Goal: Task Accomplishment & Management: Complete application form

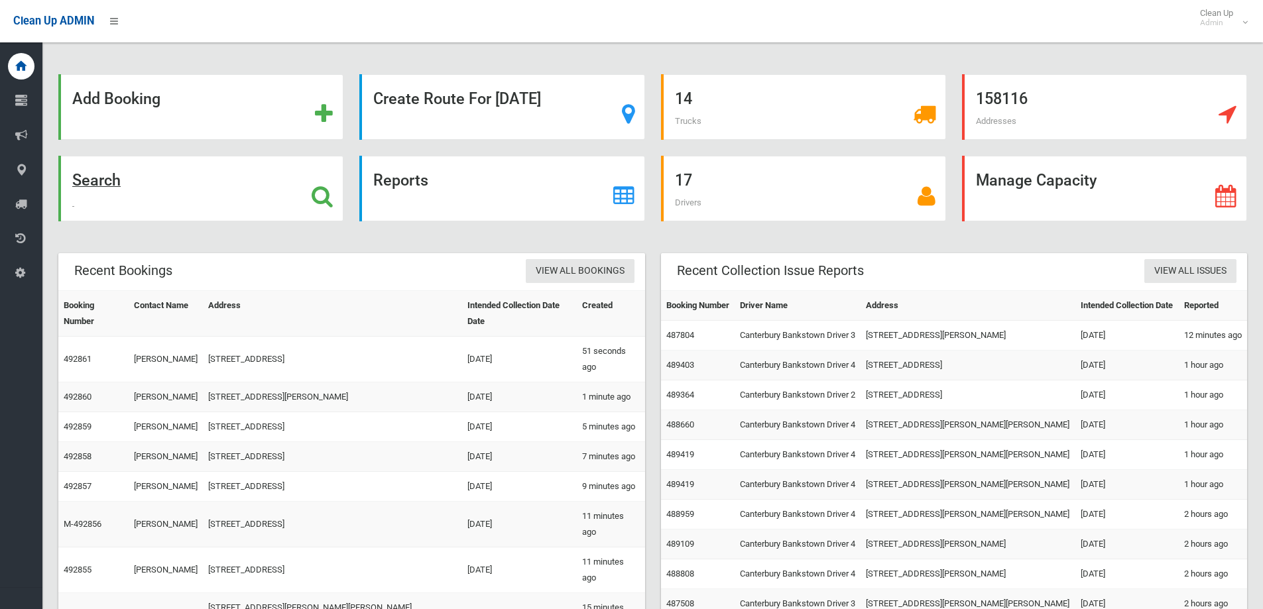
click at [312, 180] on div "Search" at bounding box center [200, 189] width 285 height 66
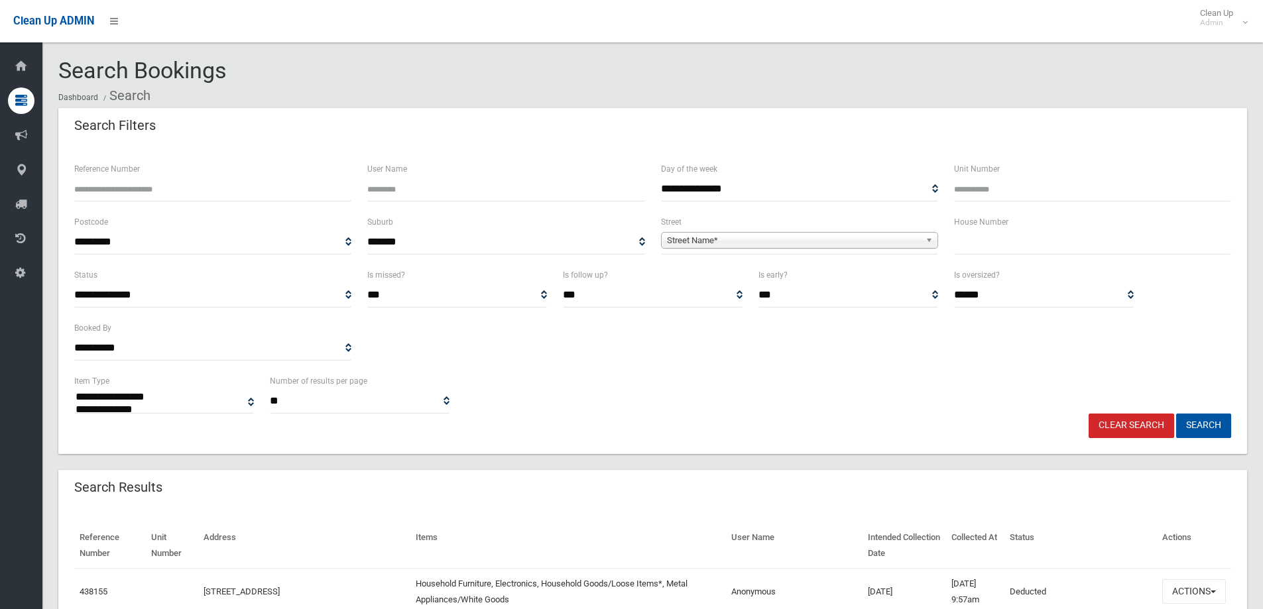
select select
click at [1010, 244] on input "text" at bounding box center [1092, 242] width 277 height 25
type input "***"
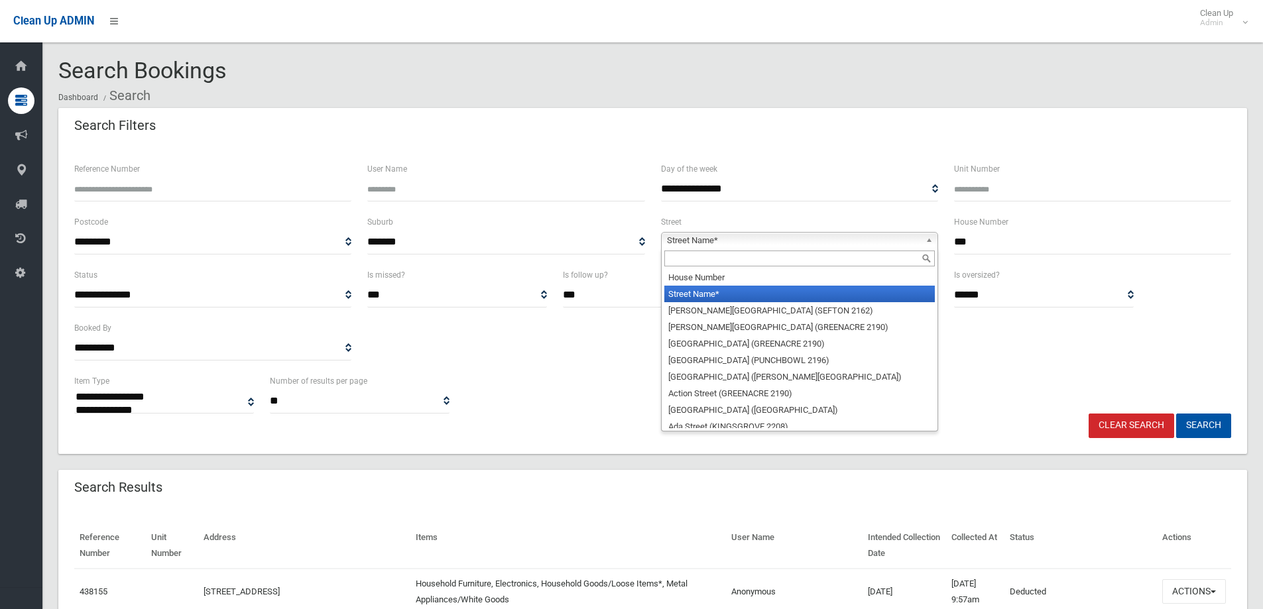
click at [927, 237] on b at bounding box center [932, 240] width 12 height 15
click at [793, 261] on input "text" at bounding box center [799, 259] width 270 height 16
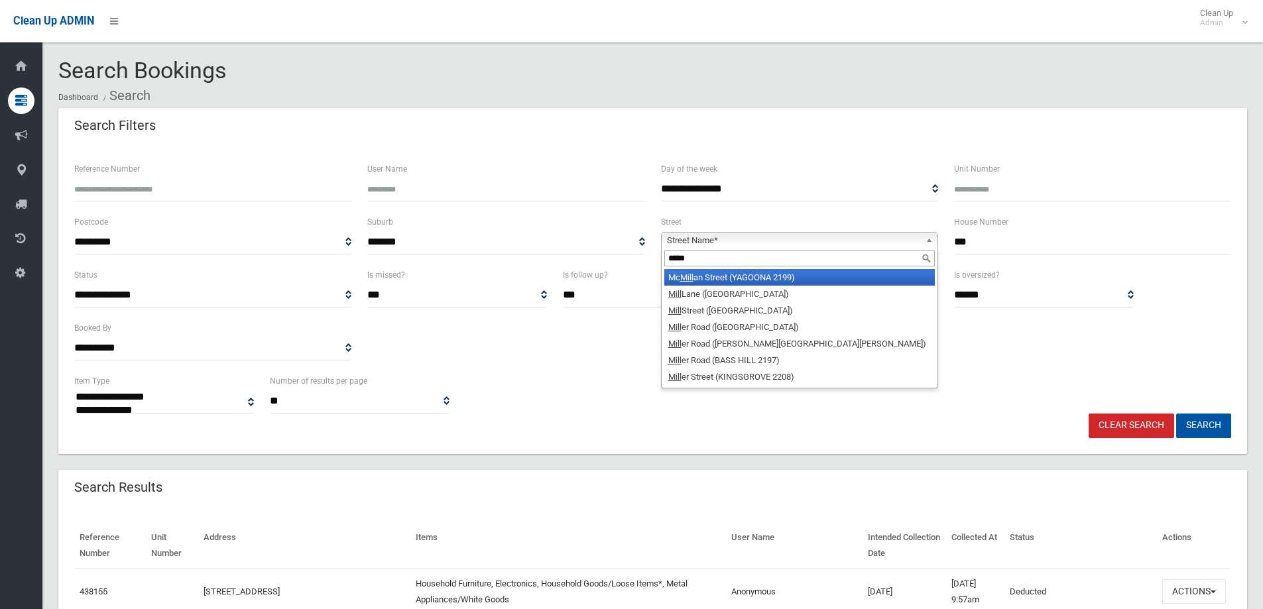
type input "******"
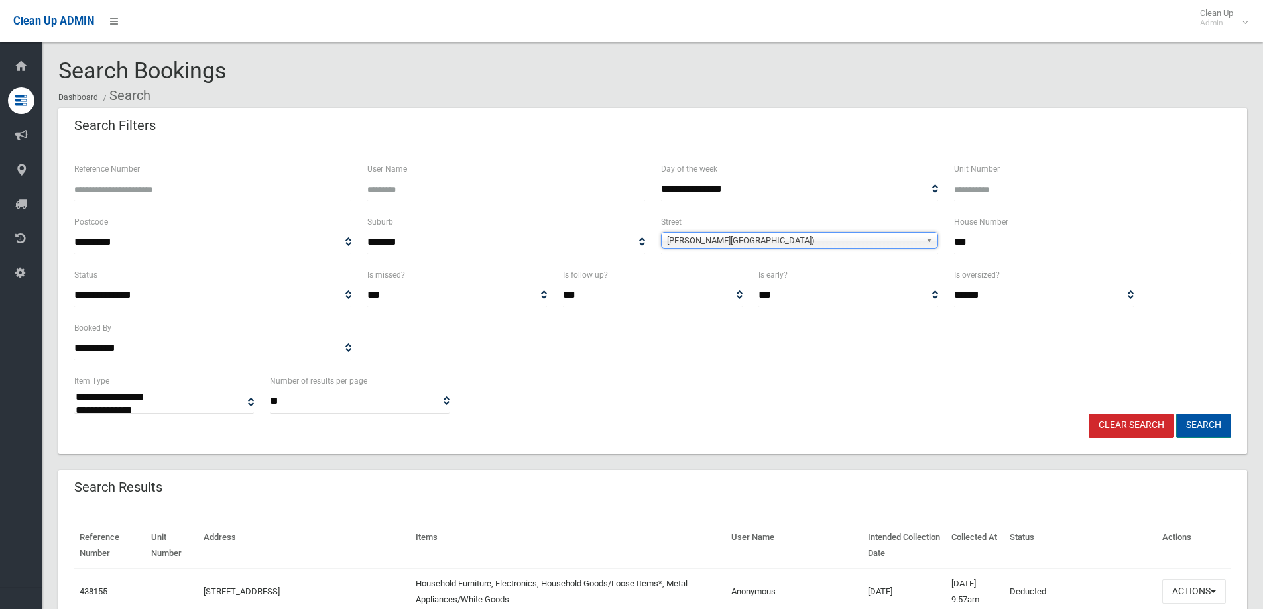
click at [1208, 425] on button "Search" at bounding box center [1203, 426] width 55 height 25
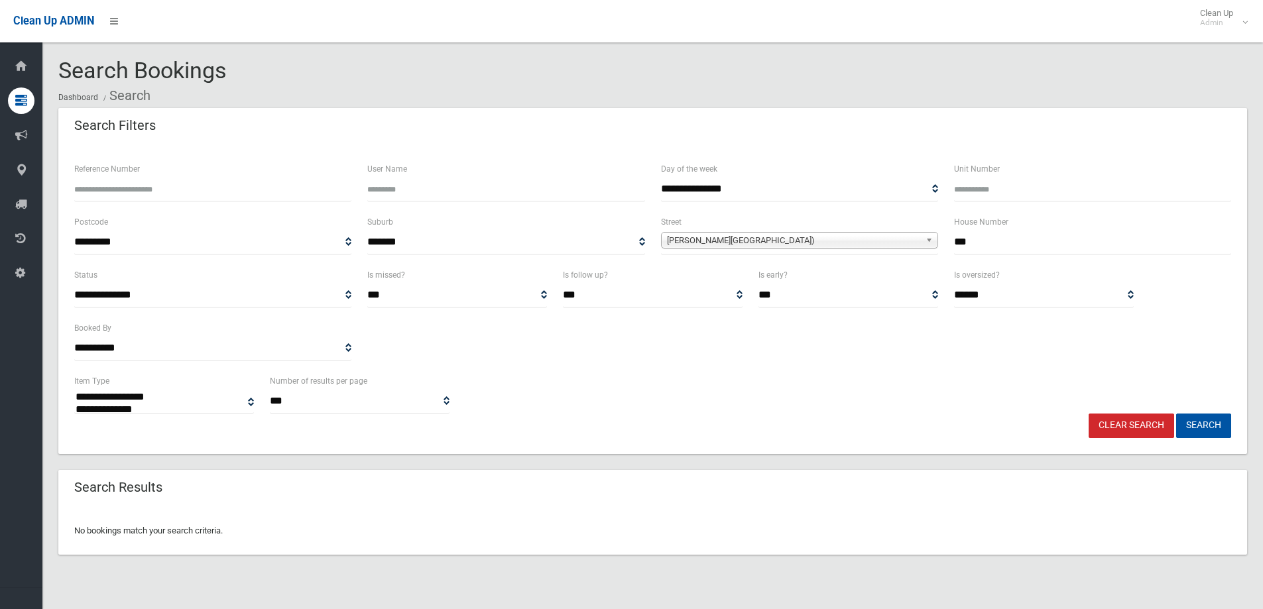
select select
click at [931, 242] on b at bounding box center [932, 240] width 12 height 15
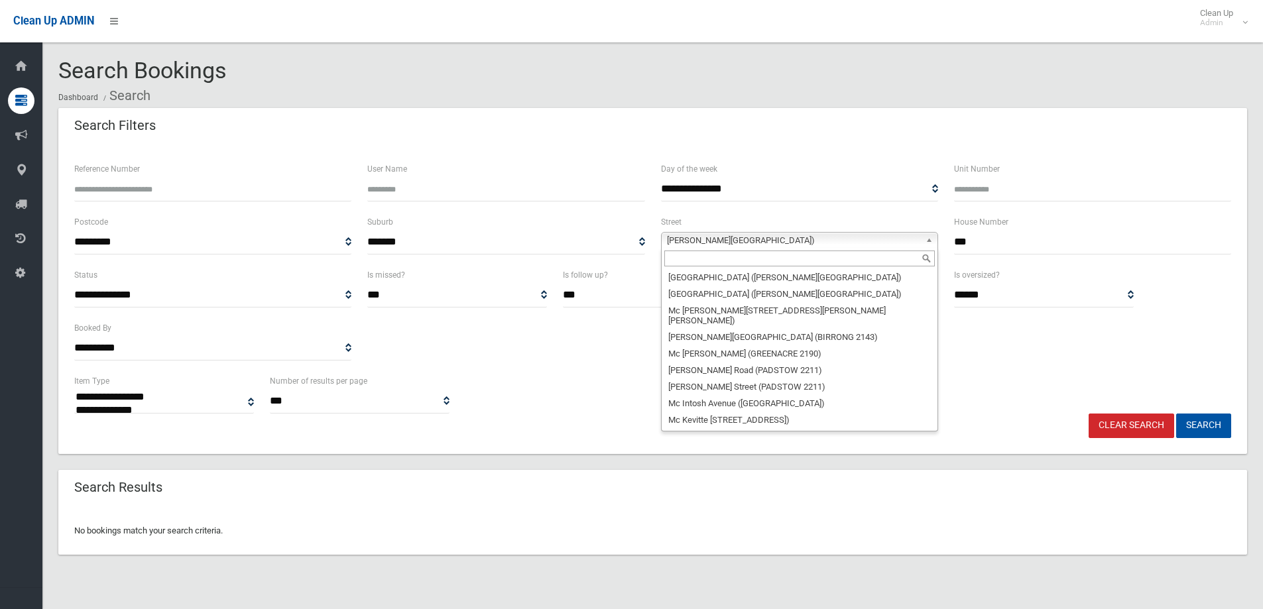
scroll to position [23794, 0]
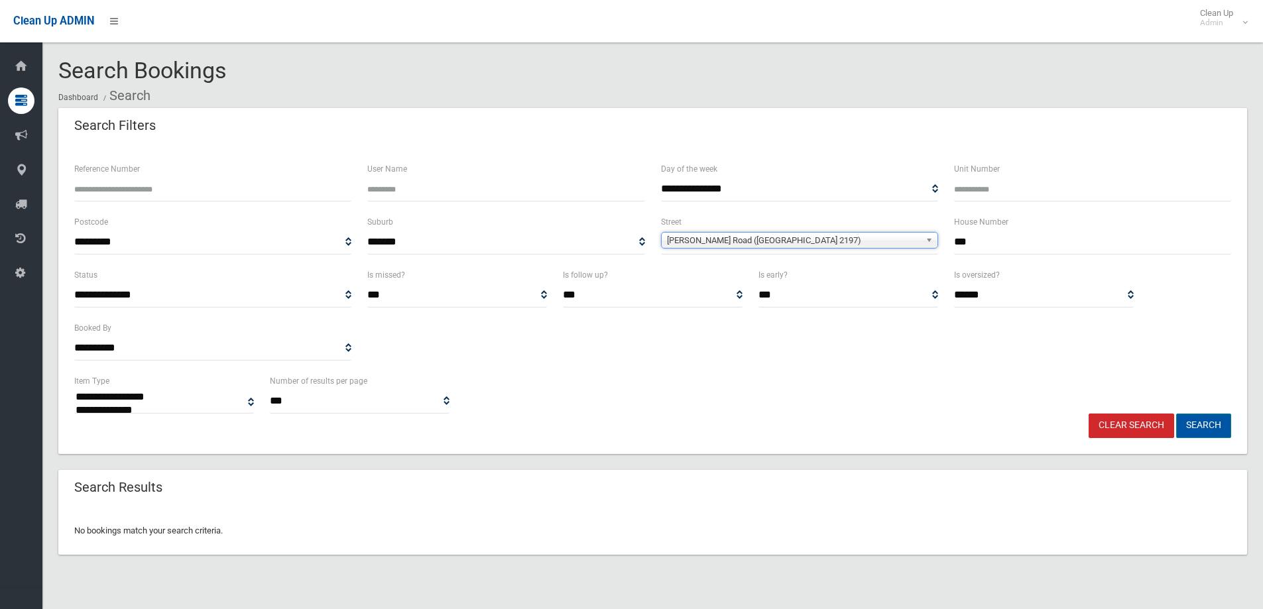
click at [1219, 426] on button "Search" at bounding box center [1203, 426] width 55 height 25
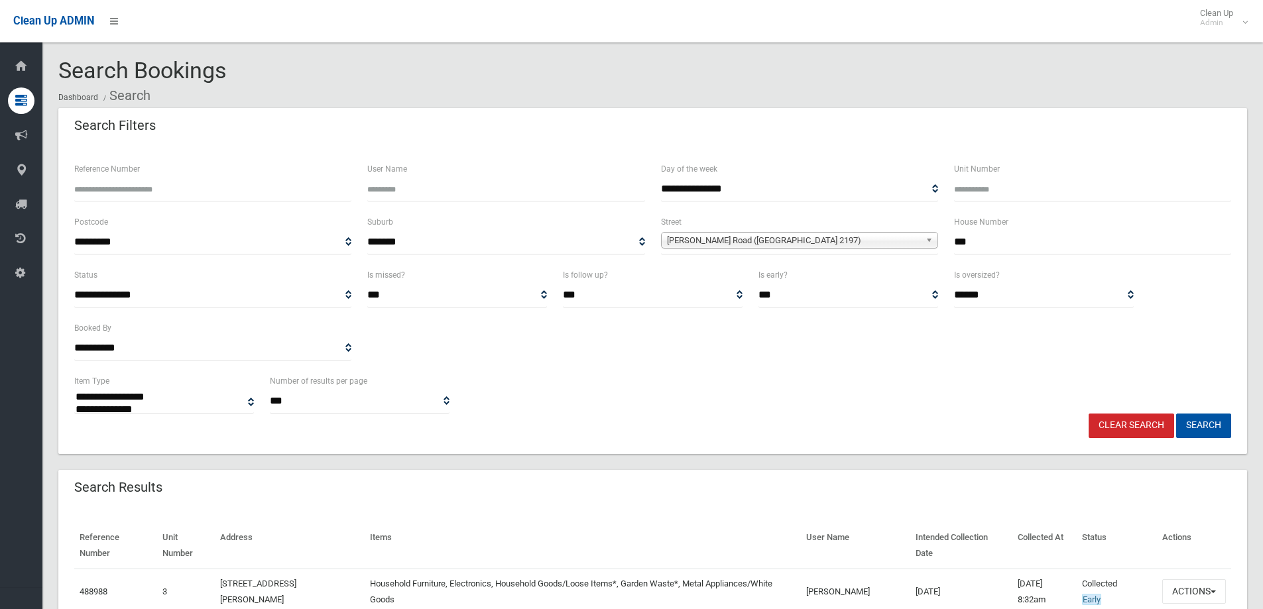
select select
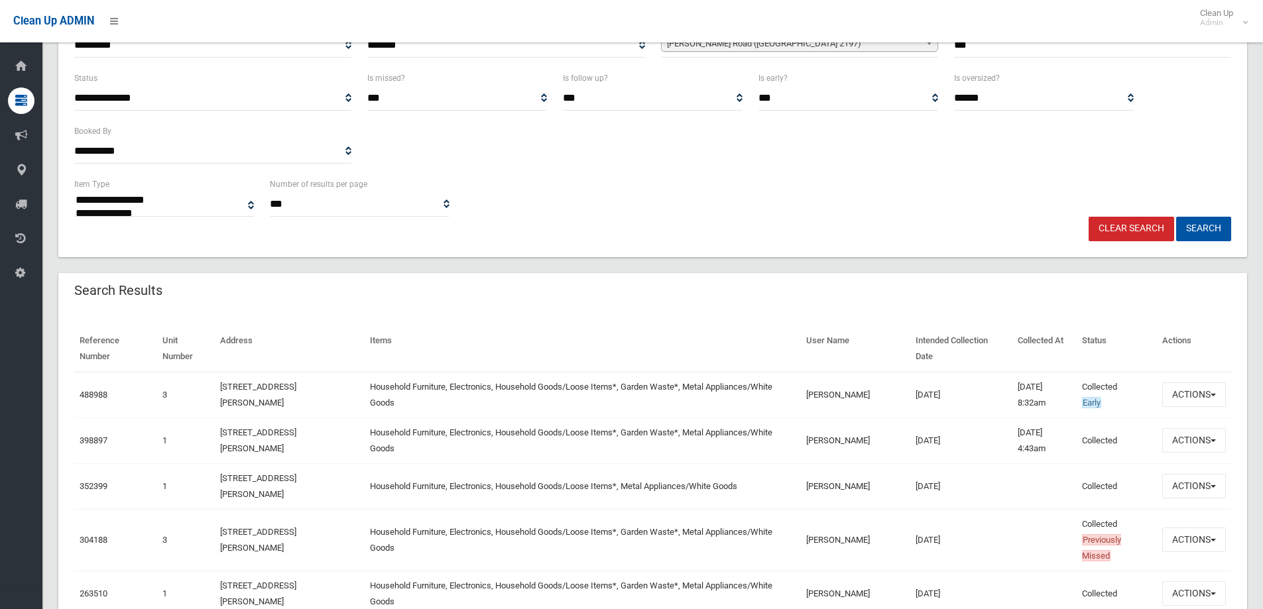
scroll to position [216, 0]
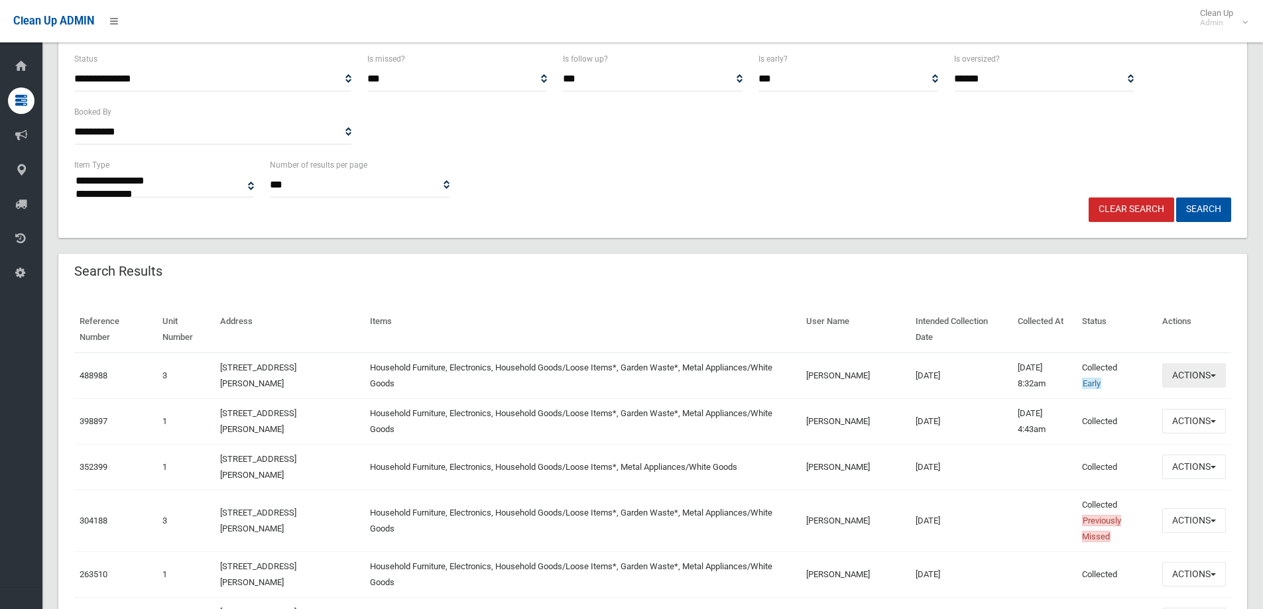
click at [1215, 376] on span "button" at bounding box center [1213, 376] width 5 height 3
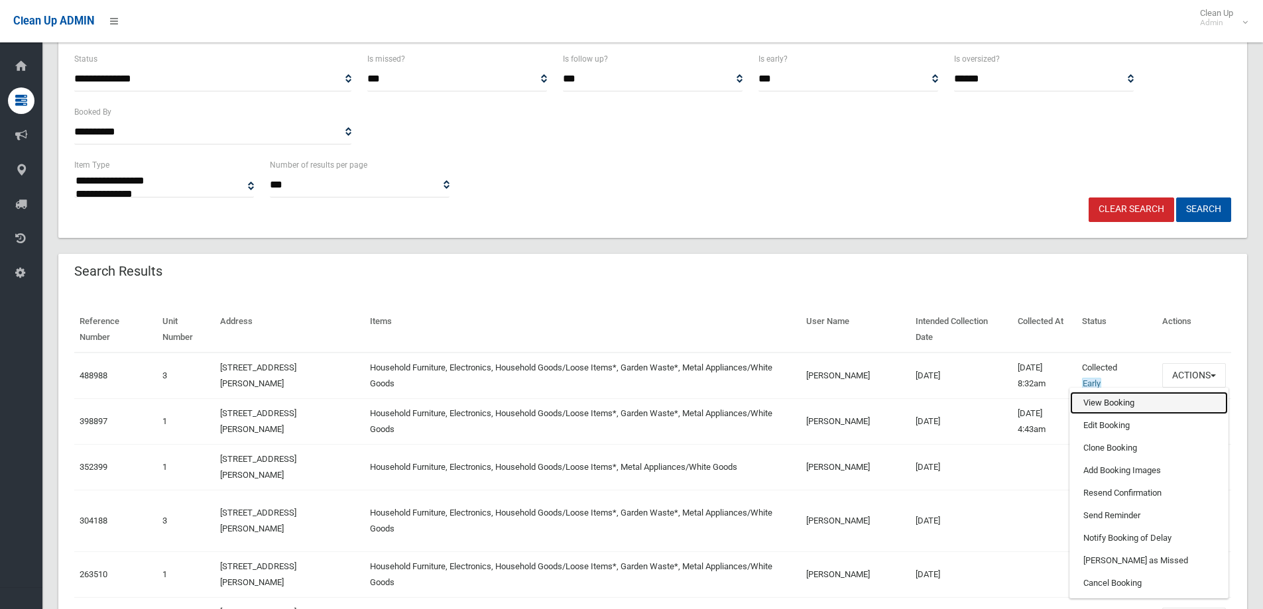
click at [1112, 400] on link "View Booking" at bounding box center [1149, 403] width 158 height 23
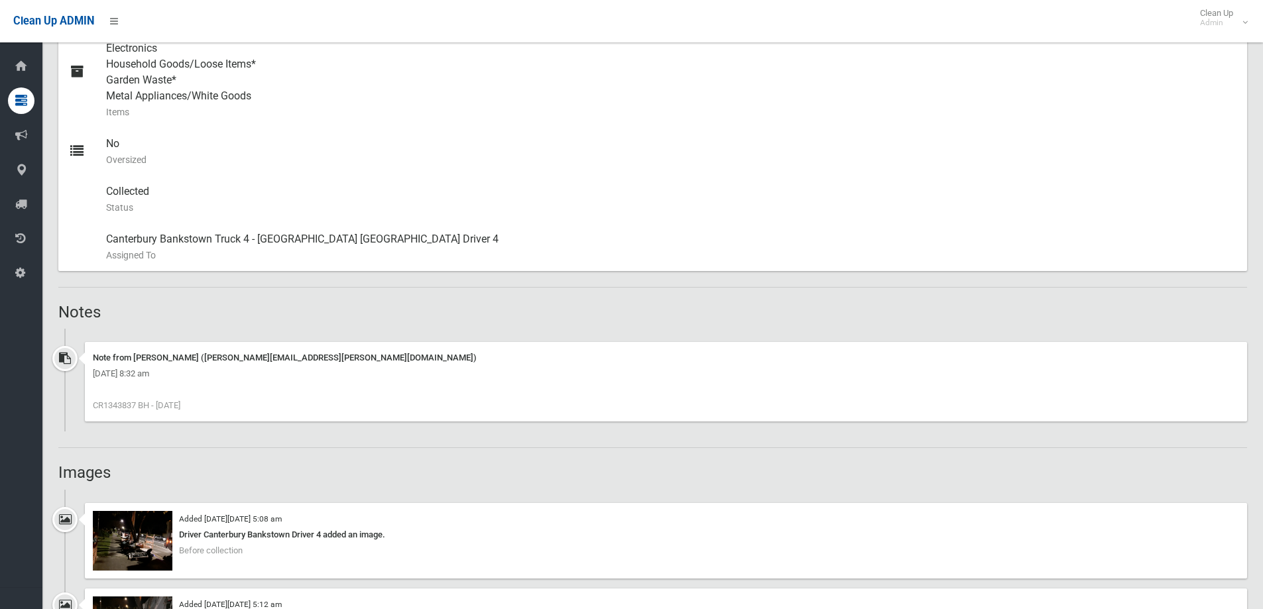
scroll to position [663, 0]
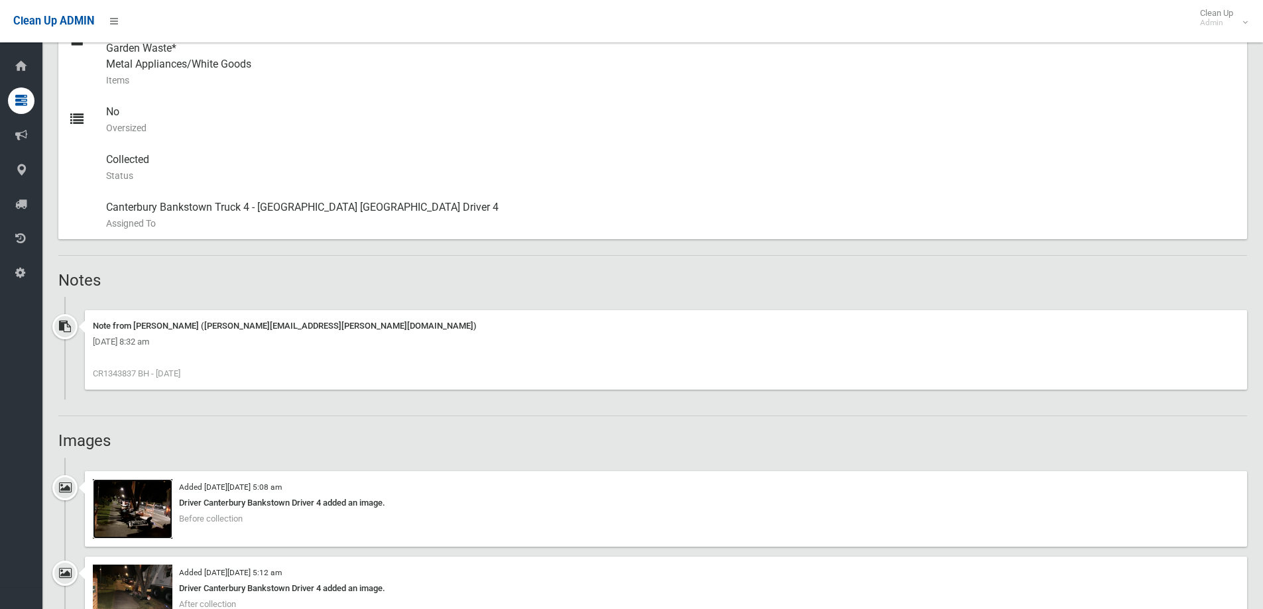
click at [145, 504] on img at bounding box center [133, 509] width 80 height 60
click at [161, 573] on img at bounding box center [133, 595] width 80 height 60
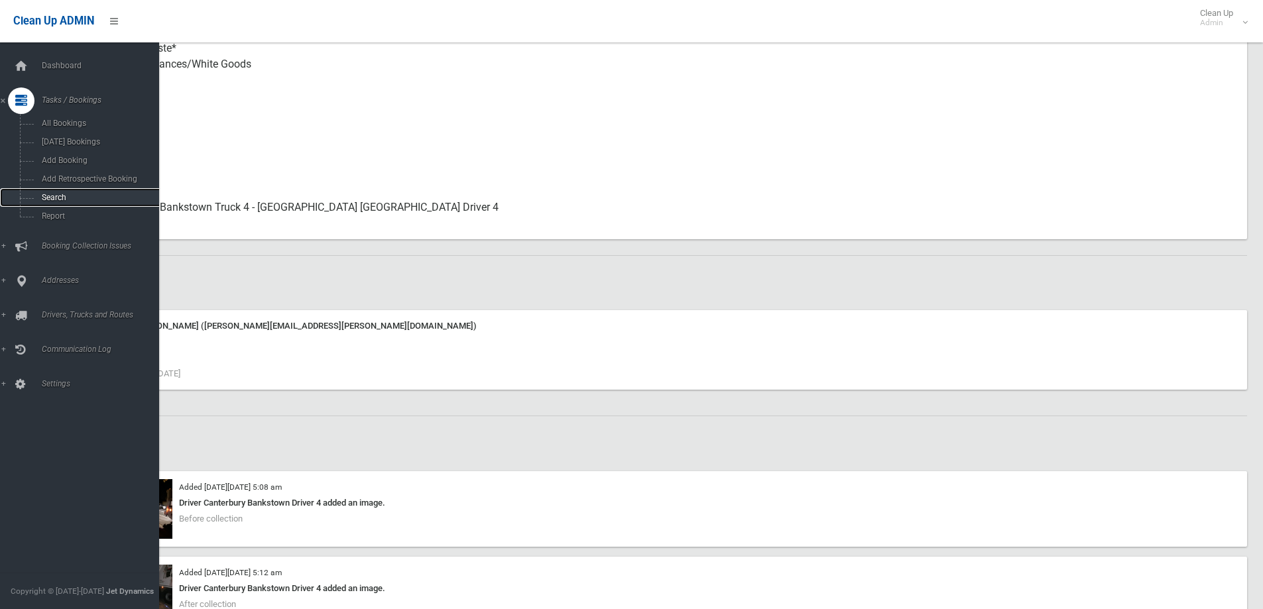
click at [51, 194] on span "Search" at bounding box center [98, 197] width 120 height 9
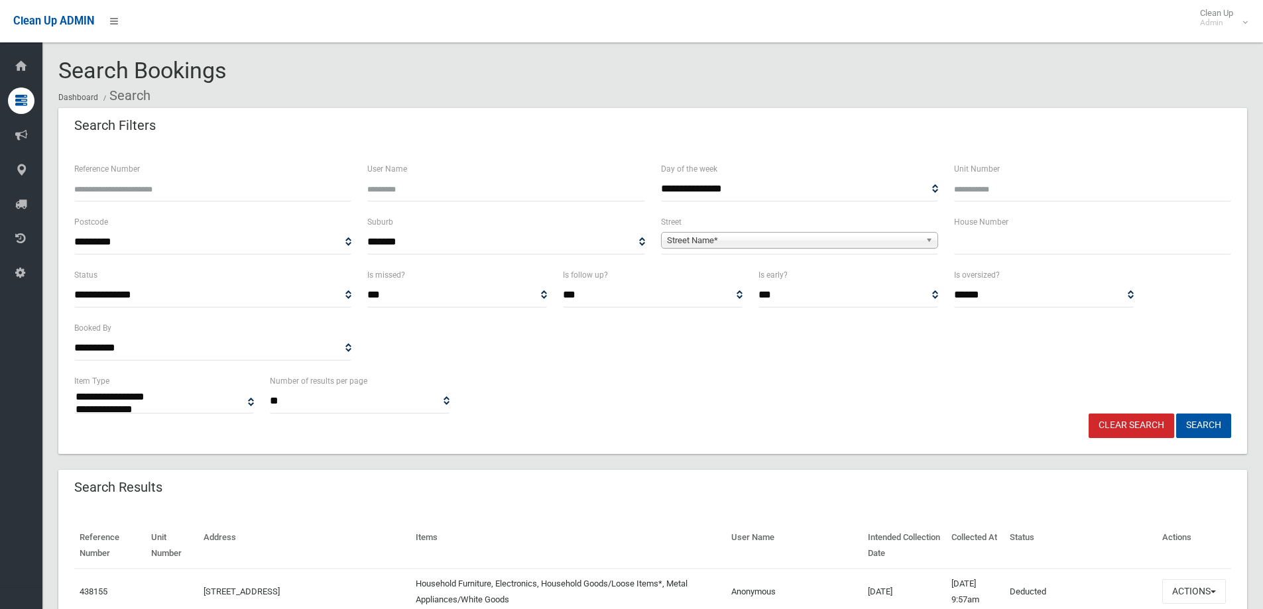
select select
click at [1002, 255] on div "House Number" at bounding box center [1092, 240] width 293 height 53
drag, startPoint x: 966, startPoint y: 205, endPoint x: 987, endPoint y: 243, distance: 43.9
click at [968, 209] on div "Unit Number" at bounding box center [1092, 187] width 293 height 53
click at [999, 251] on input "text" at bounding box center [1092, 242] width 277 height 25
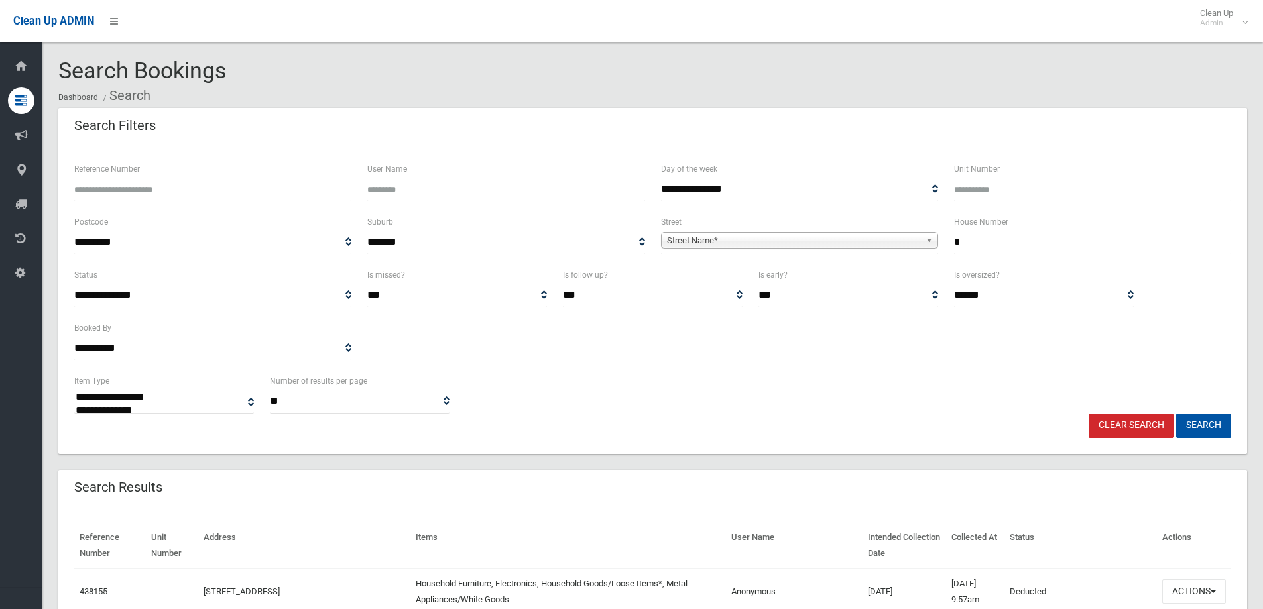
type input "*"
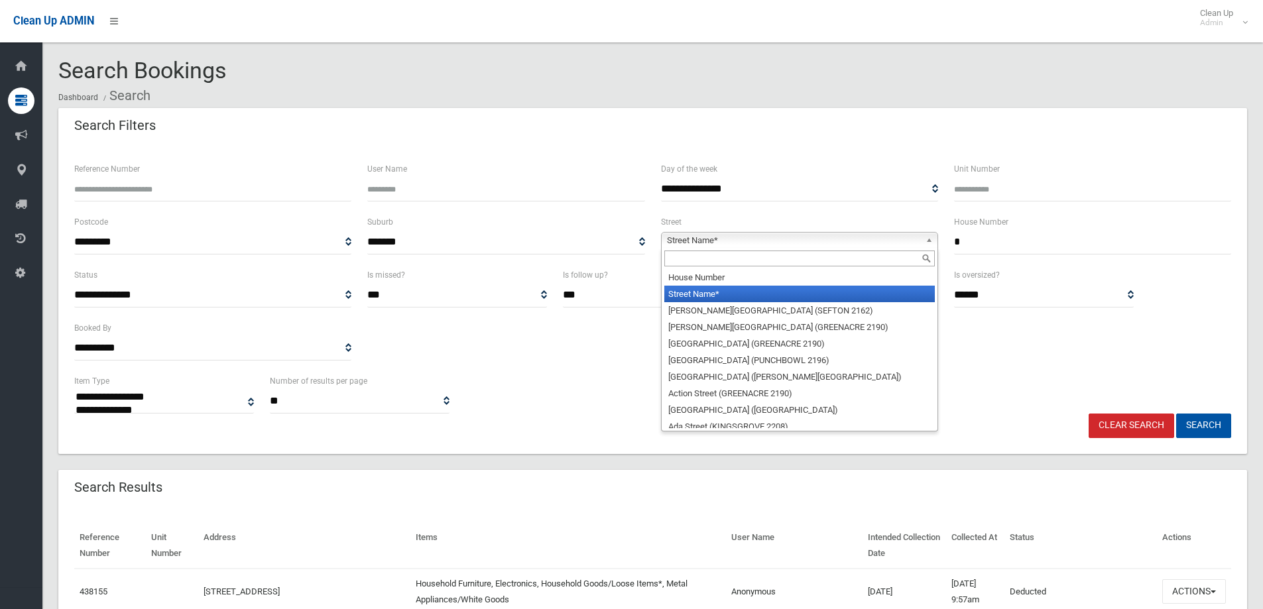
click at [931, 233] on b at bounding box center [932, 240] width 12 height 15
click at [843, 259] on input "text" at bounding box center [799, 259] width 270 height 16
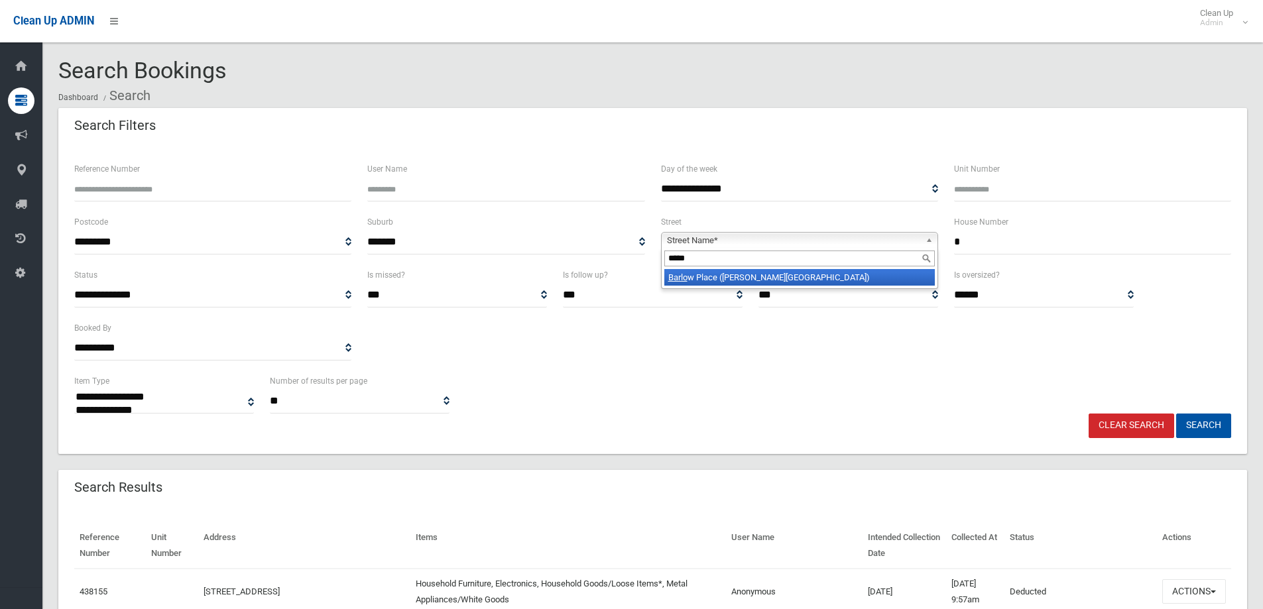
type input "*****"
click at [819, 281] on li "Barlo w Place (GEORGES HALL 2198)" at bounding box center [799, 277] width 270 height 17
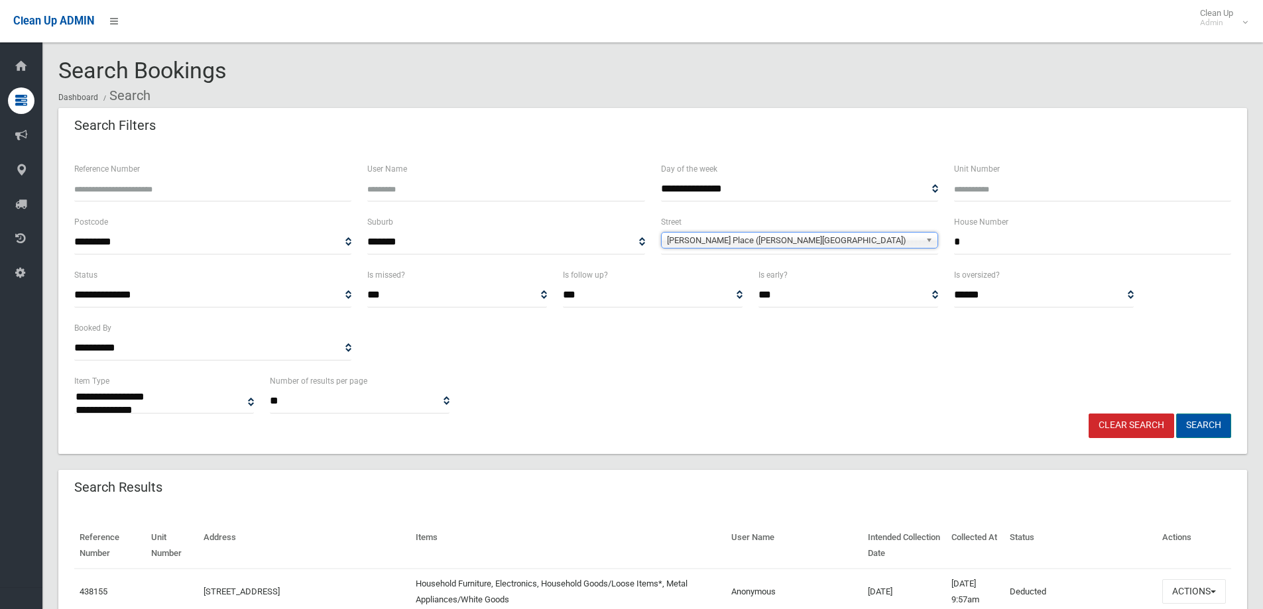
click at [1206, 423] on button "Search" at bounding box center [1203, 426] width 55 height 25
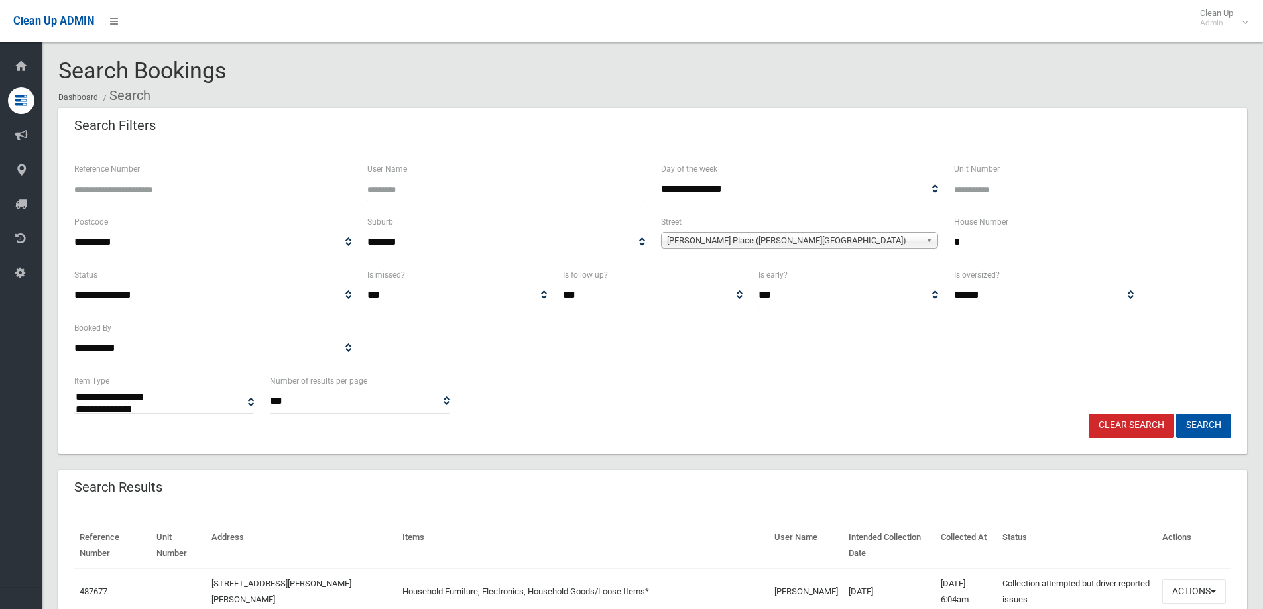
select select
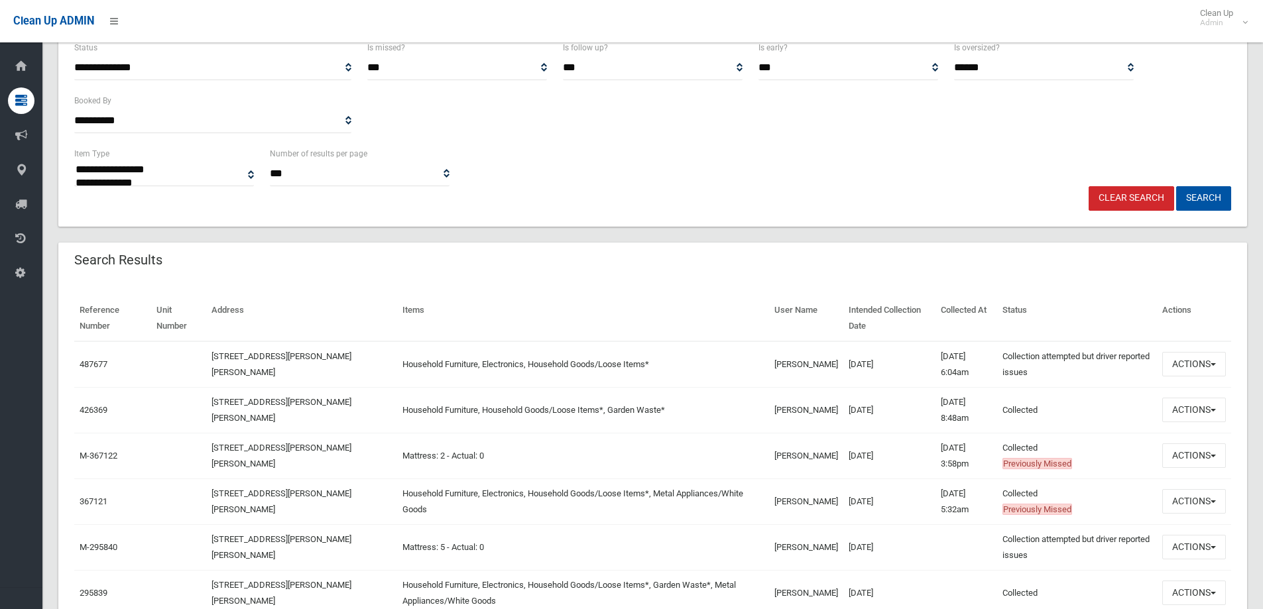
scroll to position [270, 0]
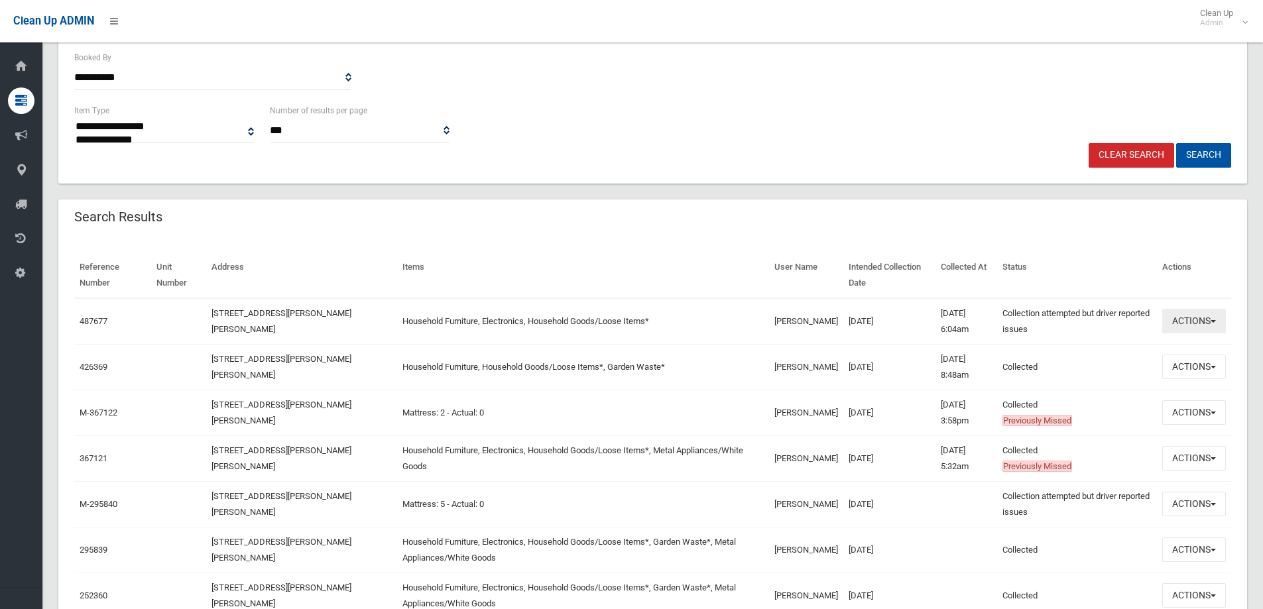
click at [1213, 320] on span "button" at bounding box center [1213, 321] width 5 height 3
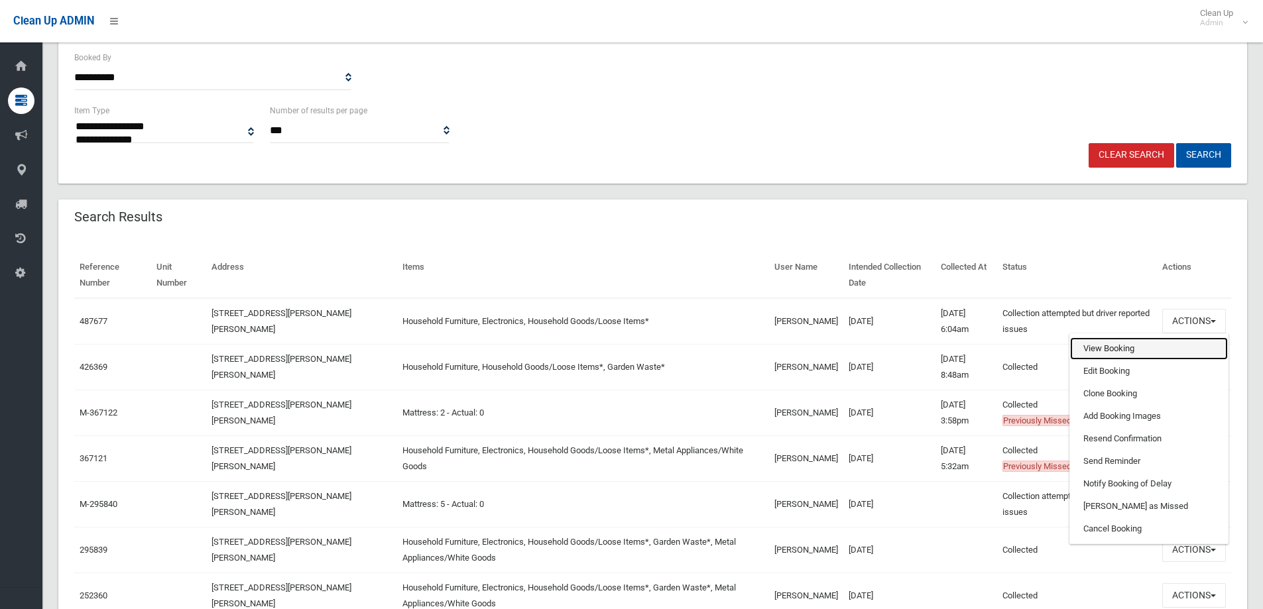
click at [1126, 354] on link "View Booking" at bounding box center [1149, 348] width 158 height 23
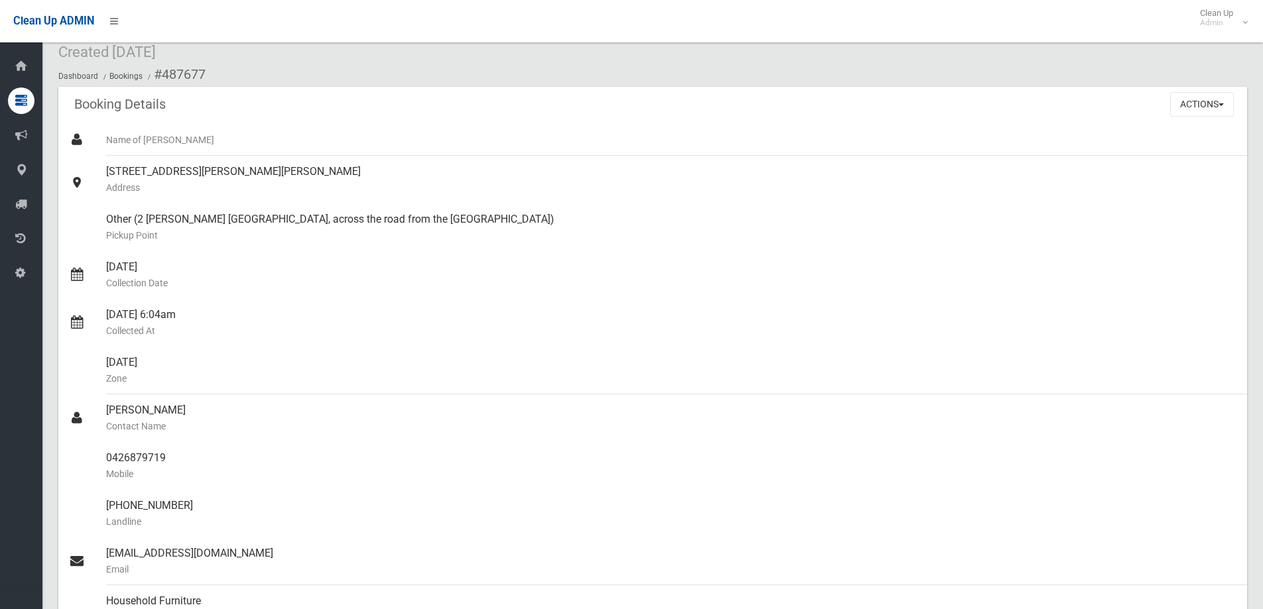
scroll to position [21, 0]
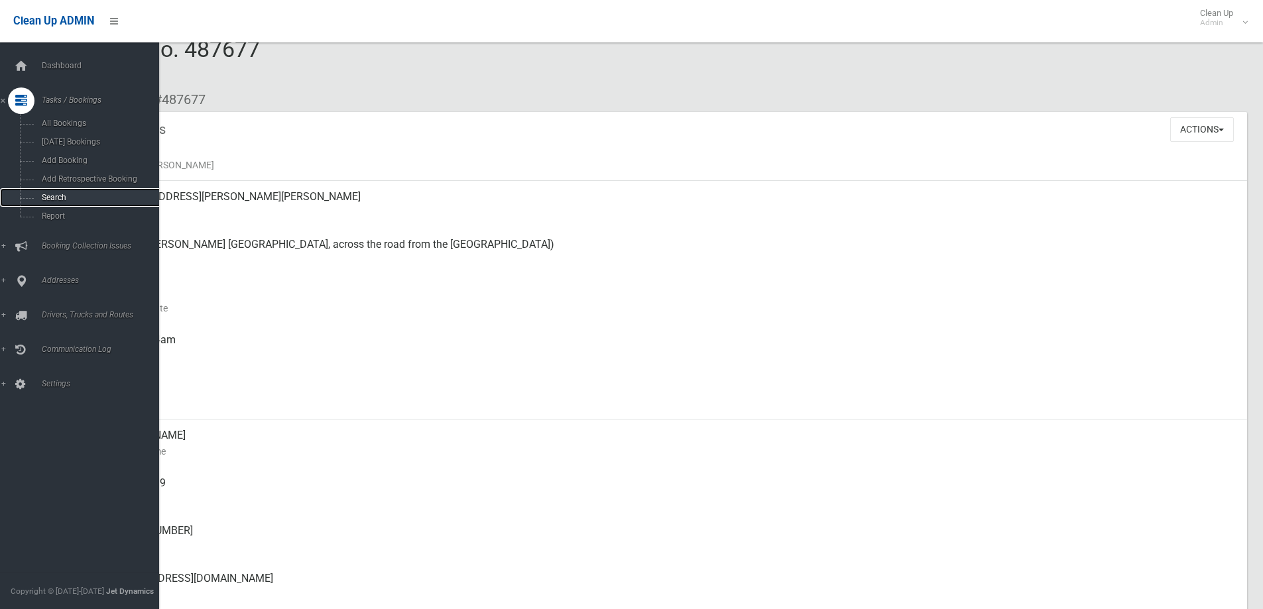
click at [66, 194] on span "Search" at bounding box center [98, 197] width 120 height 9
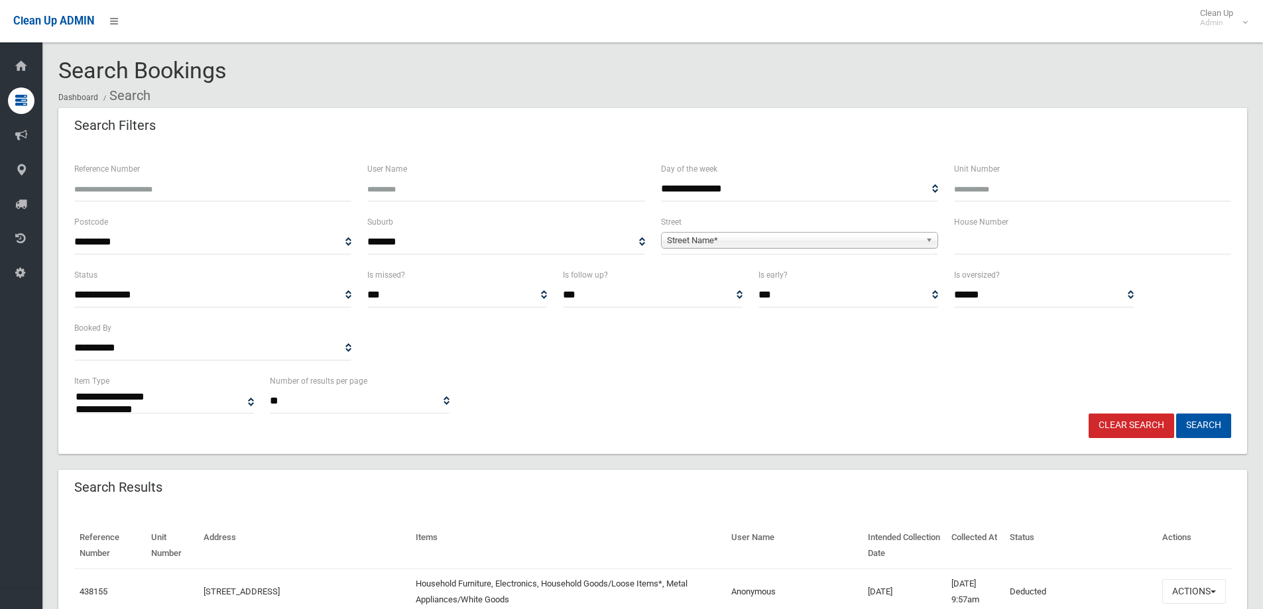
select select
click at [968, 249] on input "text" at bounding box center [1092, 242] width 277 height 25
type input "*"
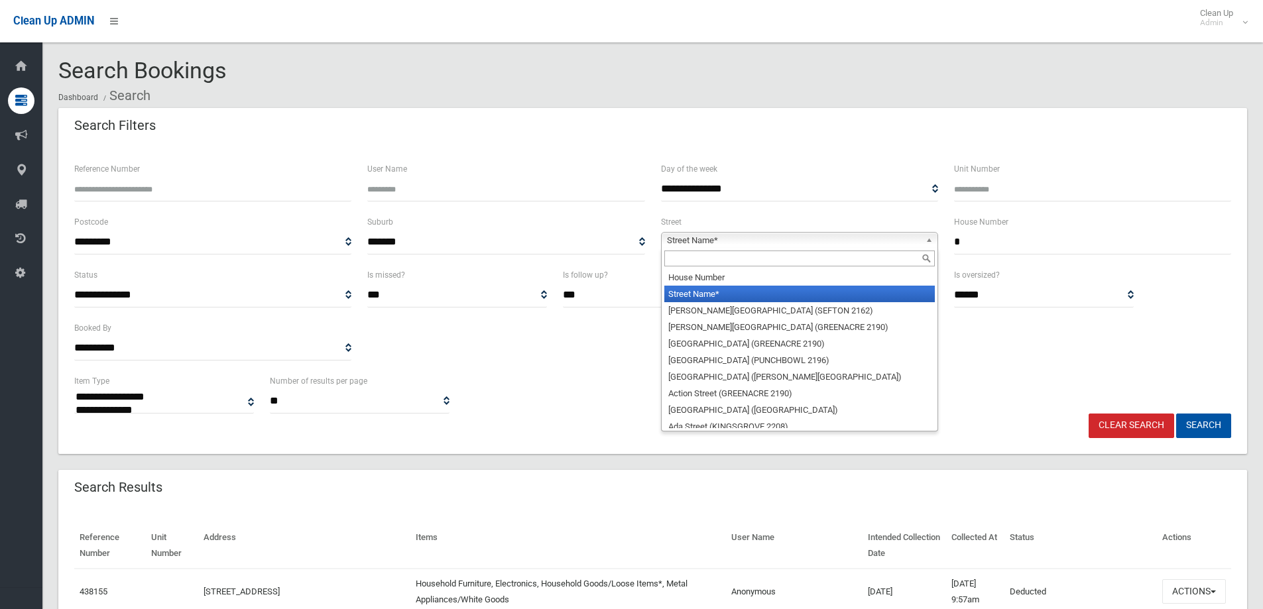
click at [935, 237] on b at bounding box center [932, 240] width 12 height 15
click at [841, 259] on input "text" at bounding box center [799, 259] width 270 height 16
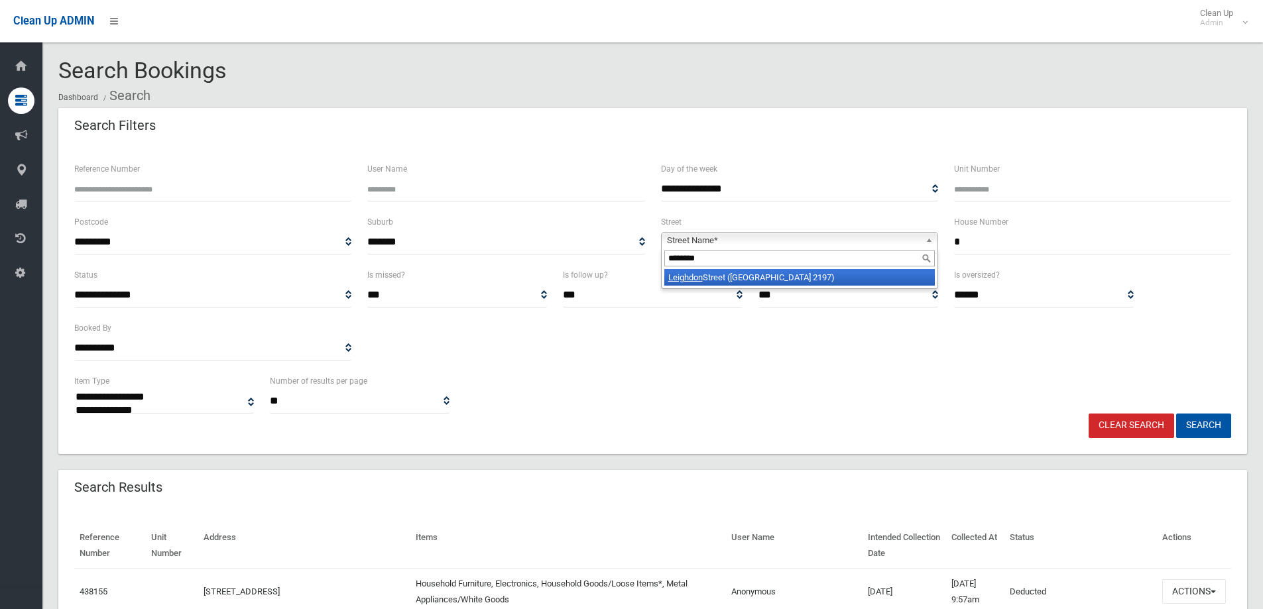
type input "********"
click at [825, 274] on li "Leighdon Street (BASS HILL 2197)" at bounding box center [799, 277] width 270 height 17
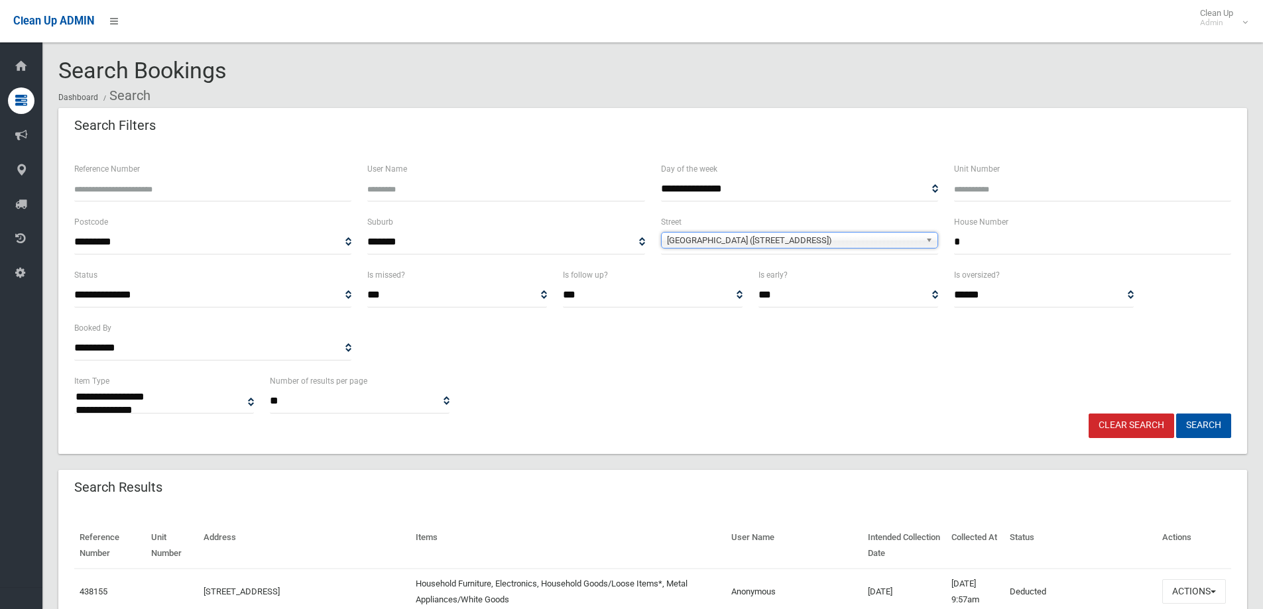
click at [1168, 425] on link "Clear Search" at bounding box center [1132, 426] width 86 height 25
click at [1196, 429] on button "Search" at bounding box center [1203, 426] width 55 height 25
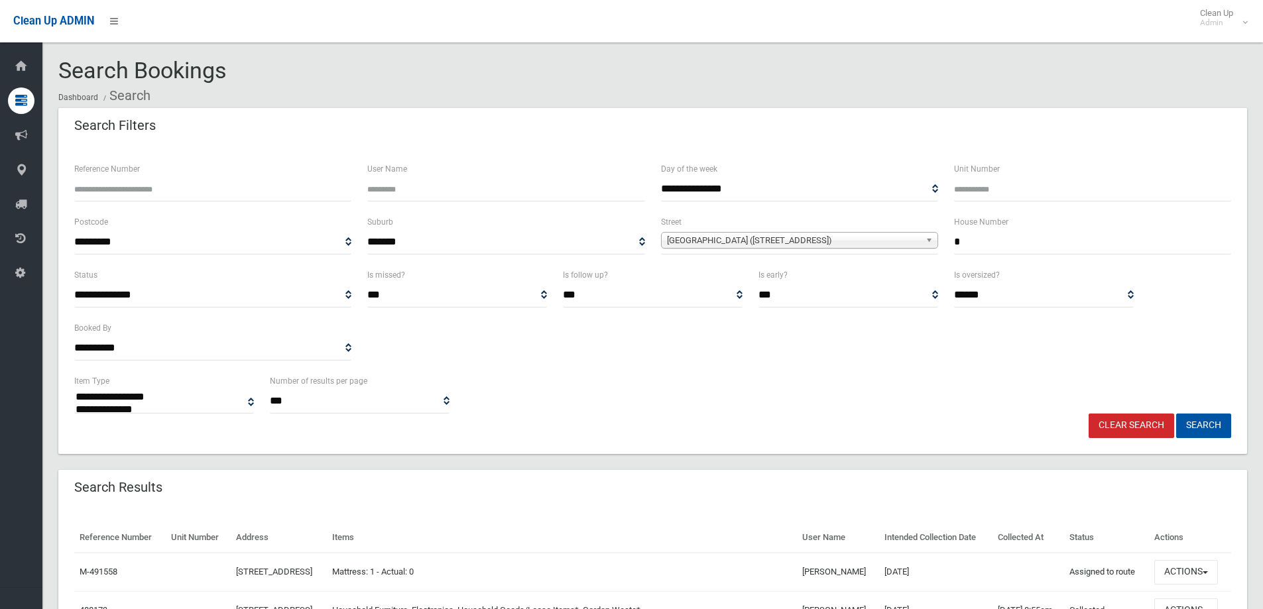
select select
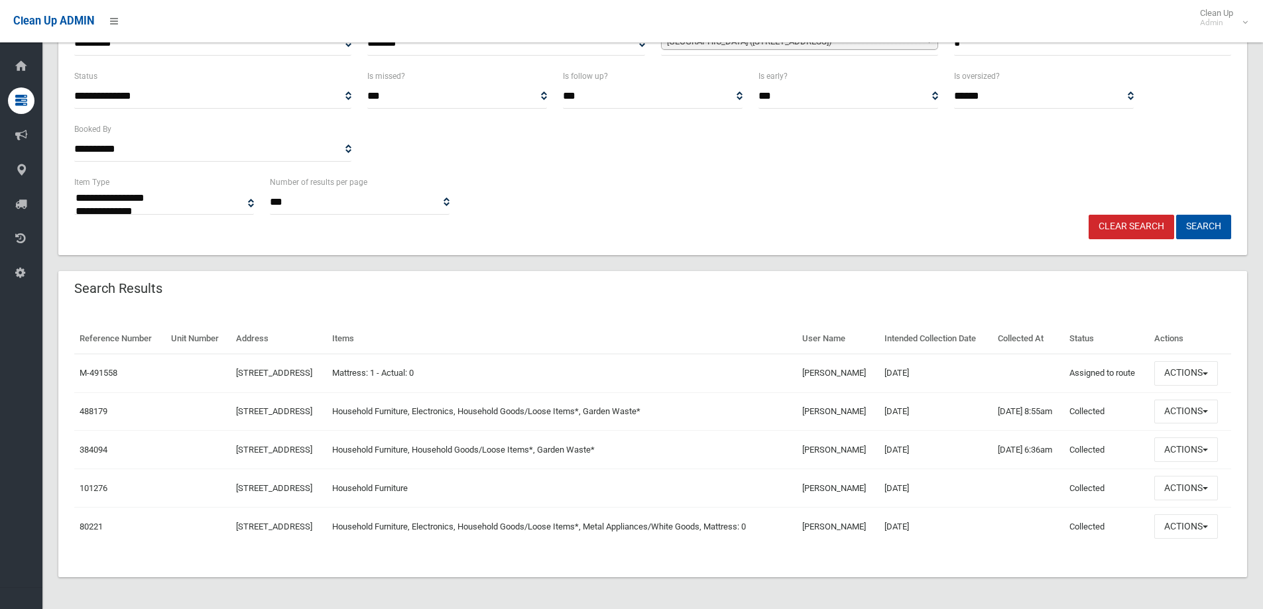
scroll to position [252, 0]
click at [1217, 400] on button "Actions" at bounding box center [1186, 412] width 64 height 25
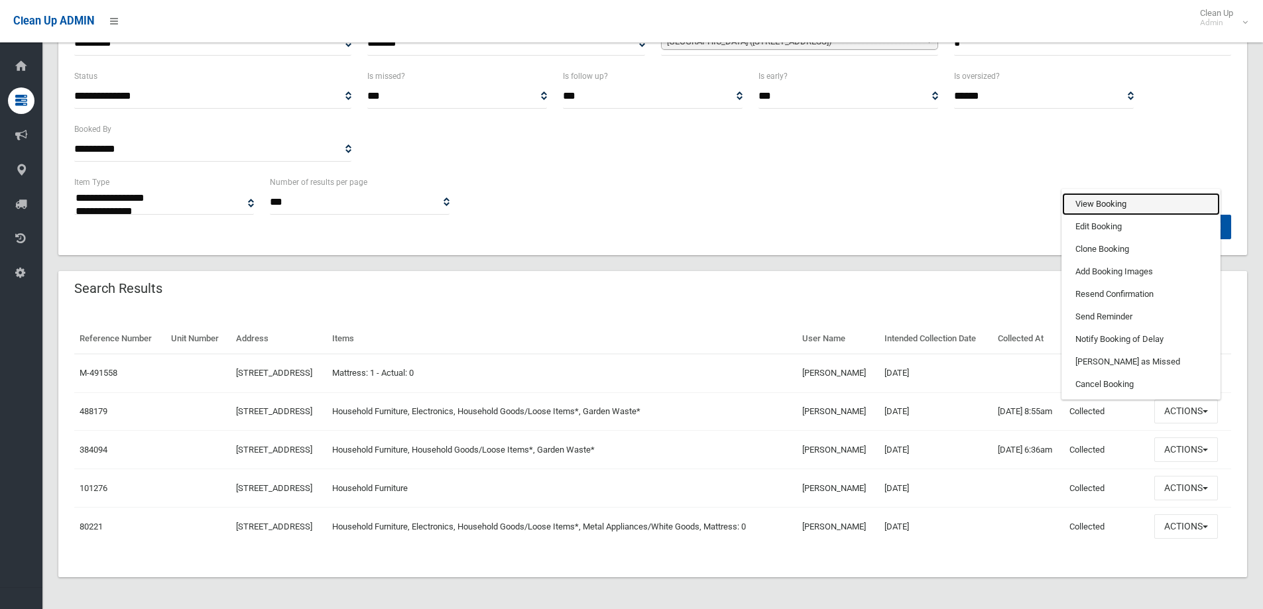
click at [1100, 193] on link "View Booking" at bounding box center [1141, 204] width 158 height 23
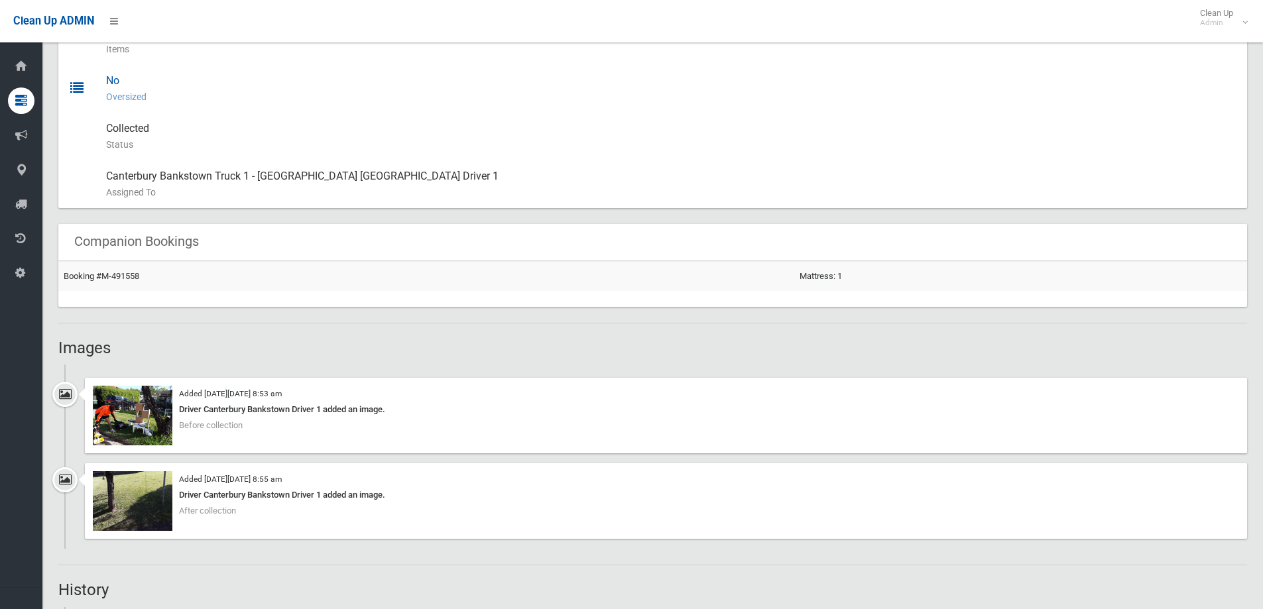
scroll to position [663, 0]
click at [135, 412] on img at bounding box center [133, 415] width 80 height 60
click at [148, 493] on img at bounding box center [133, 501] width 80 height 60
click at [138, 412] on img at bounding box center [133, 415] width 80 height 60
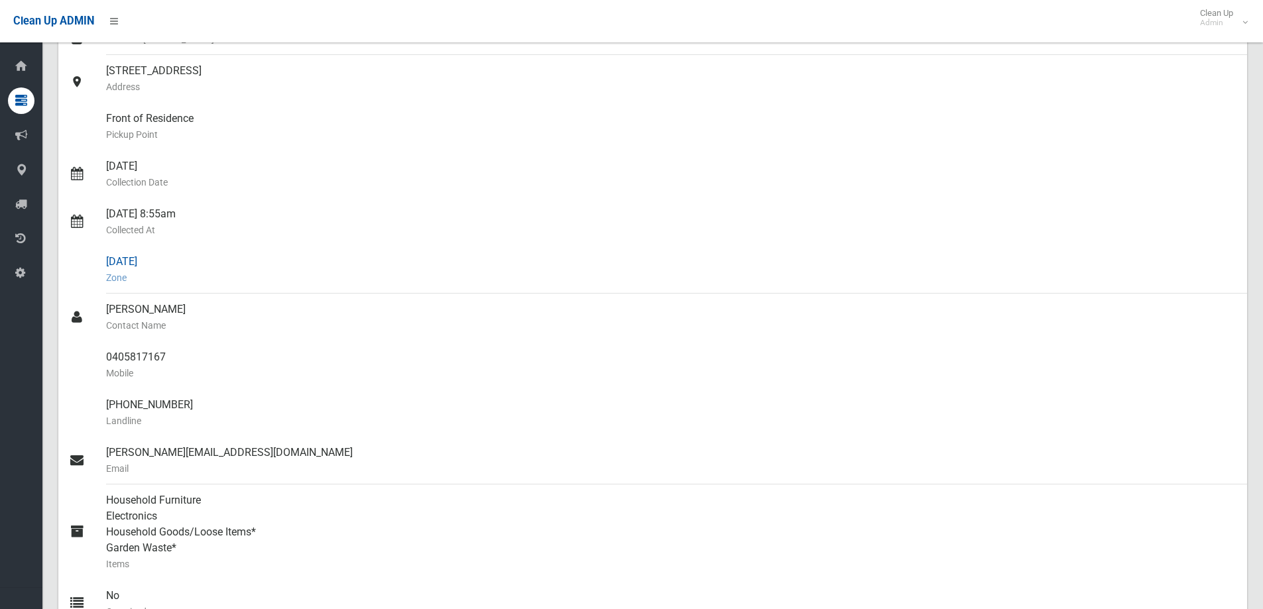
scroll to position [0, 0]
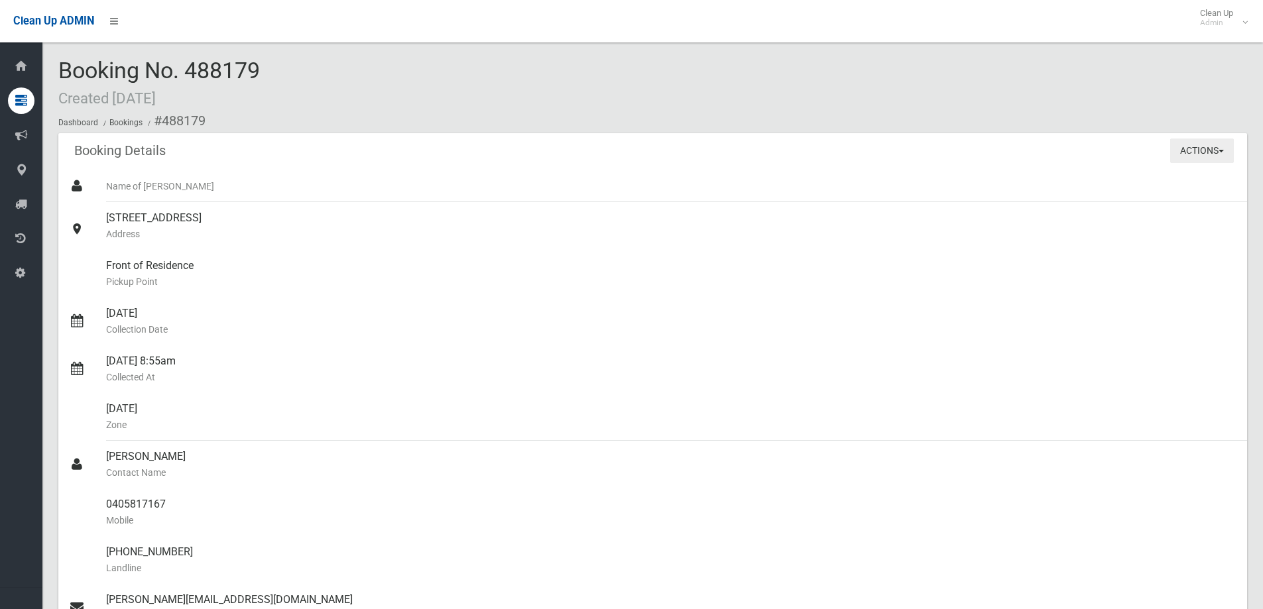
click at [1219, 147] on button "Actions" at bounding box center [1202, 151] width 64 height 25
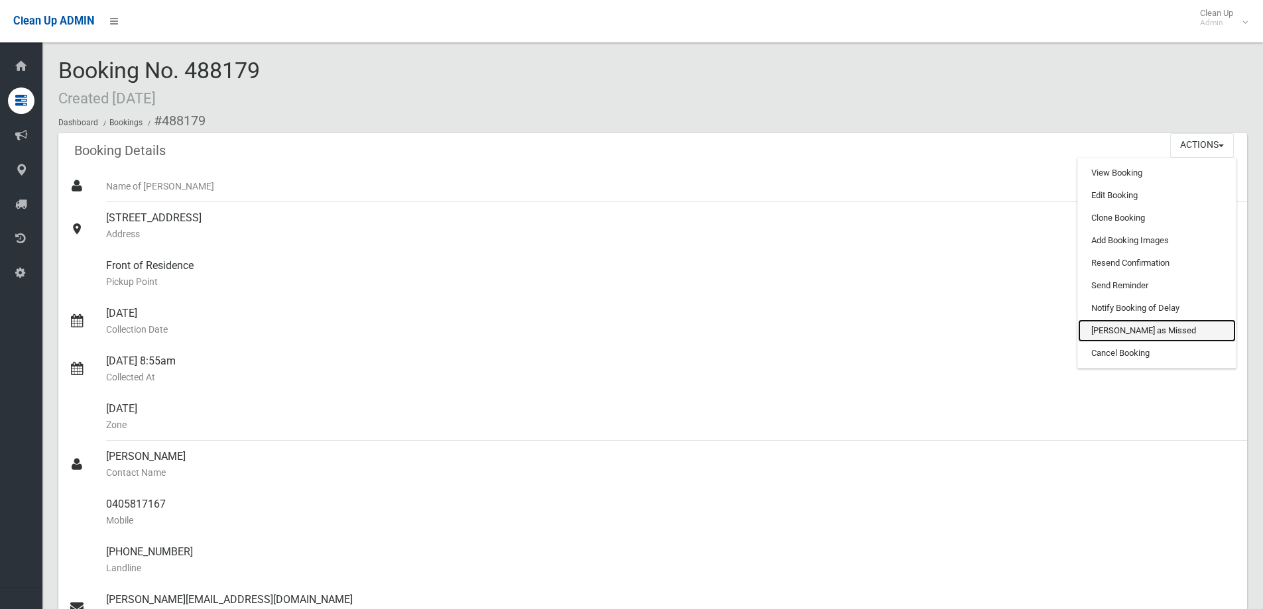
click at [1126, 329] on link "[PERSON_NAME] as Missed" at bounding box center [1157, 331] width 158 height 23
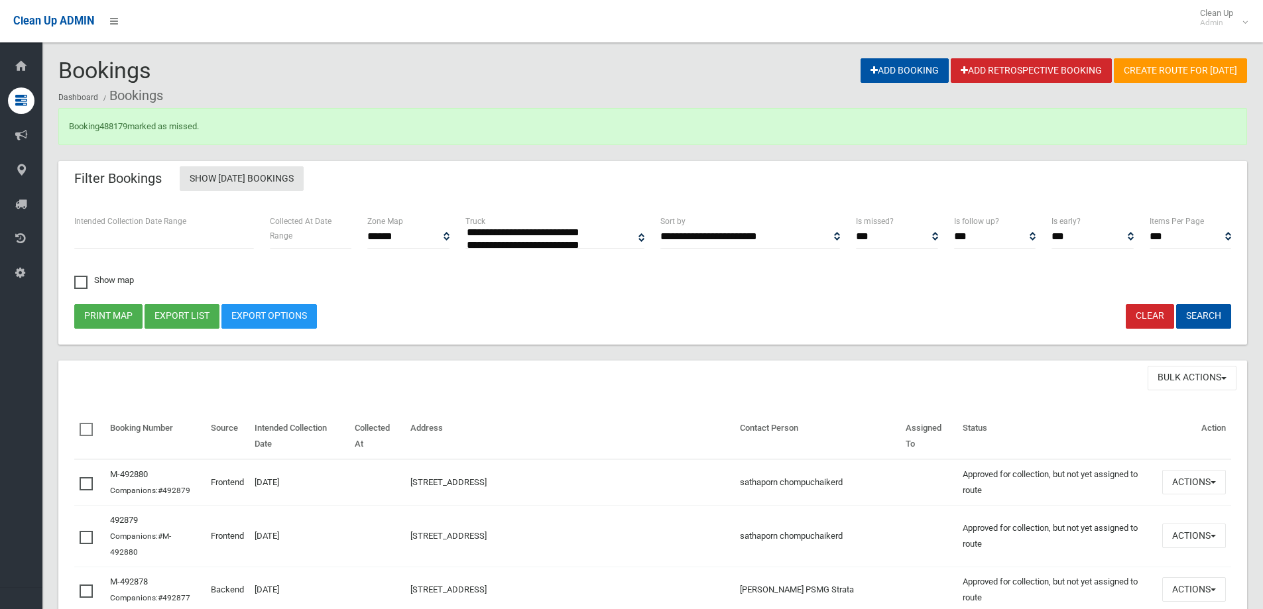
select select
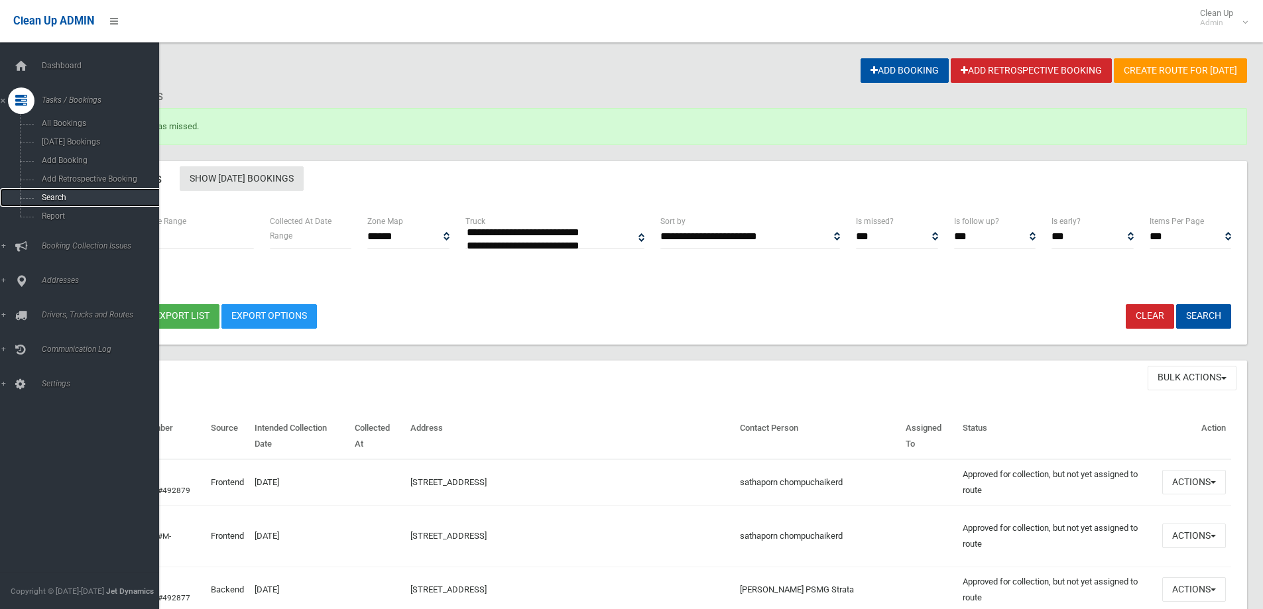
click at [52, 200] on span "Search" at bounding box center [98, 197] width 120 height 9
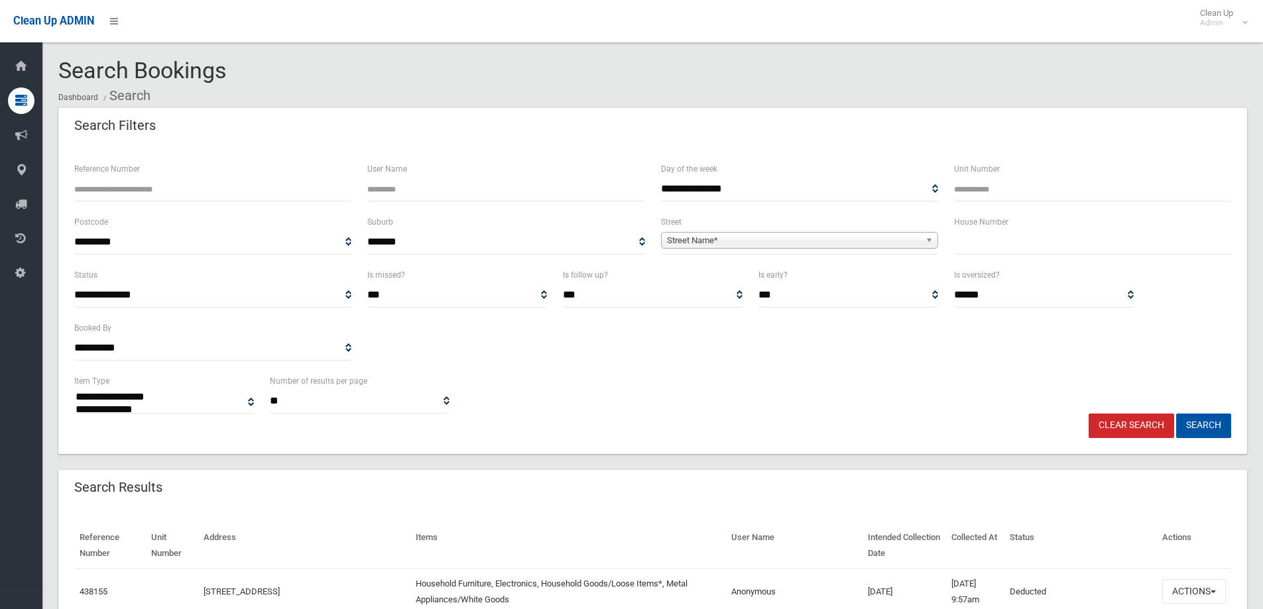
select select
click at [1026, 249] on input "text" at bounding box center [1092, 242] width 277 height 25
type input "*"
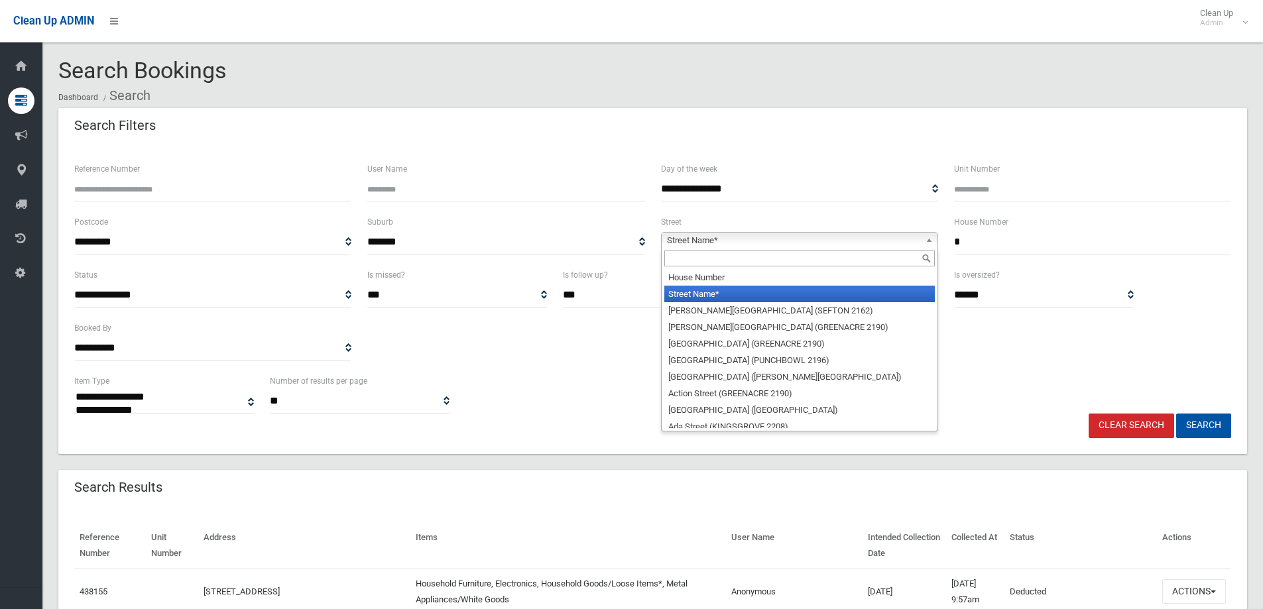
click at [926, 240] on b at bounding box center [932, 240] width 12 height 15
click at [841, 259] on input "text" at bounding box center [799, 259] width 270 height 16
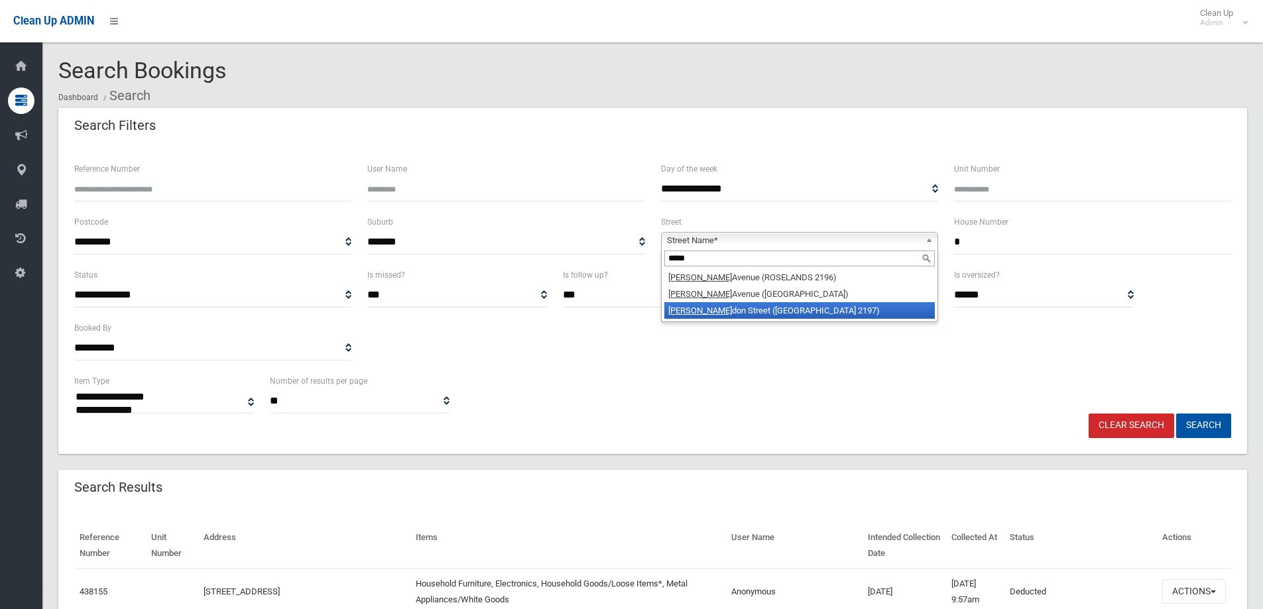
type input "*****"
click at [770, 310] on li "Leigh don Street (BASS HILL 2197)" at bounding box center [799, 310] width 270 height 17
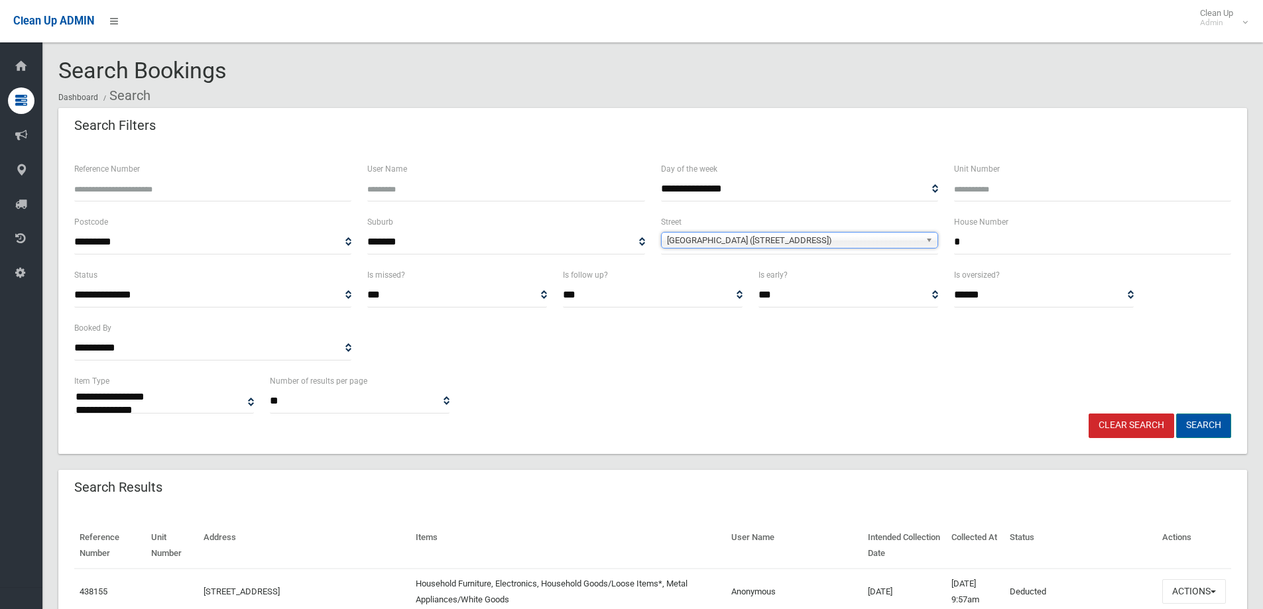
click at [1217, 424] on button "Search" at bounding box center [1203, 426] width 55 height 25
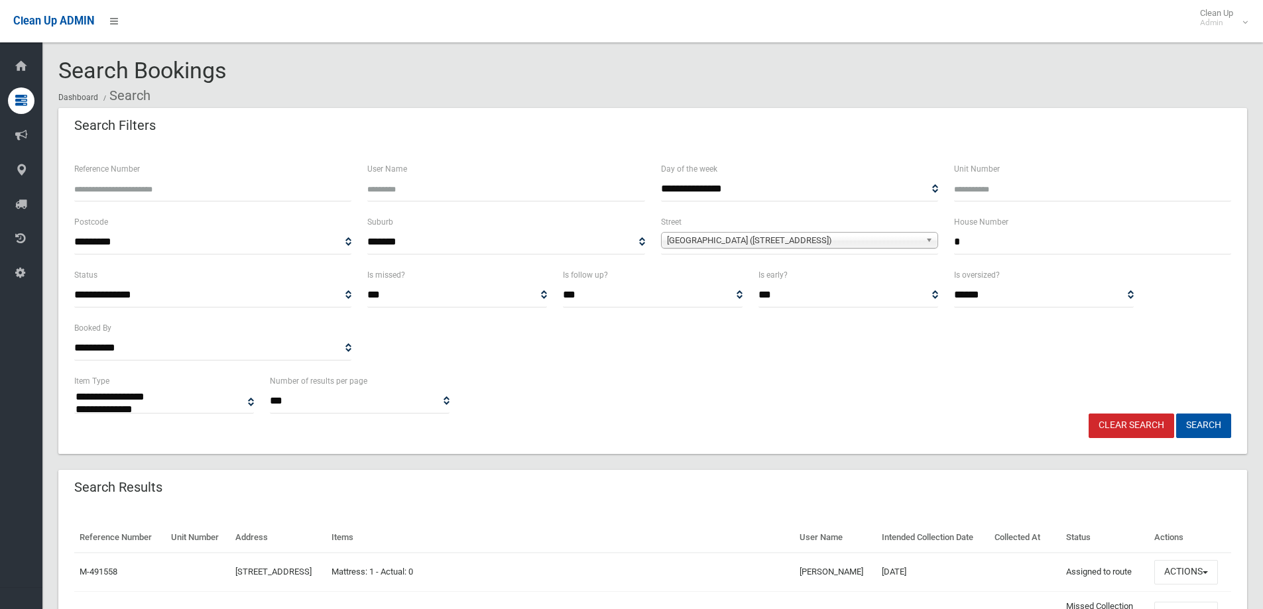
select select
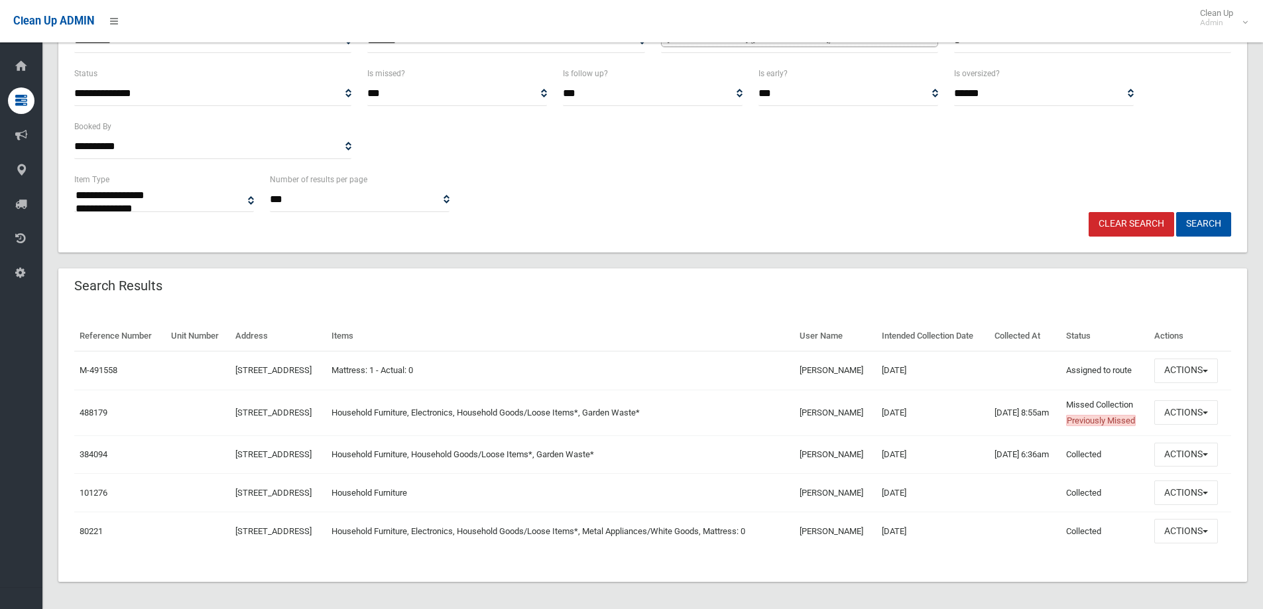
scroll to position [217, 0]
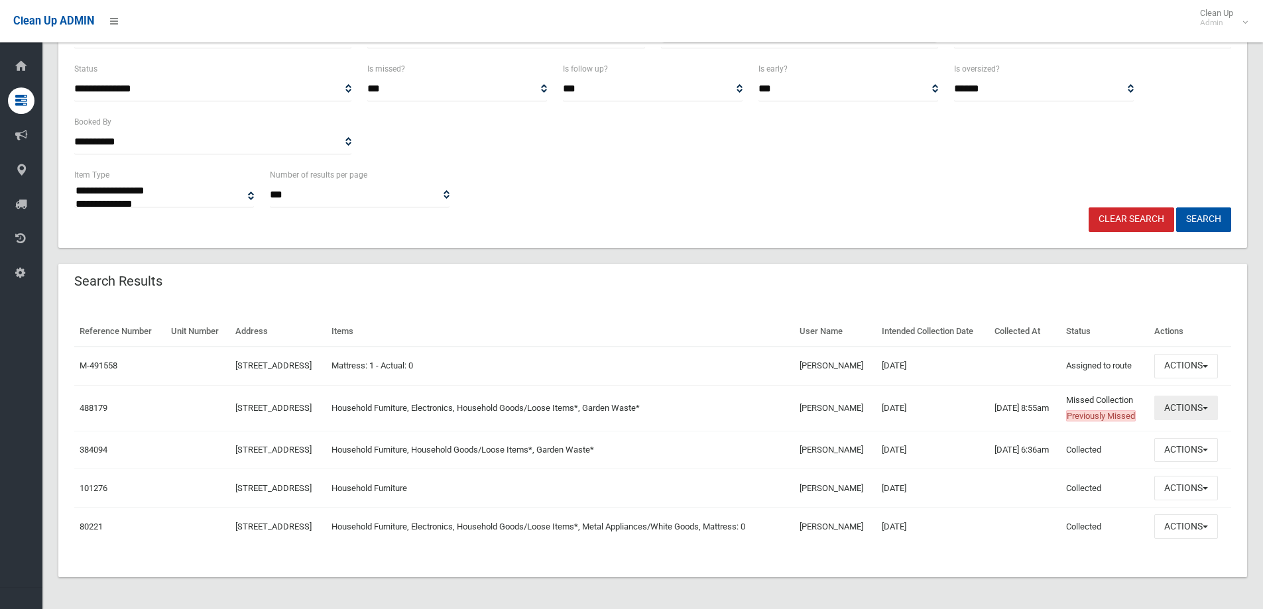
click at [1213, 420] on button "Actions" at bounding box center [1186, 408] width 64 height 25
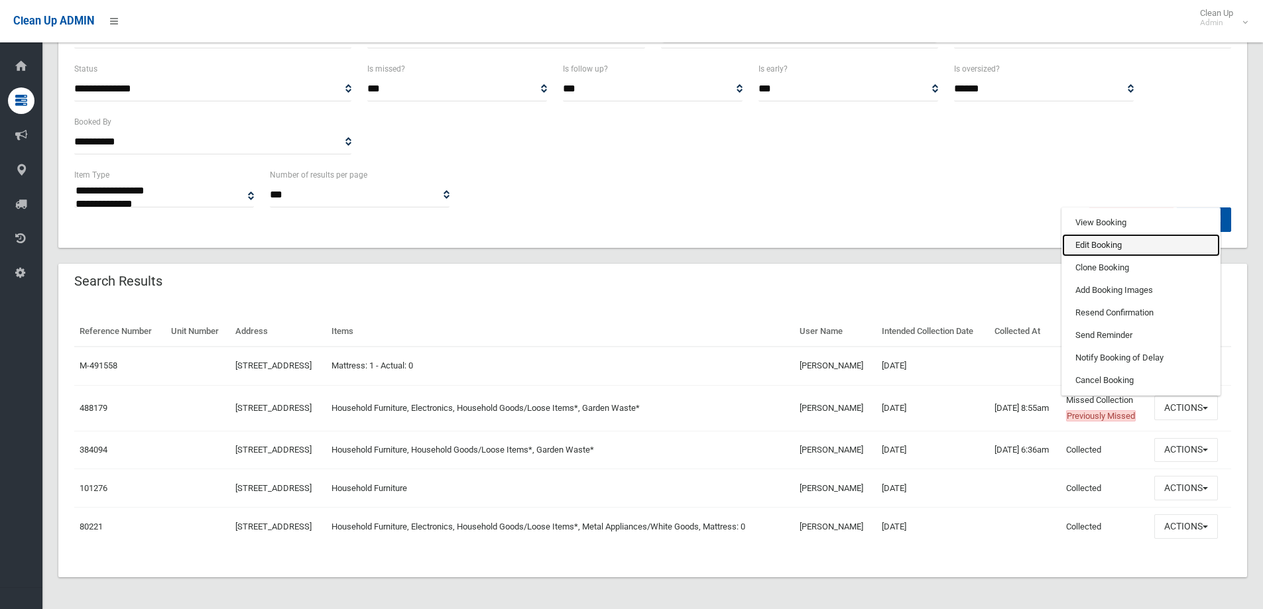
click at [1110, 257] on link "Edit Booking" at bounding box center [1141, 245] width 158 height 23
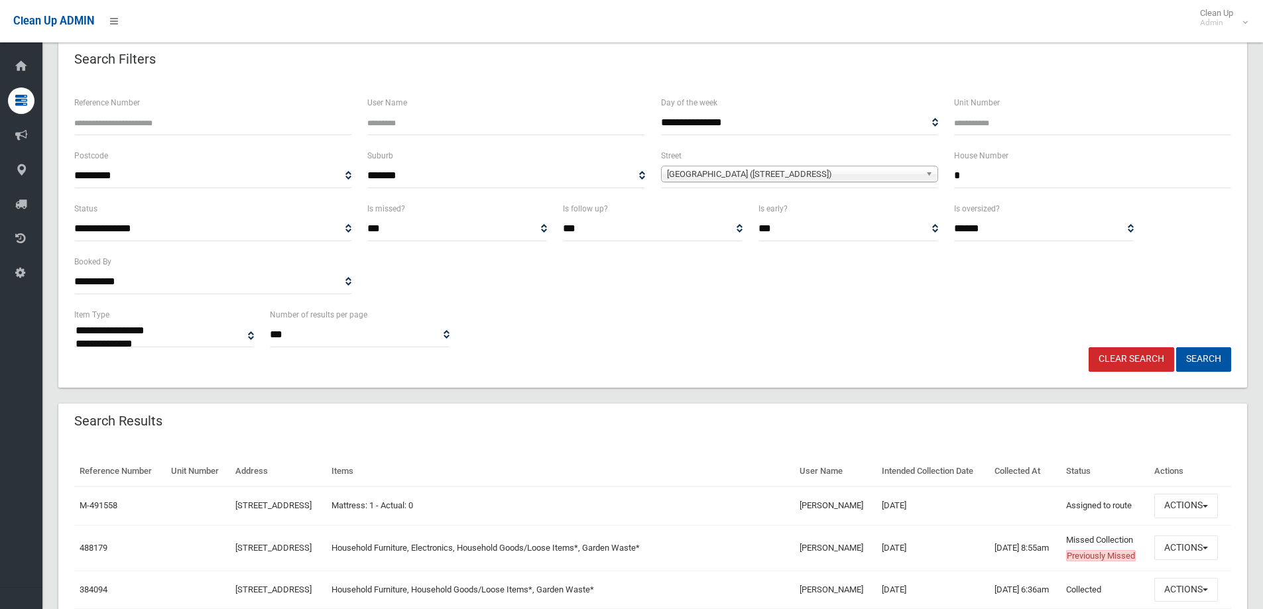
scroll to position [0, 0]
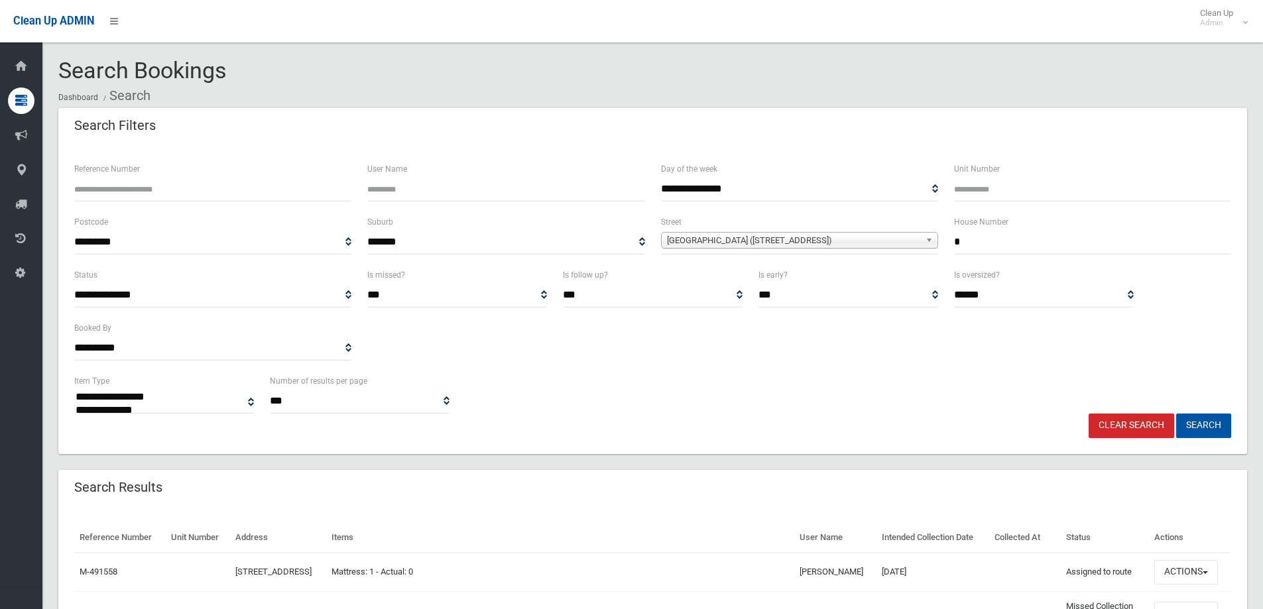
click at [1131, 432] on link "Clear Search" at bounding box center [1132, 426] width 86 height 25
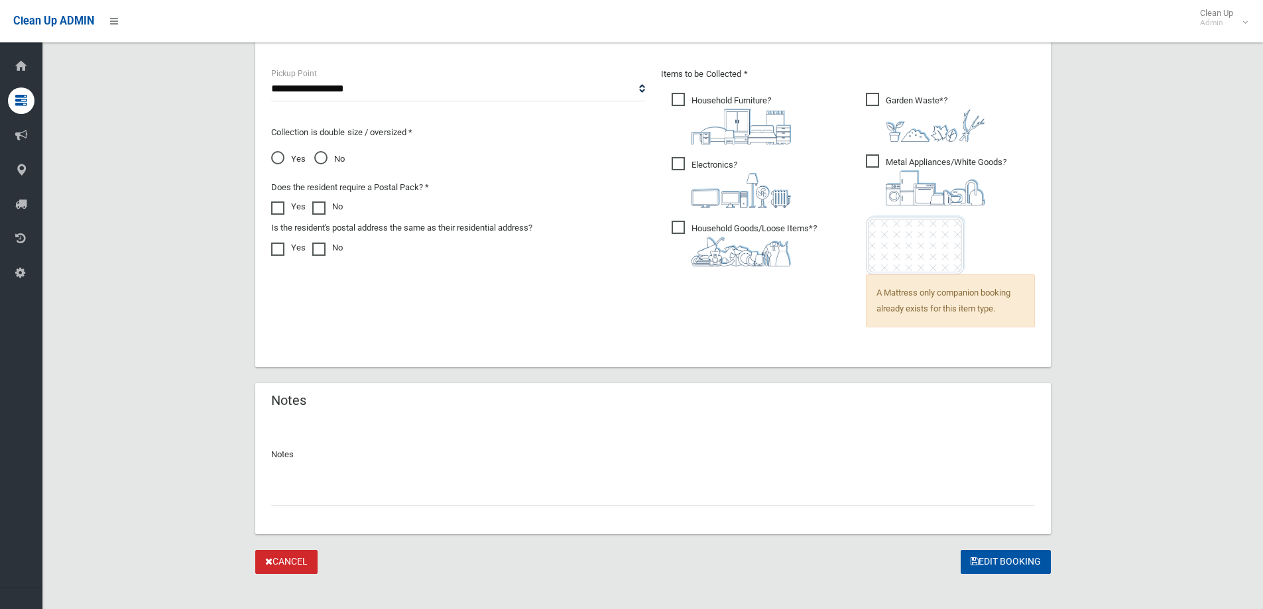
scroll to position [917, 0]
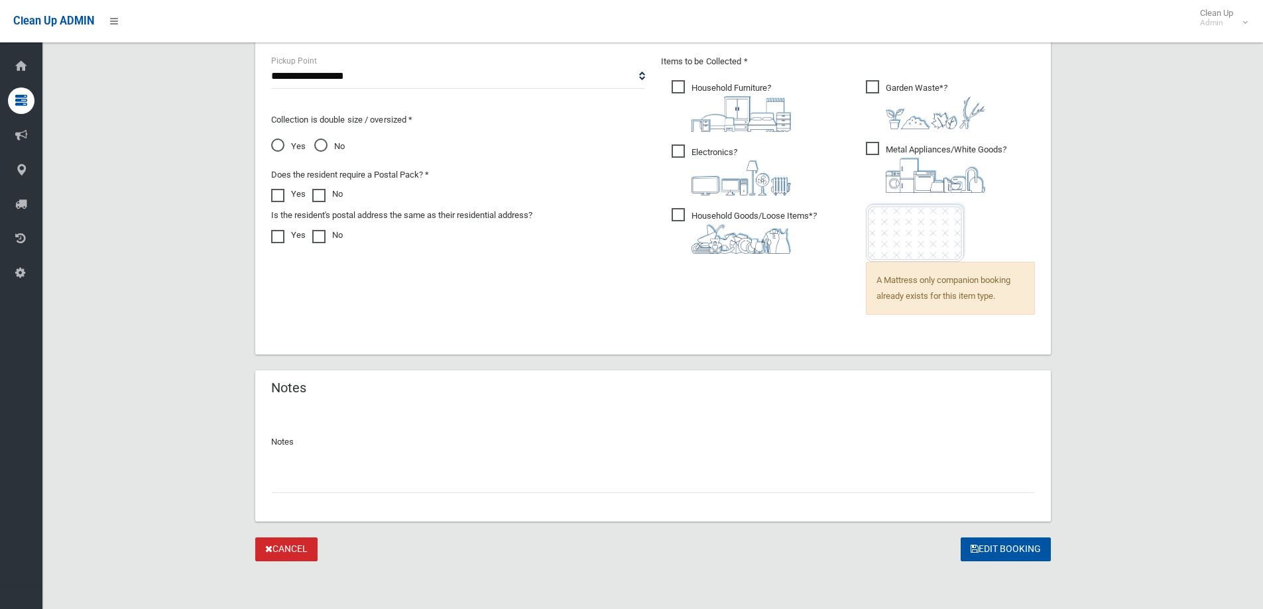
click at [344, 487] on input "text" at bounding box center [653, 481] width 764 height 25
click at [303, 479] on input "**********" at bounding box center [653, 481] width 764 height 25
click at [388, 479] on input "**********" at bounding box center [653, 481] width 764 height 25
click at [482, 478] on input "**********" at bounding box center [653, 481] width 764 height 25
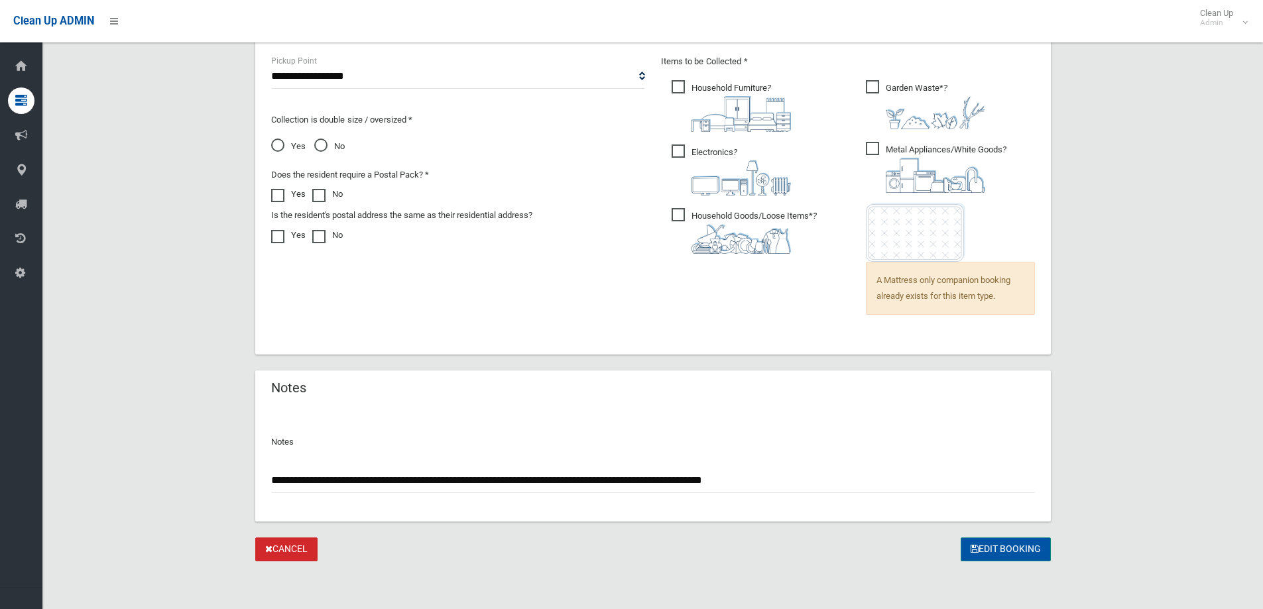
type input "**********"
click at [1008, 544] on button "Edit Booking" at bounding box center [1006, 550] width 90 height 25
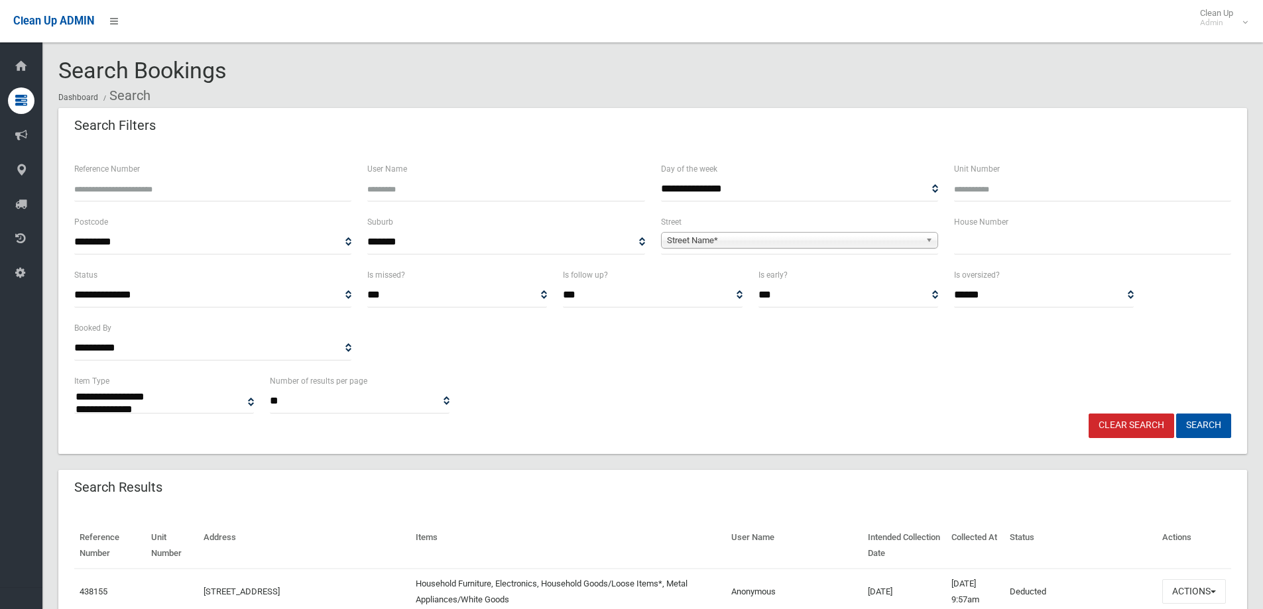
select select
click at [990, 253] on input "text" at bounding box center [1092, 242] width 277 height 25
type input "***"
click at [926, 244] on b at bounding box center [932, 240] width 12 height 15
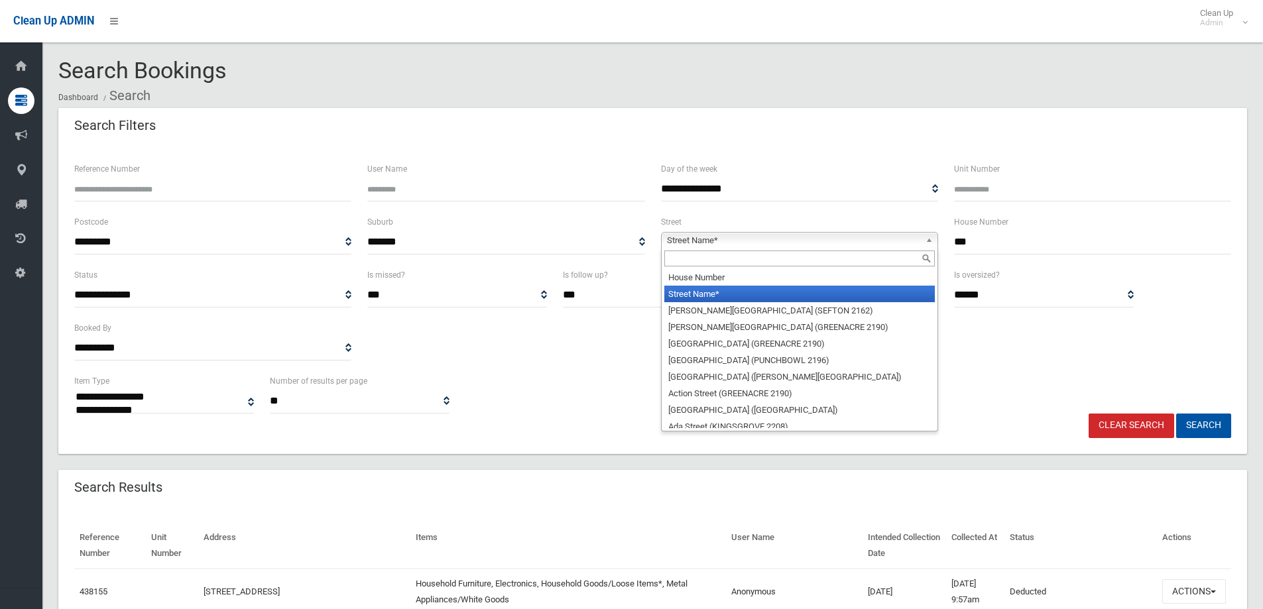
click at [870, 261] on input "text" at bounding box center [799, 259] width 270 height 16
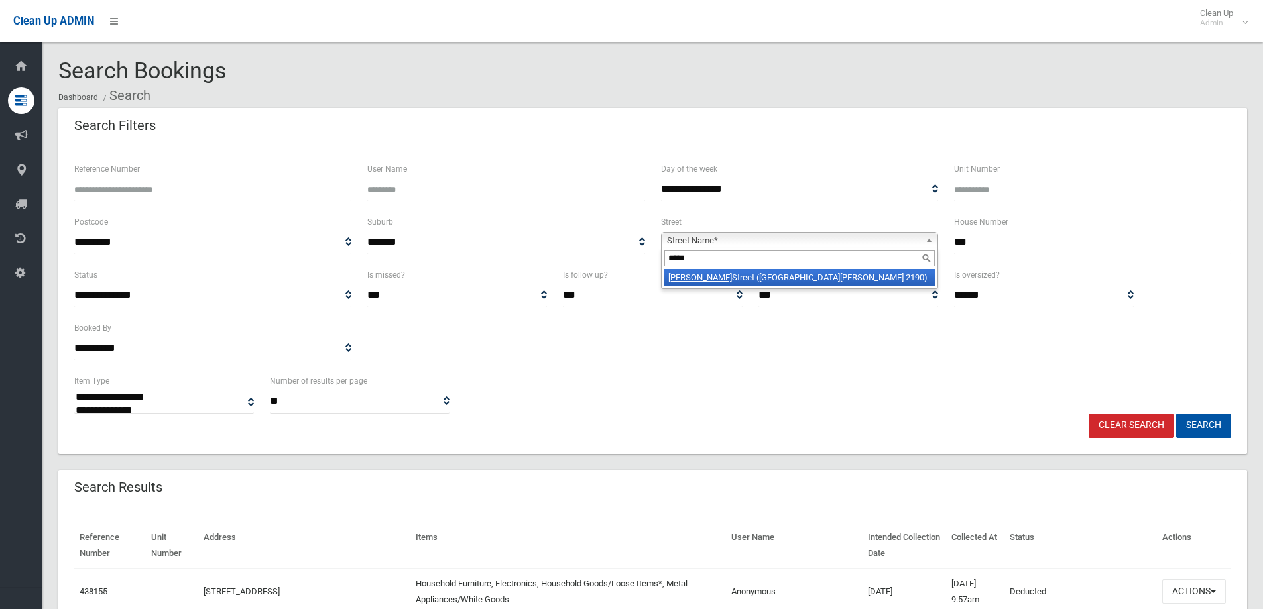
type input "*****"
click at [811, 278] on li "Frank Street (MOUNT LEWIS 2190)" at bounding box center [799, 277] width 270 height 17
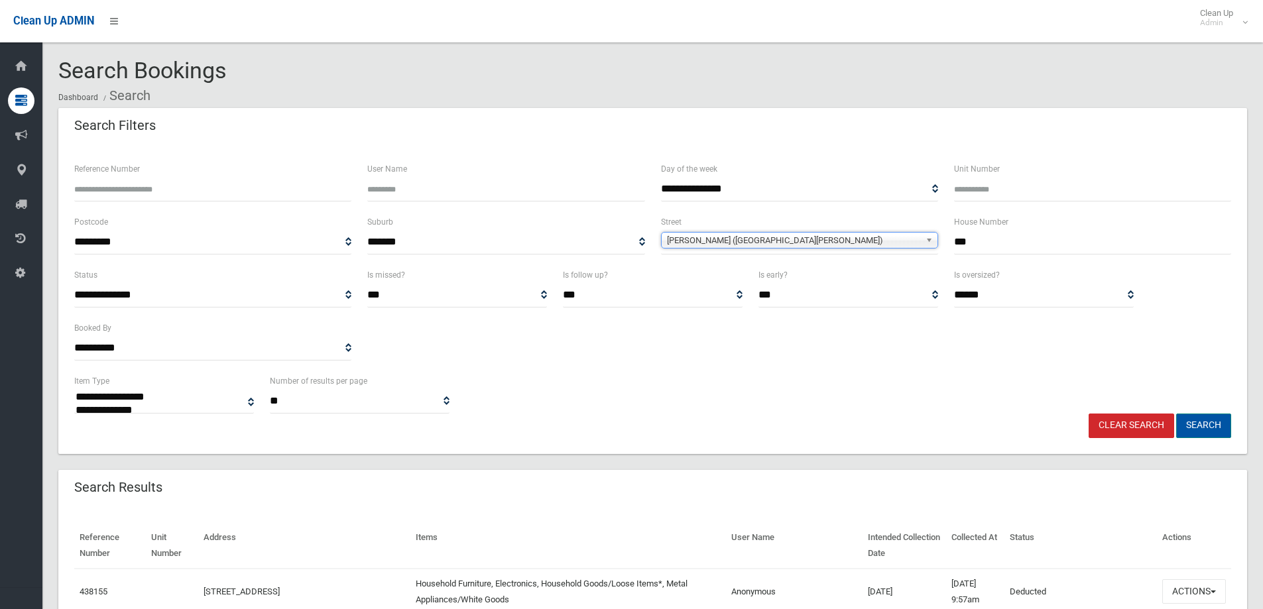
click at [1193, 427] on button "Search" at bounding box center [1203, 426] width 55 height 25
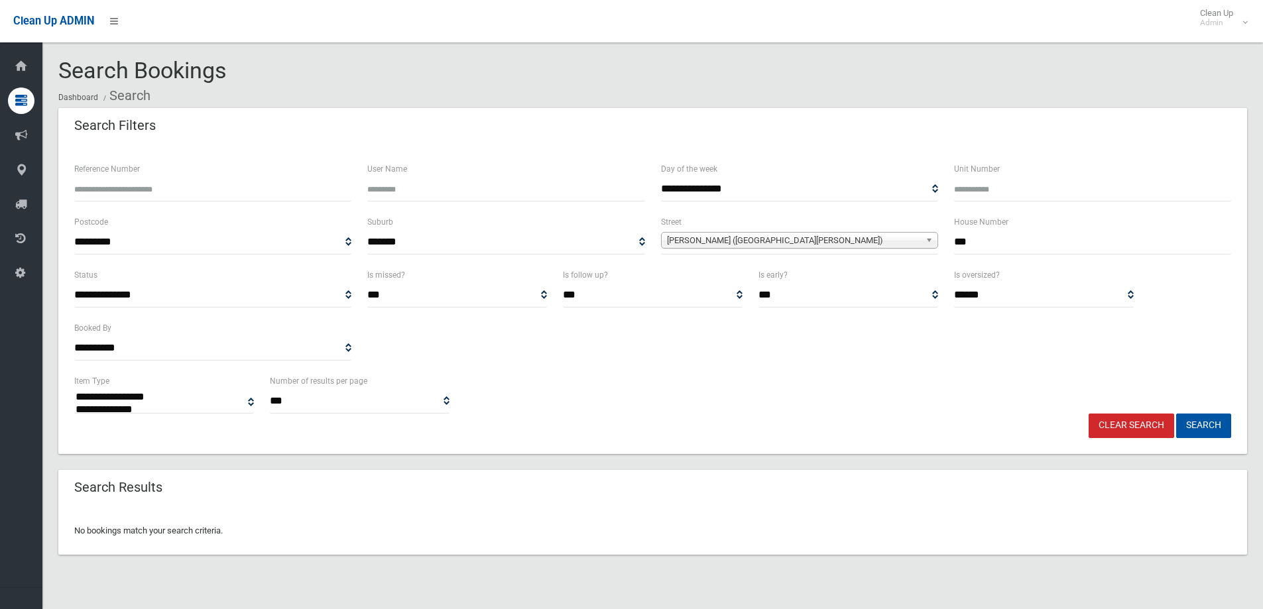
select select
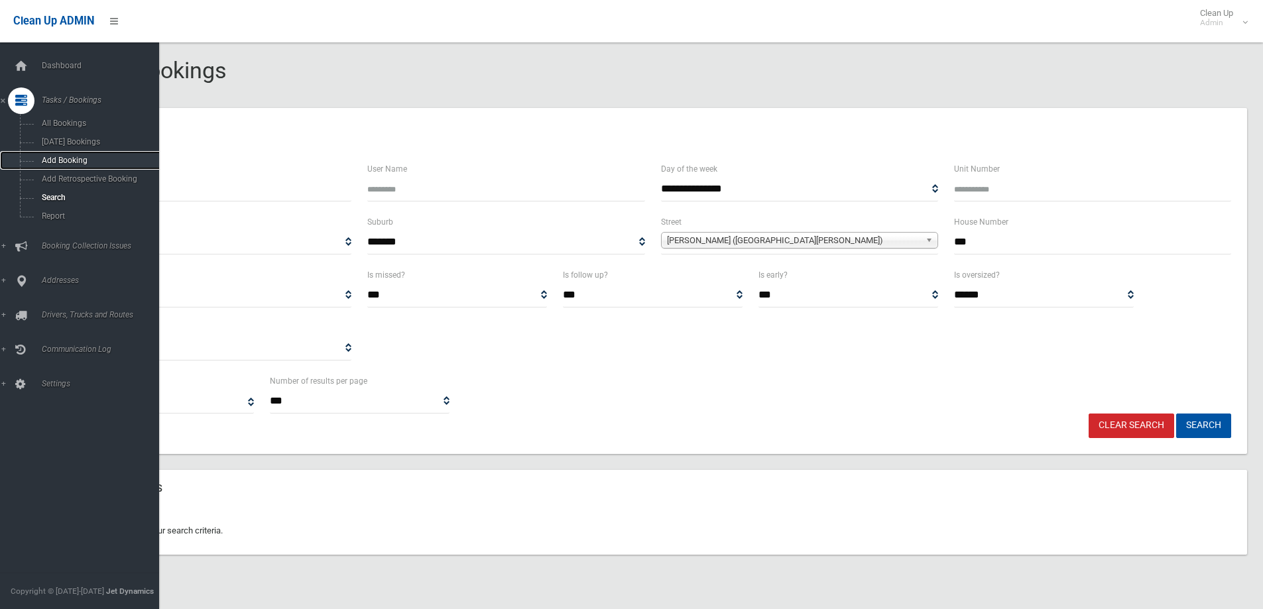
click at [70, 158] on span "Add Booking" at bounding box center [98, 160] width 120 height 9
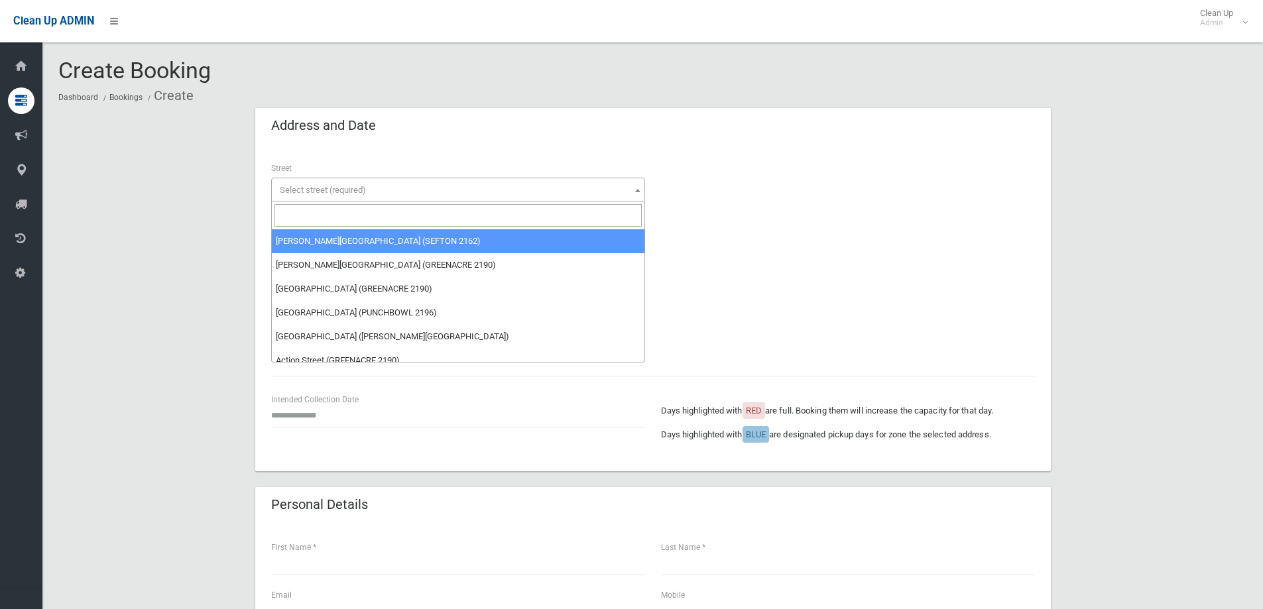
click at [351, 189] on span "Select street (required)" at bounding box center [323, 190] width 86 height 10
click at [328, 211] on input "search" at bounding box center [457, 215] width 367 height 23
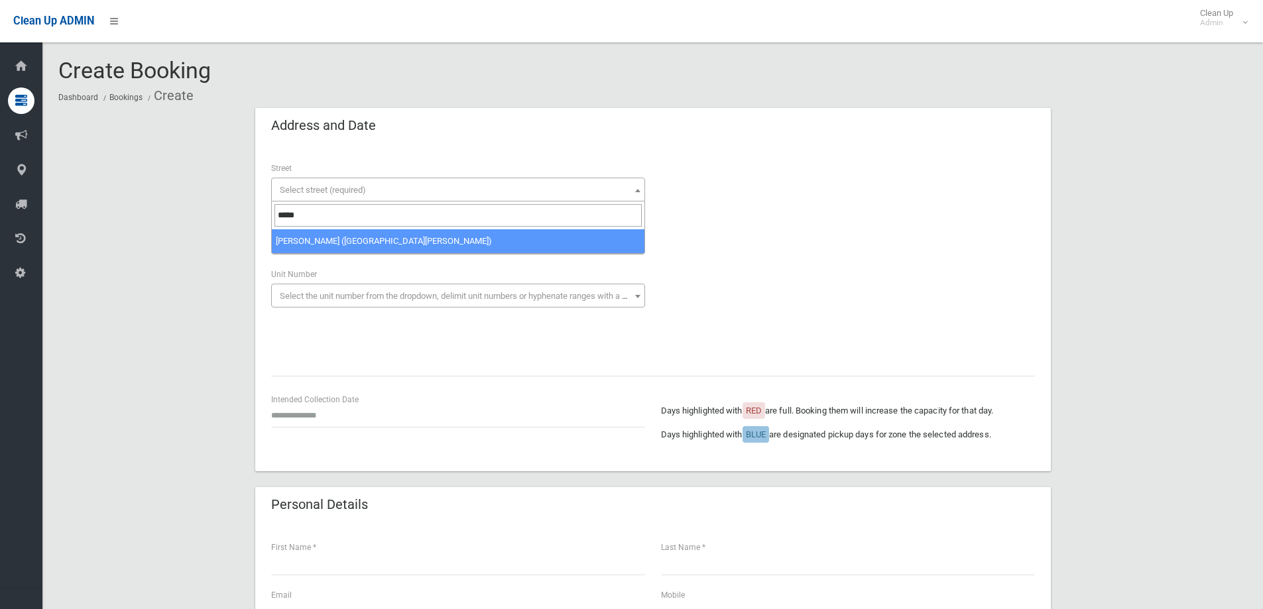
type input "*****"
select select "****"
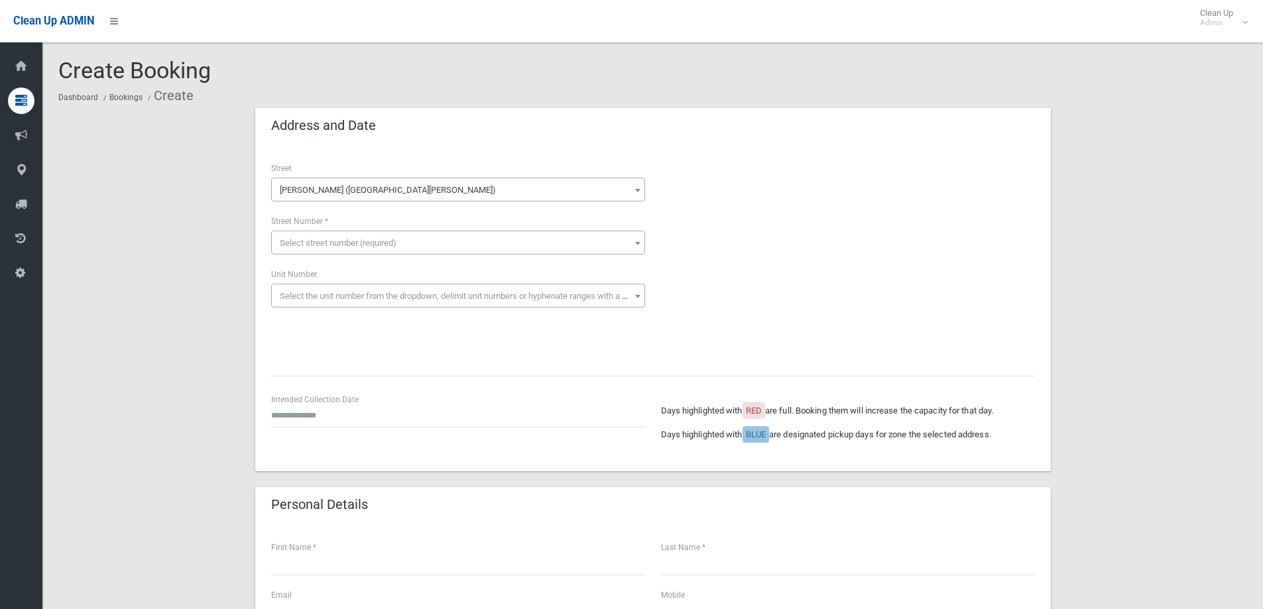
click at [296, 241] on span "Select street number (required)" at bounding box center [338, 243] width 117 height 10
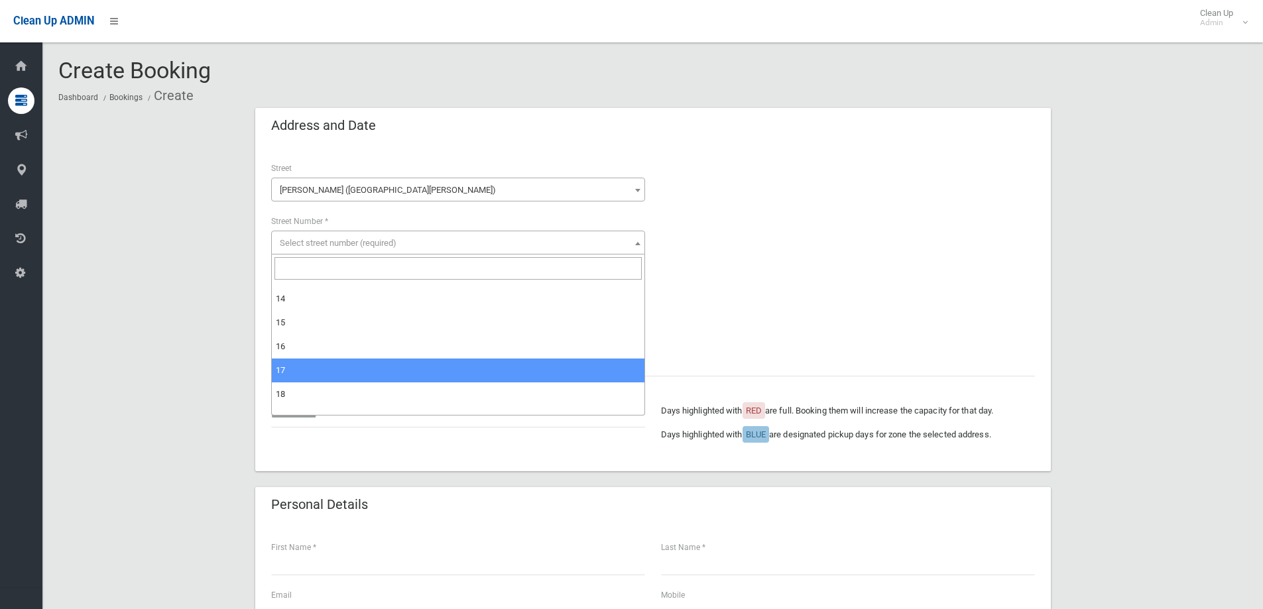
scroll to position [331, 0]
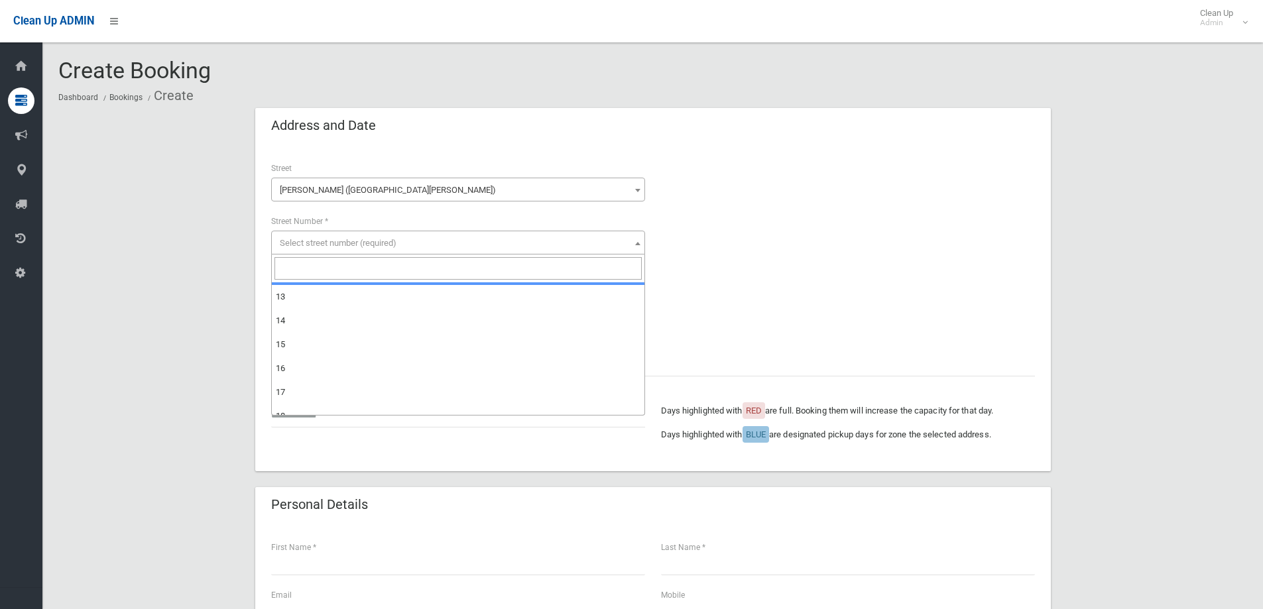
click at [788, 196] on div at bounding box center [848, 260] width 374 height 199
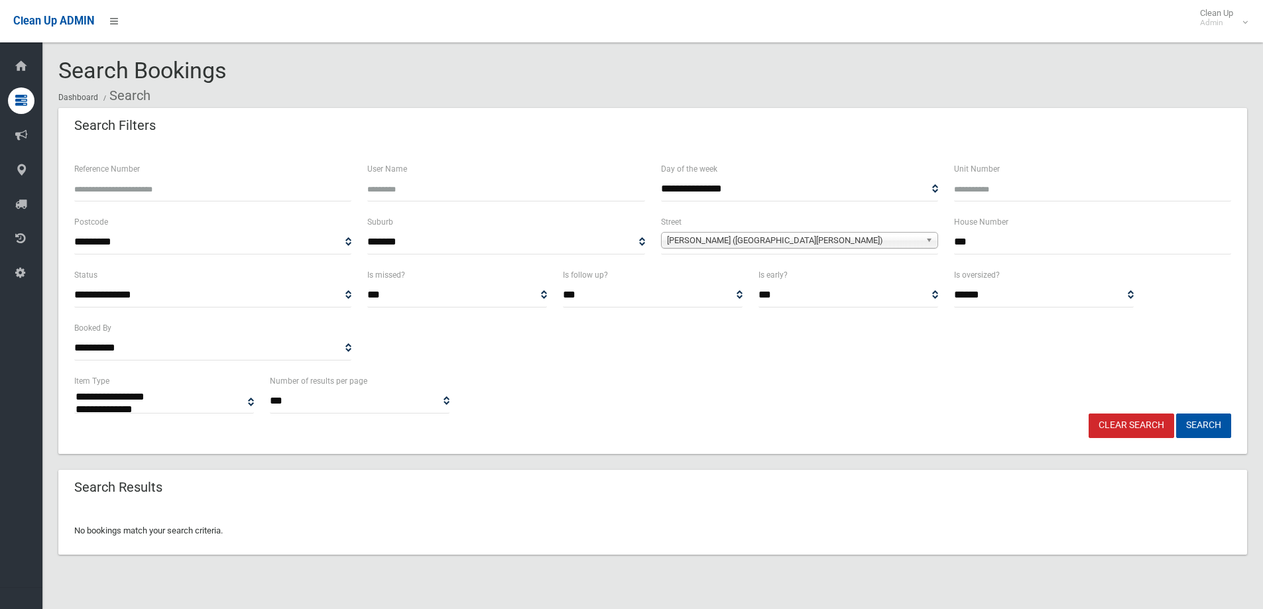
select select
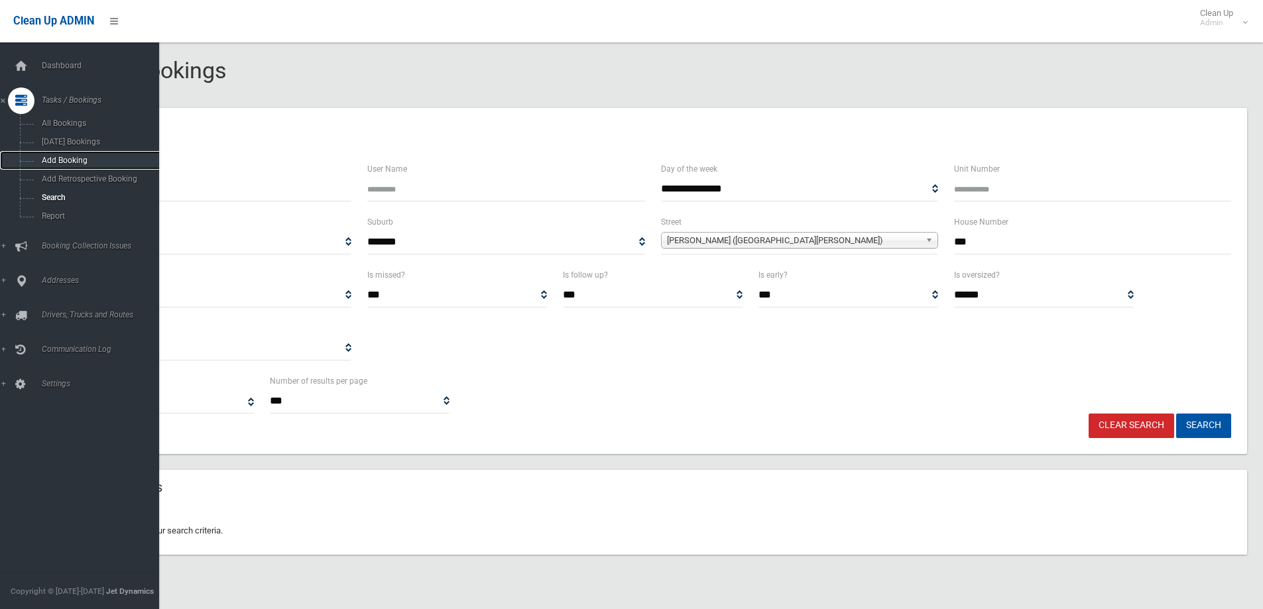
click at [62, 158] on span "Add Booking" at bounding box center [98, 160] width 120 height 9
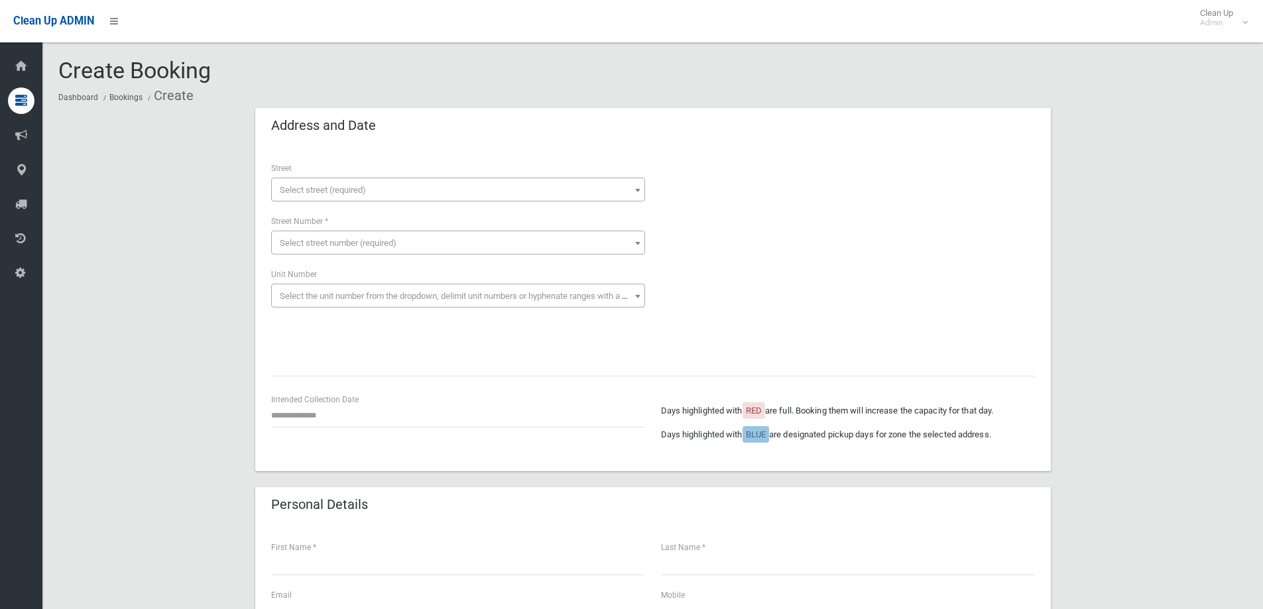
click at [299, 187] on span "Select street (required)" at bounding box center [323, 190] width 86 height 10
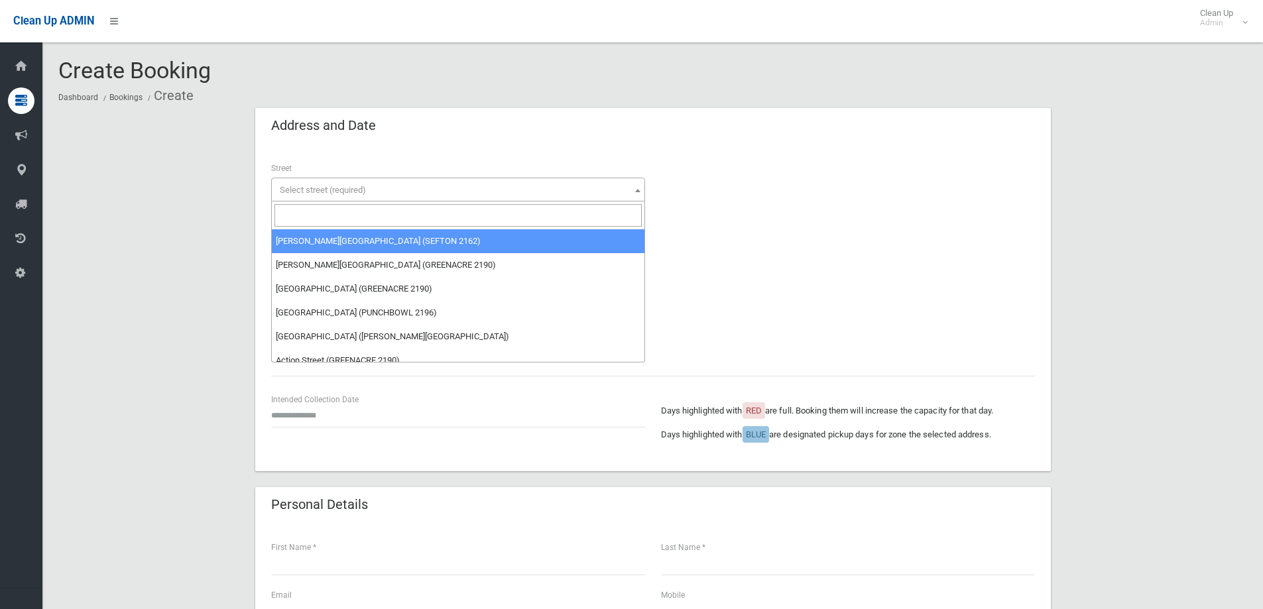
click at [287, 213] on input "search" at bounding box center [457, 215] width 367 height 23
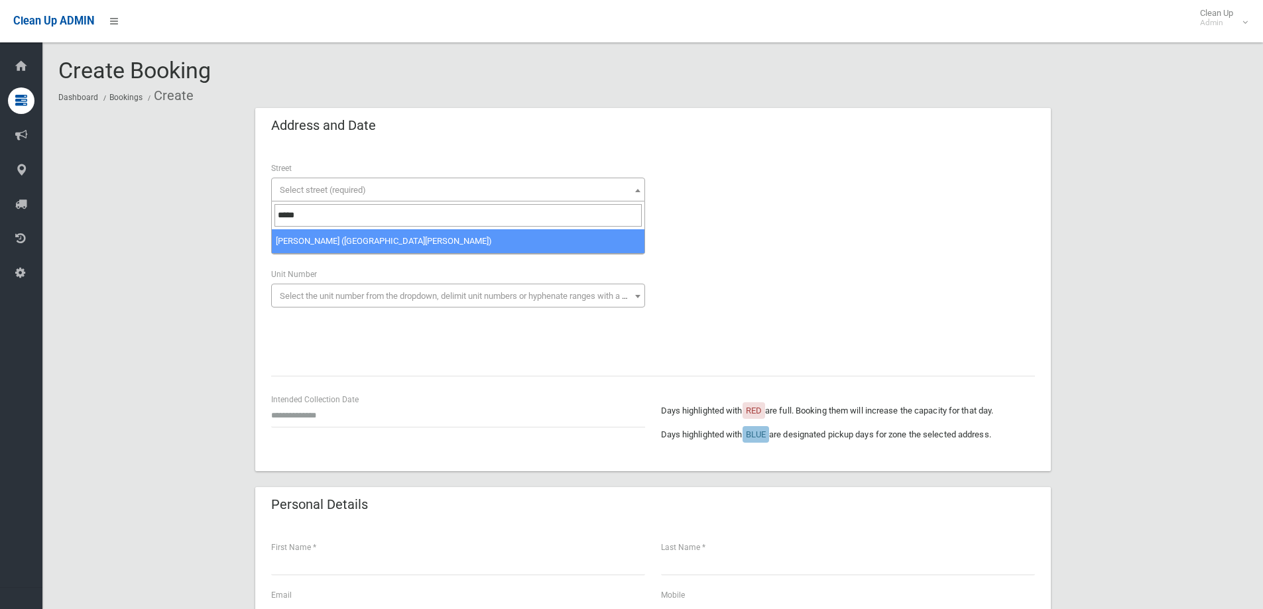
type input "*****"
select select "****"
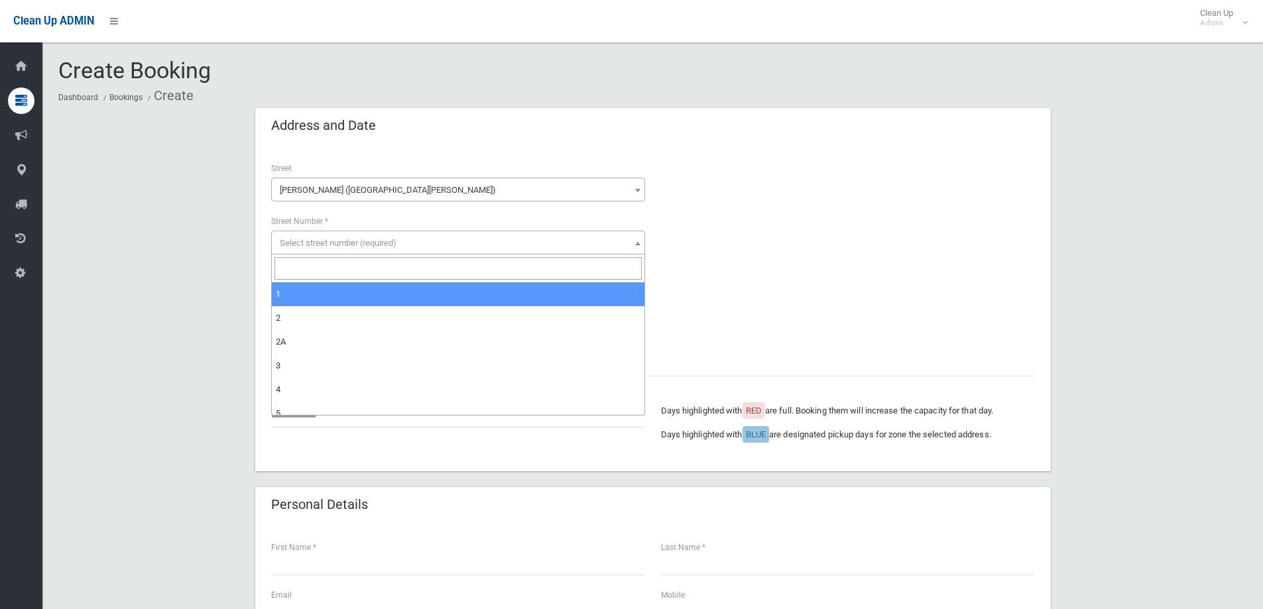
click at [298, 241] on span "Select street number (required)" at bounding box center [338, 243] width 117 height 10
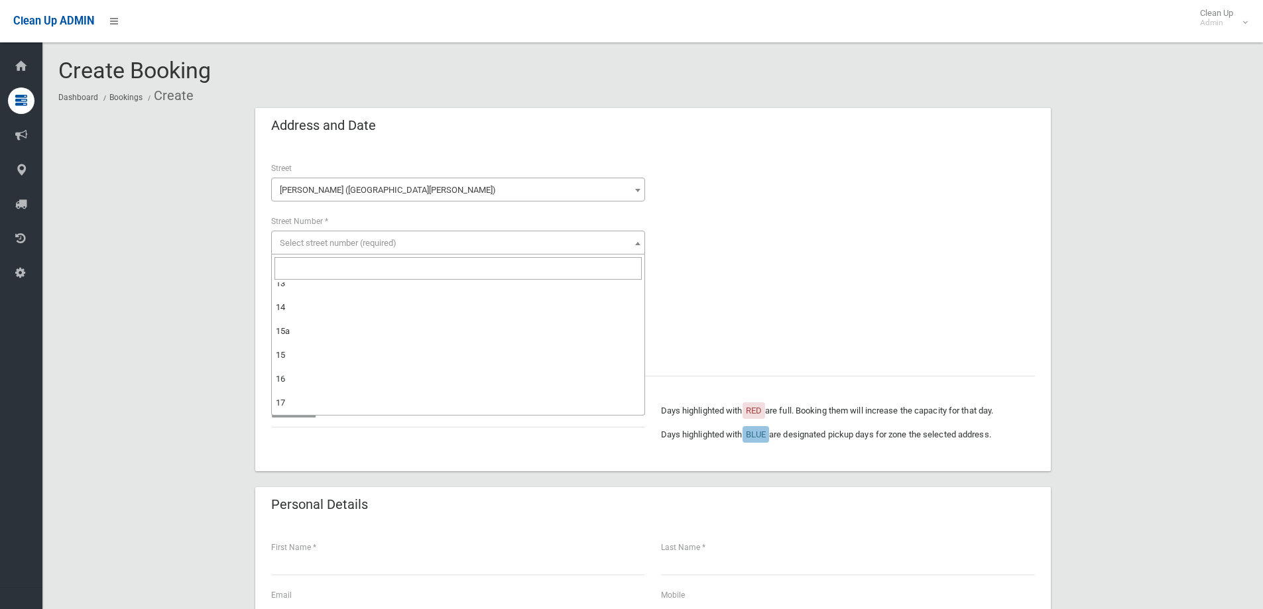
scroll to position [354, 0]
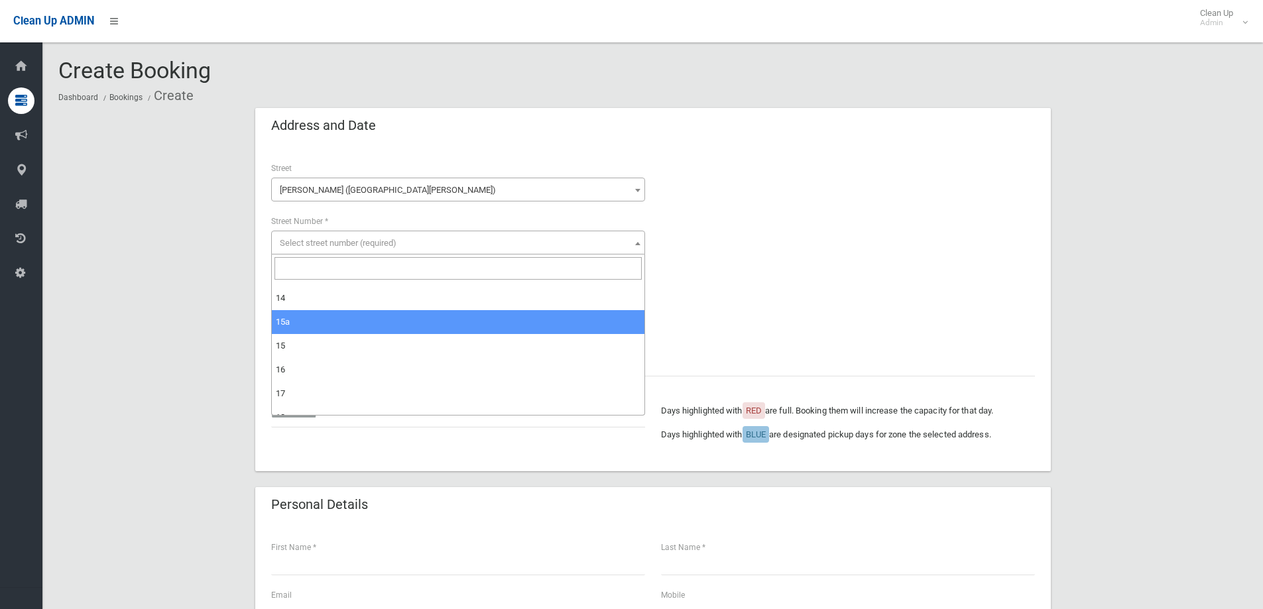
select select "***"
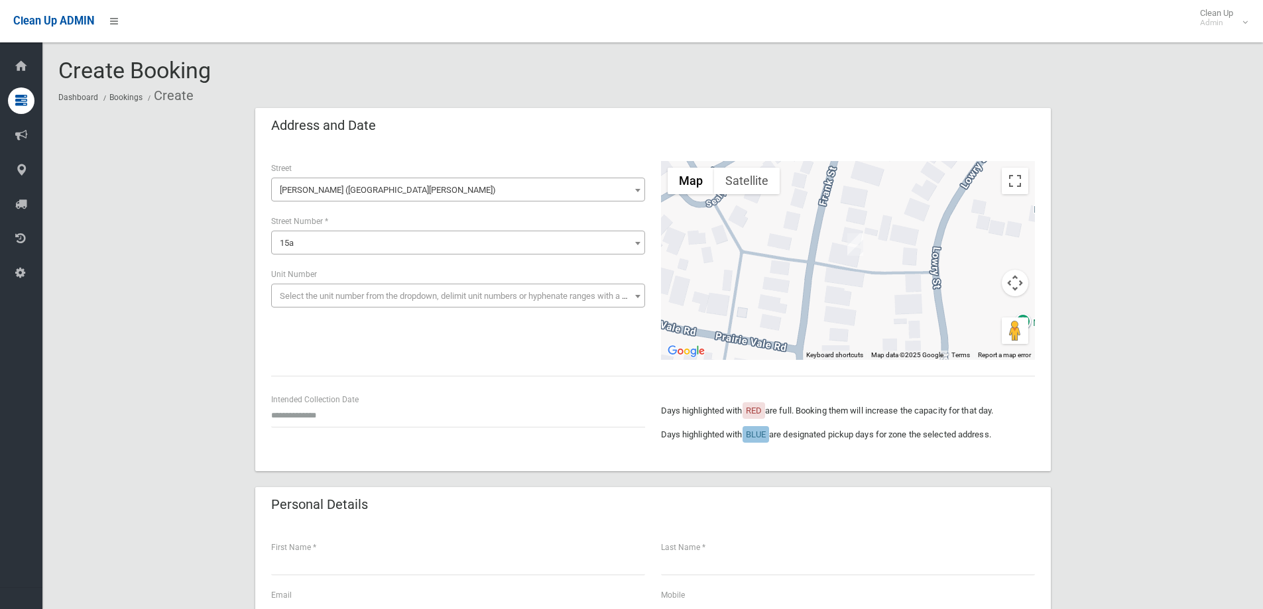
click at [641, 296] on span at bounding box center [637, 296] width 13 height 24
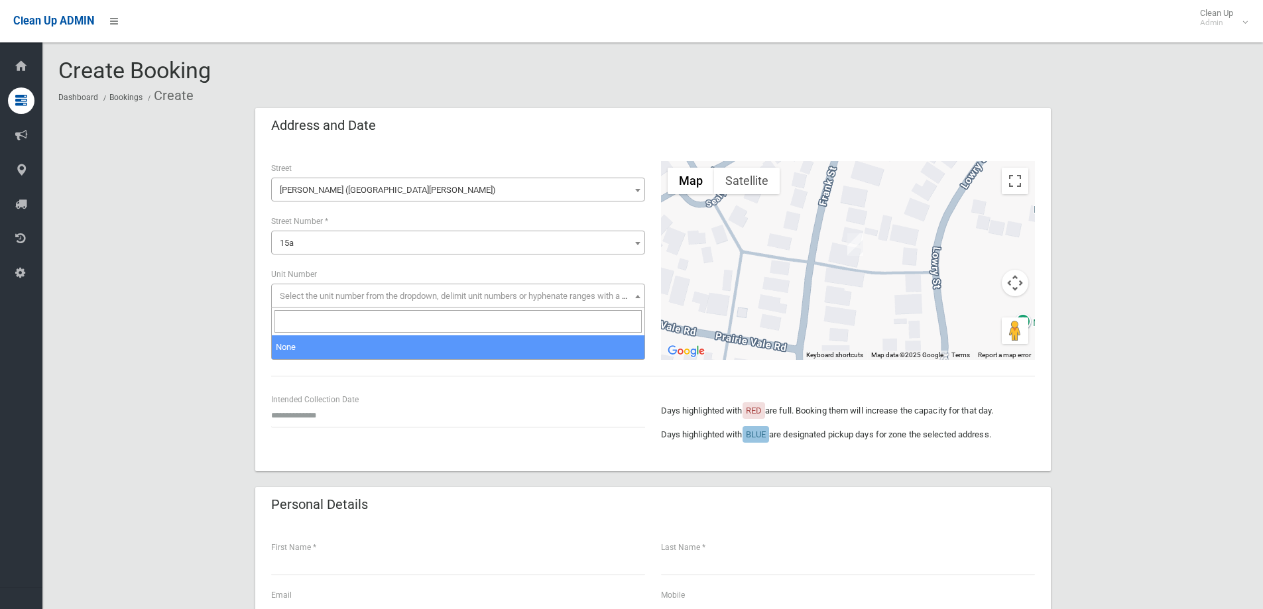
click at [644, 270] on div "**********" at bounding box center [458, 287] width 374 height 40
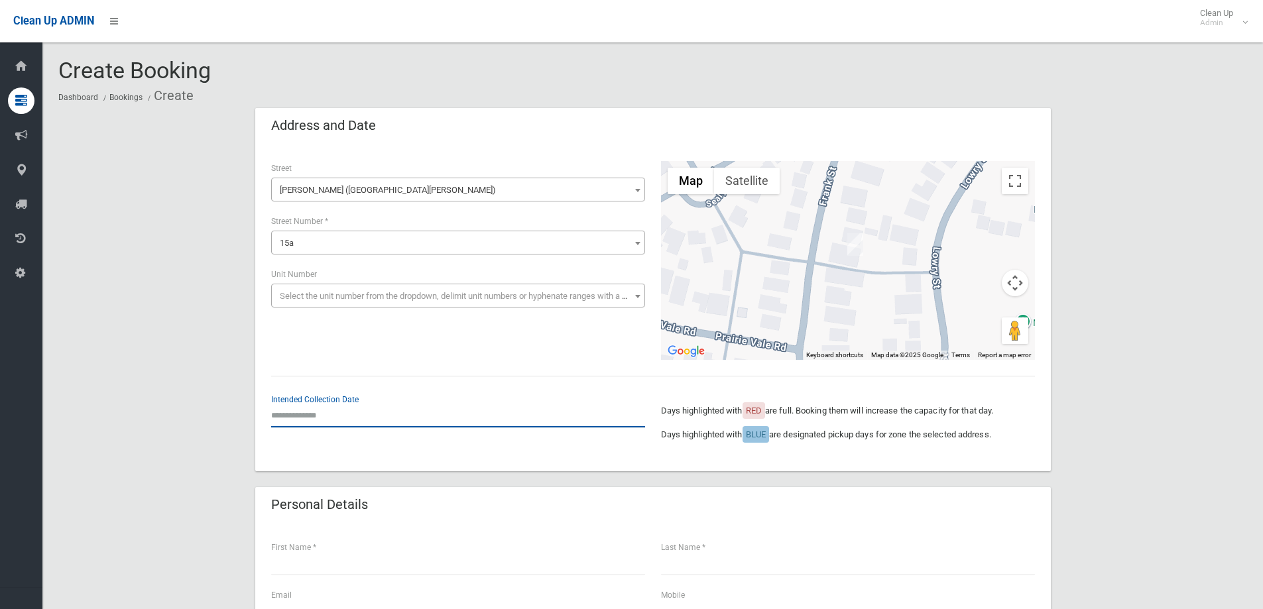
click at [305, 414] on input "text" at bounding box center [458, 415] width 374 height 25
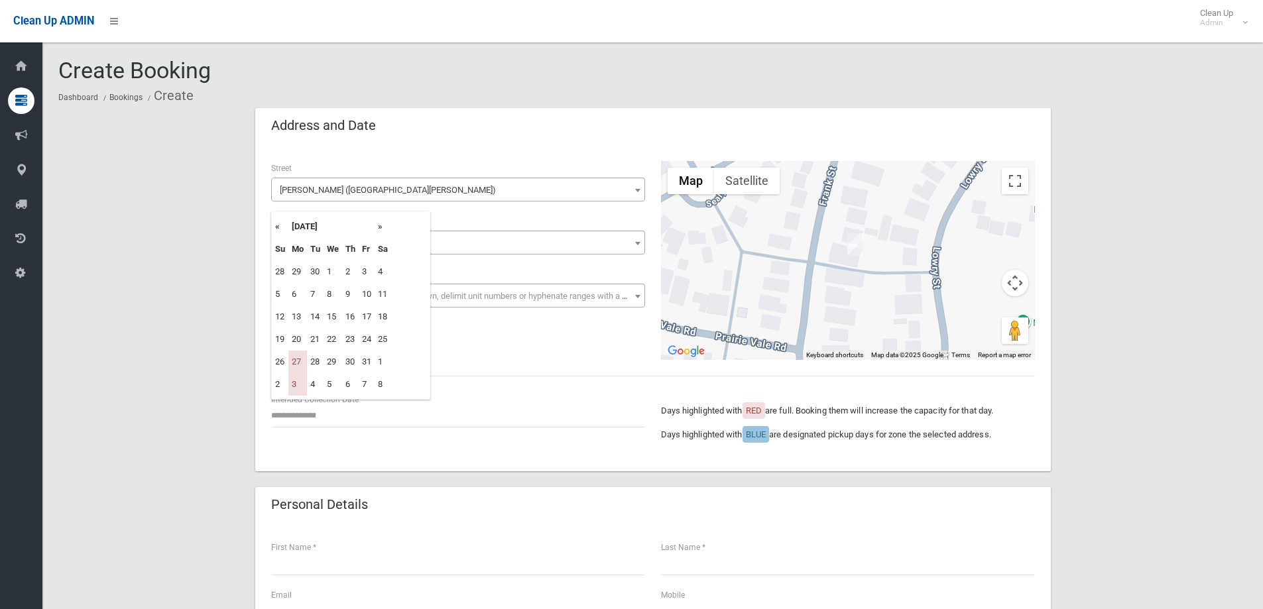
click at [377, 226] on th "»" at bounding box center [383, 226] width 17 height 23
click at [302, 314] on td "10" at bounding box center [297, 317] width 19 height 23
type input "**********"
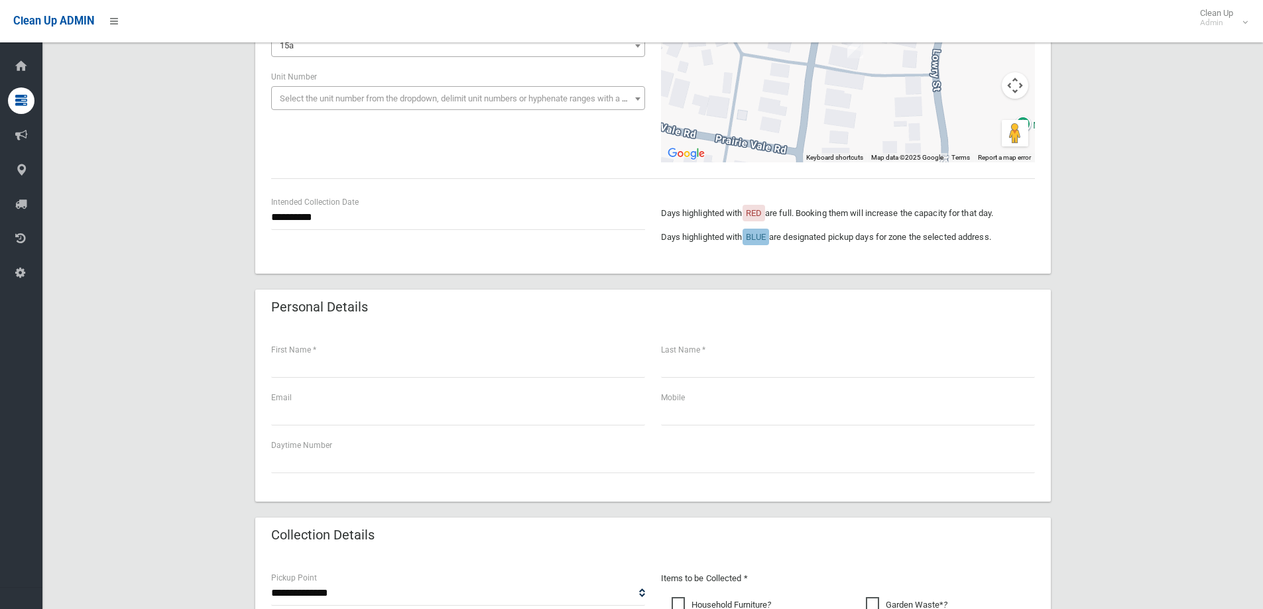
scroll to position [199, 0]
click at [330, 364] on input "text" at bounding box center [458, 364] width 374 height 25
type input "******"
click at [696, 361] on input "text" at bounding box center [848, 364] width 374 height 25
type input "******"
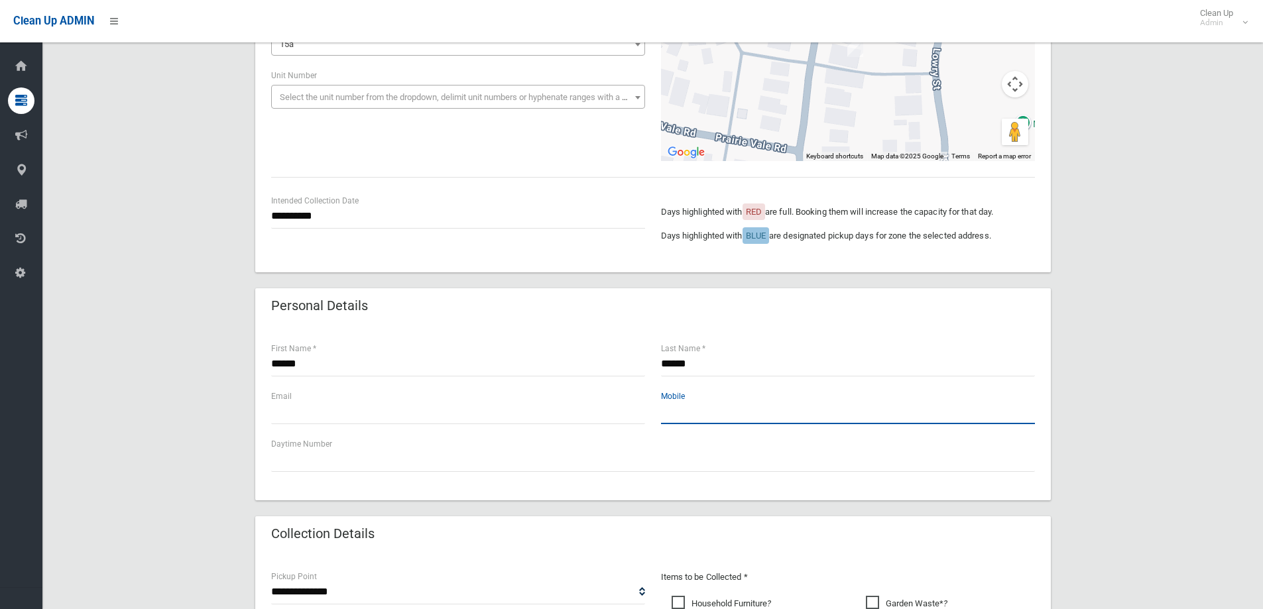
click at [701, 419] on input "text" at bounding box center [848, 412] width 374 height 25
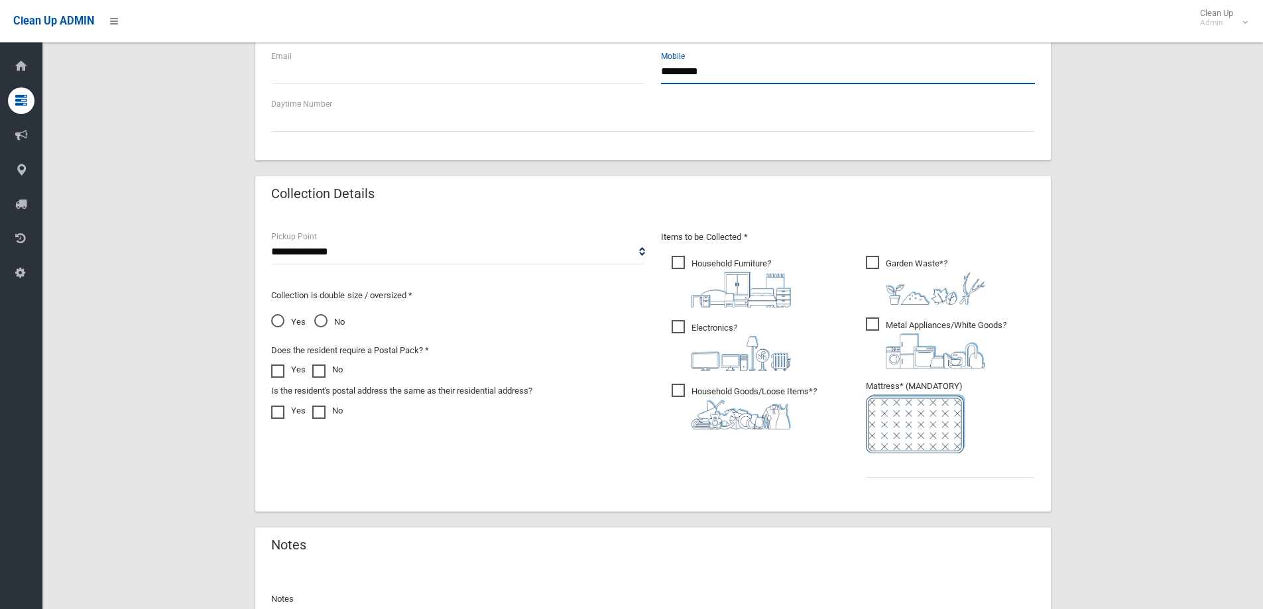
scroll to position [573, 0]
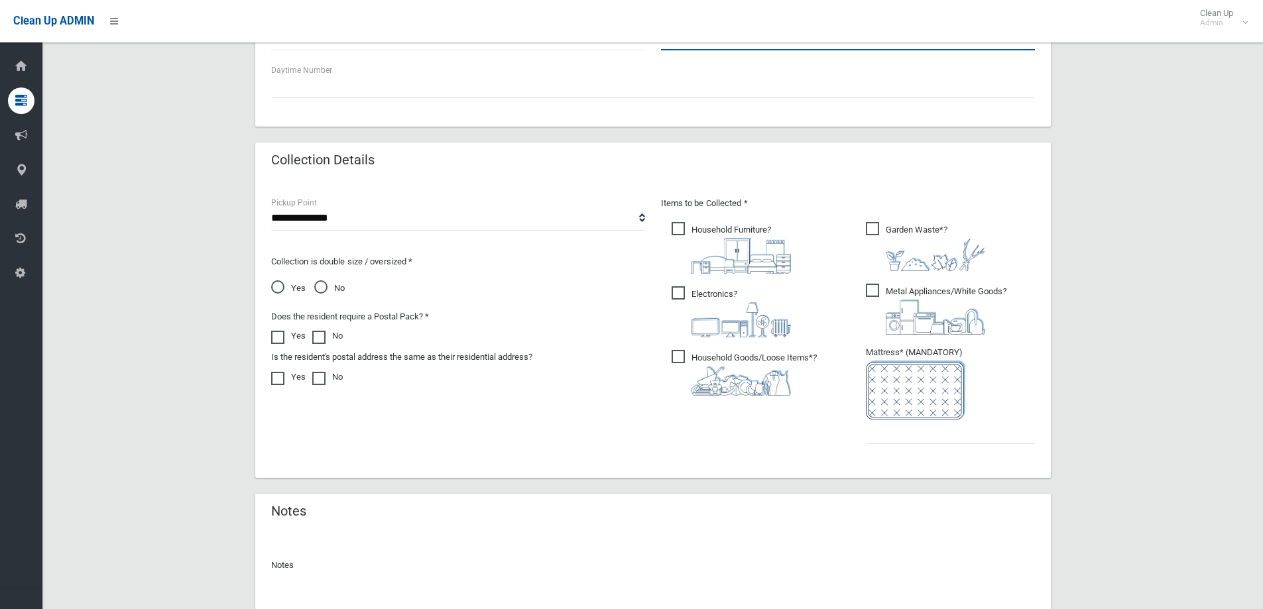
type input "*********"
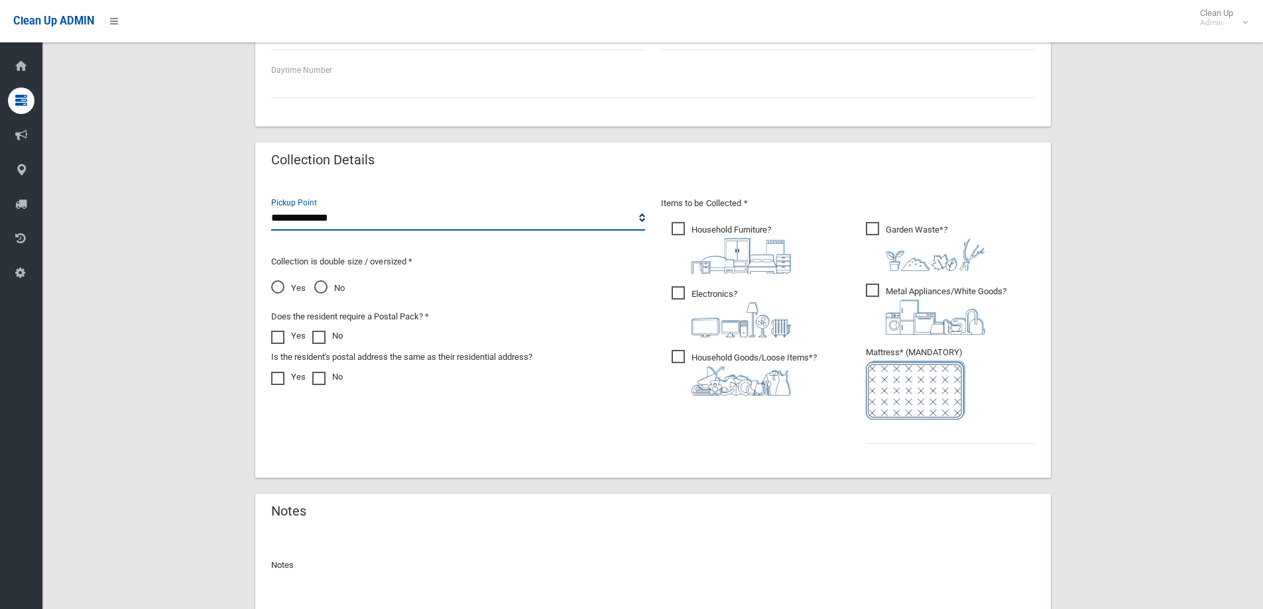
click at [644, 218] on select "**********" at bounding box center [458, 218] width 374 height 25
select select "*"
click at [271, 206] on select "**********" at bounding box center [458, 218] width 374 height 25
click at [321, 286] on span "No" at bounding box center [329, 288] width 30 height 16
click at [688, 227] on span "Household Furniture ?" at bounding box center [731, 248] width 119 height 52
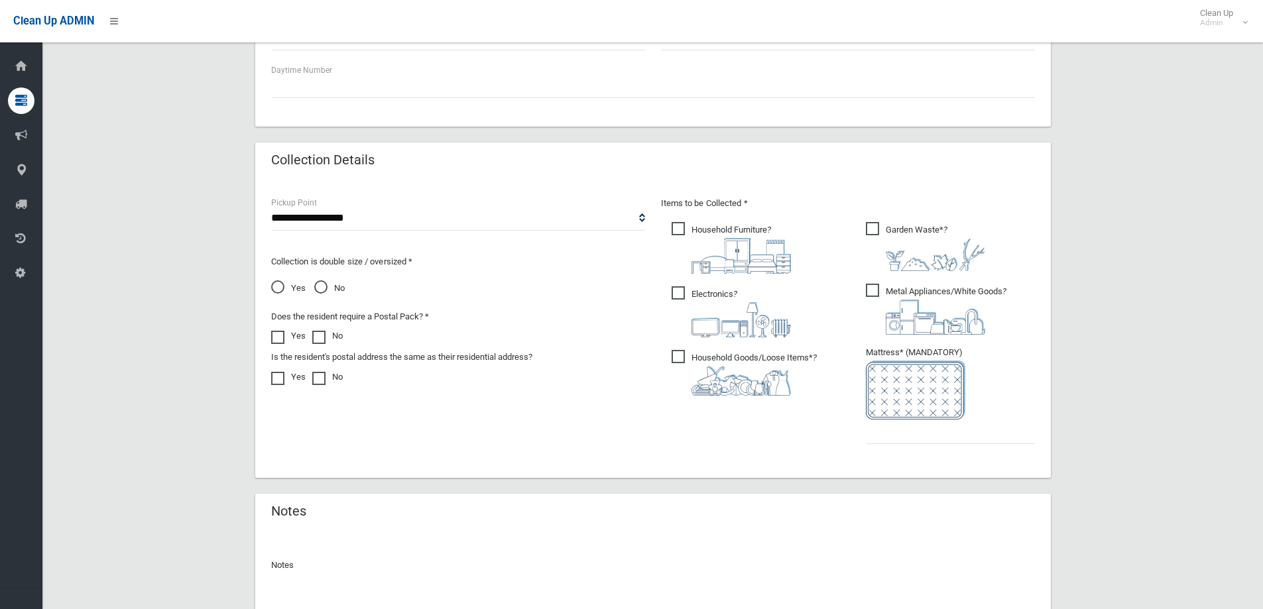
click at [680, 294] on span "Electronics ?" at bounding box center [731, 311] width 119 height 51
click at [678, 357] on span "Household Goods/Loose Items* ?" at bounding box center [744, 373] width 145 height 46
drag, startPoint x: 836, startPoint y: 218, endPoint x: 916, endPoint y: 247, distance: 84.5
click at [849, 221] on div "Items to be Collected * Household Furniture ?" at bounding box center [848, 329] width 390 height 267
click at [871, 226] on span "Garden Waste* ?" at bounding box center [925, 246] width 119 height 49
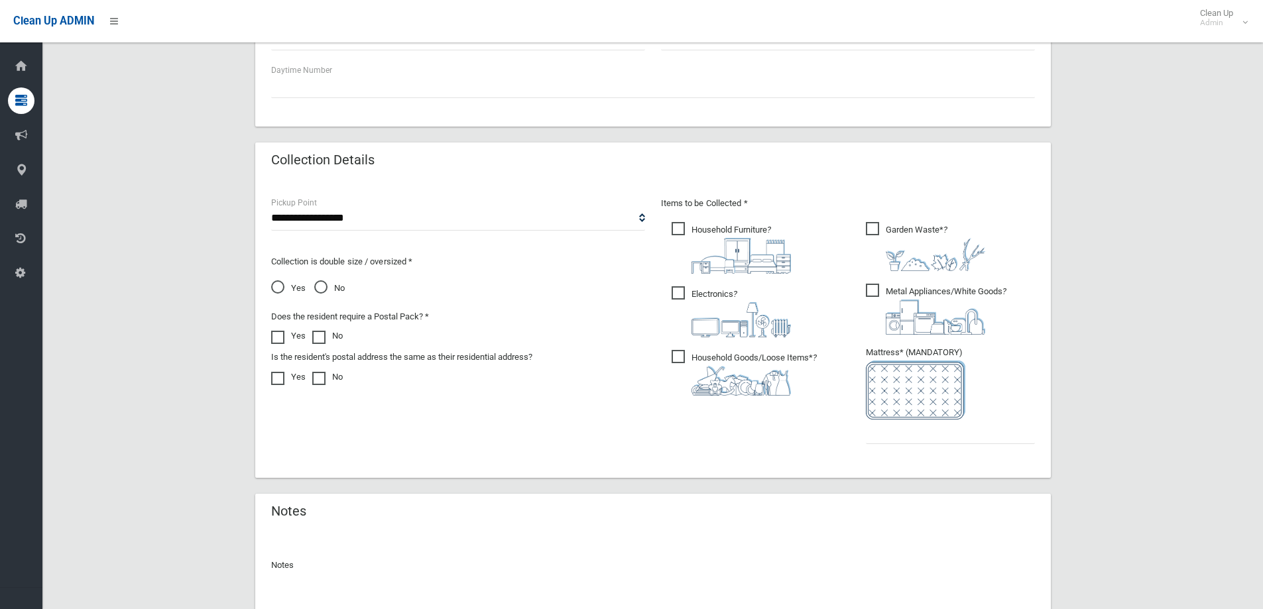
click at [869, 288] on span "Metal Appliances/White Goods ?" at bounding box center [936, 309] width 141 height 51
click at [879, 434] on input "text" at bounding box center [950, 432] width 169 height 25
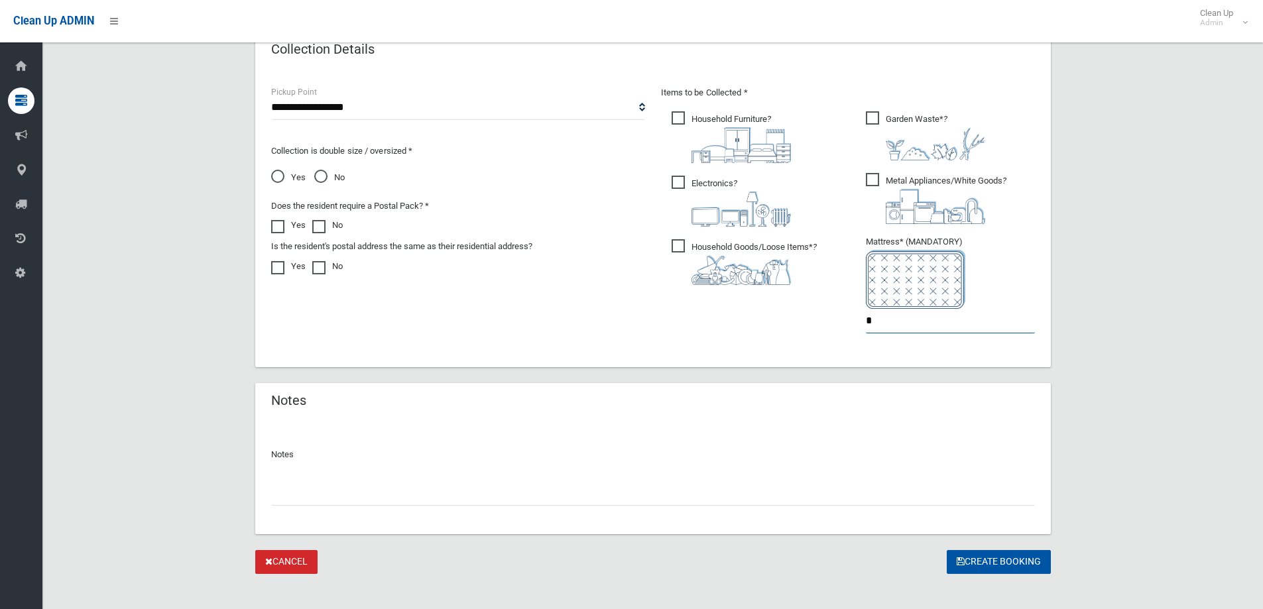
scroll to position [696, 0]
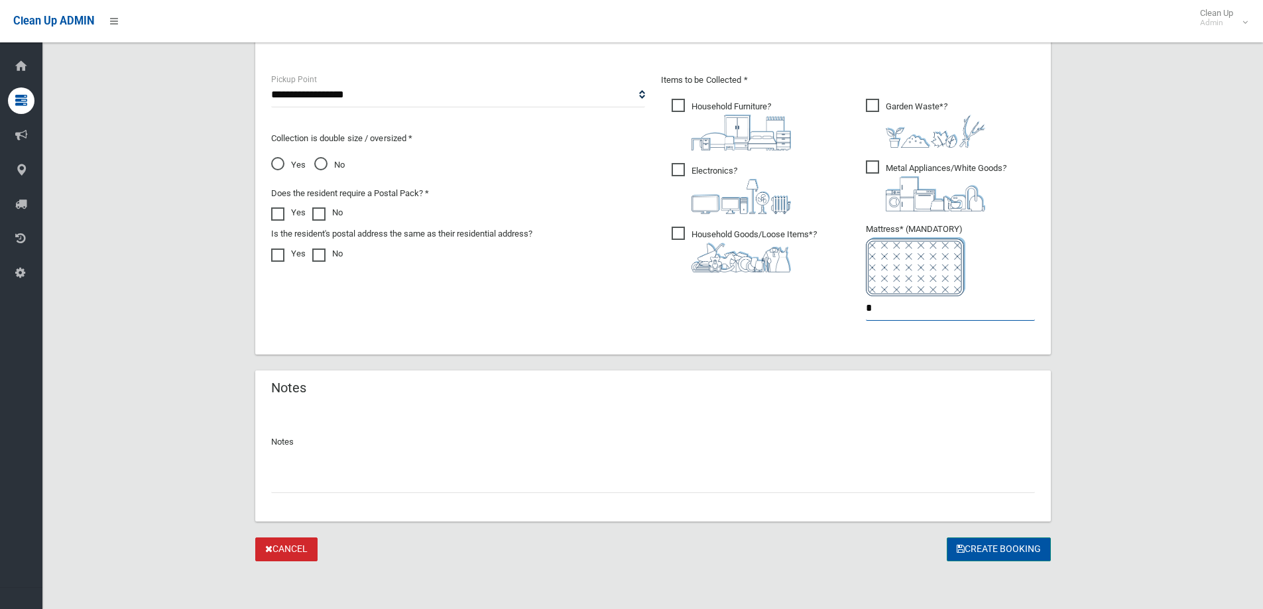
type input "*"
click at [990, 543] on button "Create Booking" at bounding box center [999, 550] width 104 height 25
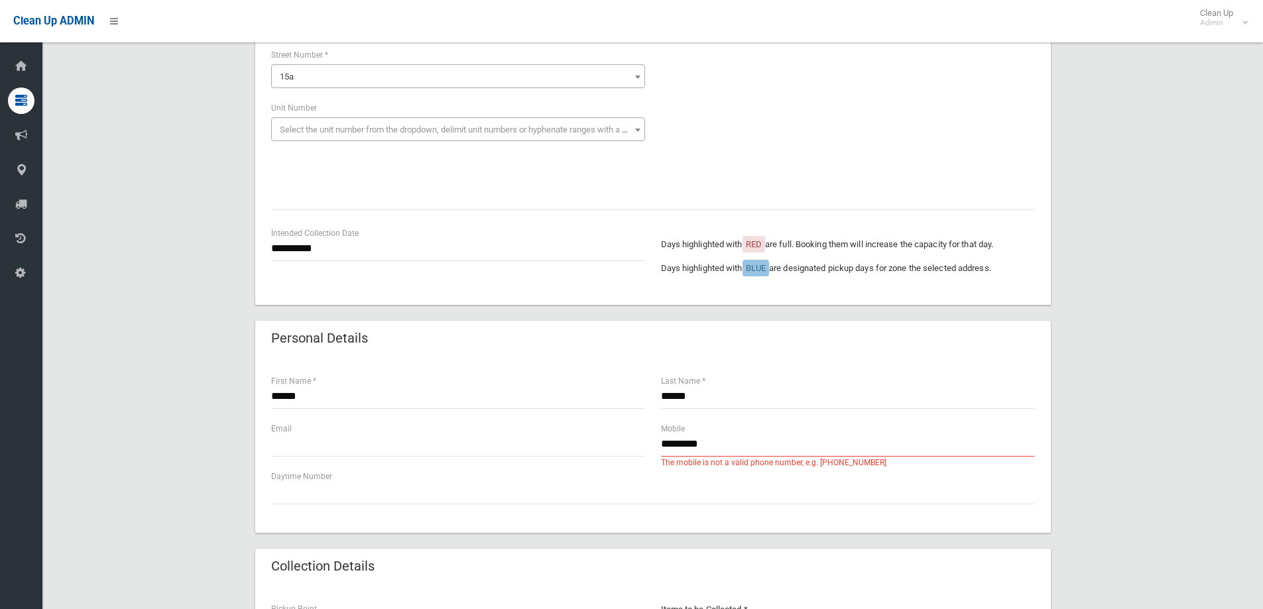
scroll to position [265, 0]
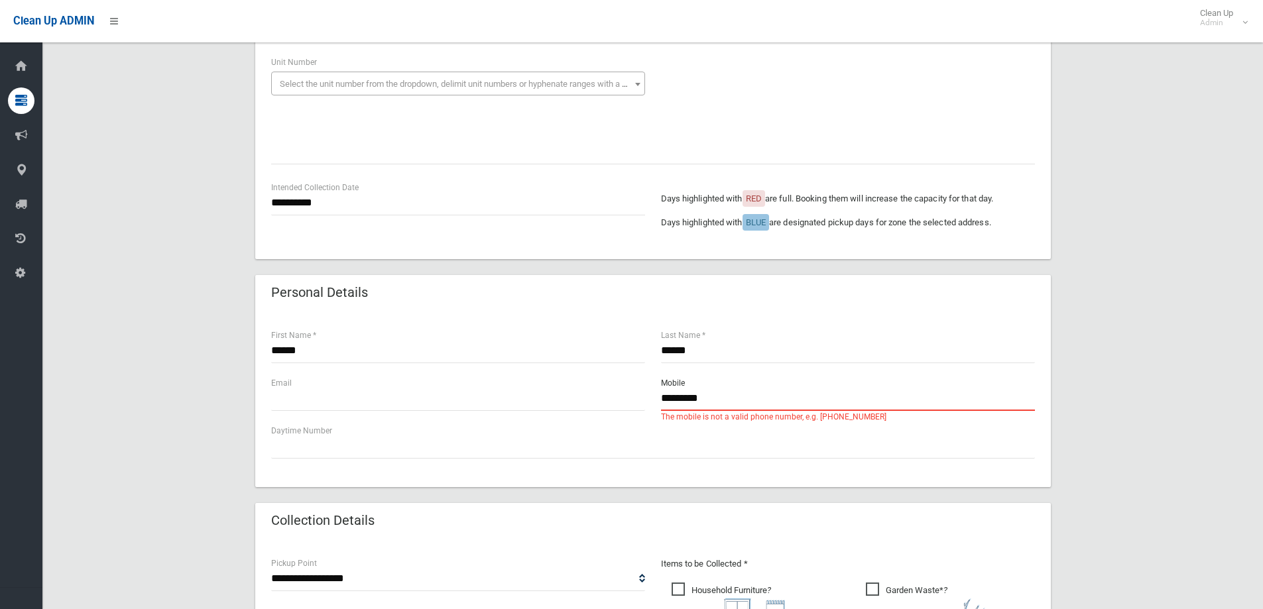
click at [730, 402] on input "*********" at bounding box center [848, 399] width 374 height 25
click at [677, 395] on input "*********" at bounding box center [848, 399] width 374 height 25
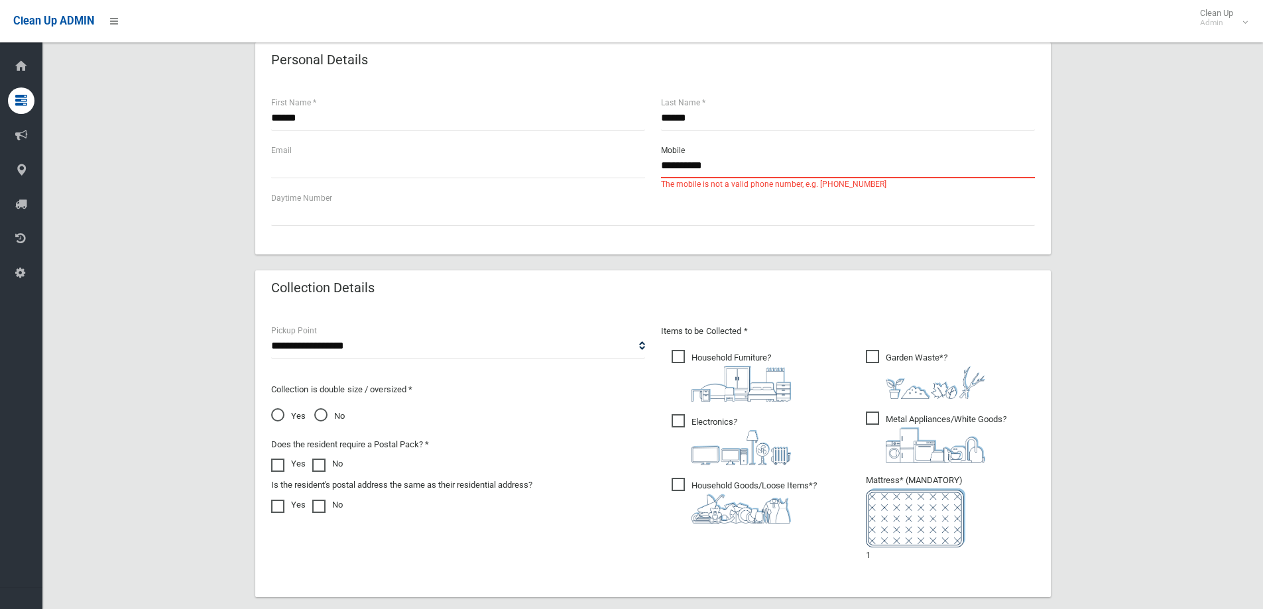
scroll to position [741, 0]
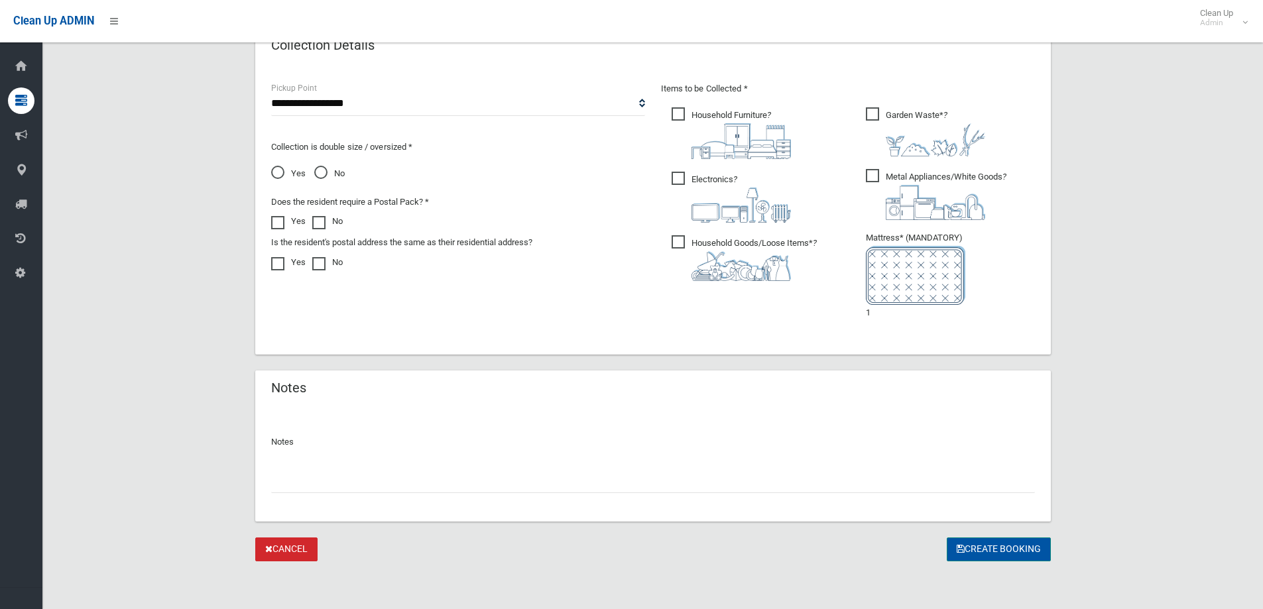
type input "**********"
drag, startPoint x: 984, startPoint y: 554, endPoint x: 979, endPoint y: 541, distance: 13.7
click at [984, 550] on button "Create Booking" at bounding box center [999, 550] width 104 height 25
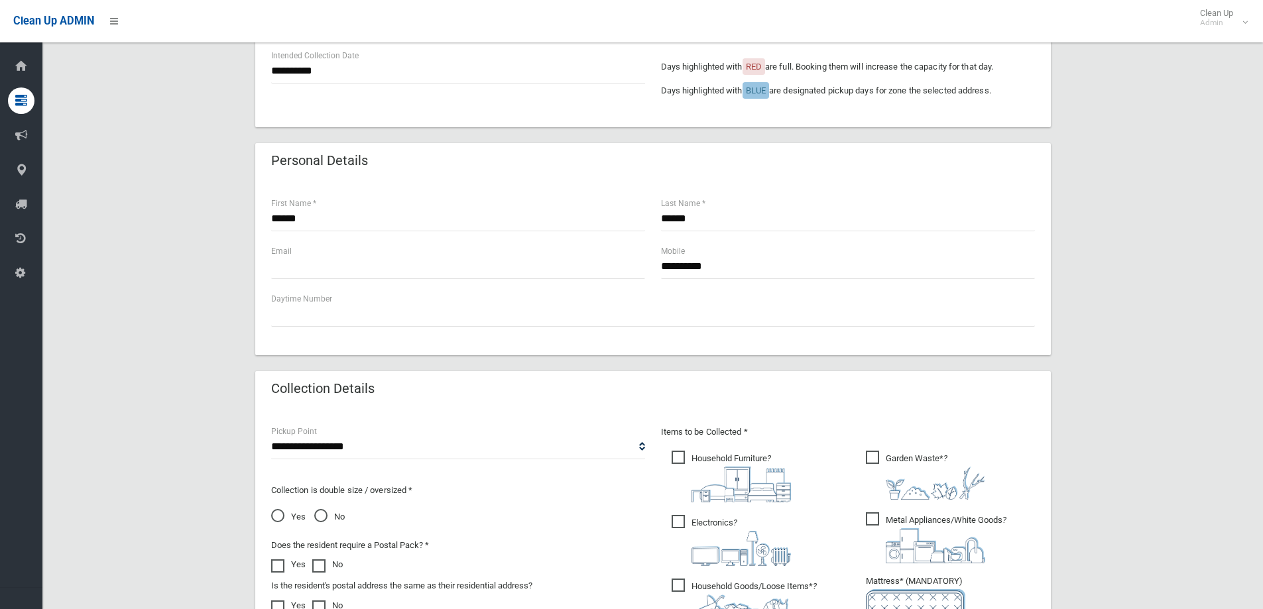
scroll to position [523, 0]
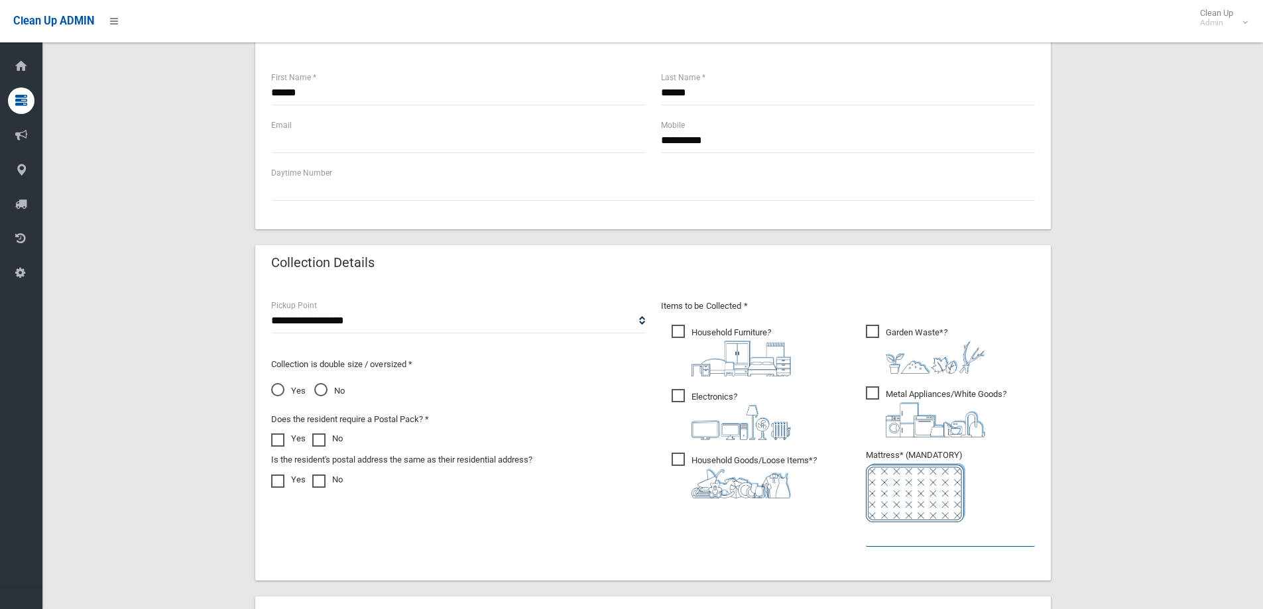
click at [885, 541] on input "text" at bounding box center [950, 534] width 169 height 25
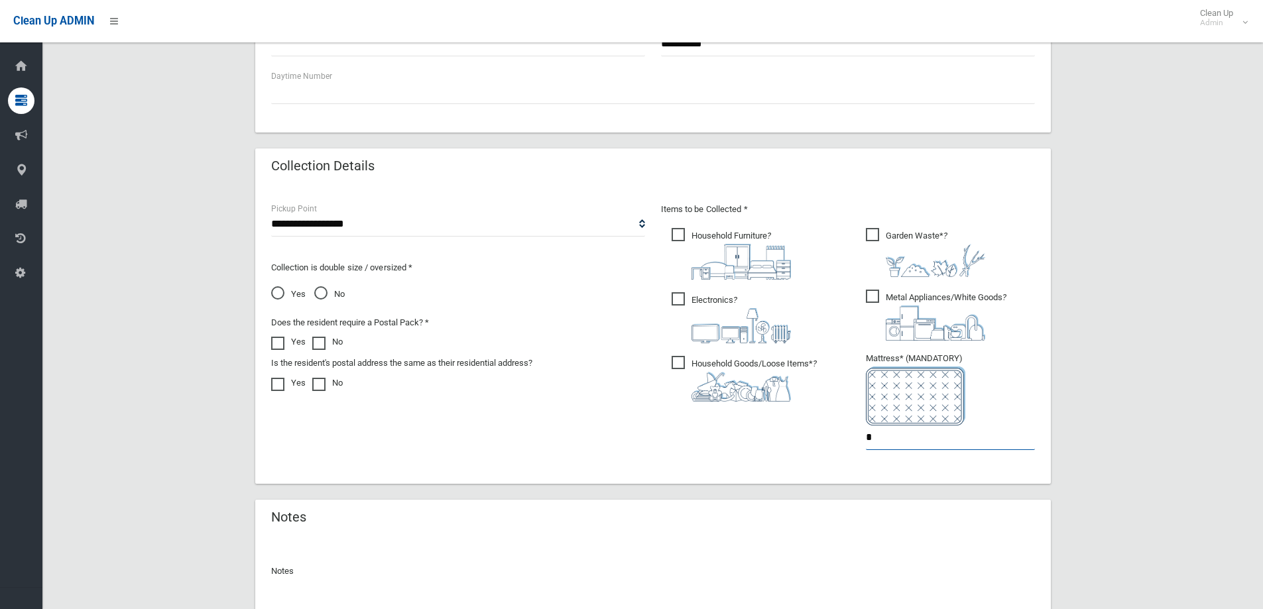
scroll to position [734, 0]
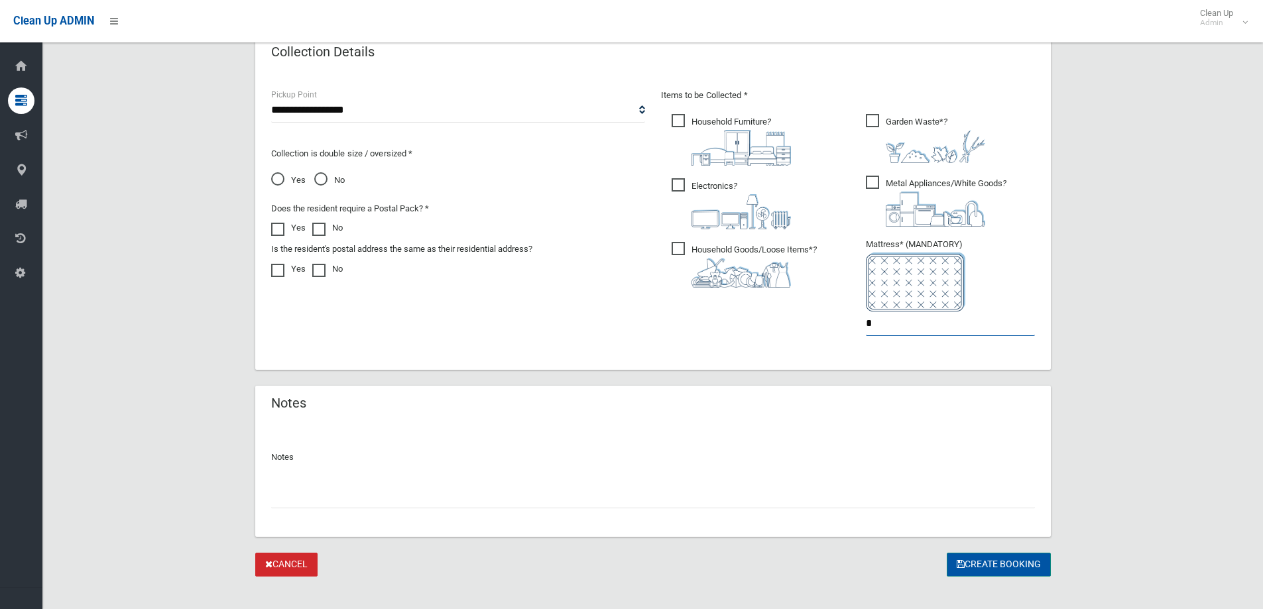
type input "*"
click at [963, 558] on button "Create Booking" at bounding box center [999, 565] width 104 height 25
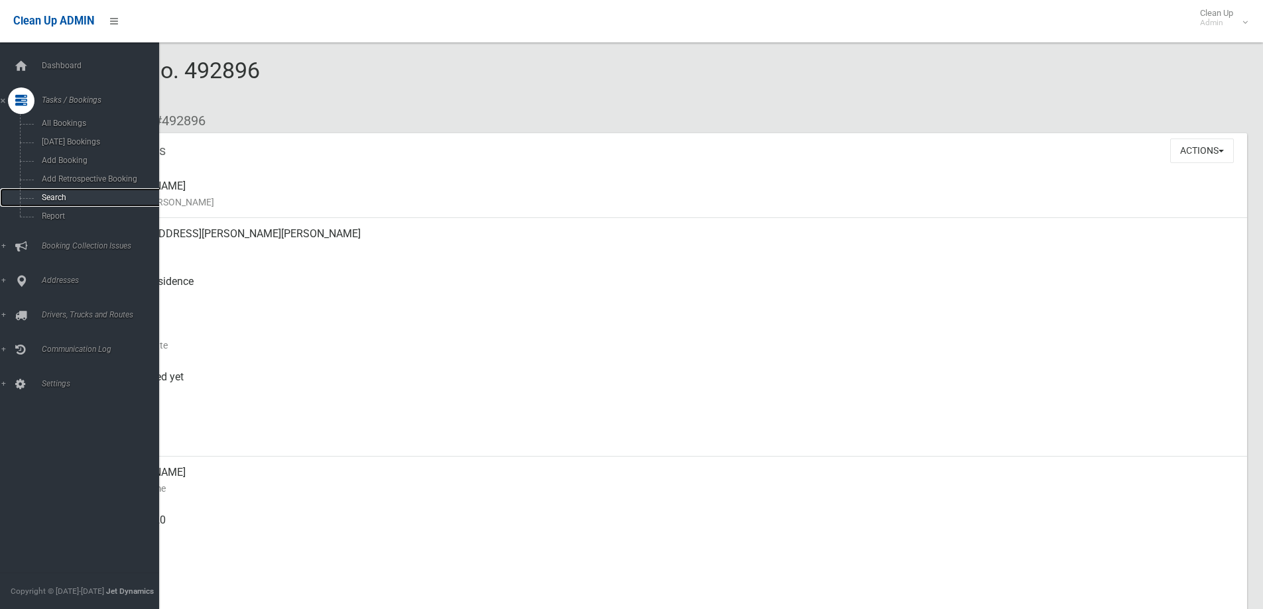
click at [62, 194] on span "Search" at bounding box center [98, 197] width 120 height 9
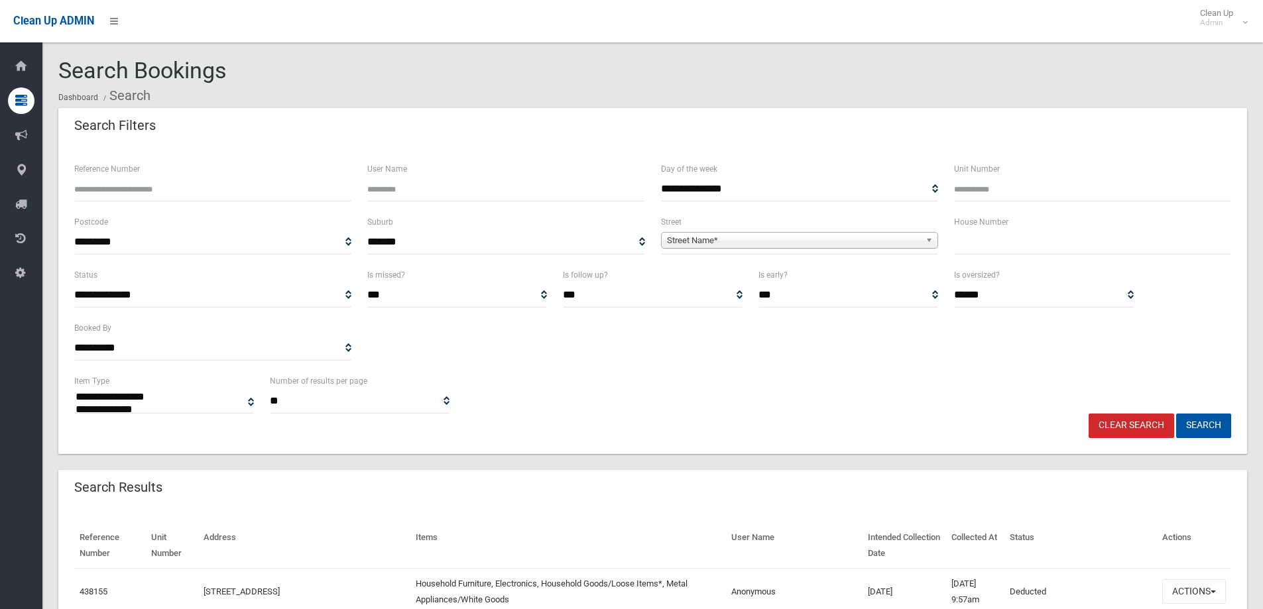
select select
click at [994, 251] on input "text" at bounding box center [1092, 242] width 277 height 25
type input "***"
click at [923, 240] on link "Street Name*" at bounding box center [799, 240] width 277 height 17
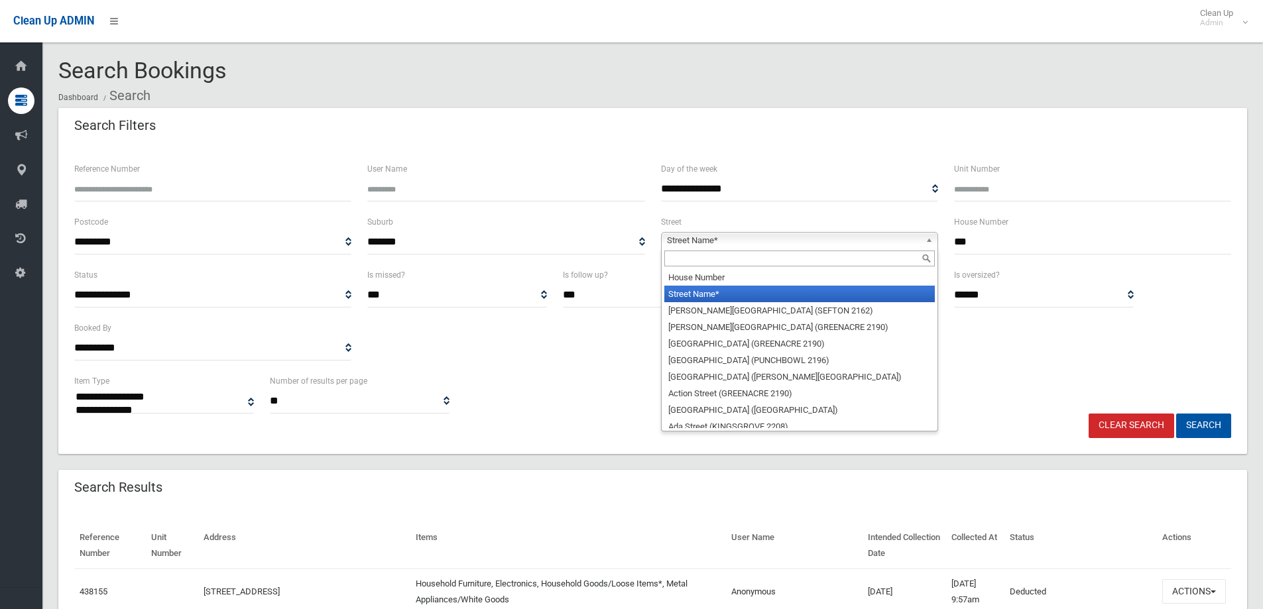
click at [815, 258] on input "text" at bounding box center [799, 259] width 270 height 16
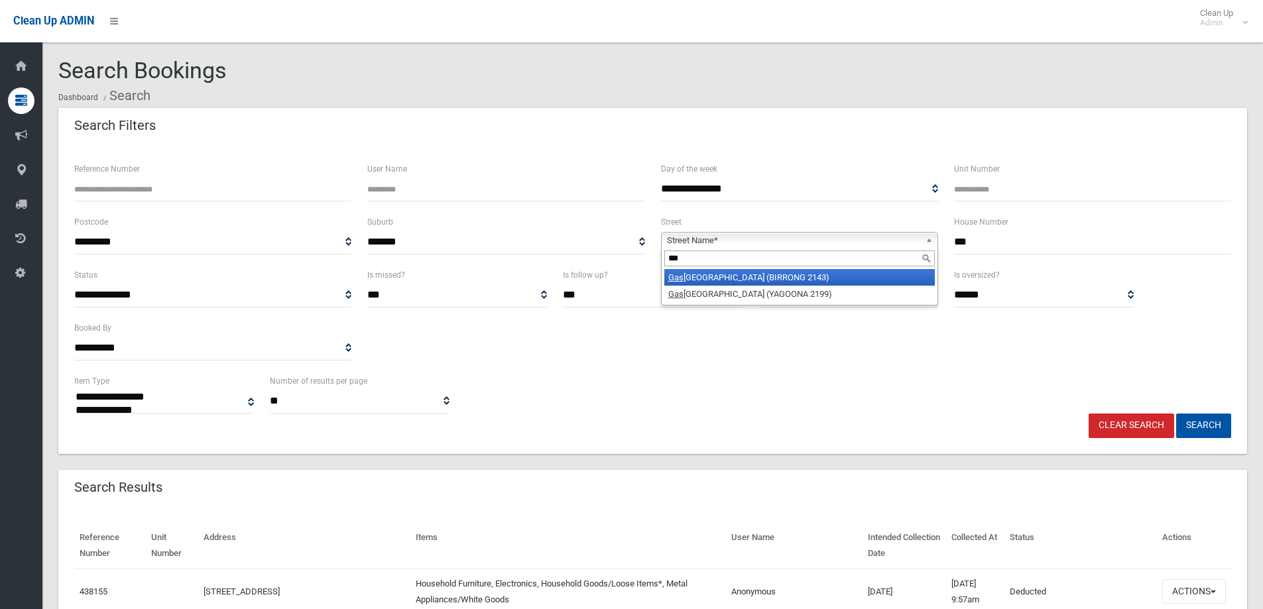
type input "***"
click at [767, 276] on li "Gas coigne Road (BIRRONG 2143)" at bounding box center [799, 277] width 270 height 17
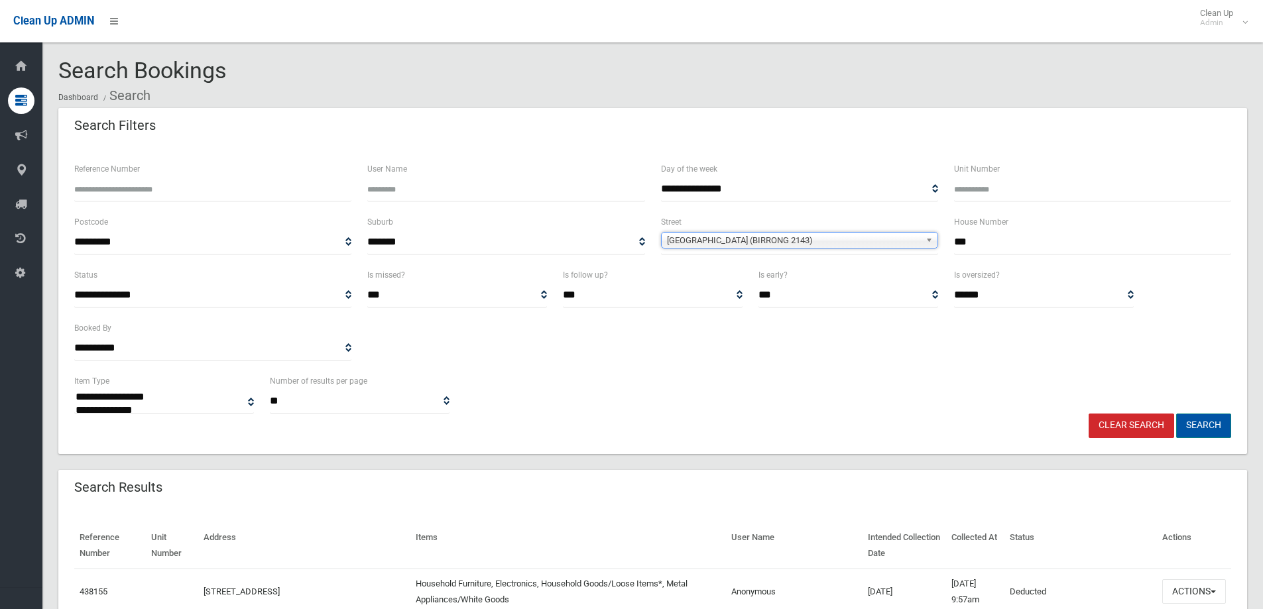
click at [1214, 425] on button "Search" at bounding box center [1203, 426] width 55 height 25
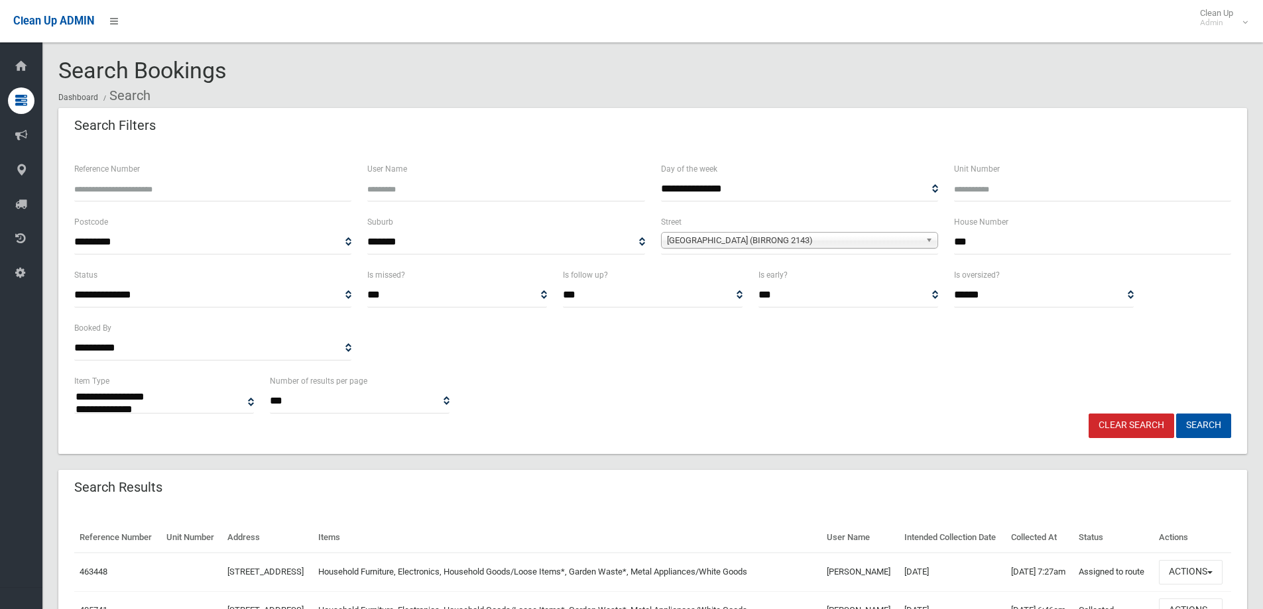
select select
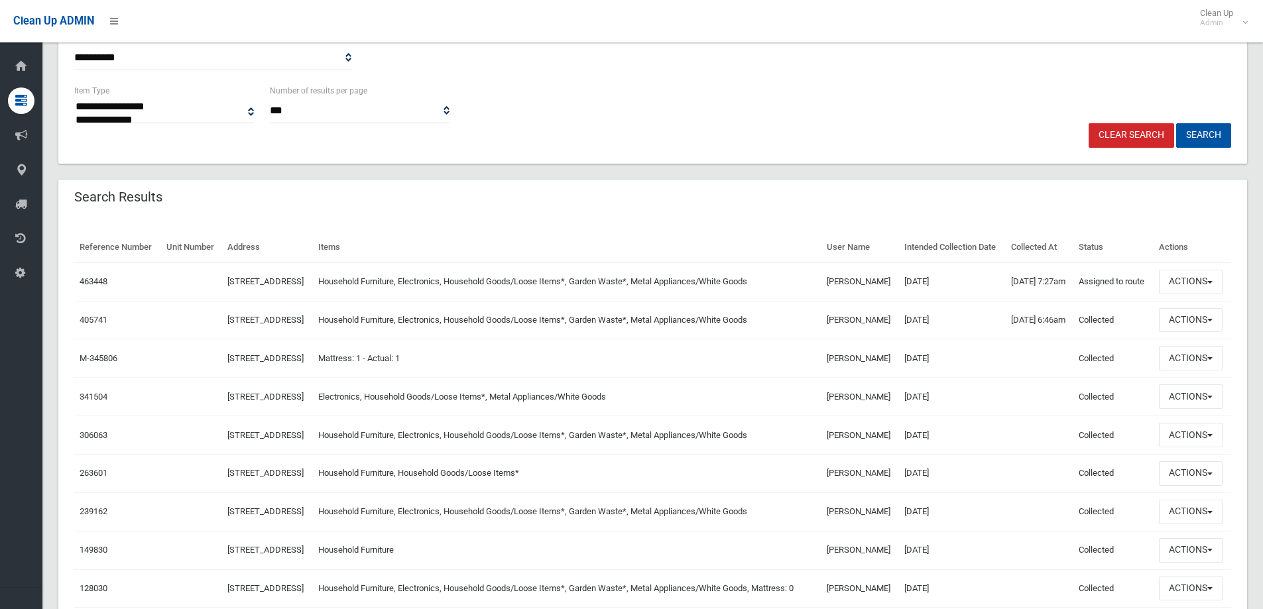
scroll to position [299, 0]
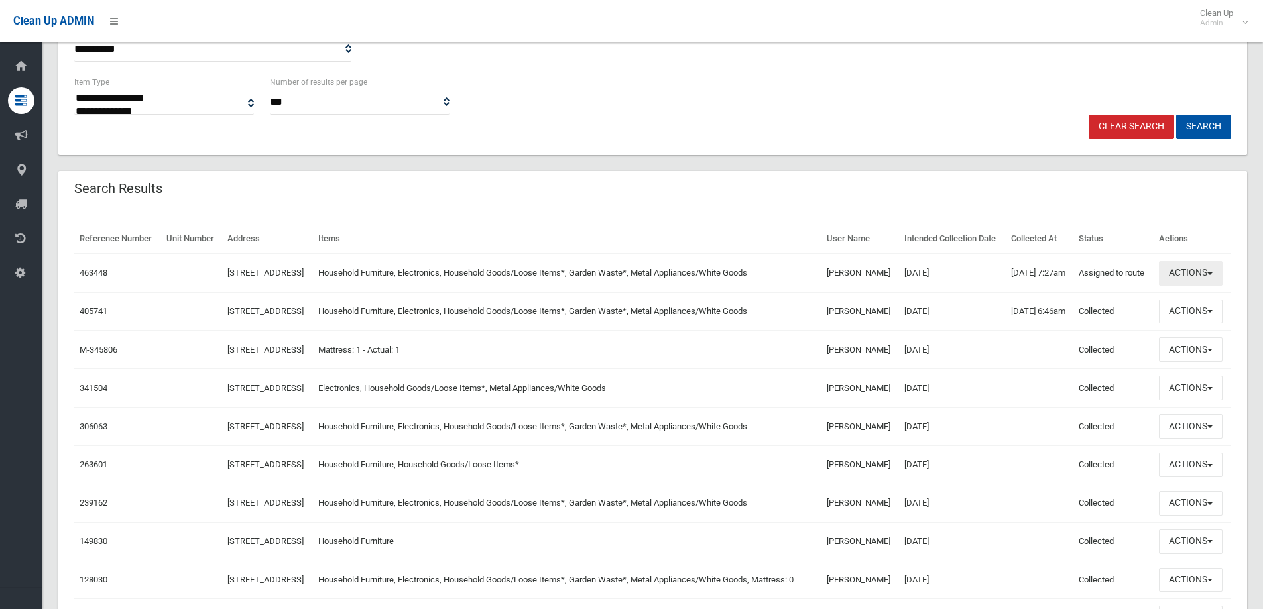
click at [1213, 286] on button "Actions" at bounding box center [1191, 273] width 64 height 25
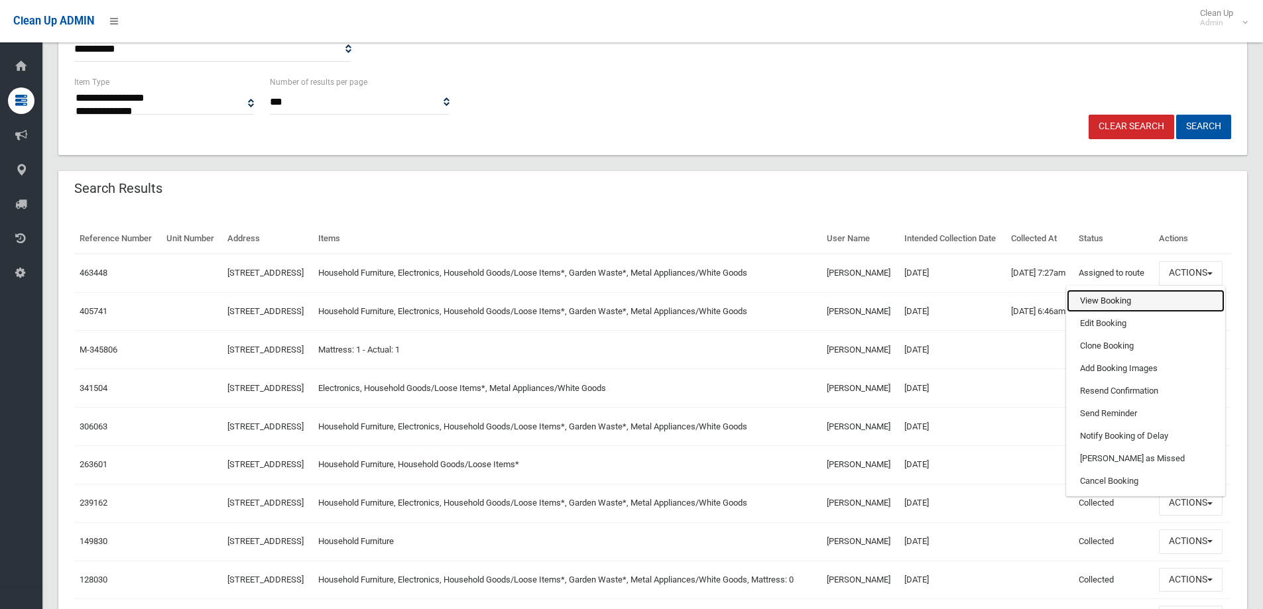
click at [1118, 312] on link "View Booking" at bounding box center [1146, 301] width 158 height 23
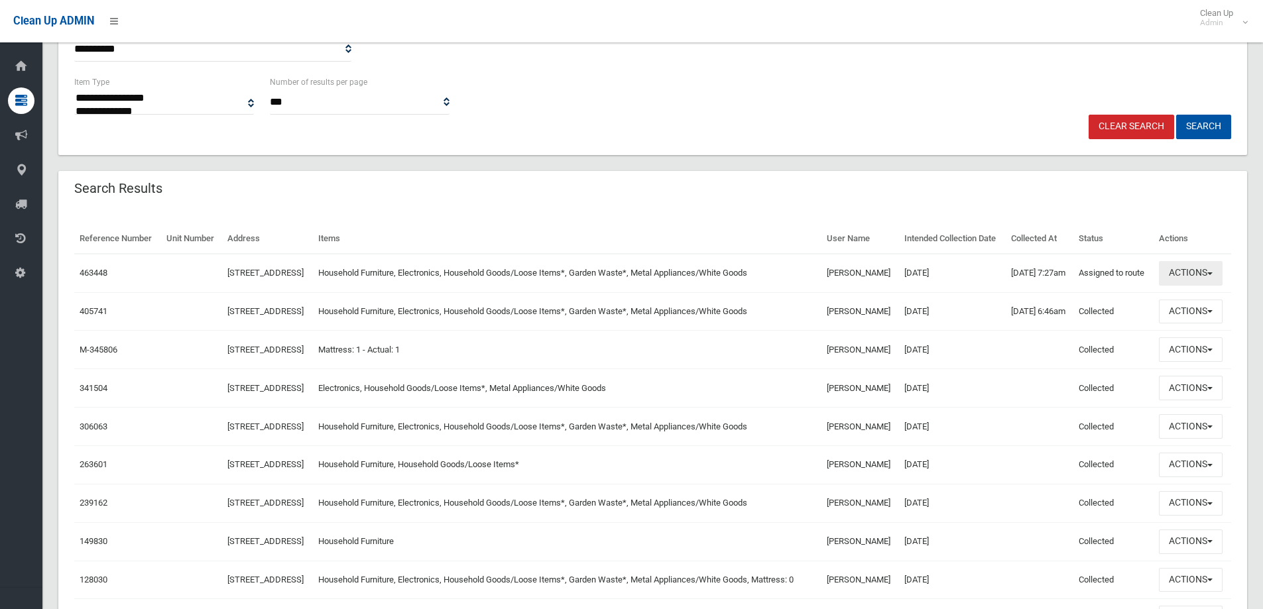
click at [1211, 286] on button "Actions" at bounding box center [1191, 273] width 64 height 25
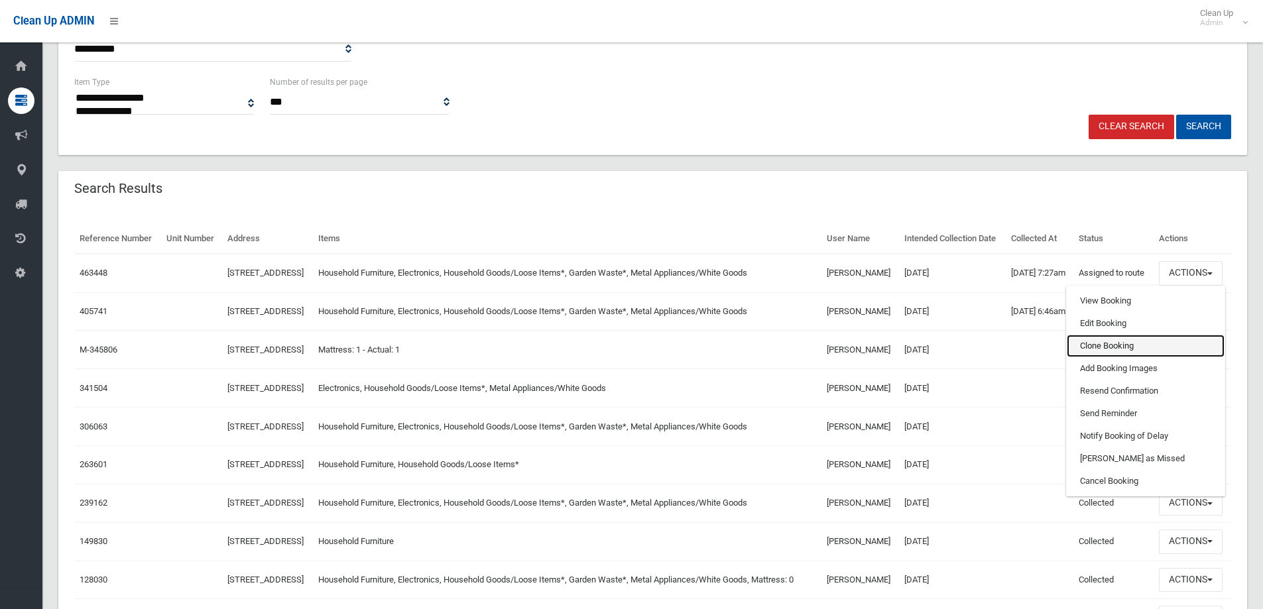
click at [1155, 357] on link "Clone Booking" at bounding box center [1146, 346] width 158 height 23
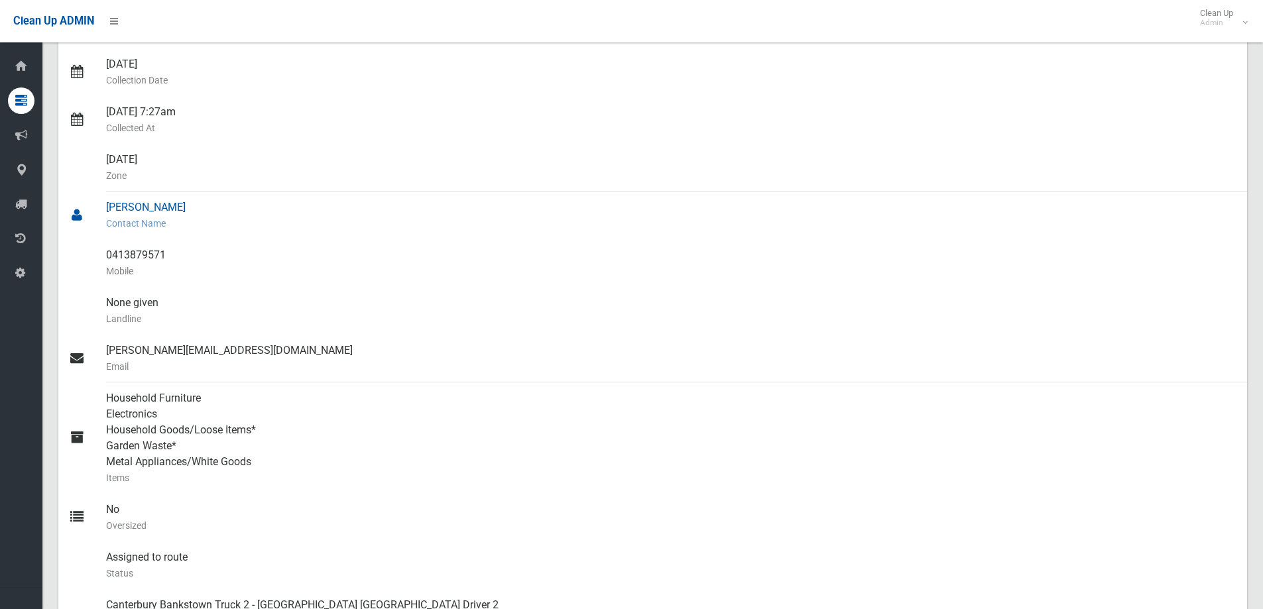
scroll to position [66, 0]
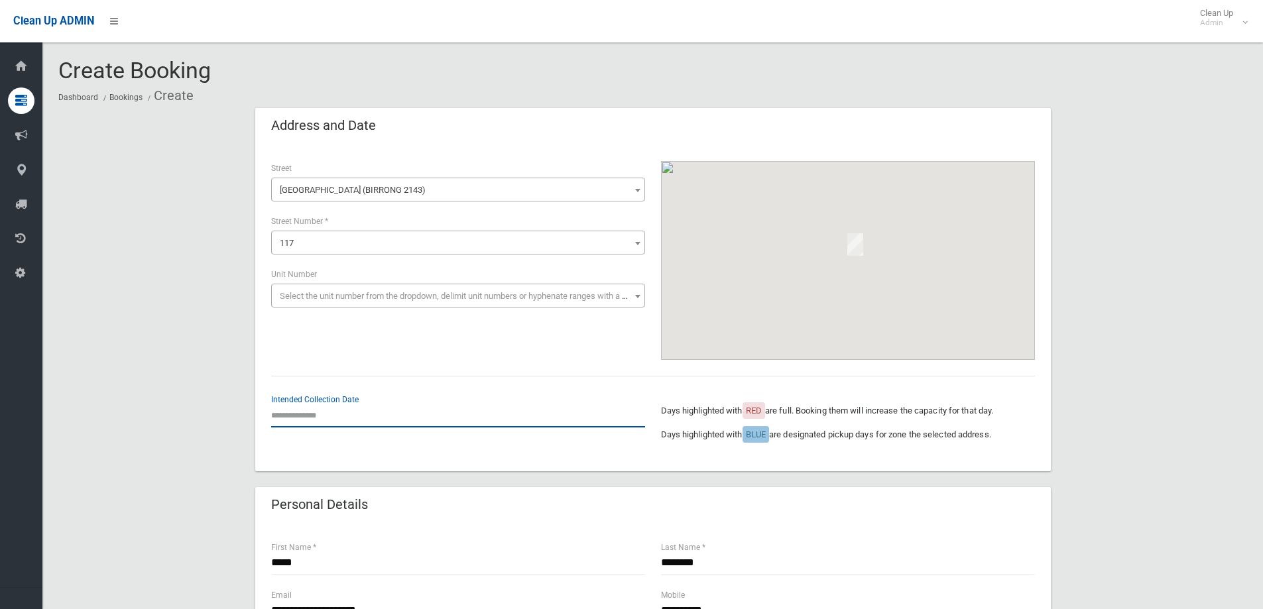
click at [302, 410] on input "text" at bounding box center [458, 415] width 374 height 25
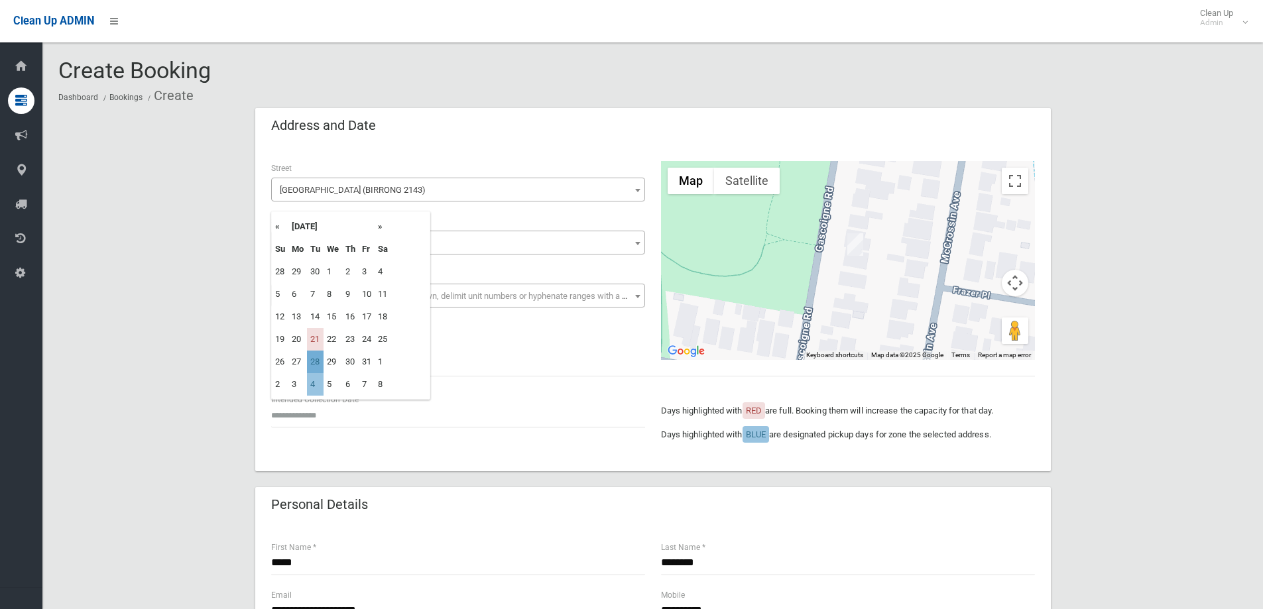
click at [320, 361] on td "28" at bounding box center [315, 362] width 17 height 23
type input "**********"
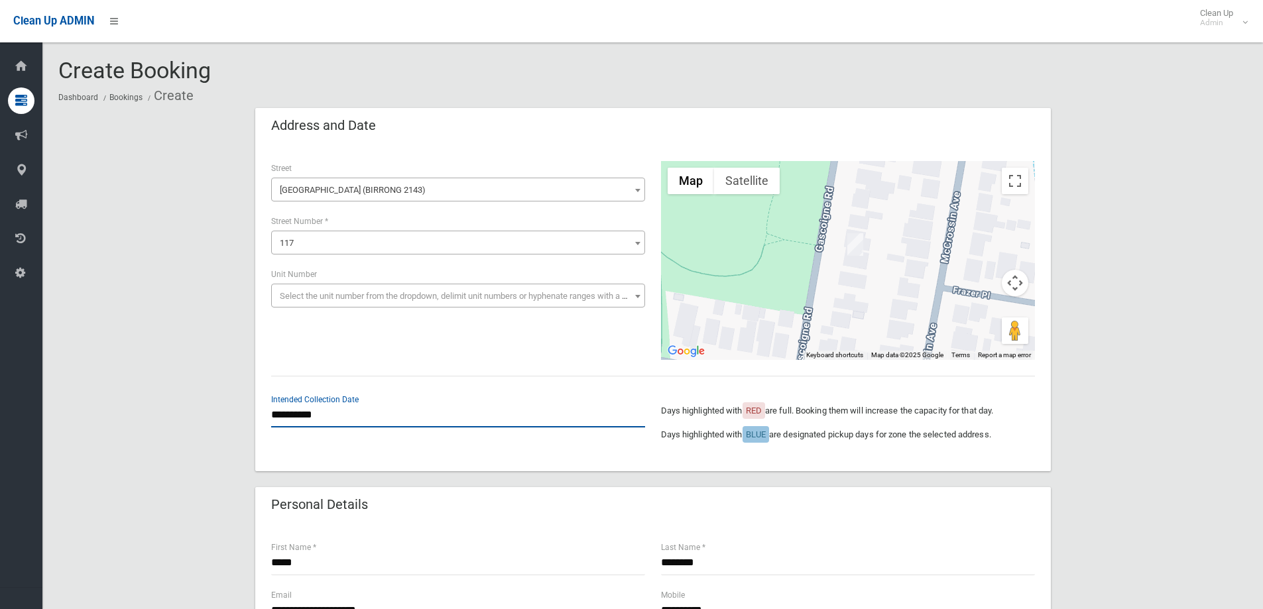
click at [292, 414] on input "**********" at bounding box center [458, 415] width 374 height 25
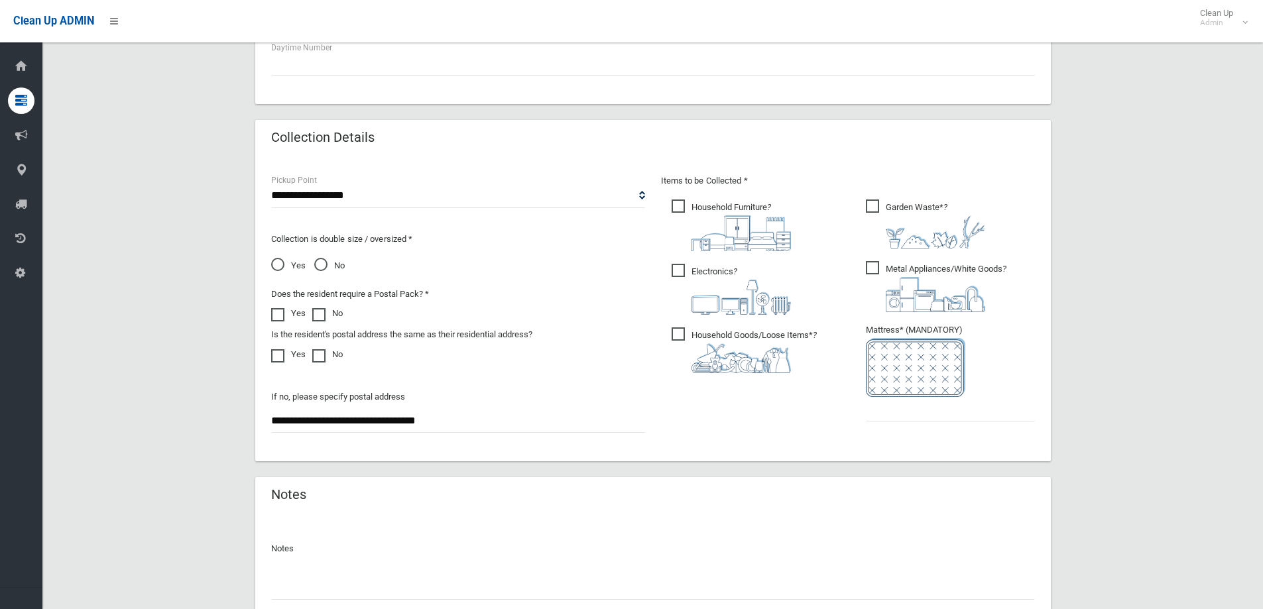
scroll to position [597, 0]
click at [881, 408] on input "text" at bounding box center [950, 408] width 169 height 25
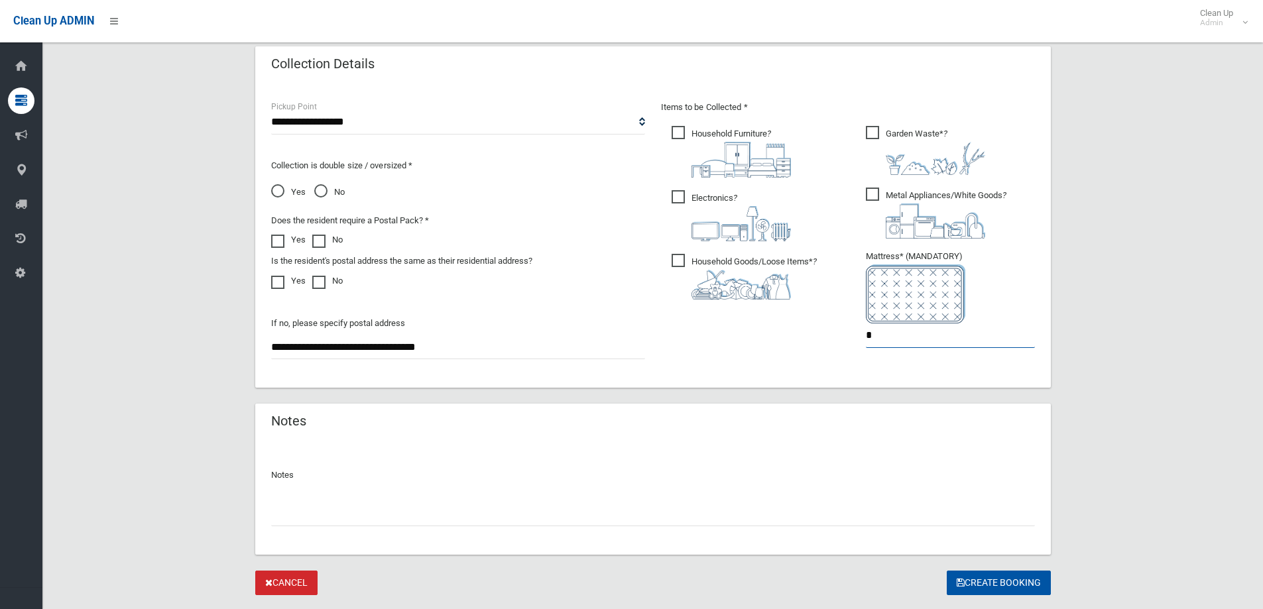
scroll to position [703, 0]
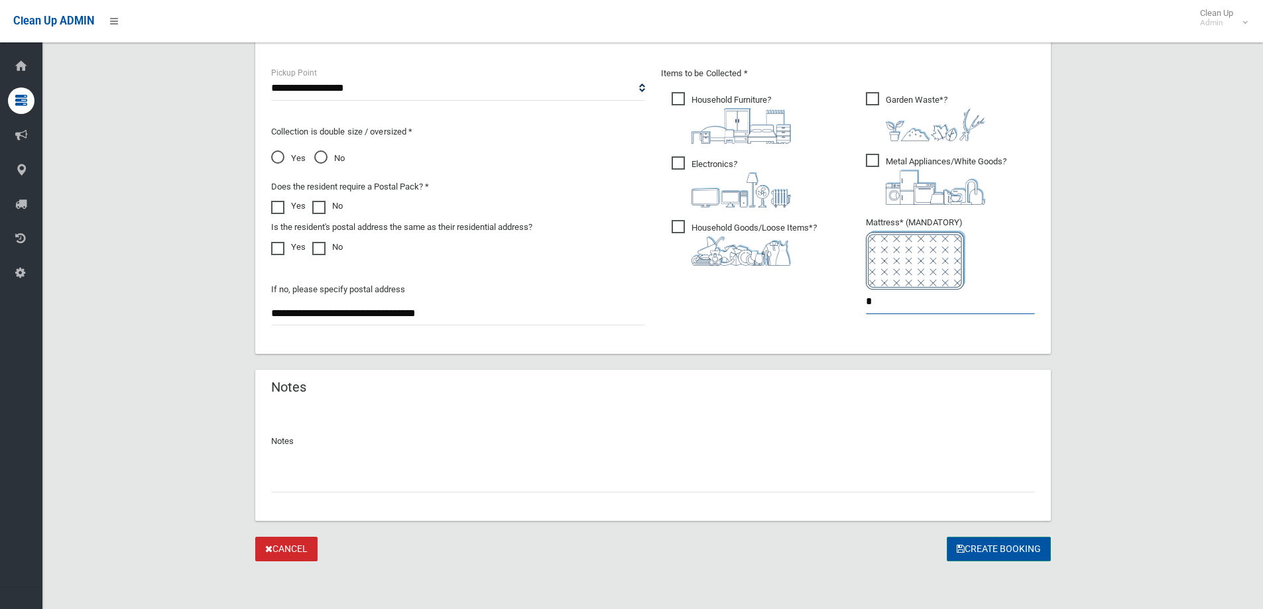
type input "*"
click at [983, 548] on button "Create Booking" at bounding box center [999, 549] width 104 height 25
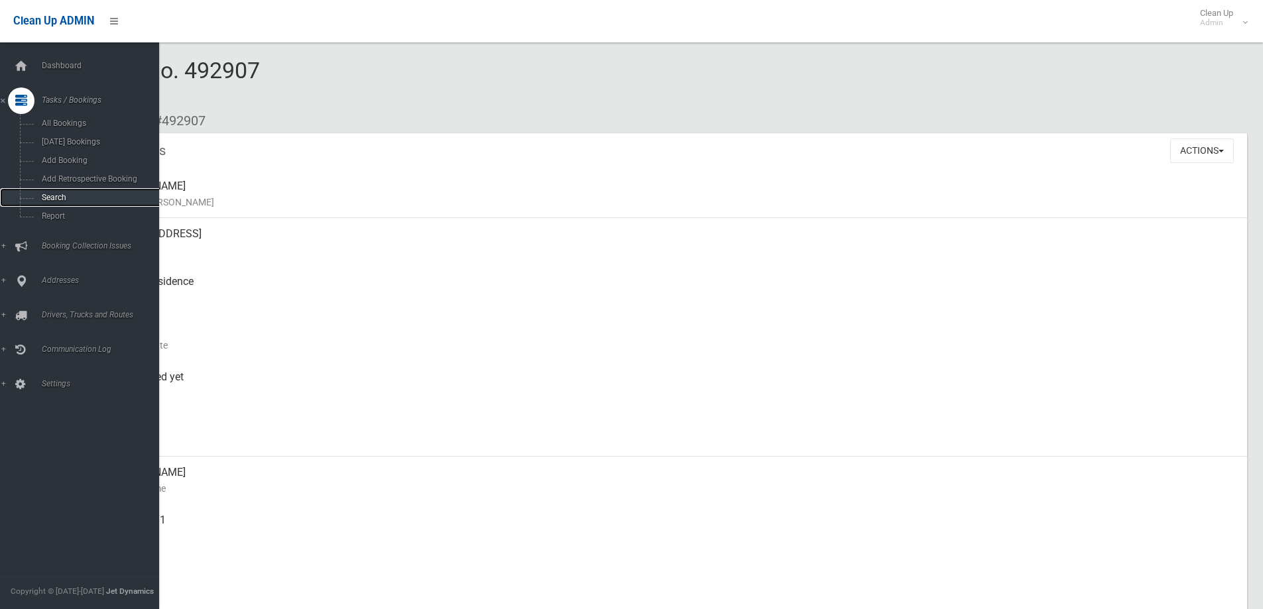
click at [52, 194] on span "Search" at bounding box center [98, 197] width 120 height 9
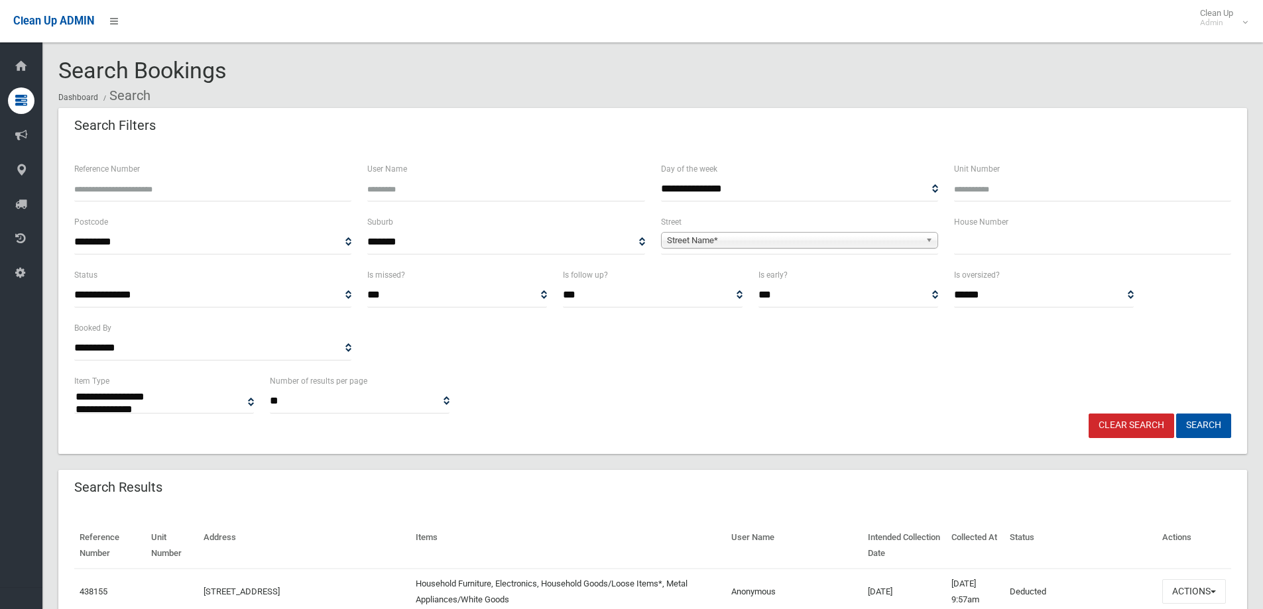
select select
click at [1016, 245] on input "text" at bounding box center [1092, 242] width 277 height 25
type input "*"
click at [927, 240] on b at bounding box center [932, 240] width 12 height 15
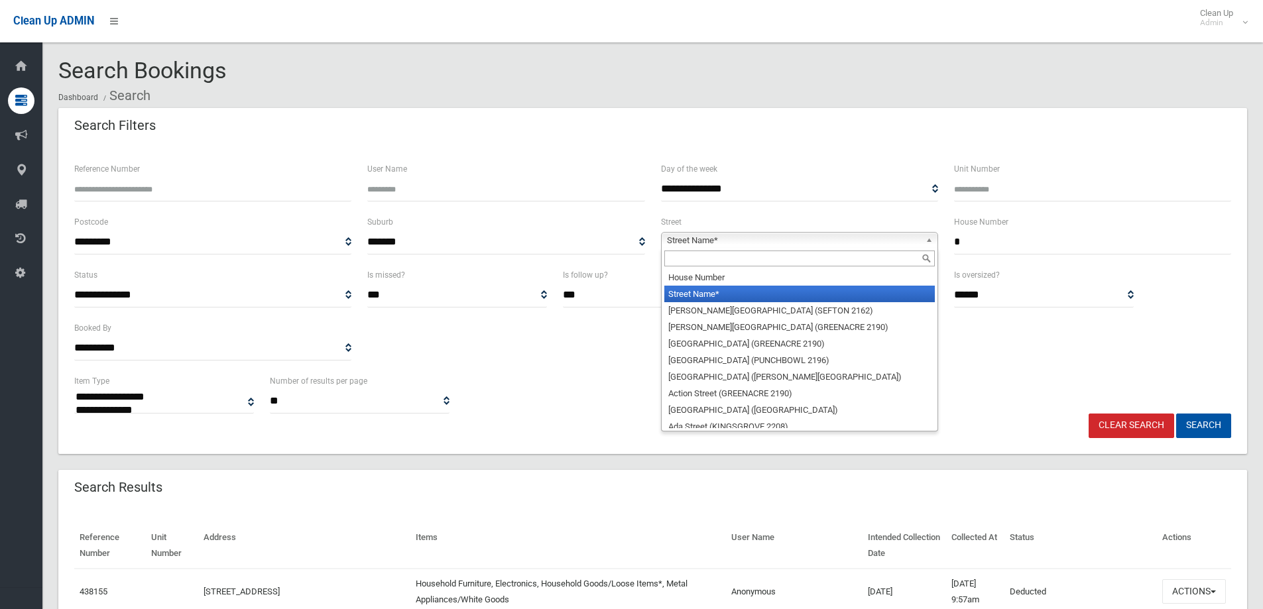
click at [857, 261] on input "text" at bounding box center [799, 259] width 270 height 16
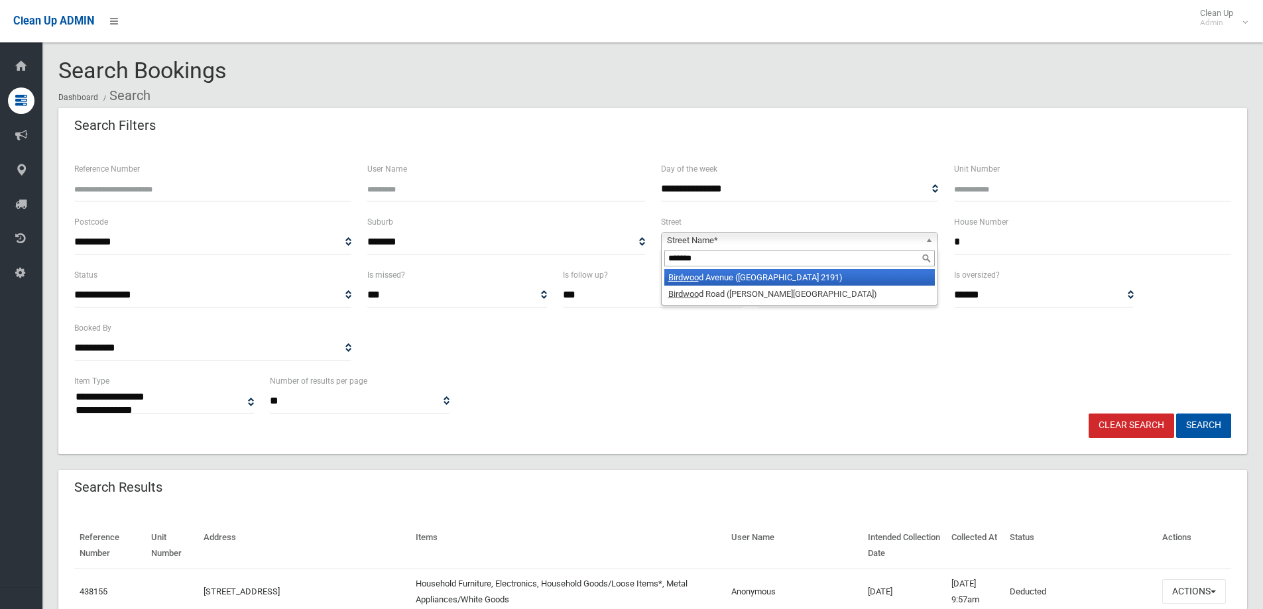
type input "*******"
click at [801, 275] on li "Birdwoo d Avenue (BELFIELD 2191)" at bounding box center [799, 277] width 270 height 17
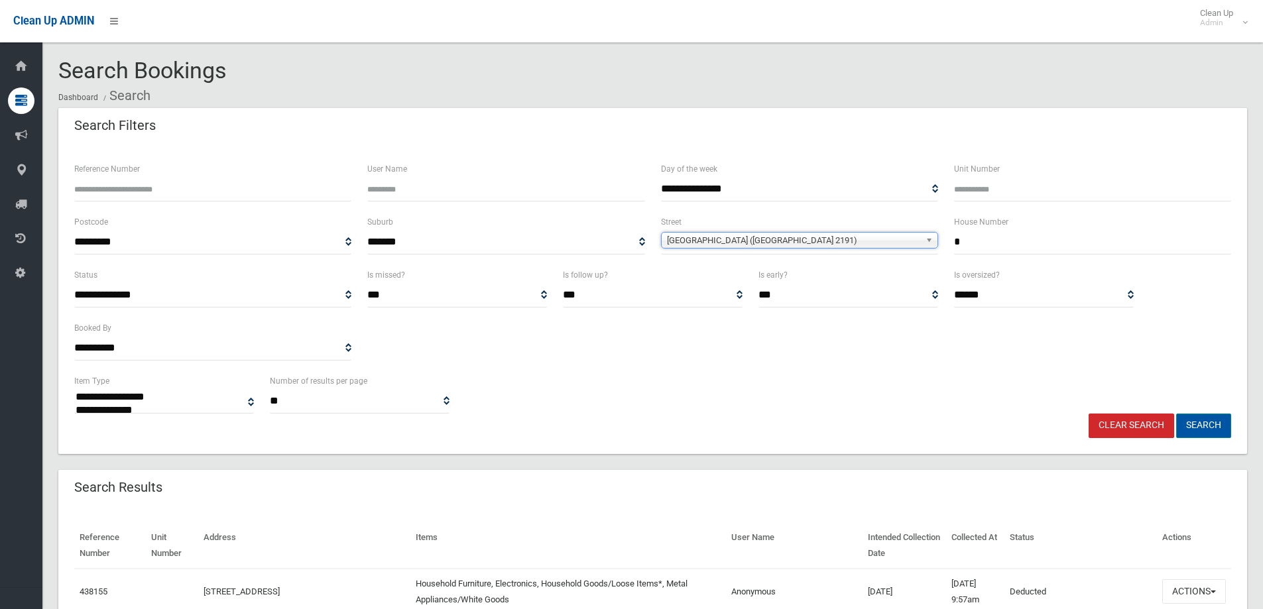
click at [1216, 429] on button "Search" at bounding box center [1203, 426] width 55 height 25
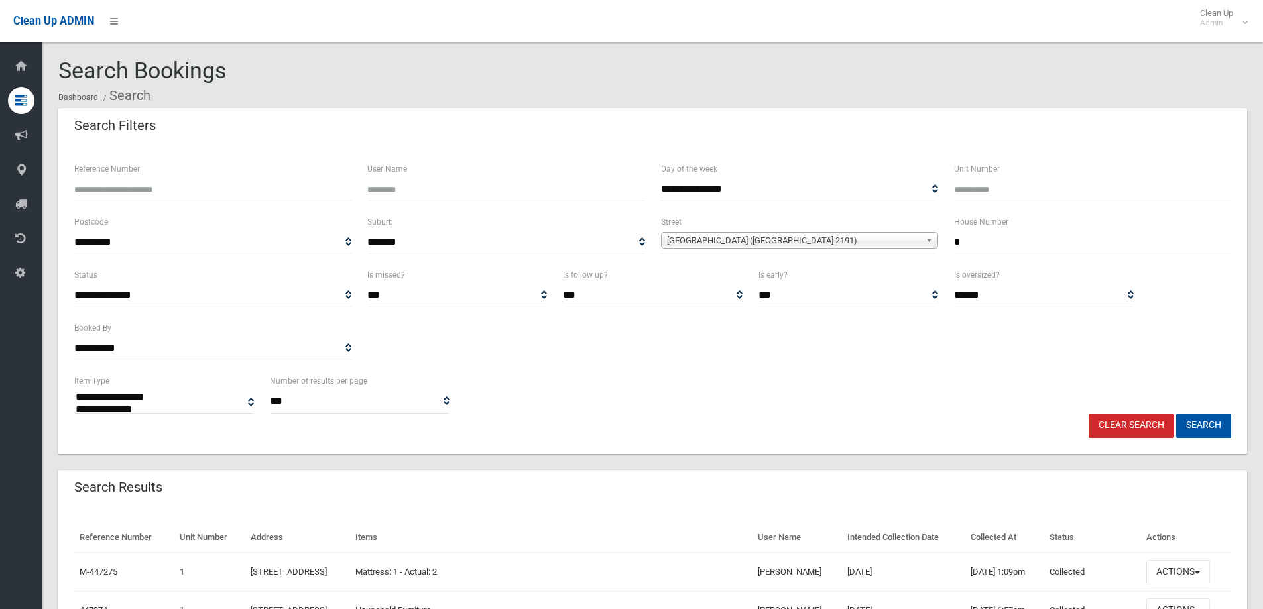
select select
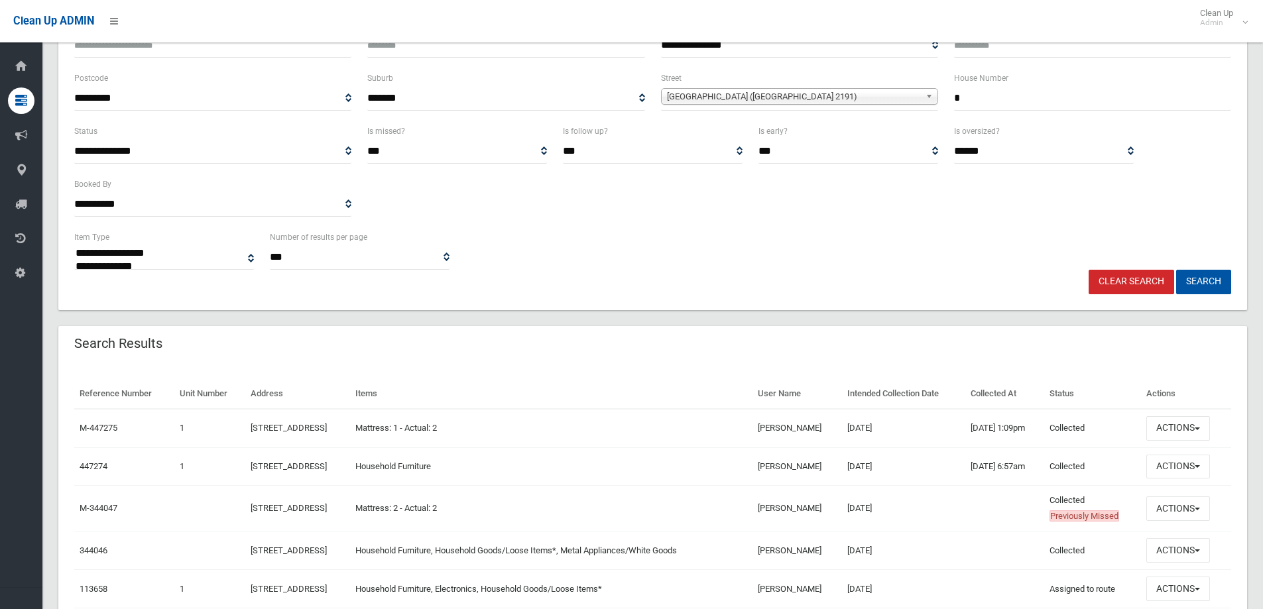
scroll to position [199, 0]
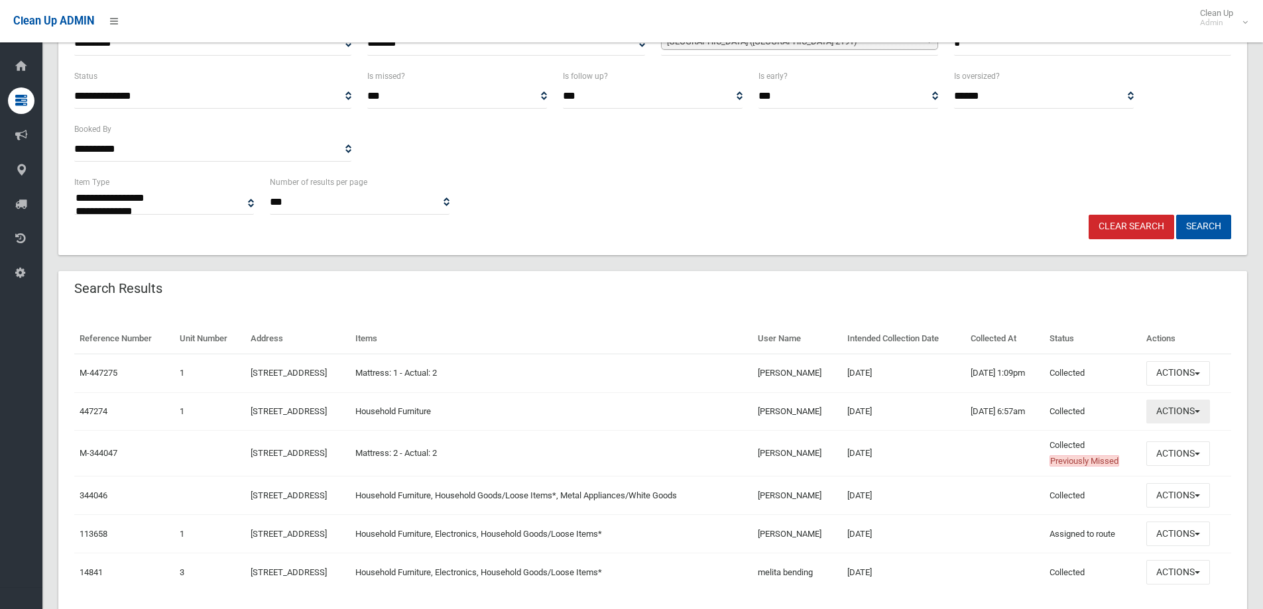
click at [1210, 408] on button "Actions" at bounding box center [1178, 412] width 64 height 25
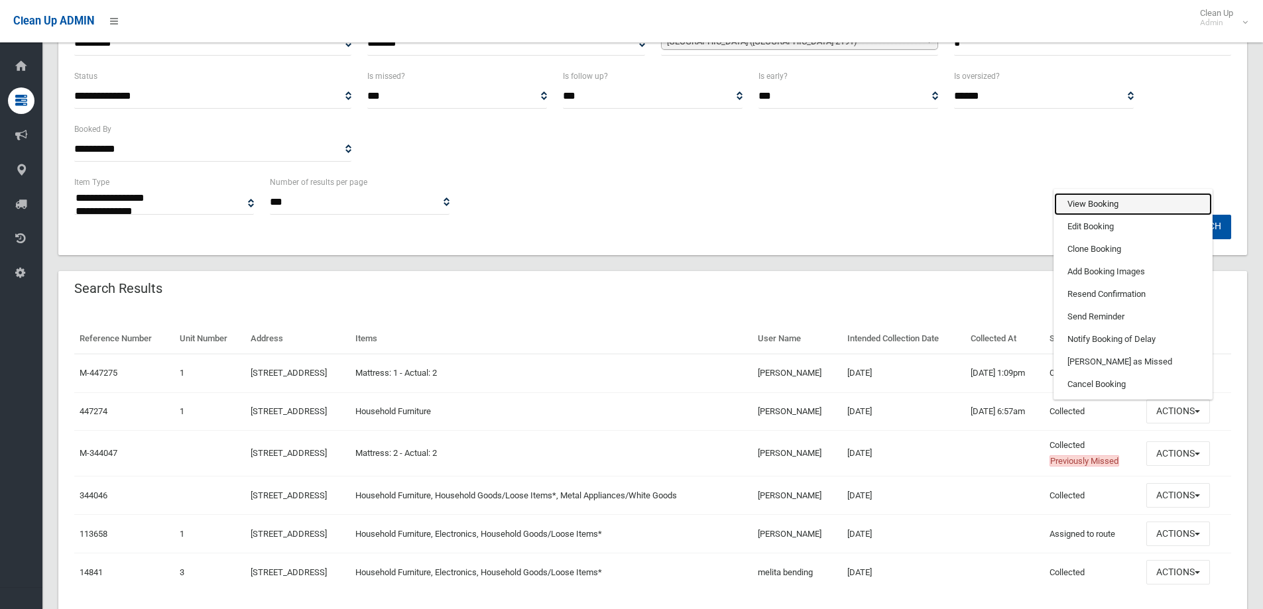
click at [1105, 204] on link "View Booking" at bounding box center [1133, 204] width 158 height 23
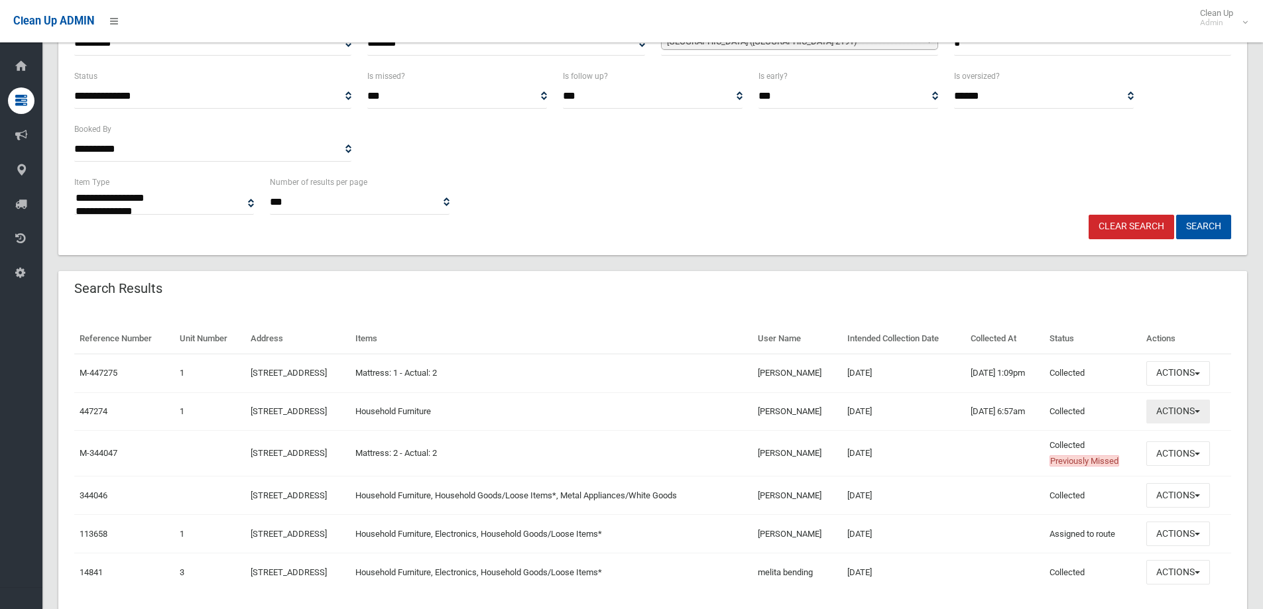
click at [1210, 408] on button "Actions" at bounding box center [1178, 412] width 64 height 25
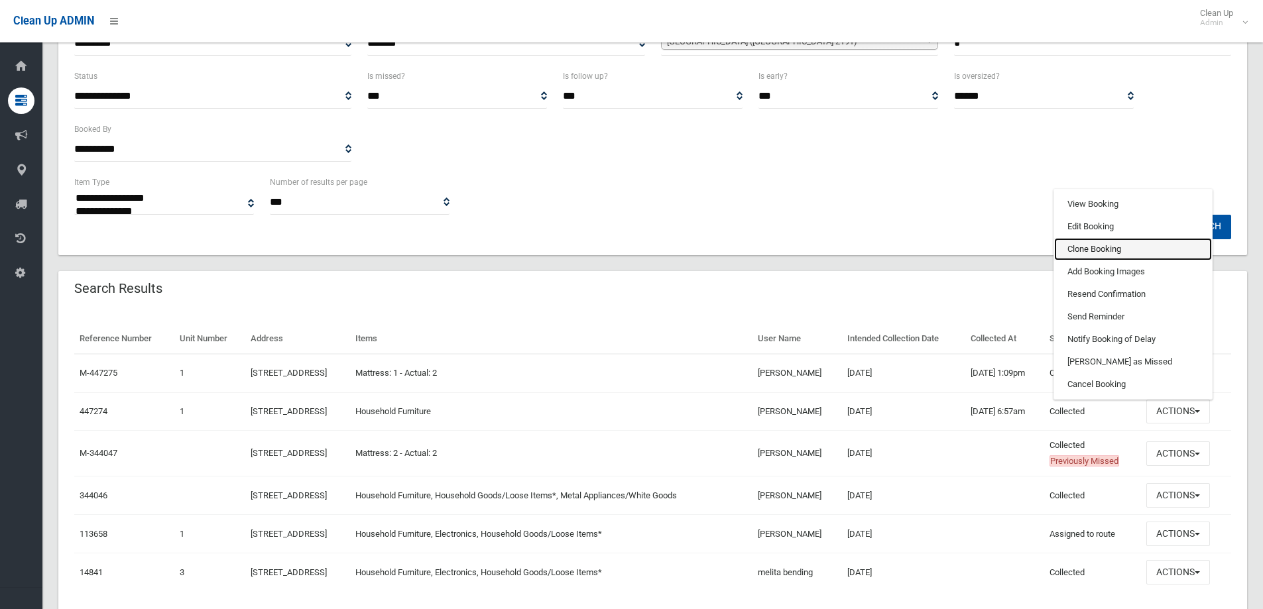
click at [1124, 245] on link "Clone Booking" at bounding box center [1133, 249] width 158 height 23
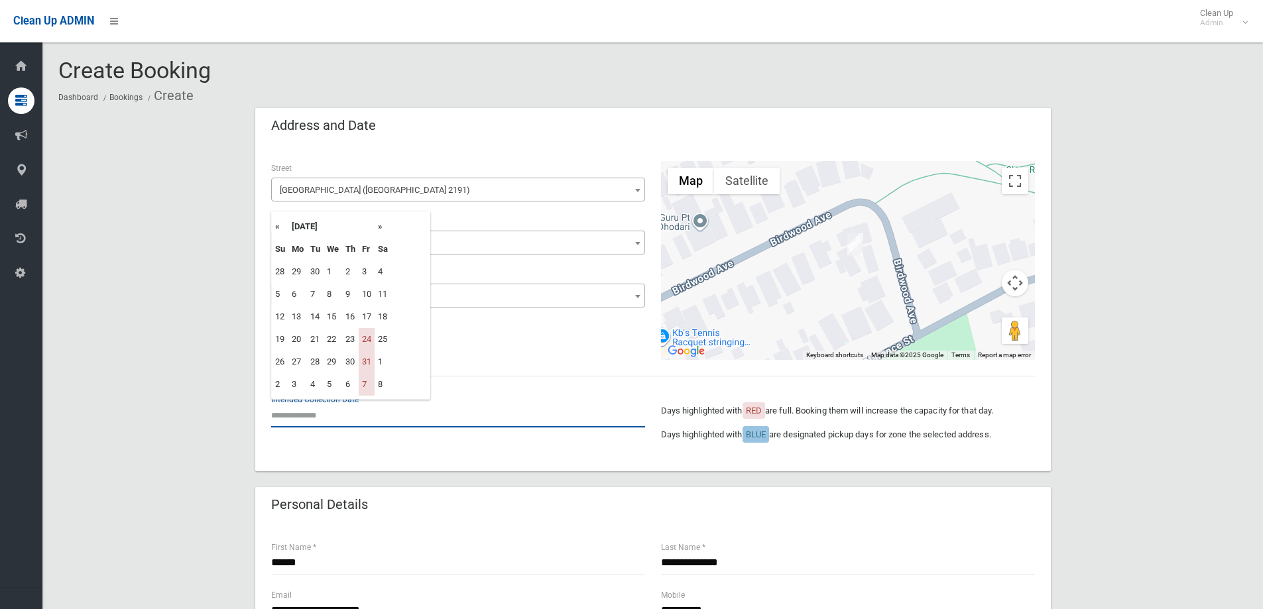
click at [314, 416] on input "text" at bounding box center [458, 415] width 374 height 25
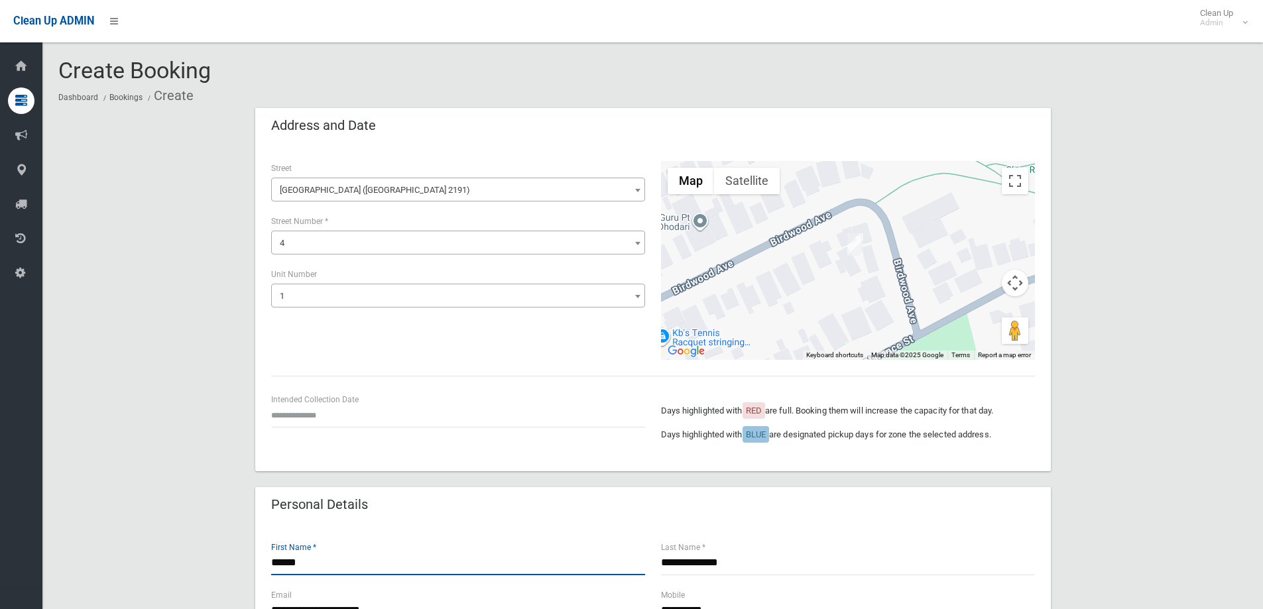
click at [325, 557] on input "******" at bounding box center [458, 563] width 374 height 25
type input "*"
type input "*******"
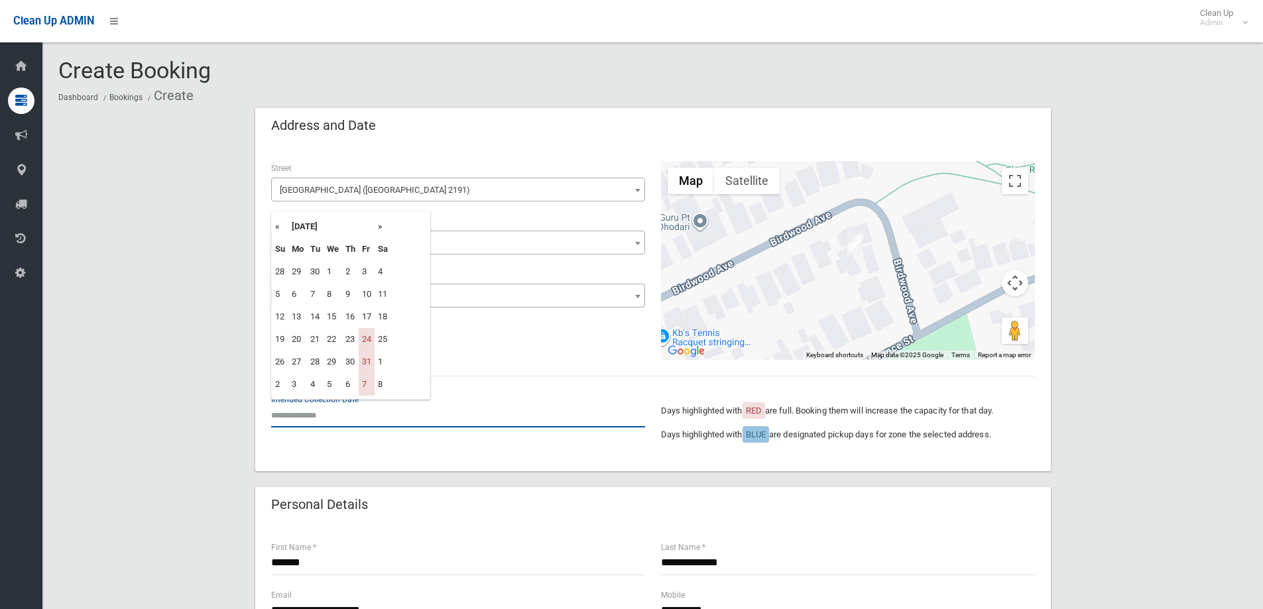
click at [298, 412] on input "text" at bounding box center [458, 415] width 374 height 25
click at [380, 225] on th "»" at bounding box center [383, 226] width 17 height 23
click at [371, 318] on td "14" at bounding box center [367, 317] width 16 height 23
type input "**********"
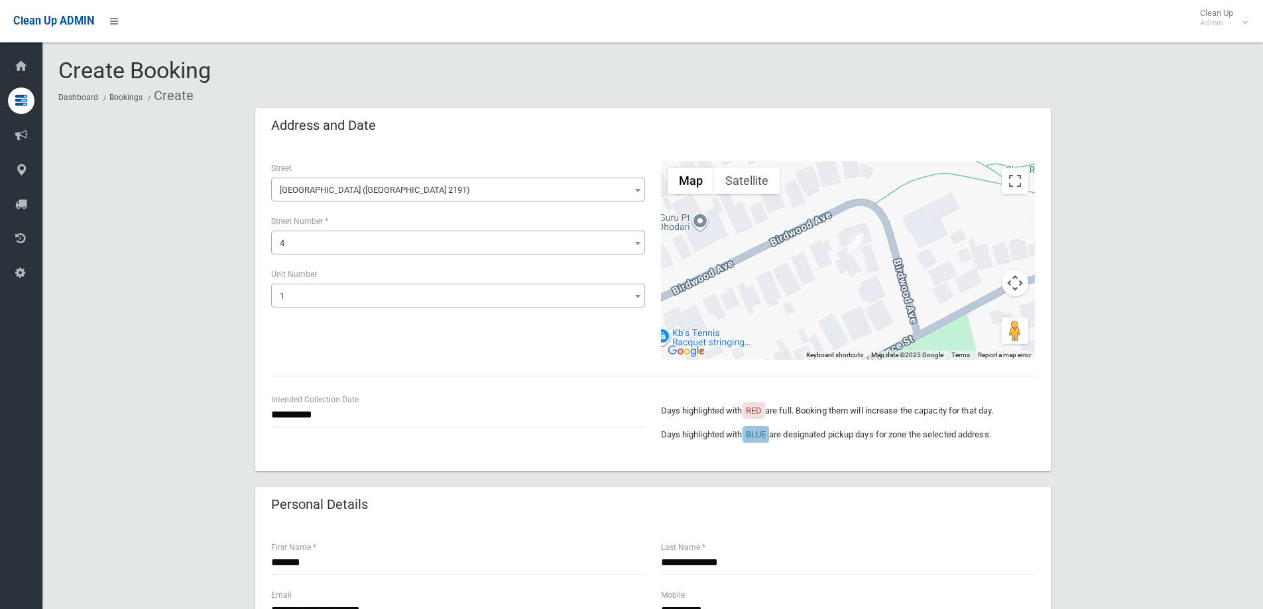
scroll to position [199, 0]
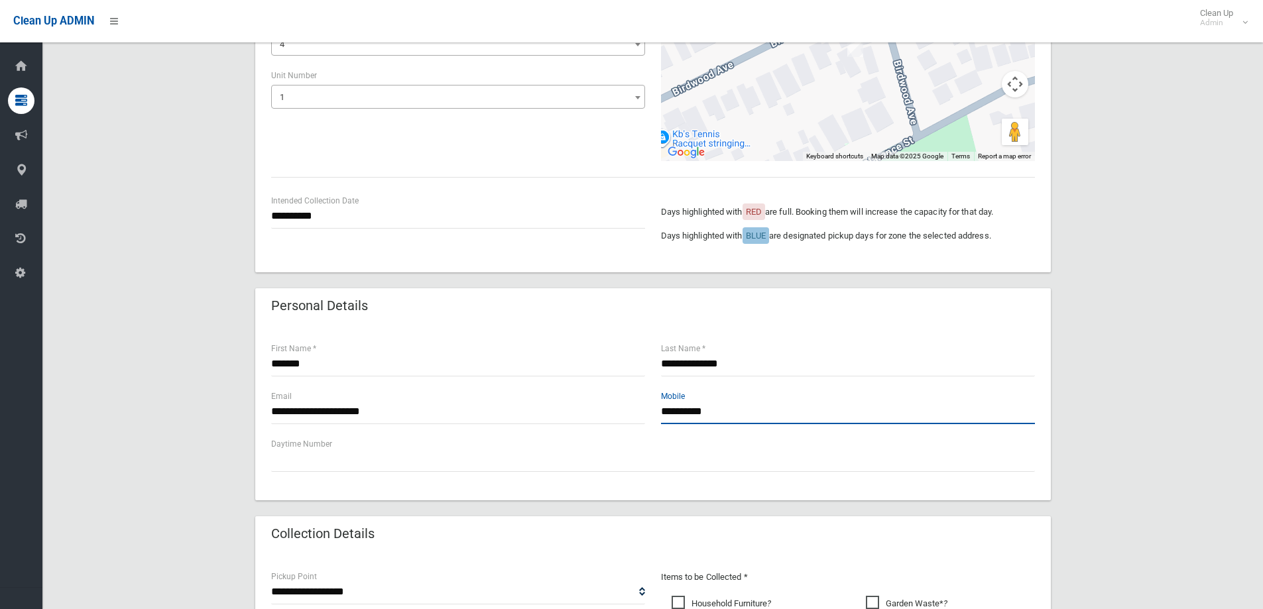
click at [735, 410] on input "**********" at bounding box center [848, 412] width 374 height 25
type input "*"
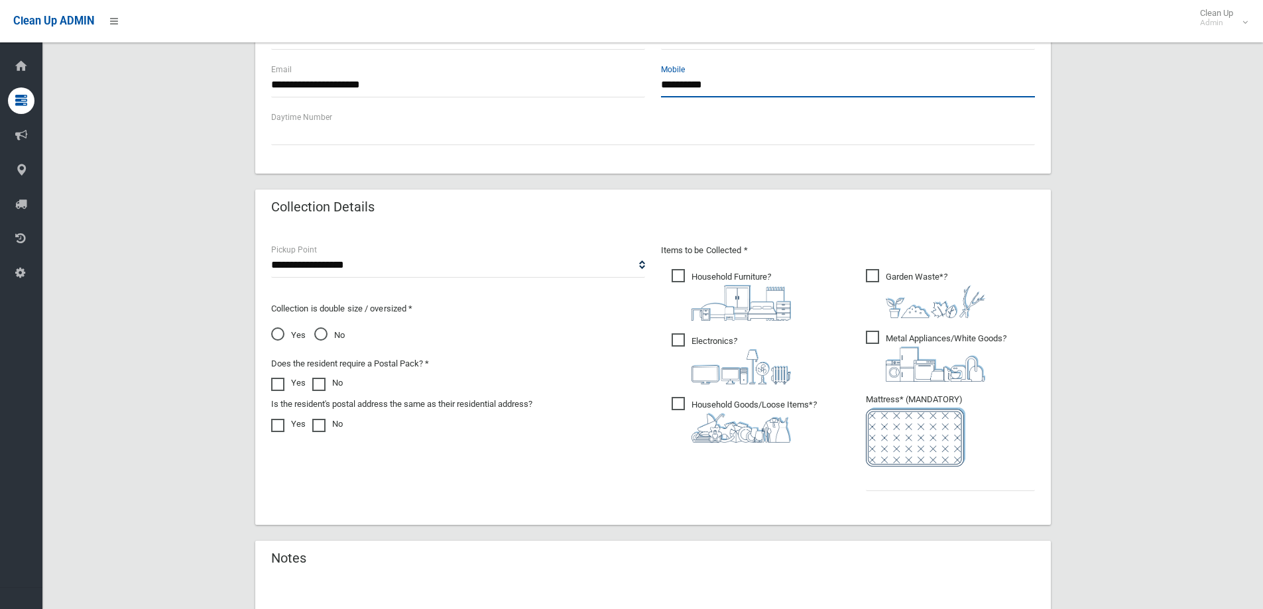
scroll to position [533, 0]
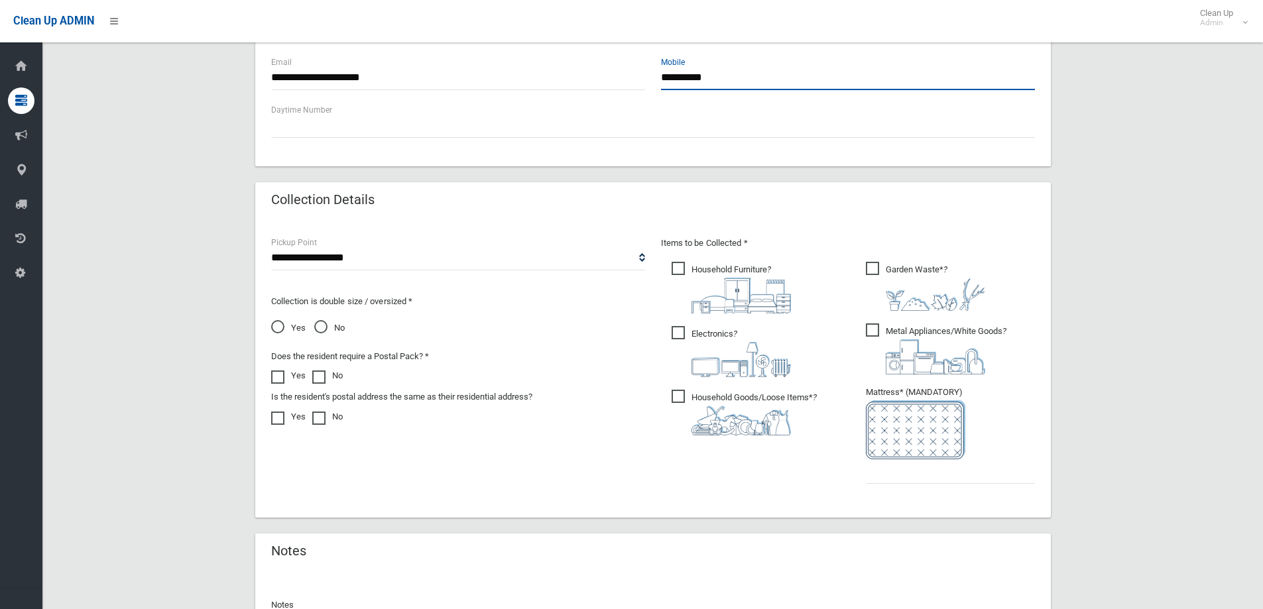
type input "**********"
click at [681, 329] on span "Electronics ?" at bounding box center [731, 351] width 119 height 51
click at [679, 392] on span "Household Goods/Loose Items* ?" at bounding box center [744, 413] width 145 height 46
click at [874, 262] on span "Garden Waste* ?" at bounding box center [925, 286] width 119 height 49
click at [872, 330] on span "Metal Appliances/White Goods ?" at bounding box center [936, 349] width 141 height 51
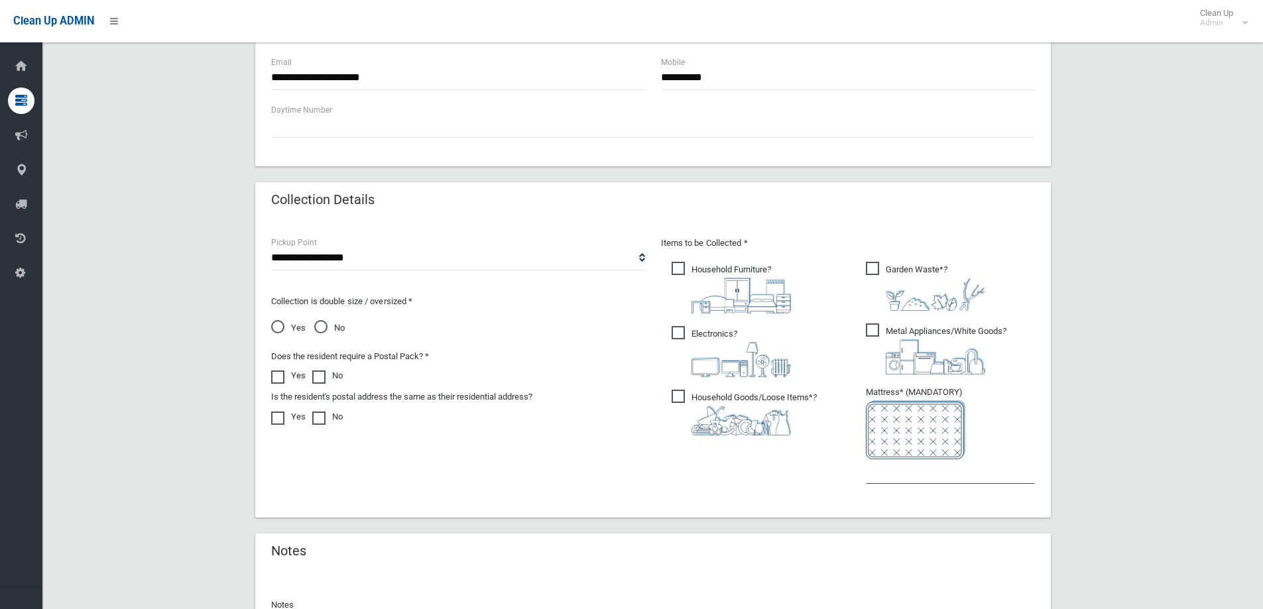
click at [880, 472] on input "text" at bounding box center [950, 471] width 169 height 25
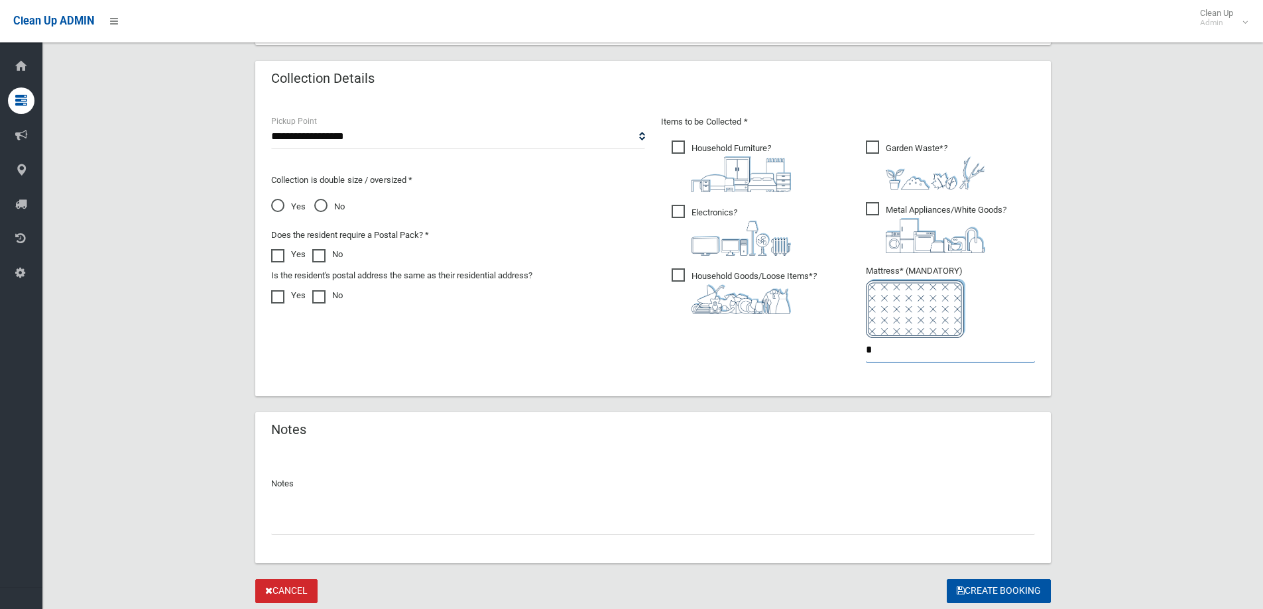
scroll to position [696, 0]
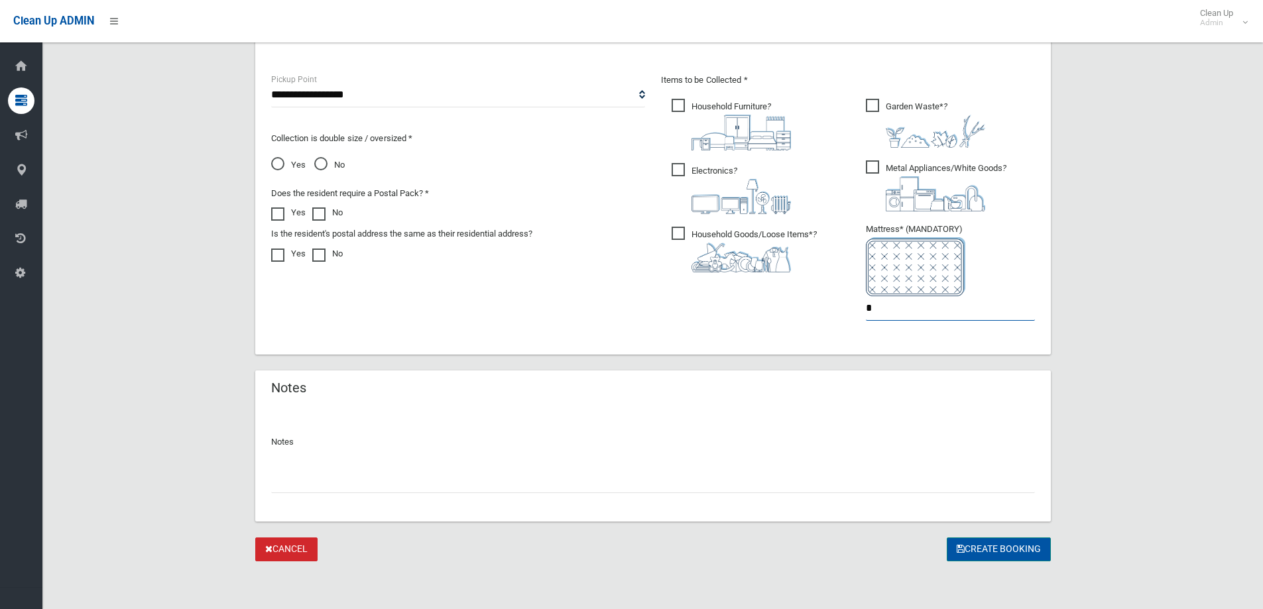
type input "*"
click at [983, 544] on button "Create Booking" at bounding box center [999, 550] width 104 height 25
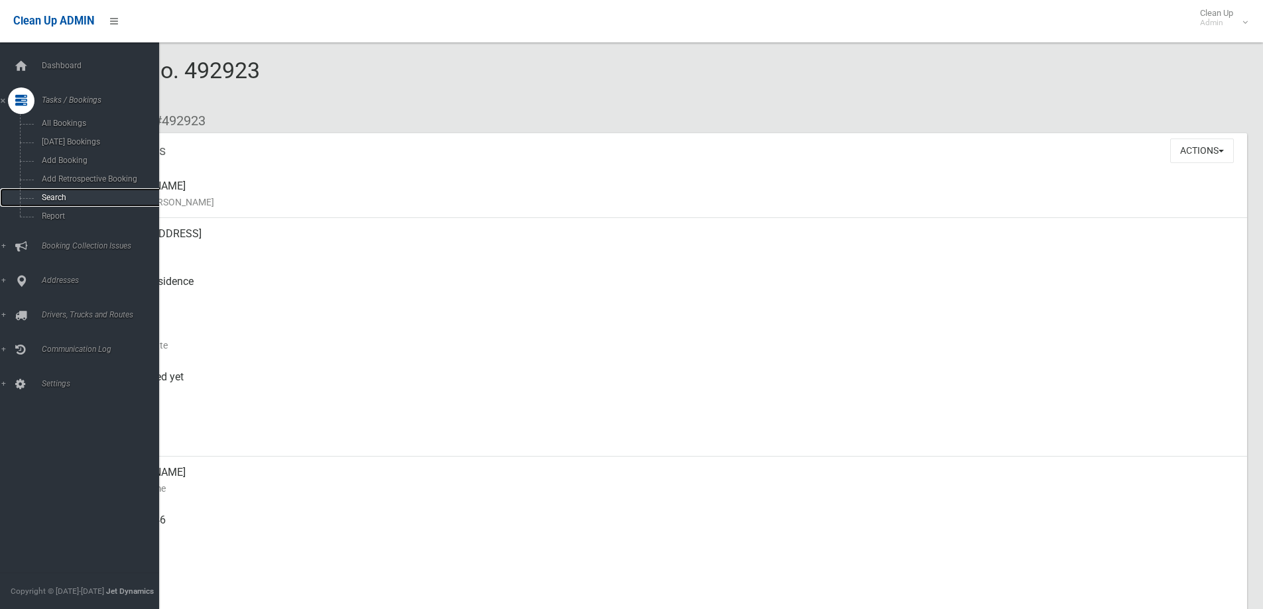
click at [64, 190] on link "Search" at bounding box center [84, 197] width 169 height 19
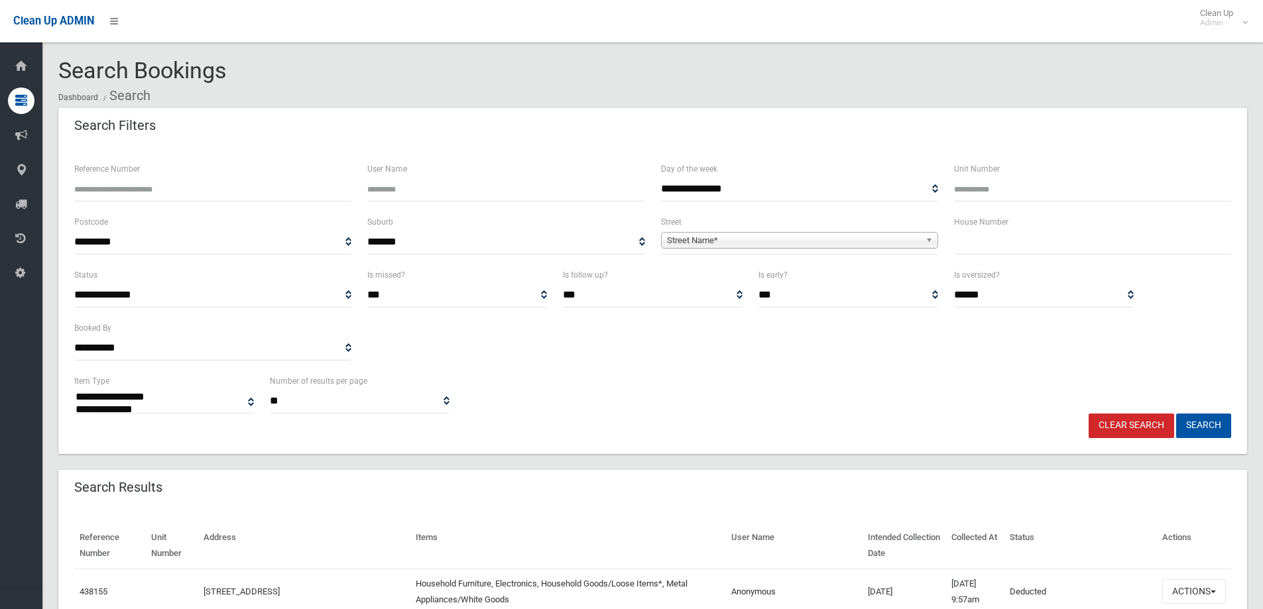
select select
click at [1012, 245] on input "text" at bounding box center [1092, 242] width 277 height 25
type input "*"
click at [924, 239] on link "Street Name*" at bounding box center [799, 240] width 277 height 17
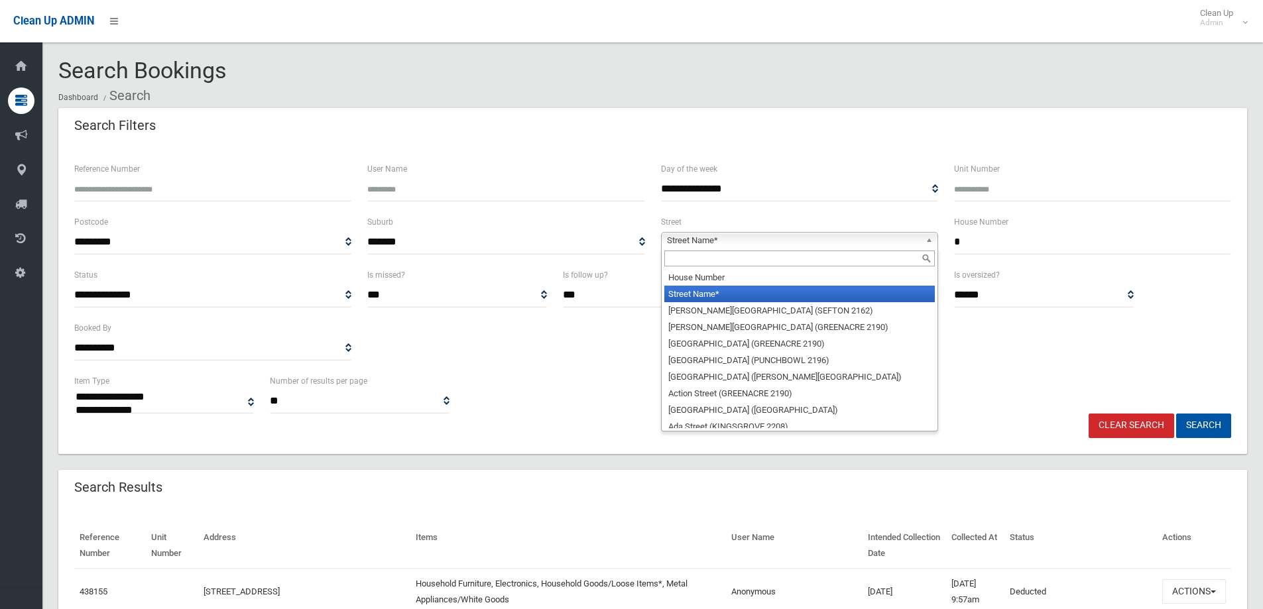
click at [867, 259] on input "text" at bounding box center [799, 259] width 270 height 16
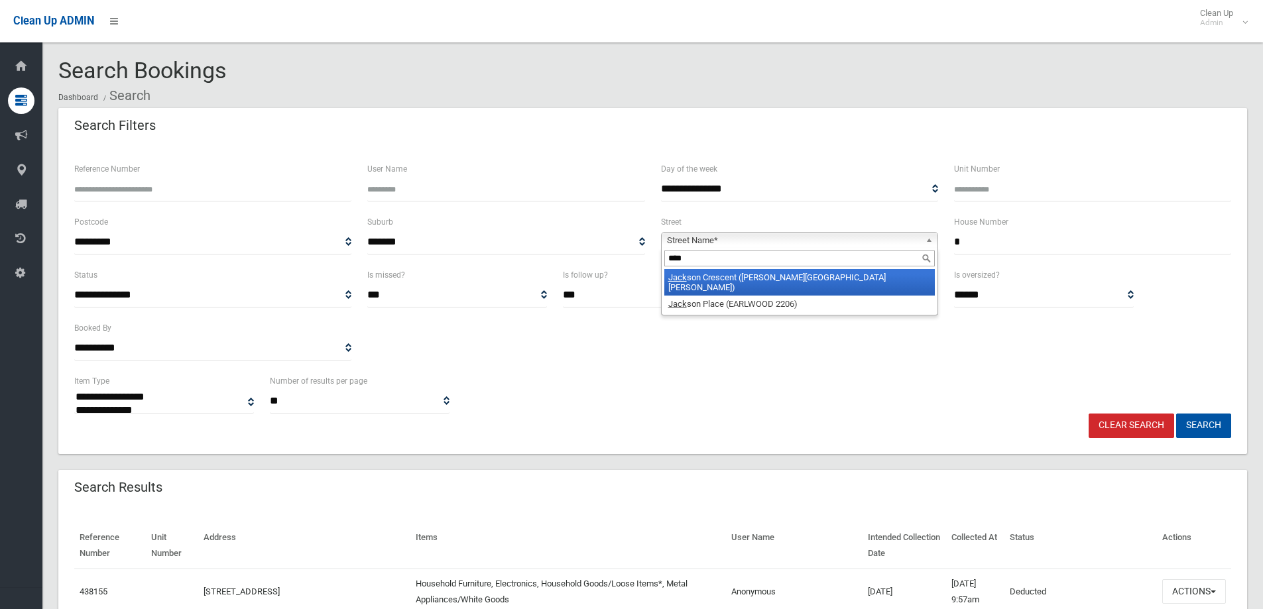
type input "****"
click at [845, 272] on li "Jack son Crescent (CHESTER HILL 2162)" at bounding box center [799, 282] width 270 height 27
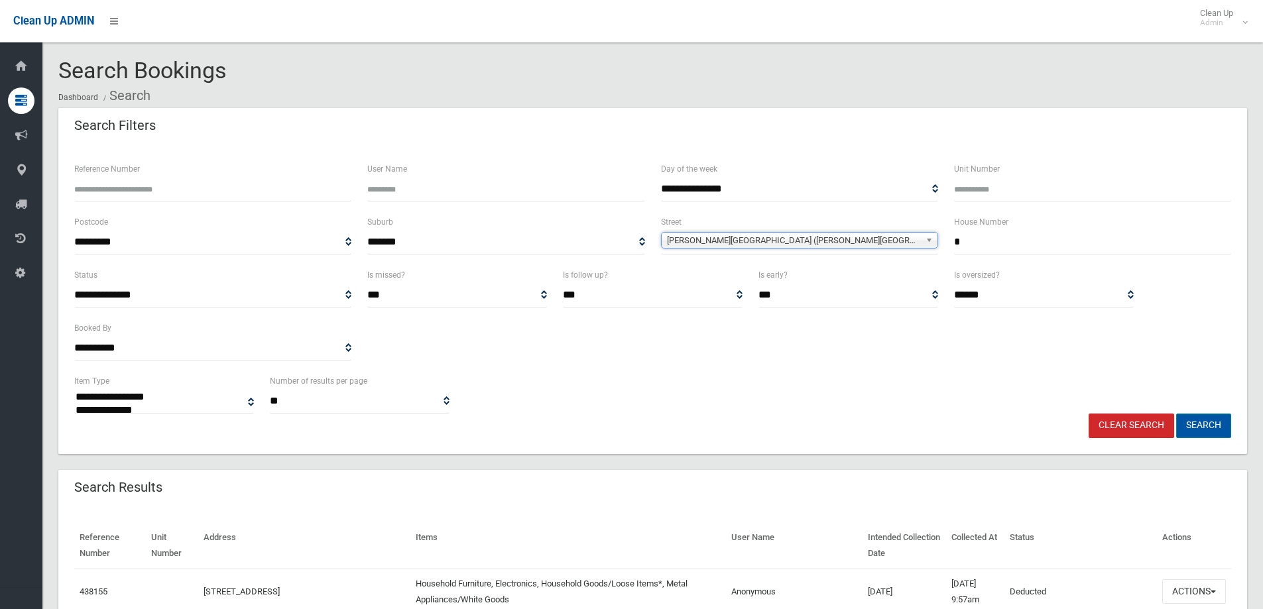
click at [1206, 425] on button "Search" at bounding box center [1203, 426] width 55 height 25
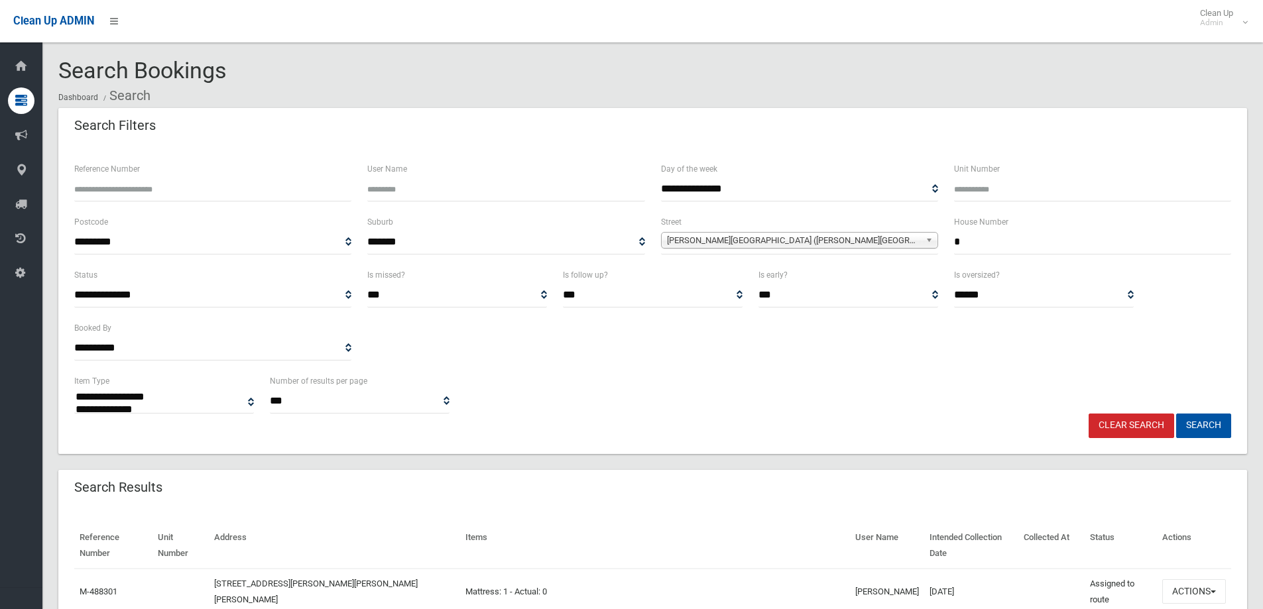
select select
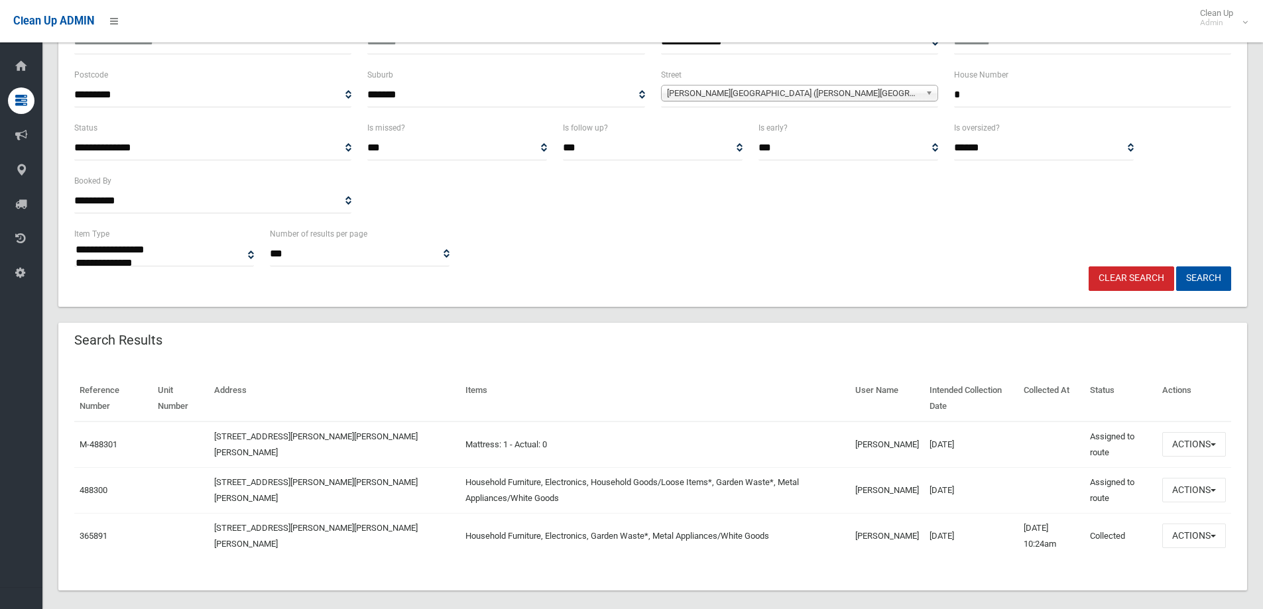
scroll to position [160, 0]
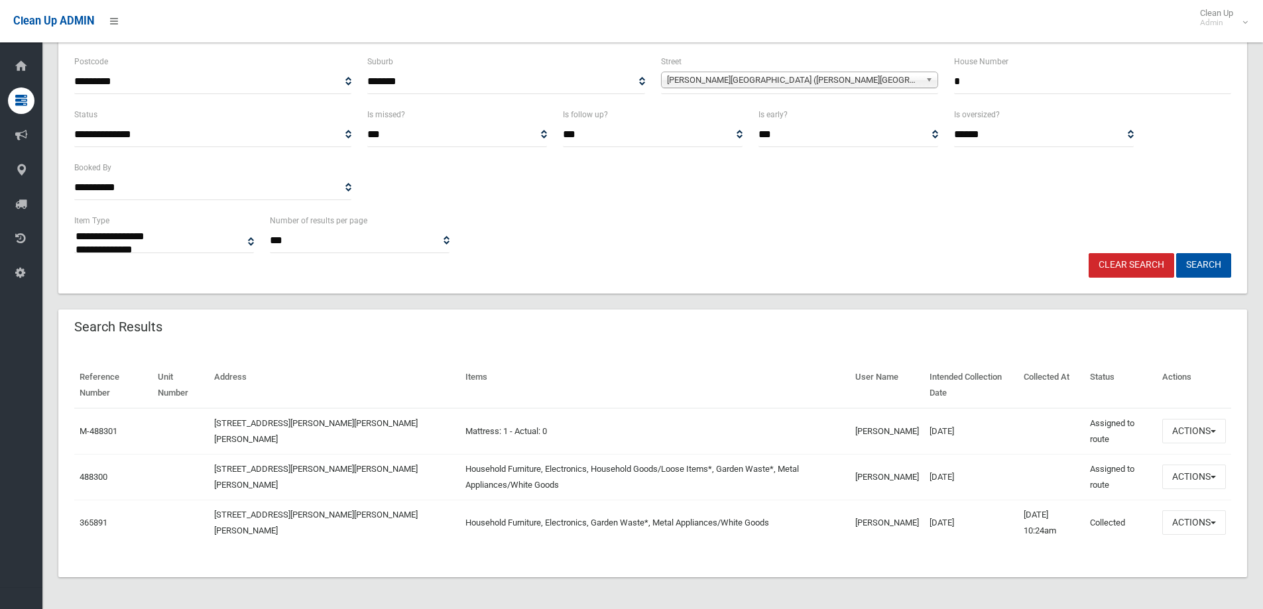
click at [1108, 269] on link "Clear Search" at bounding box center [1132, 265] width 86 height 25
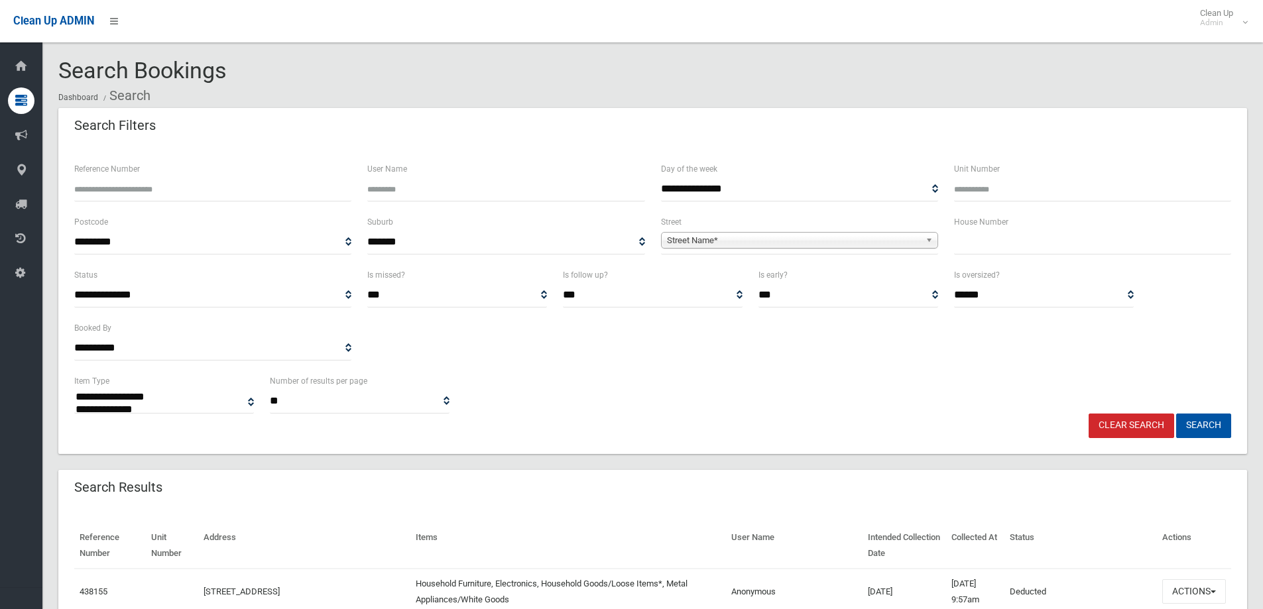
select select
click at [1036, 241] on input "text" at bounding box center [1092, 242] width 277 height 25
type input "**"
click at [930, 239] on b at bounding box center [932, 240] width 12 height 15
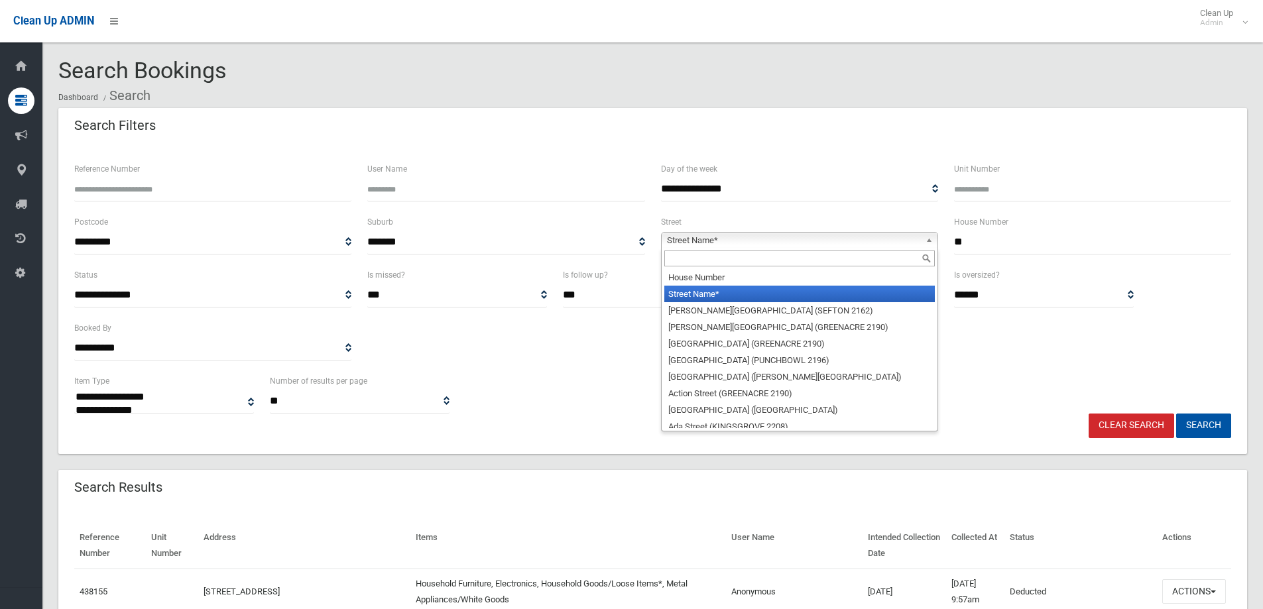
click at [813, 259] on input "text" at bounding box center [799, 259] width 270 height 16
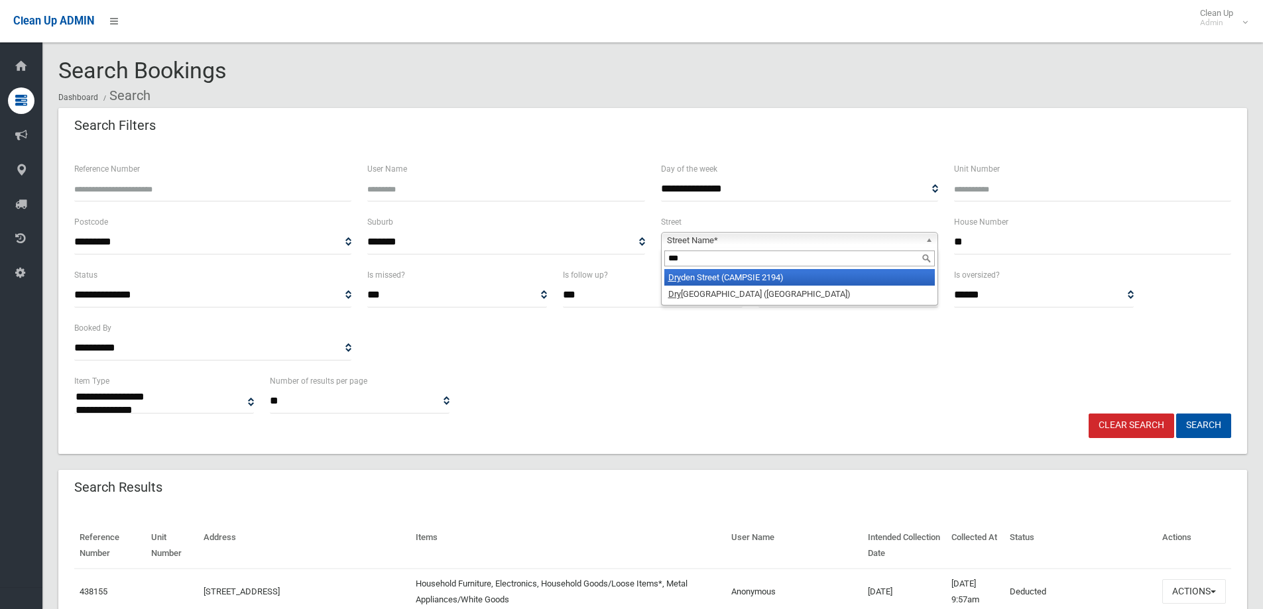
type input "***"
click at [817, 280] on li "Dry den Street (CAMPSIE 2194)" at bounding box center [799, 277] width 270 height 17
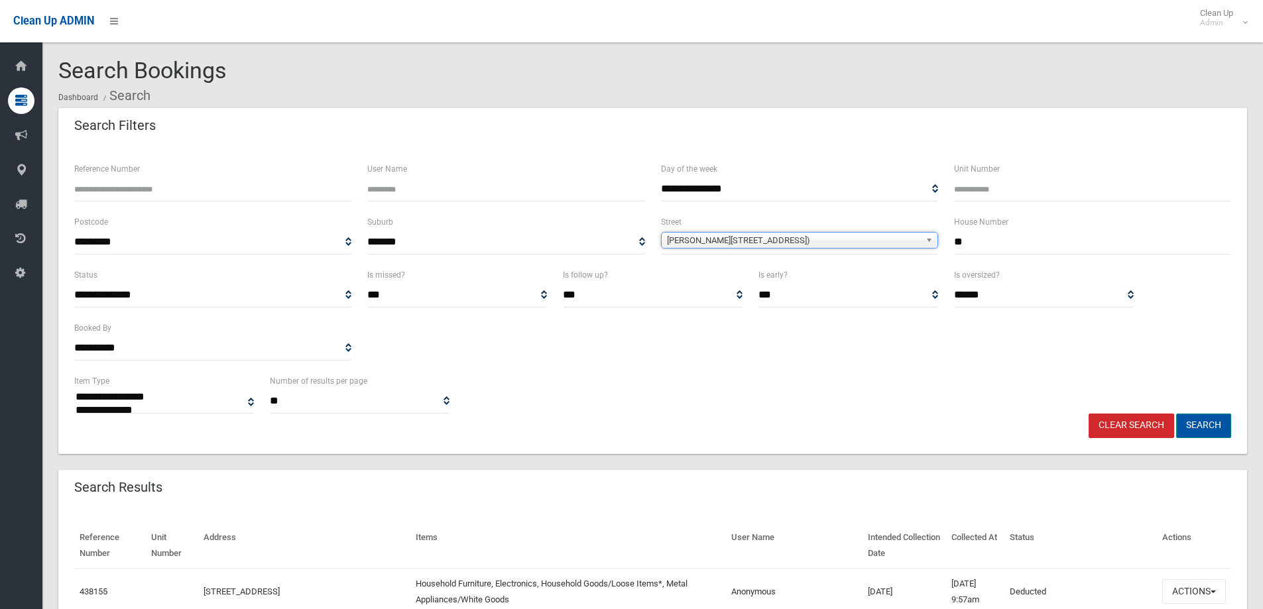
click at [1201, 427] on button "Search" at bounding box center [1203, 426] width 55 height 25
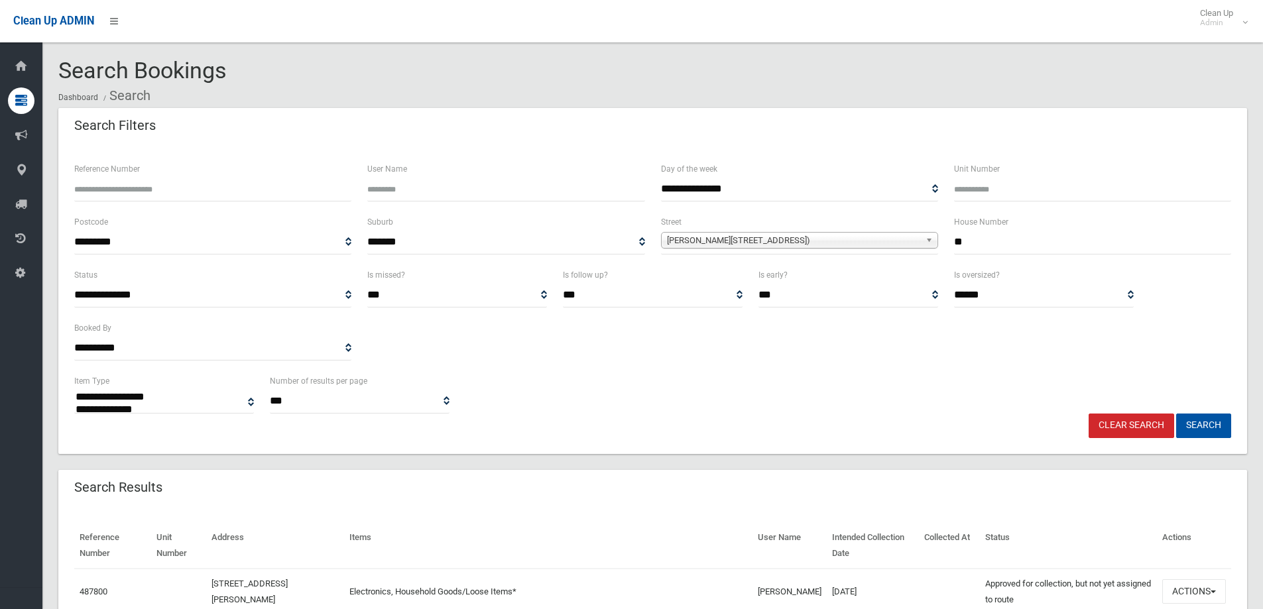
select select
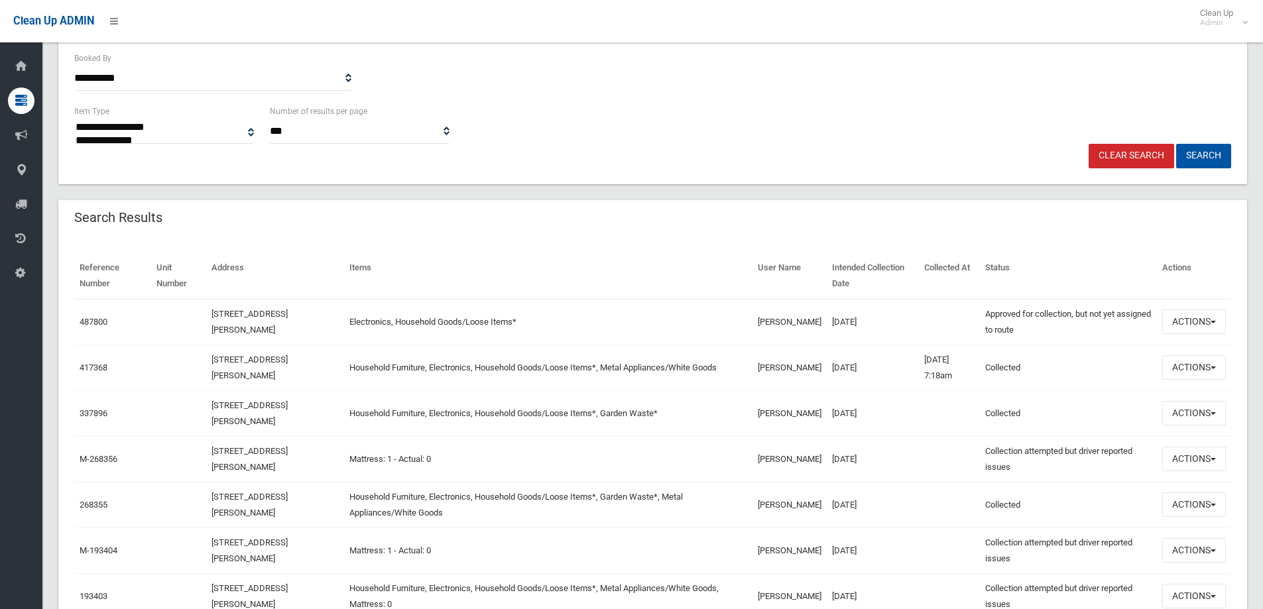
scroll to position [280, 0]
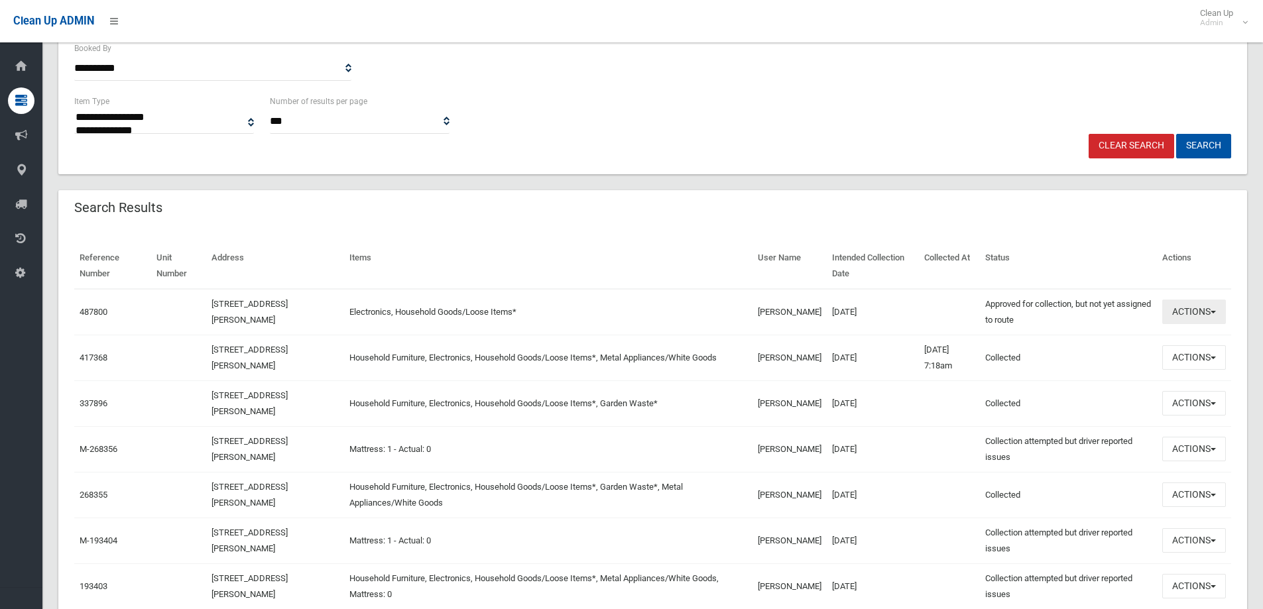
click at [1215, 313] on span "button" at bounding box center [1213, 312] width 5 height 3
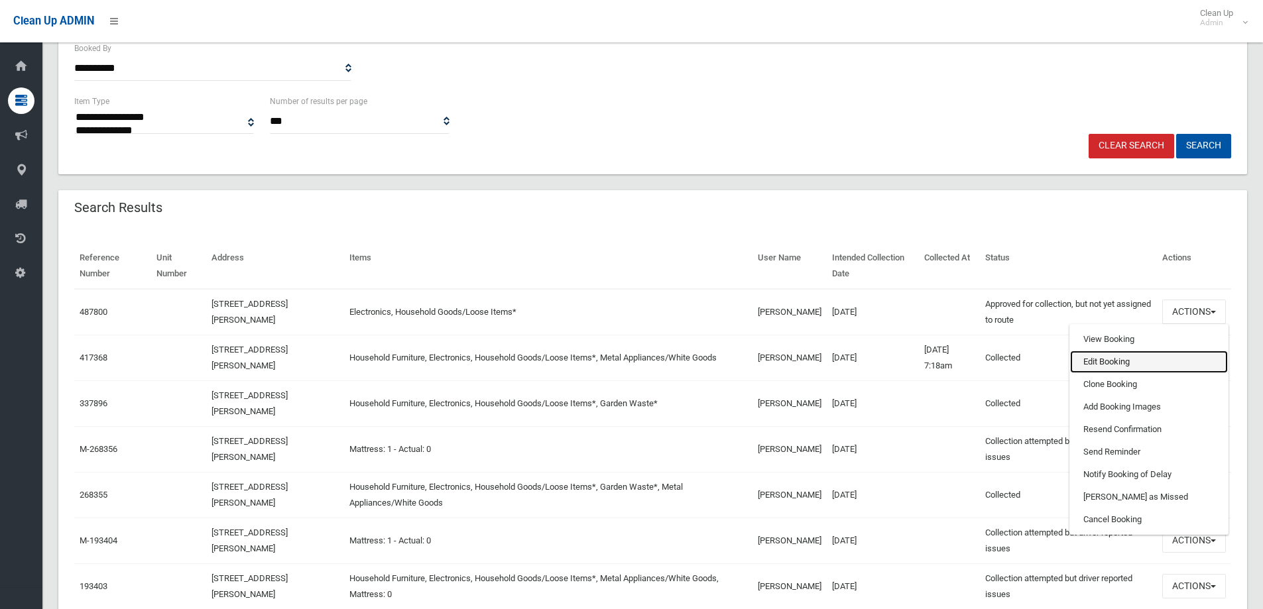
click at [1130, 354] on link "Edit Booking" at bounding box center [1149, 362] width 158 height 23
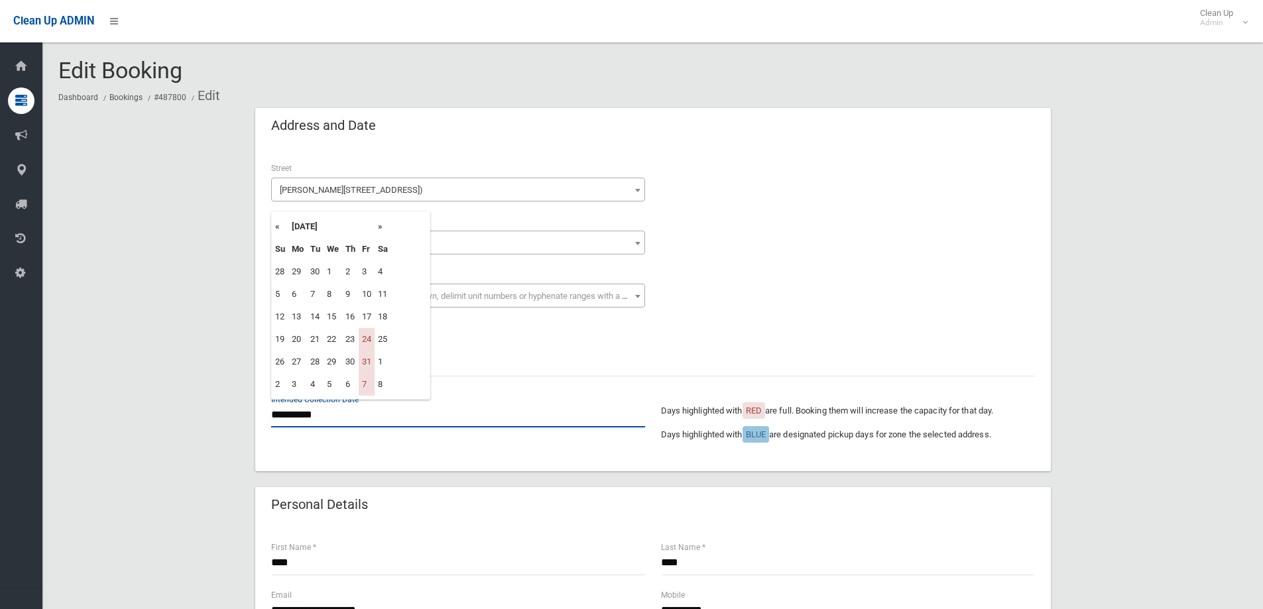
click at [296, 417] on input "**********" at bounding box center [458, 415] width 374 height 25
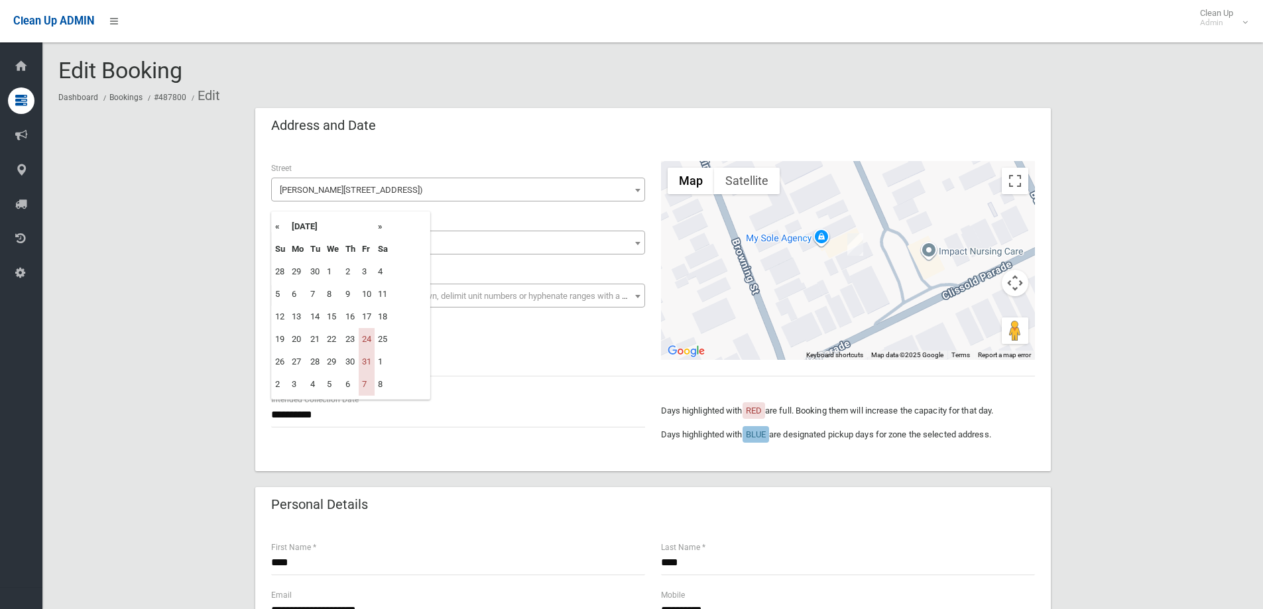
click at [383, 227] on th "»" at bounding box center [383, 226] width 17 height 23
click at [381, 223] on th "»" at bounding box center [383, 226] width 17 height 23
click at [277, 225] on th "«" at bounding box center [280, 226] width 17 height 23
click at [371, 316] on td "14" at bounding box center [367, 317] width 16 height 23
type input "**********"
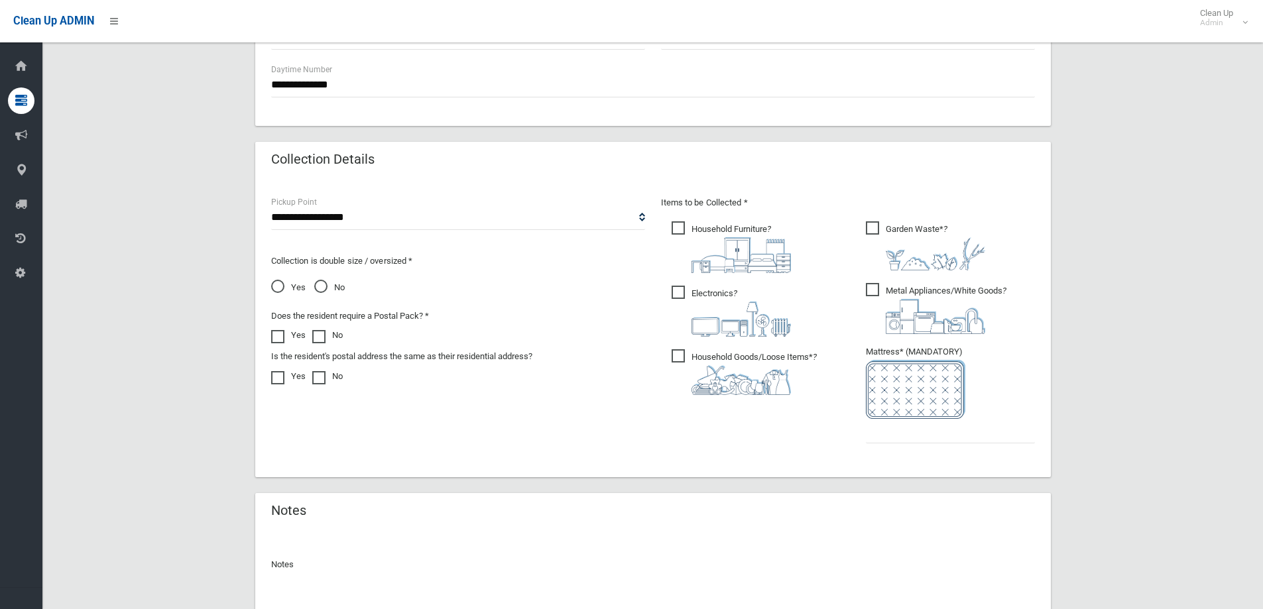
scroll to position [696, 0]
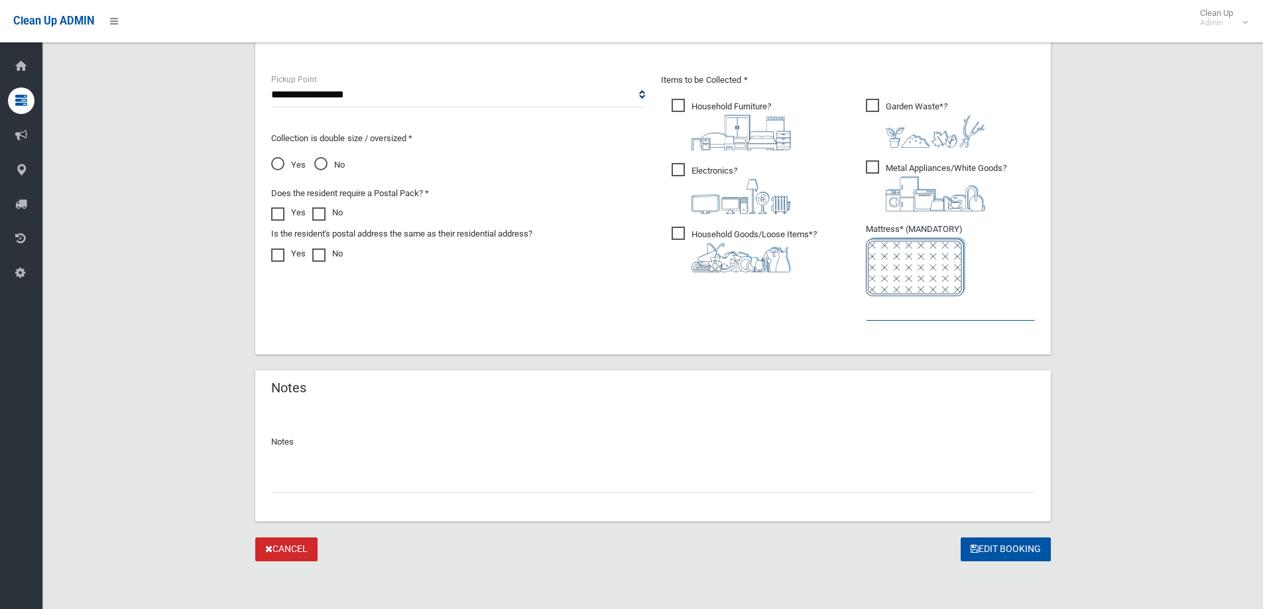
click at [898, 310] on input "text" at bounding box center [950, 308] width 169 height 25
type input "*"
click at [676, 107] on span "Household Furniture ?" at bounding box center [731, 125] width 119 height 52
click at [987, 547] on button "Edit Booking" at bounding box center [1006, 550] width 90 height 25
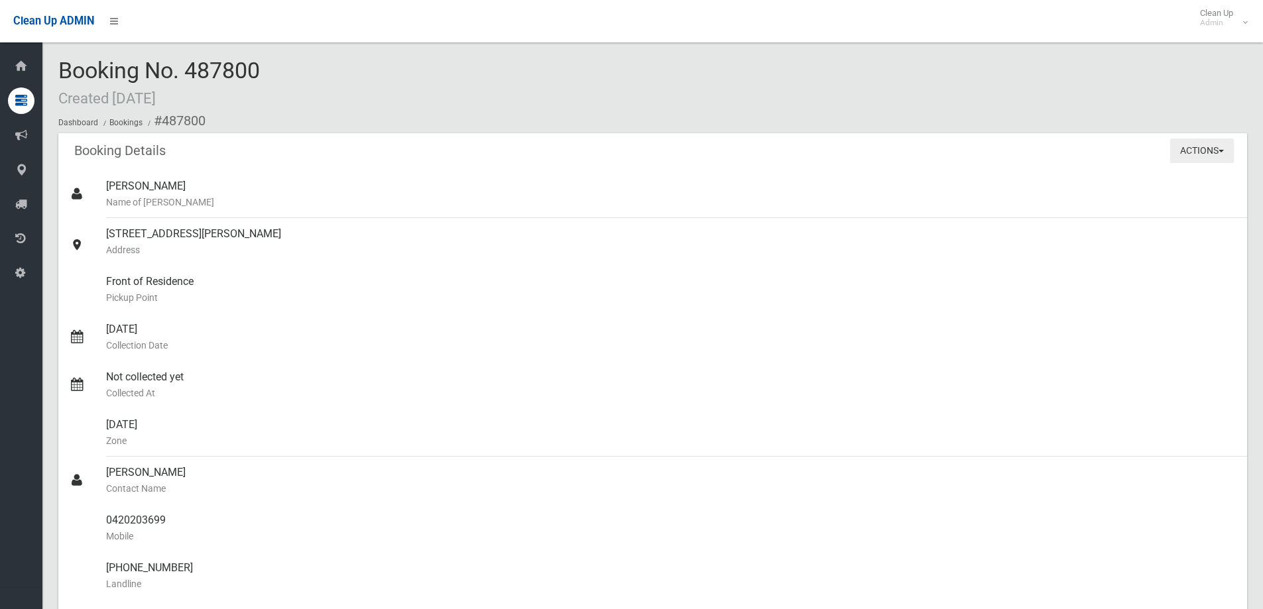
click at [1219, 151] on span "button" at bounding box center [1221, 151] width 5 height 3
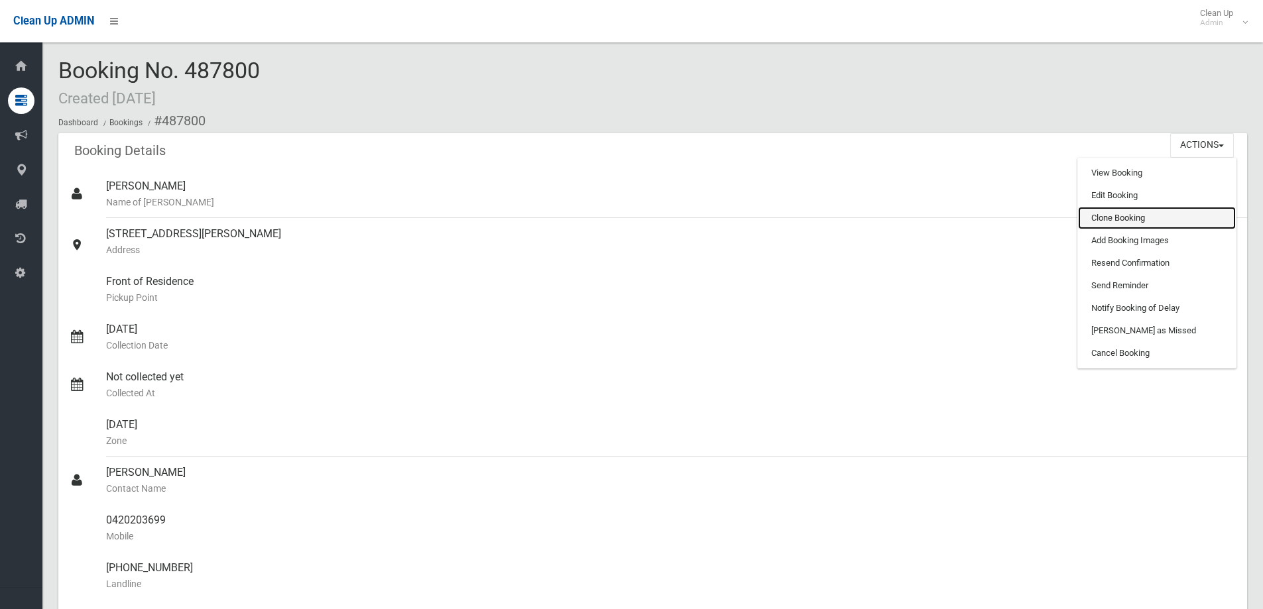
click at [1160, 221] on link "Clone Booking" at bounding box center [1157, 218] width 158 height 23
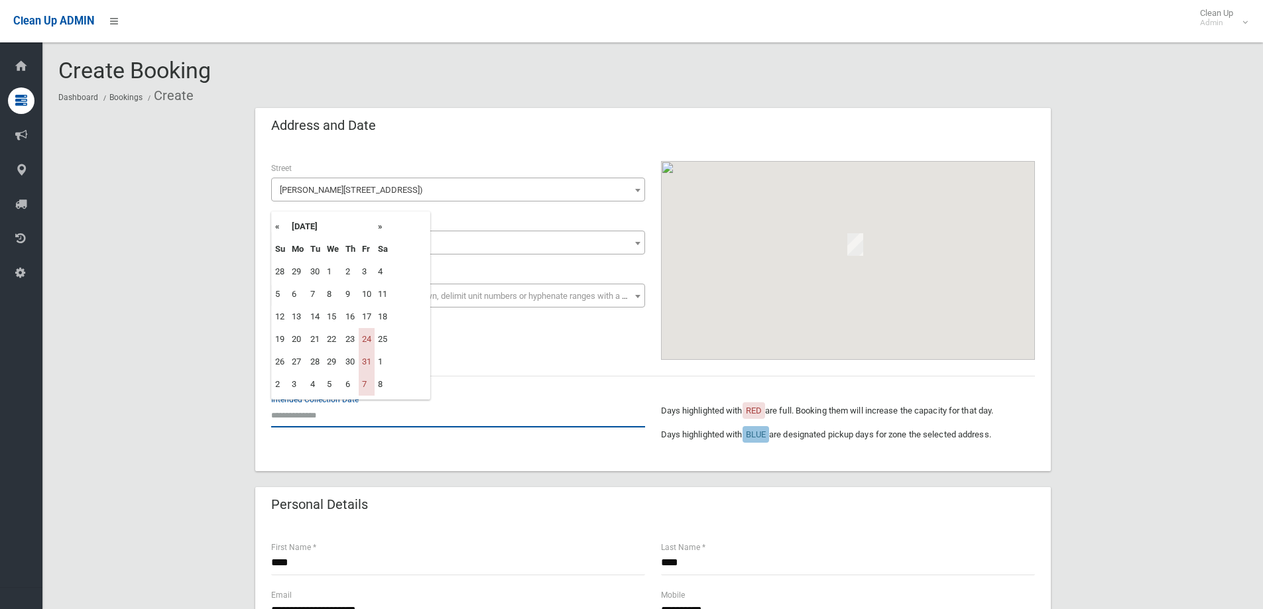
click at [317, 420] on input "text" at bounding box center [458, 415] width 374 height 25
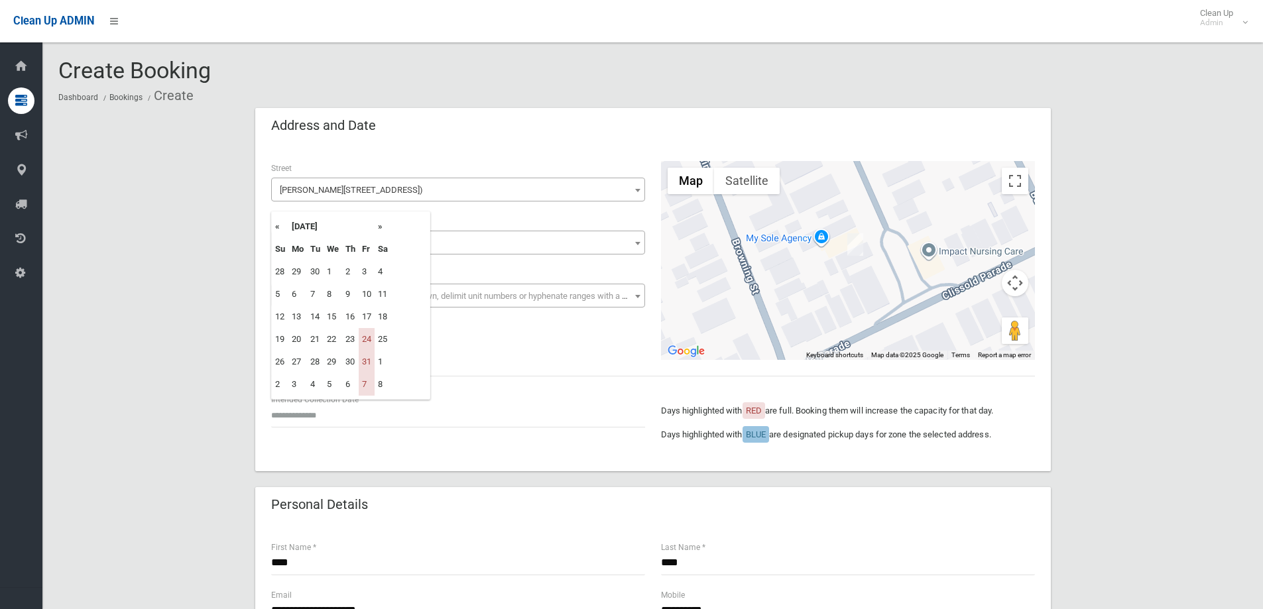
click at [383, 225] on th "»" at bounding box center [383, 226] width 17 height 23
click at [371, 293] on td "12" at bounding box center [367, 294] width 16 height 23
type input "**********"
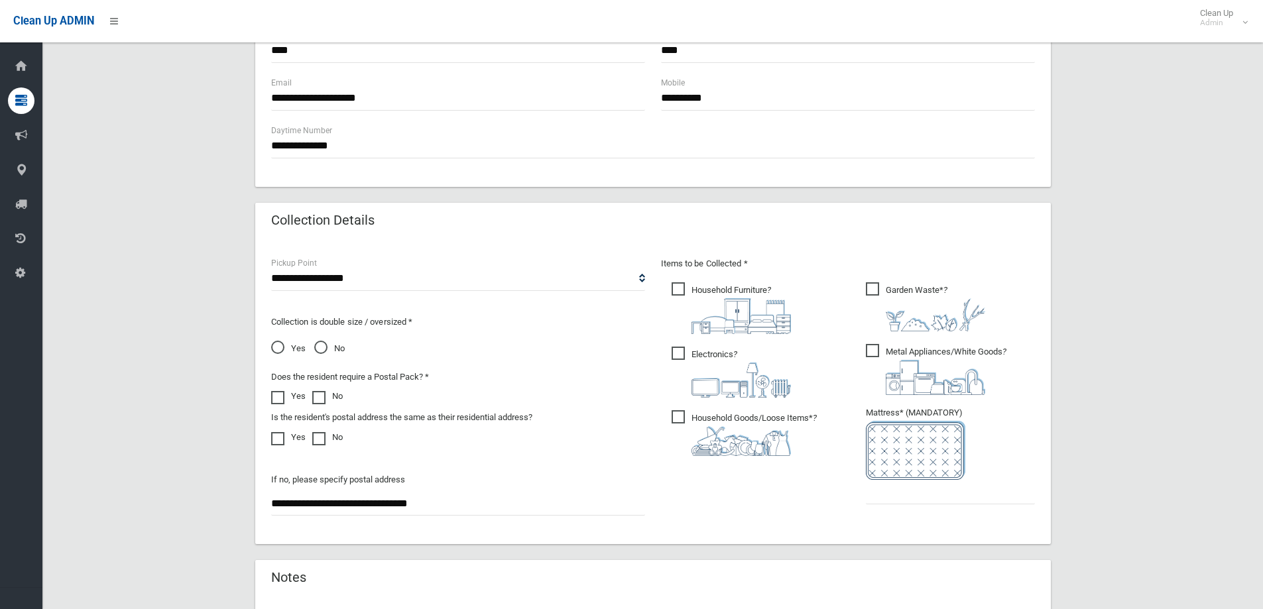
scroll to position [530, 0]
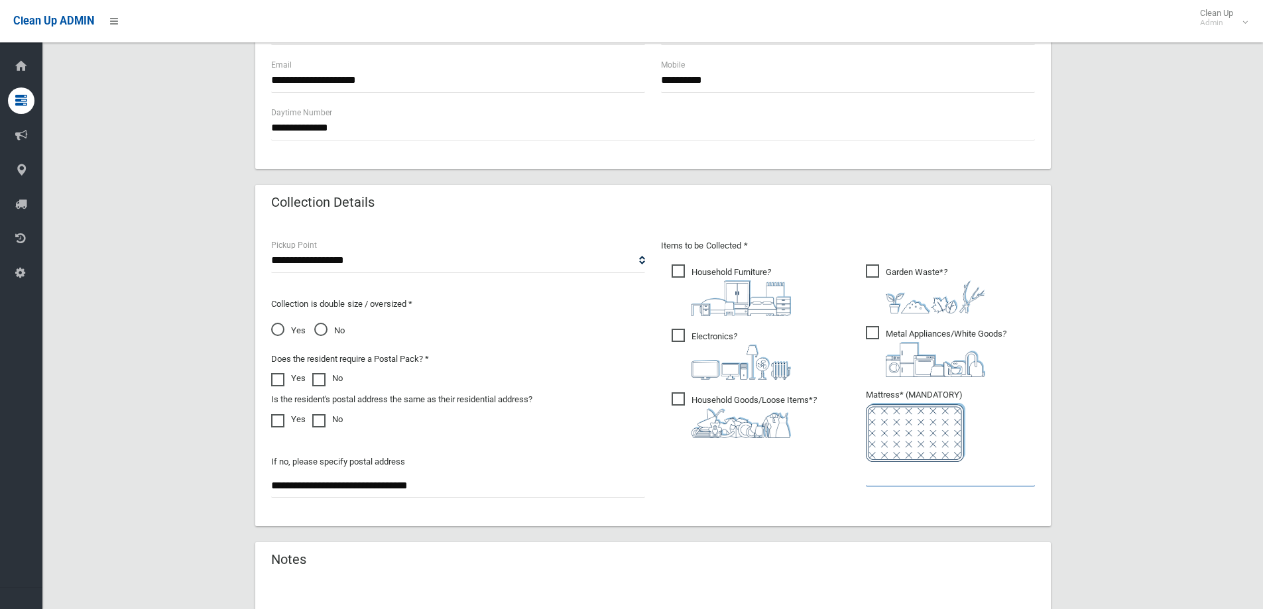
click at [912, 479] on input "text" at bounding box center [950, 474] width 169 height 25
click at [875, 333] on span "Metal Appliances/White Goods ?" at bounding box center [936, 351] width 141 height 51
click at [872, 265] on span "Garden Waste* ?" at bounding box center [925, 289] width 119 height 49
click at [888, 481] on input "text" at bounding box center [950, 474] width 169 height 25
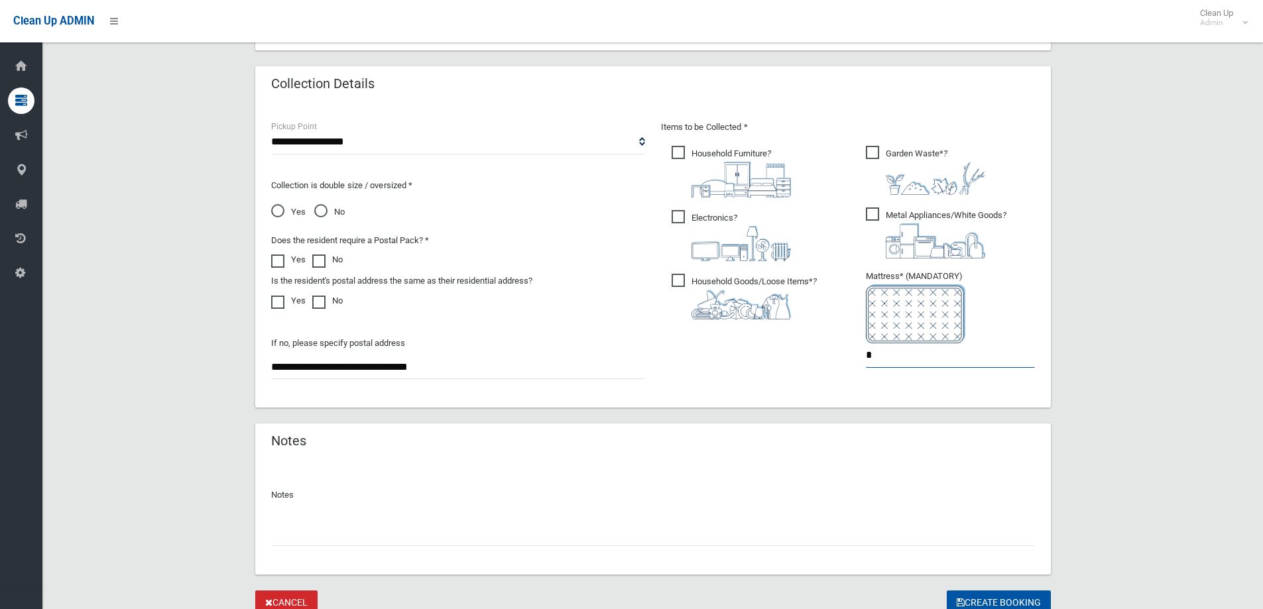
scroll to position [703, 0]
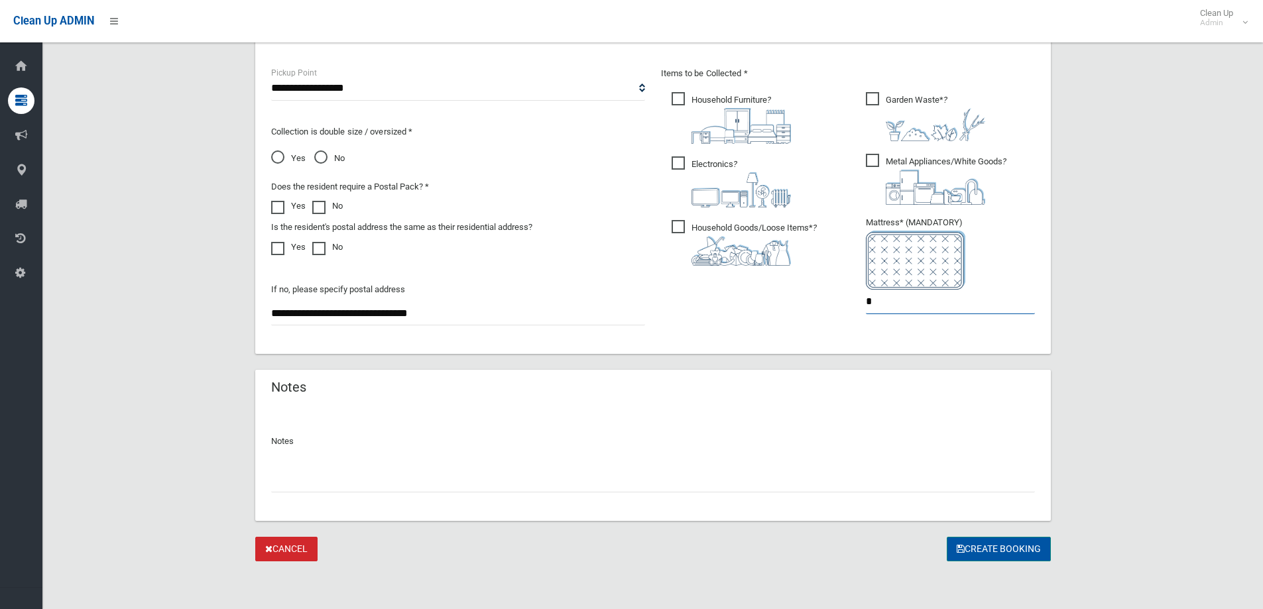
type input "*"
click at [1004, 546] on button "Create Booking" at bounding box center [999, 549] width 104 height 25
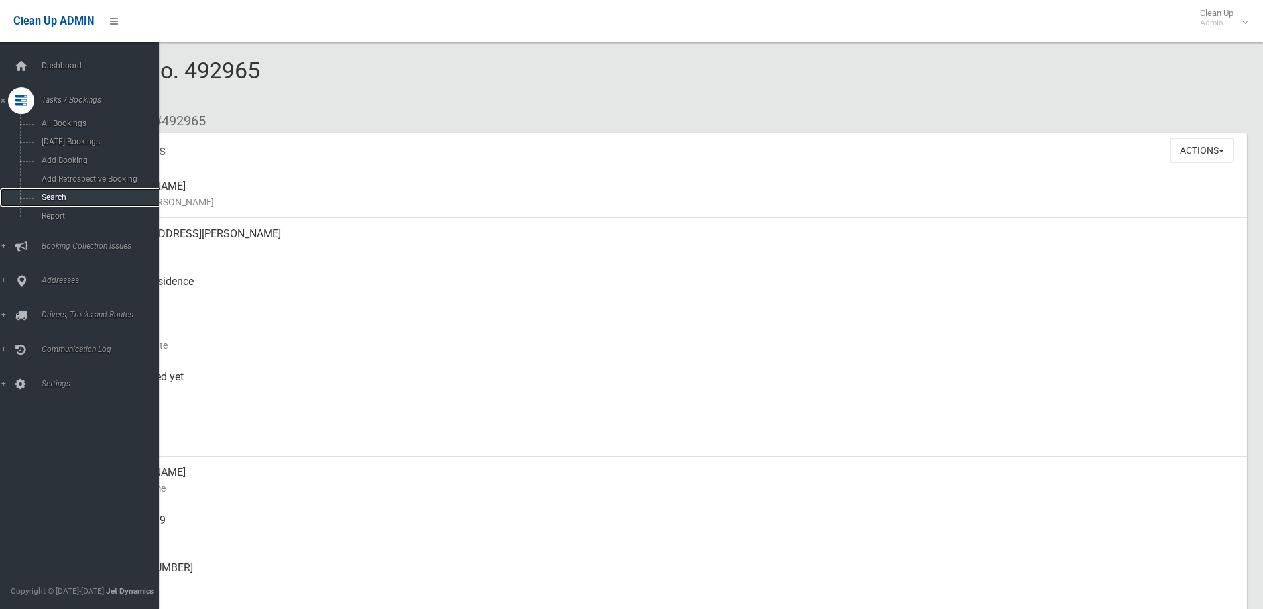
click at [47, 194] on span "Search" at bounding box center [98, 197] width 120 height 9
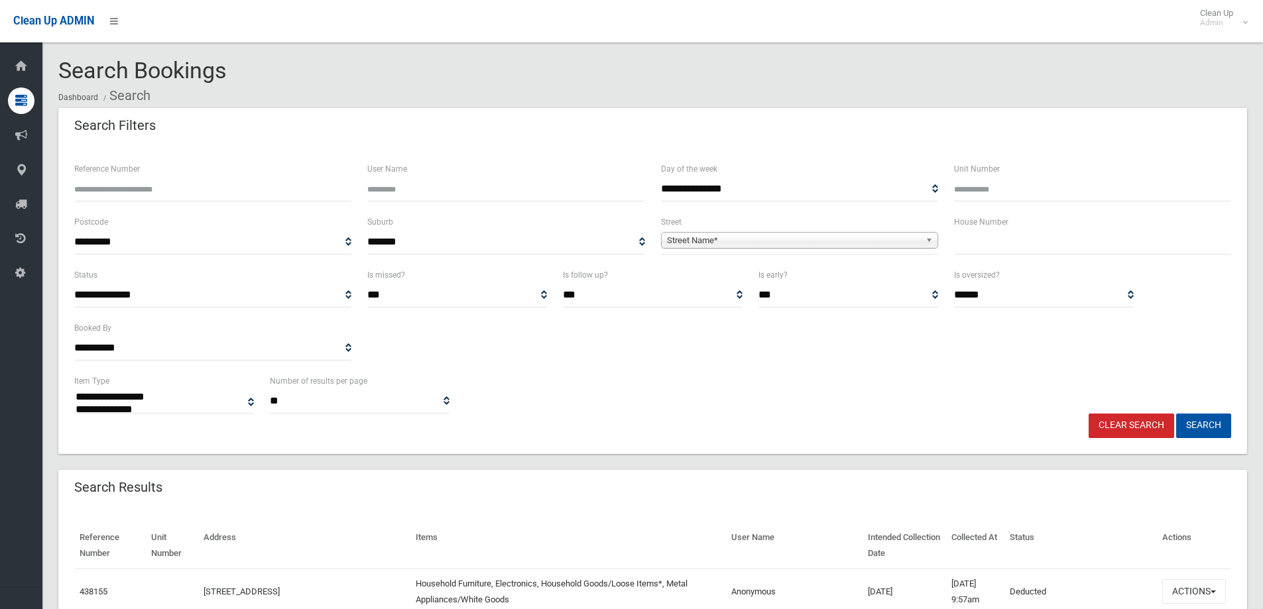
select select
click at [969, 245] on input "text" at bounding box center [1092, 242] width 277 height 25
type input "**"
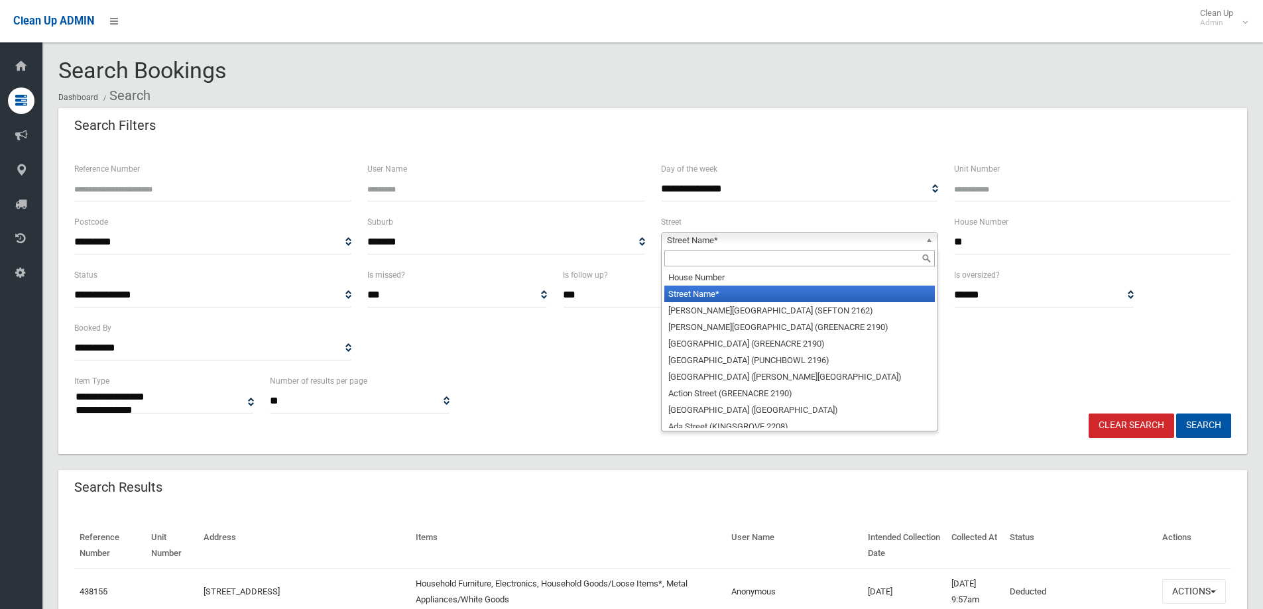
click at [928, 238] on b at bounding box center [932, 240] width 12 height 15
click at [777, 258] on input "text" at bounding box center [799, 259] width 270 height 16
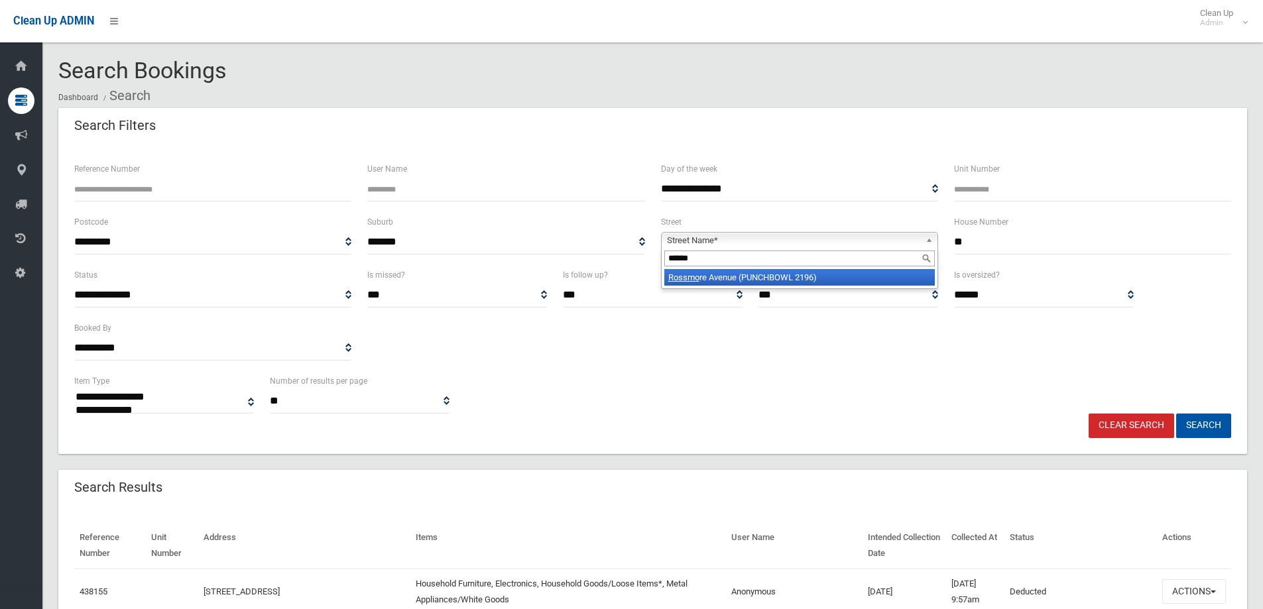
type input "******"
click at [776, 274] on li "Rossmo re Avenue (PUNCHBOWL 2196)" at bounding box center [799, 277] width 270 height 17
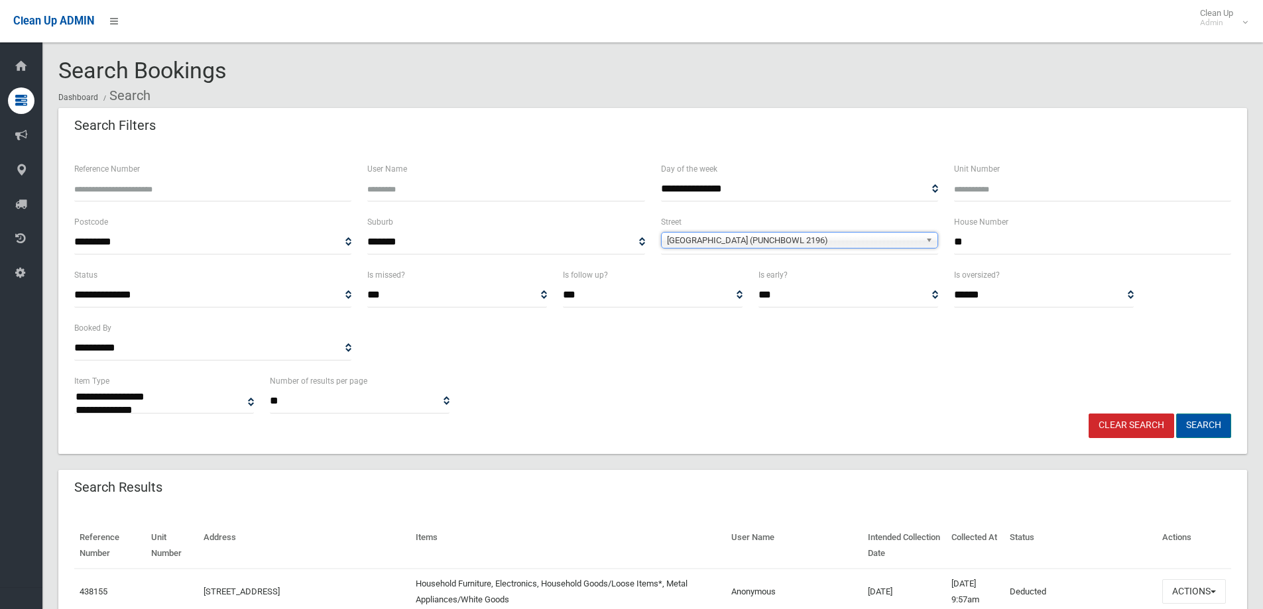
click at [1200, 424] on button "Search" at bounding box center [1203, 426] width 55 height 25
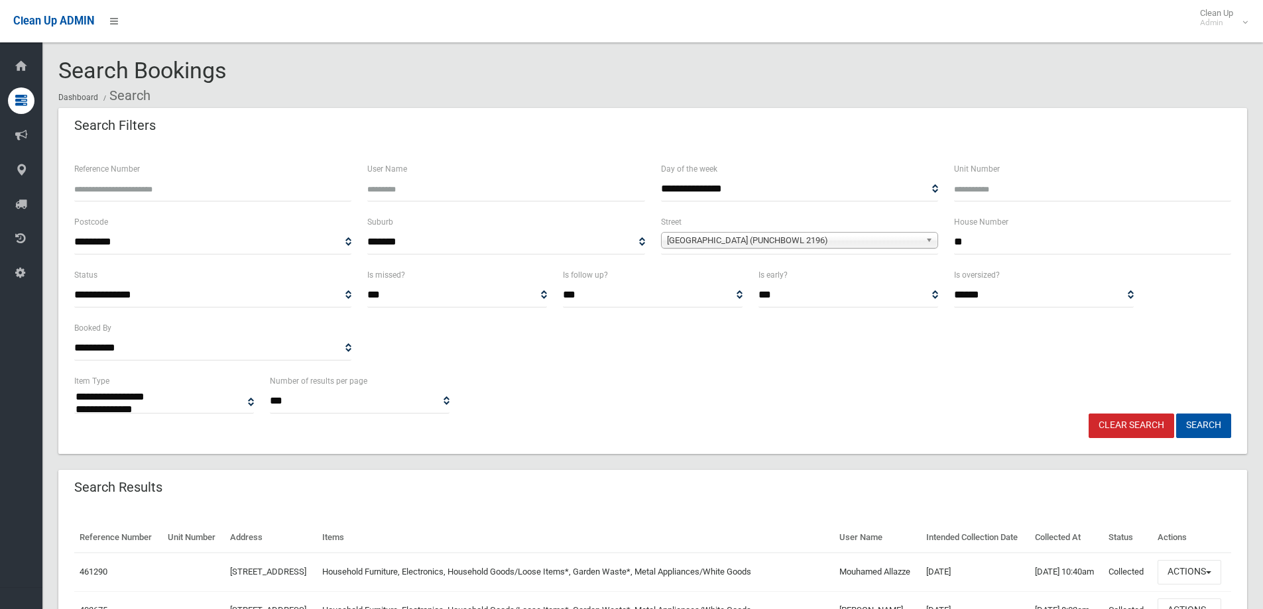
select select
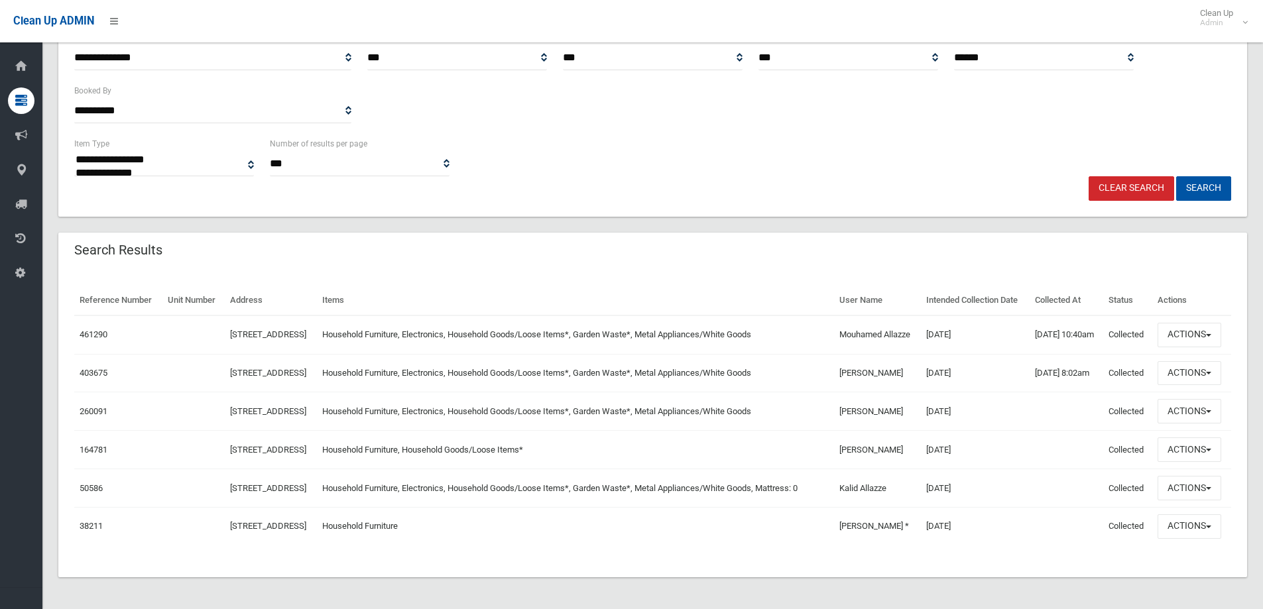
scroll to position [298, 0]
click at [1217, 323] on button "Actions" at bounding box center [1190, 335] width 64 height 25
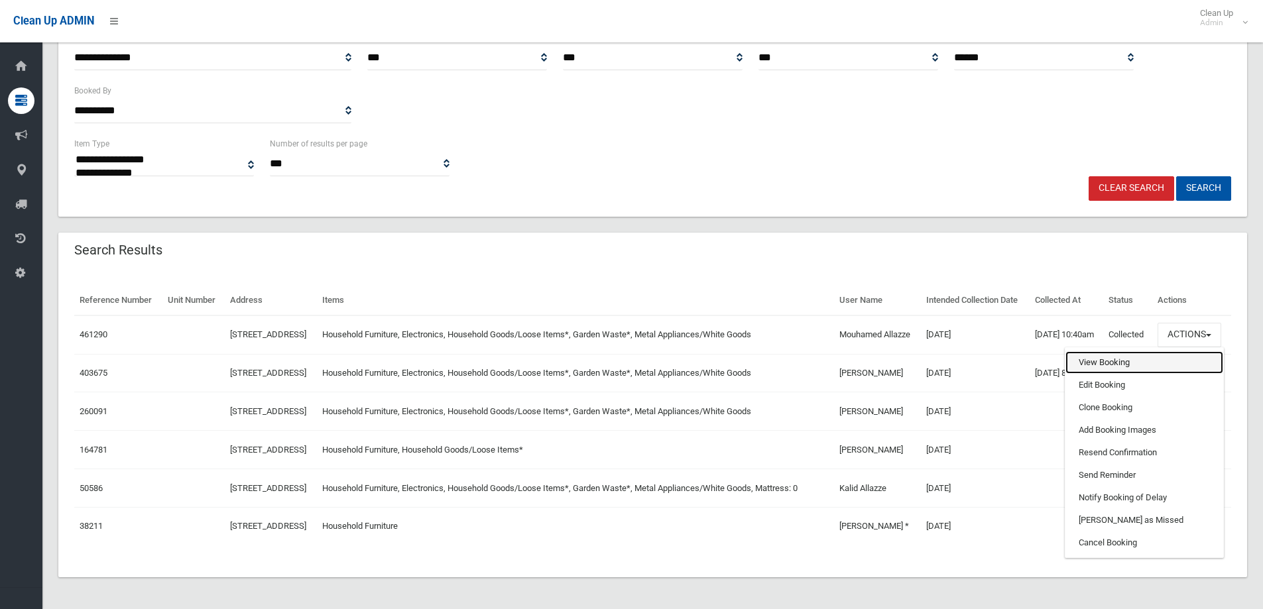
click at [1101, 351] on link "View Booking" at bounding box center [1144, 362] width 158 height 23
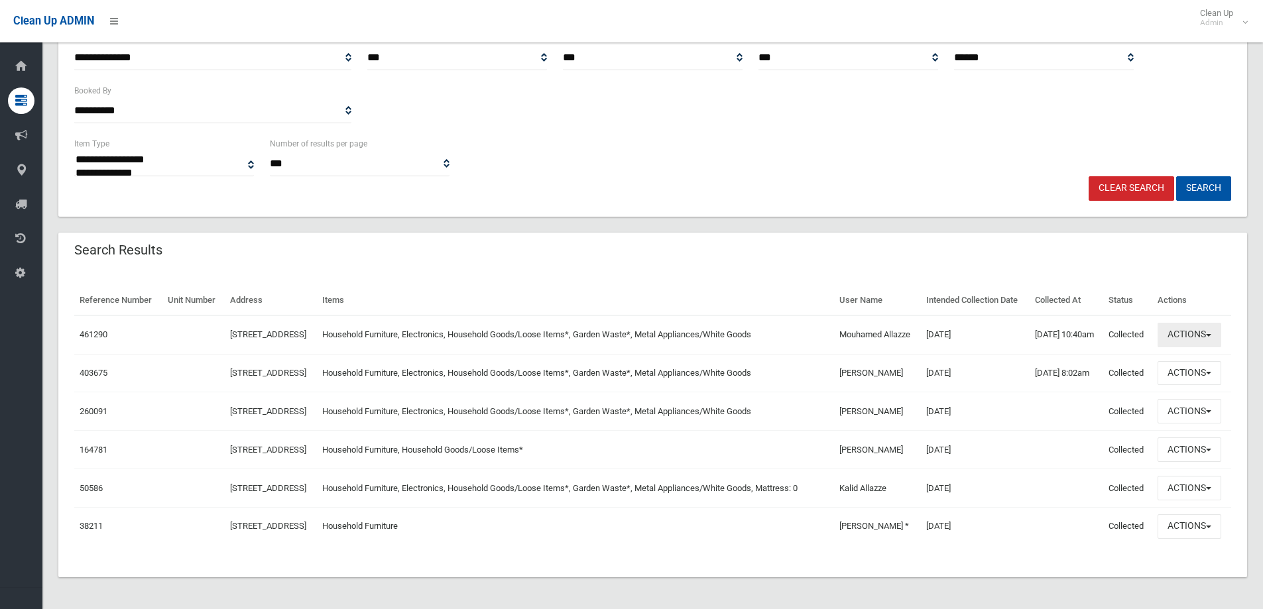
click at [1211, 334] on span "button" at bounding box center [1208, 335] width 5 height 3
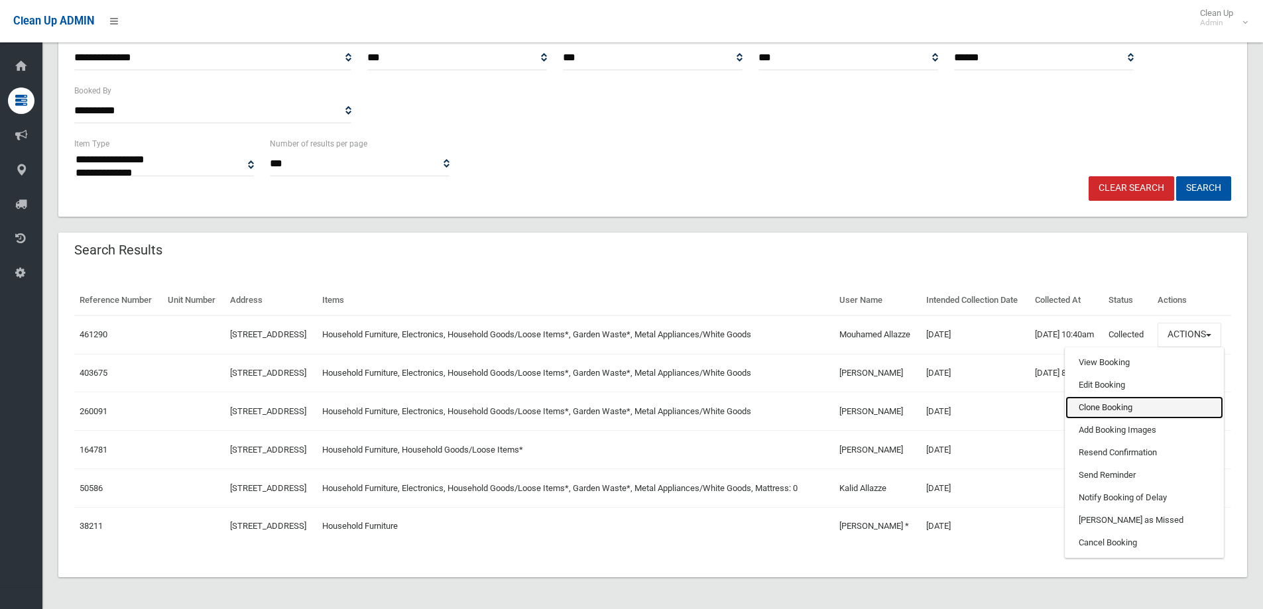
click at [1118, 396] on link "Clone Booking" at bounding box center [1144, 407] width 158 height 23
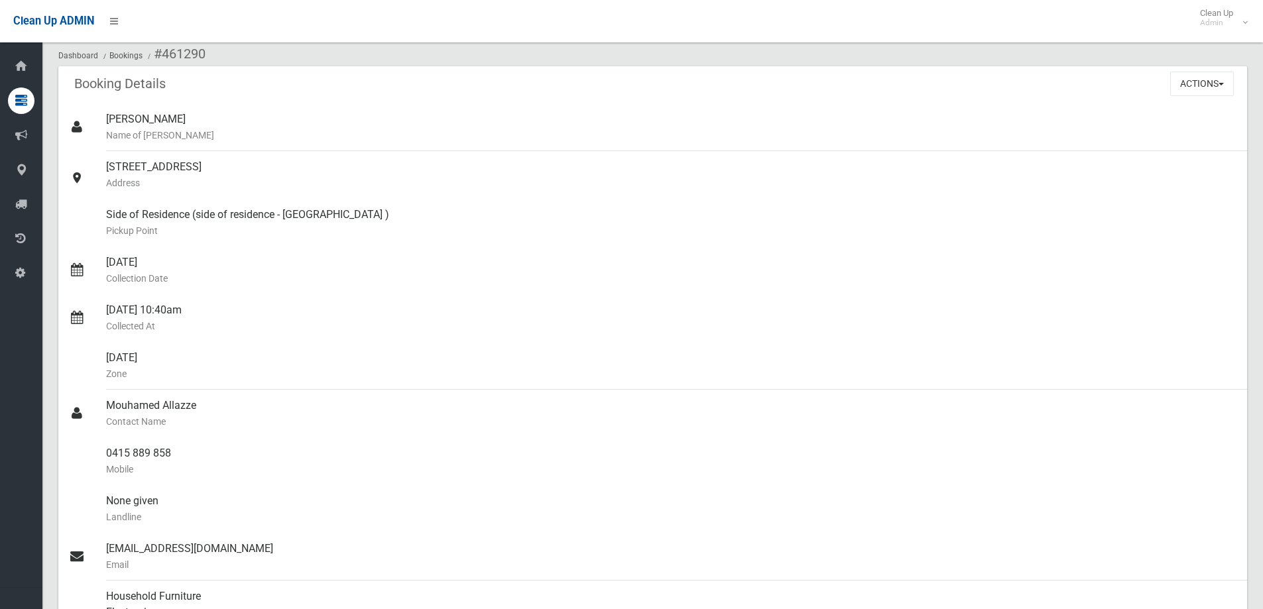
scroll to position [66, 0]
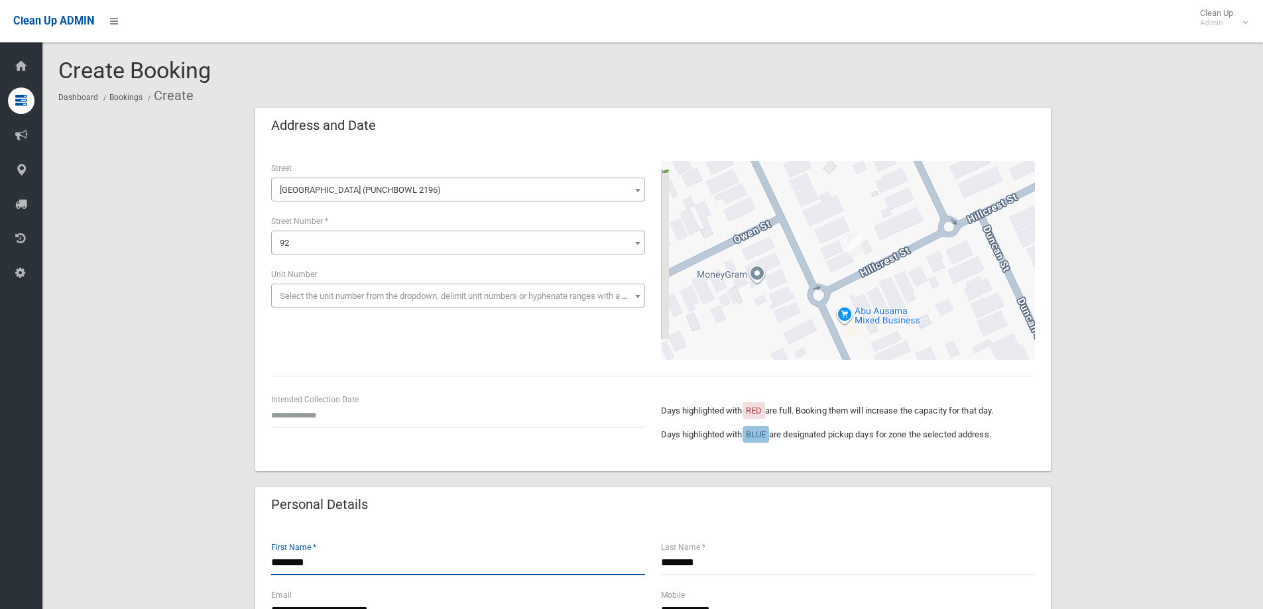
click at [355, 560] on input "********" at bounding box center [458, 563] width 374 height 25
type input "*"
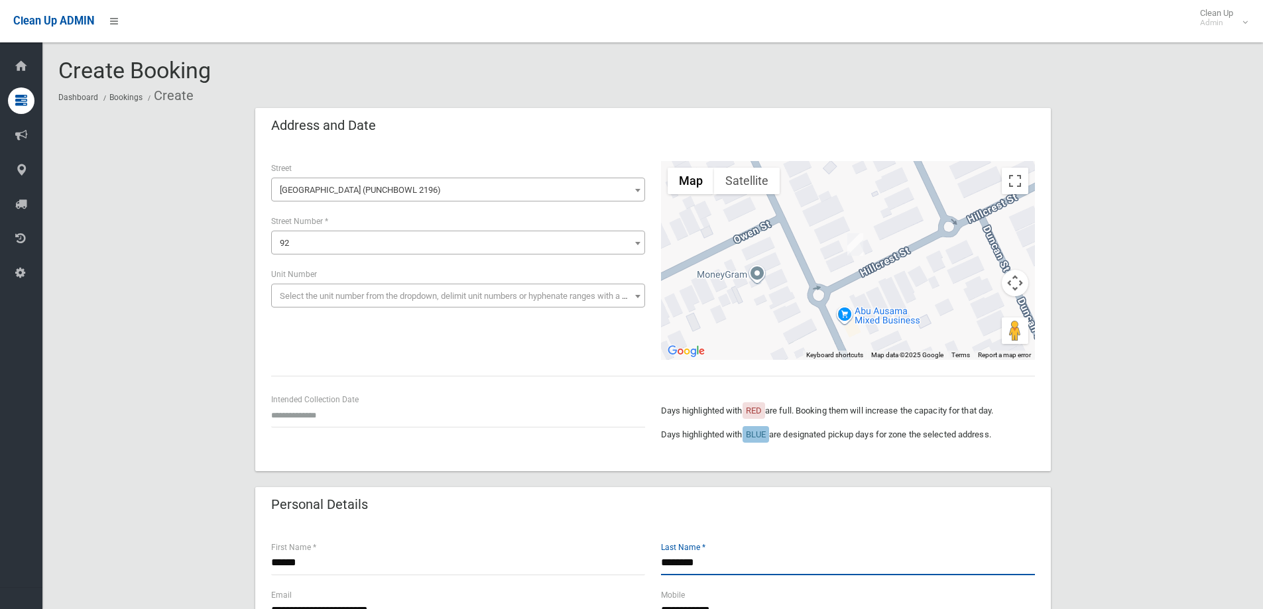
click at [729, 562] on input "*******" at bounding box center [848, 563] width 374 height 25
click at [276, 564] on input "******" at bounding box center [458, 563] width 374 height 25
type input "******"
click at [310, 416] on input "text" at bounding box center [458, 415] width 374 height 25
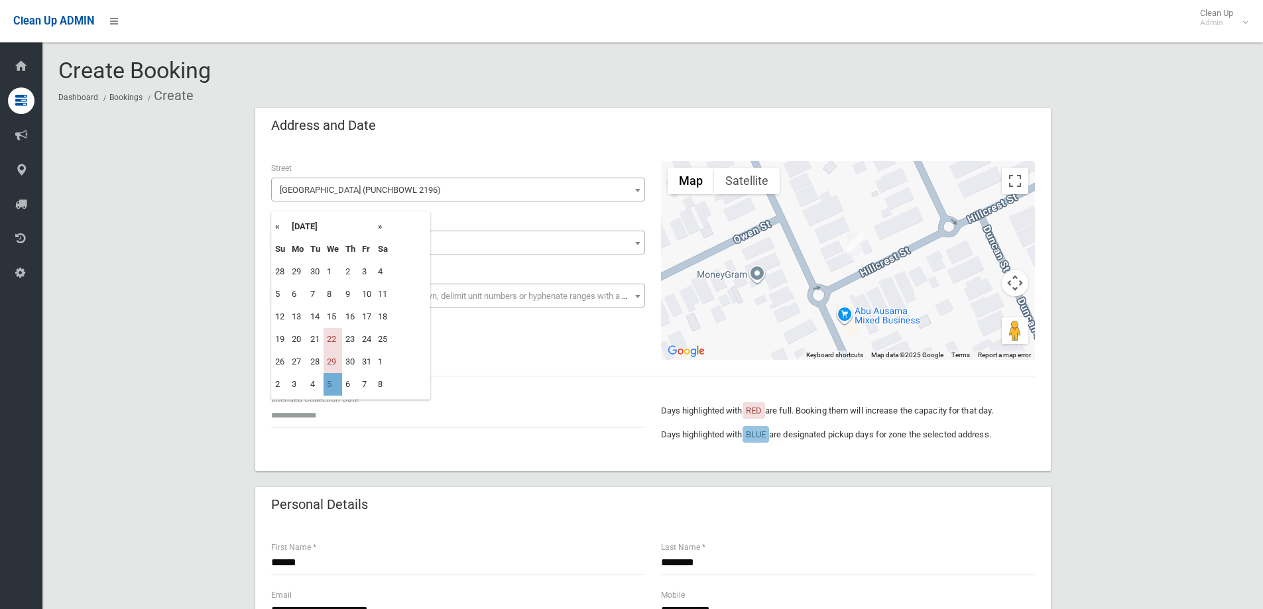
click at [337, 385] on td "5" at bounding box center [333, 384] width 19 height 23
type input "**********"
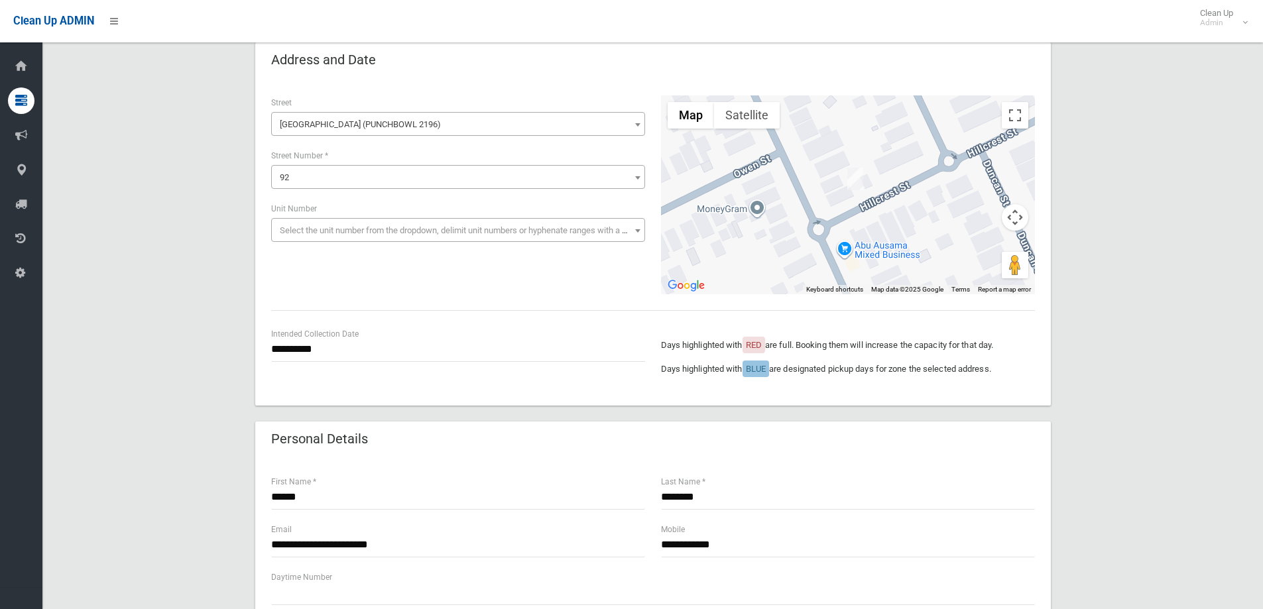
scroll to position [199, 0]
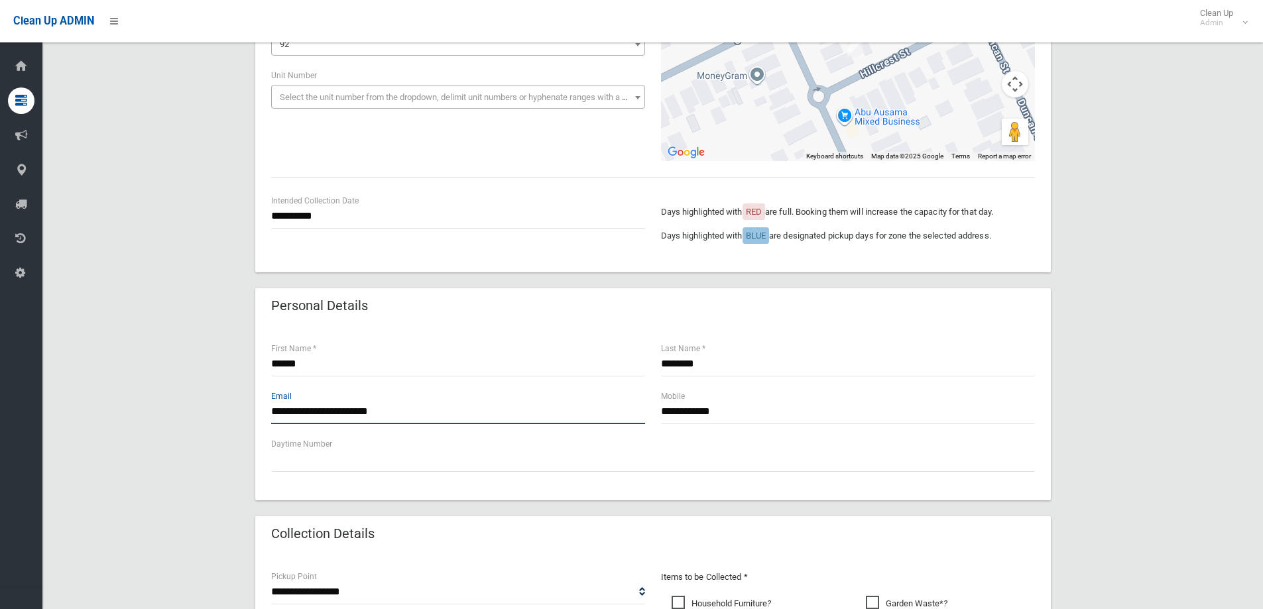
click at [350, 411] on input "**********" at bounding box center [458, 412] width 374 height 25
click at [442, 410] on input "**********" at bounding box center [458, 412] width 374 height 25
type input "**********"
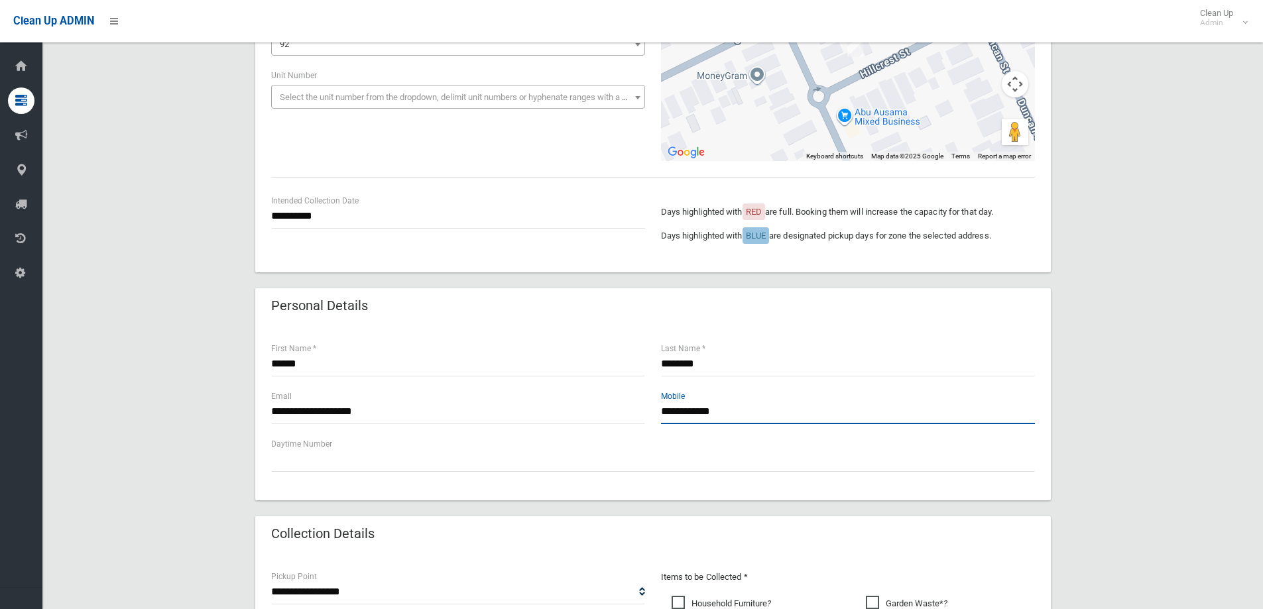
click at [774, 412] on input "**********" at bounding box center [848, 412] width 374 height 25
type input "*"
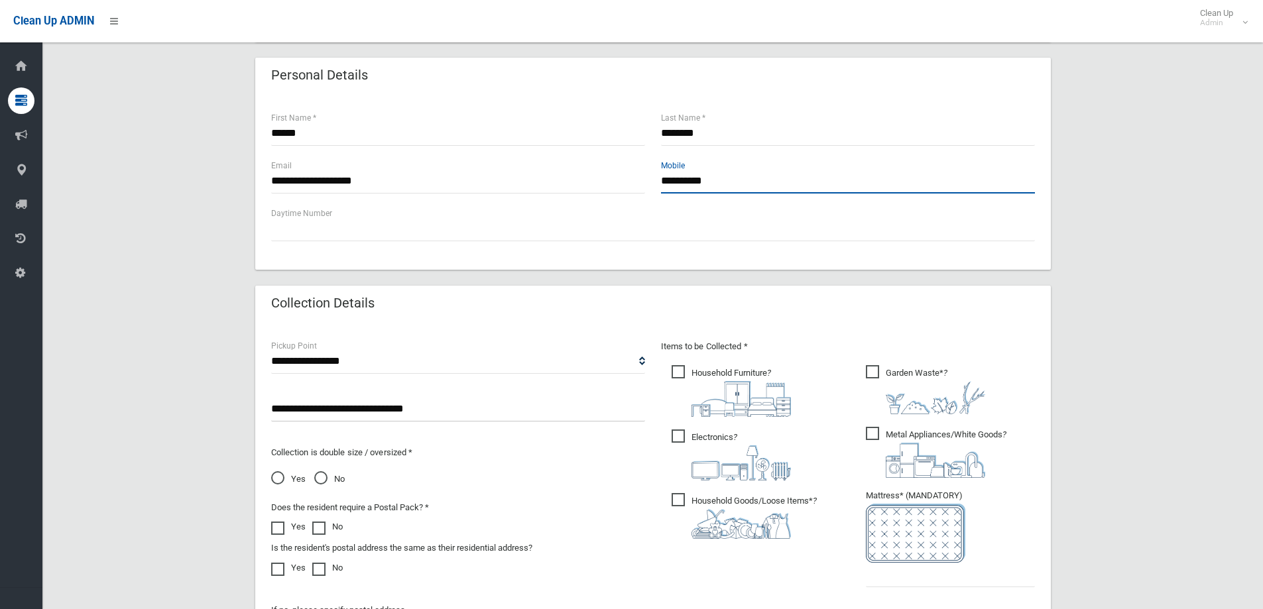
scroll to position [663, 0]
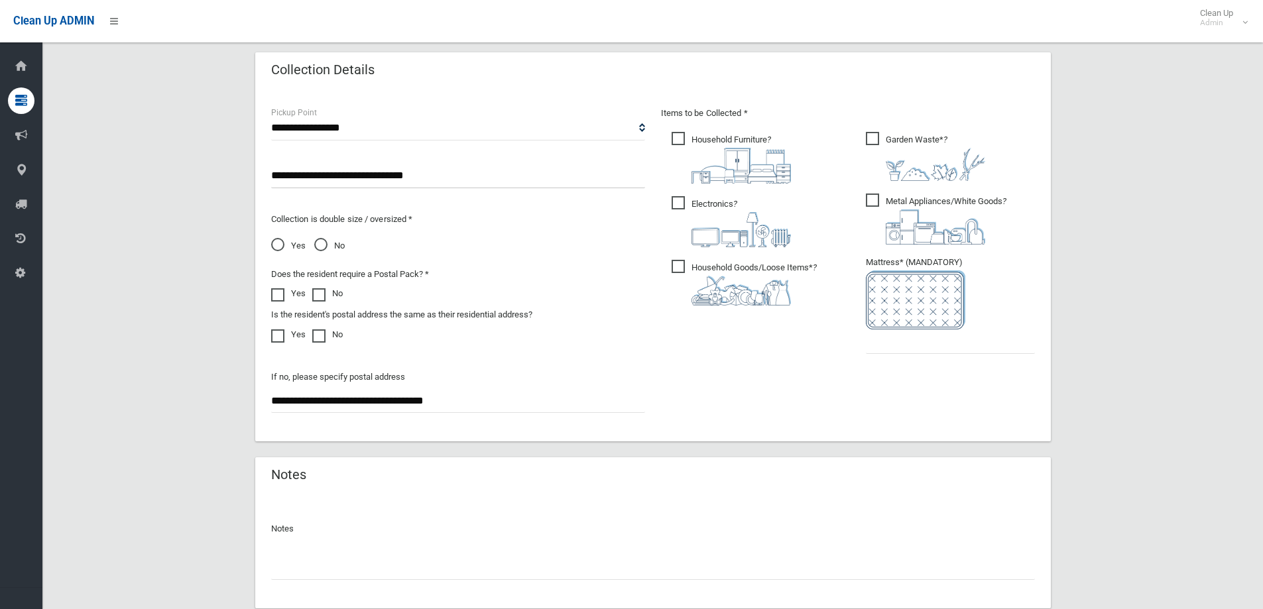
type input "**********"
click at [892, 346] on input "text" at bounding box center [950, 341] width 169 height 25
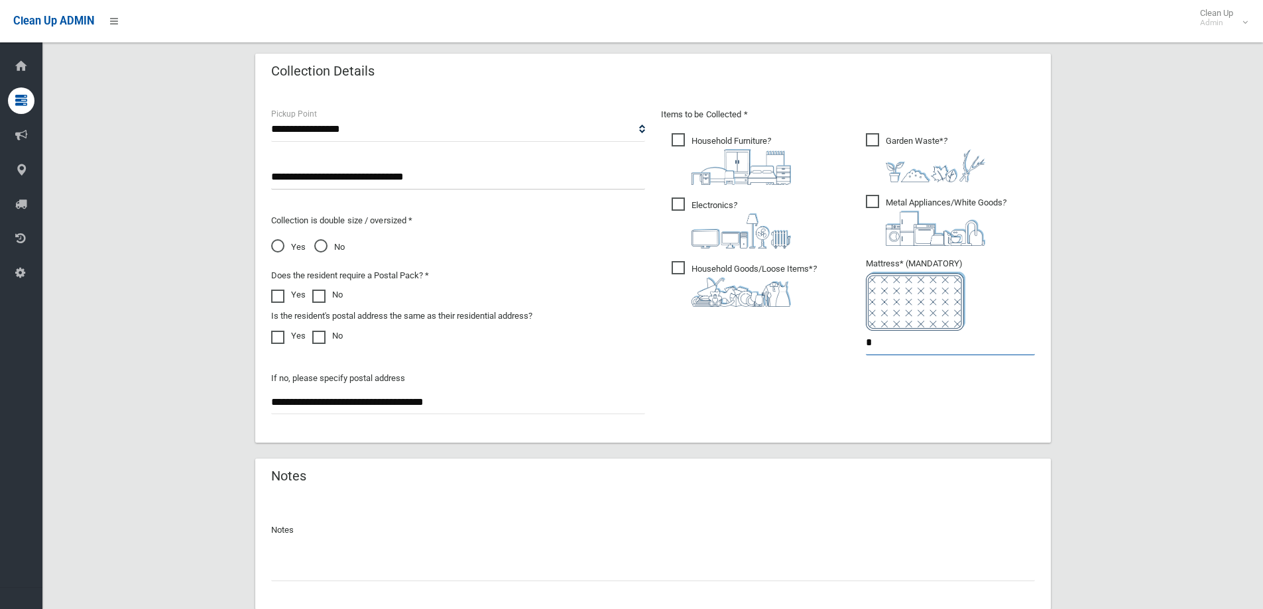
scroll to position [750, 0]
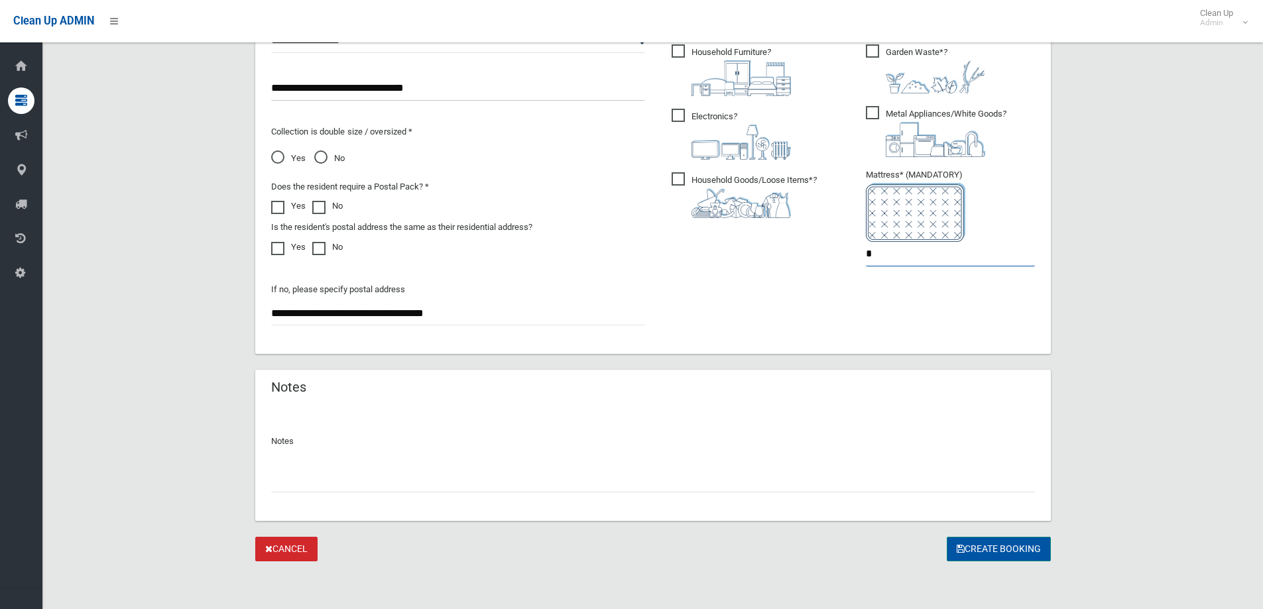
type input "*"
click at [1000, 548] on button "Create Booking" at bounding box center [999, 549] width 104 height 25
